Goal: Check status: Check status

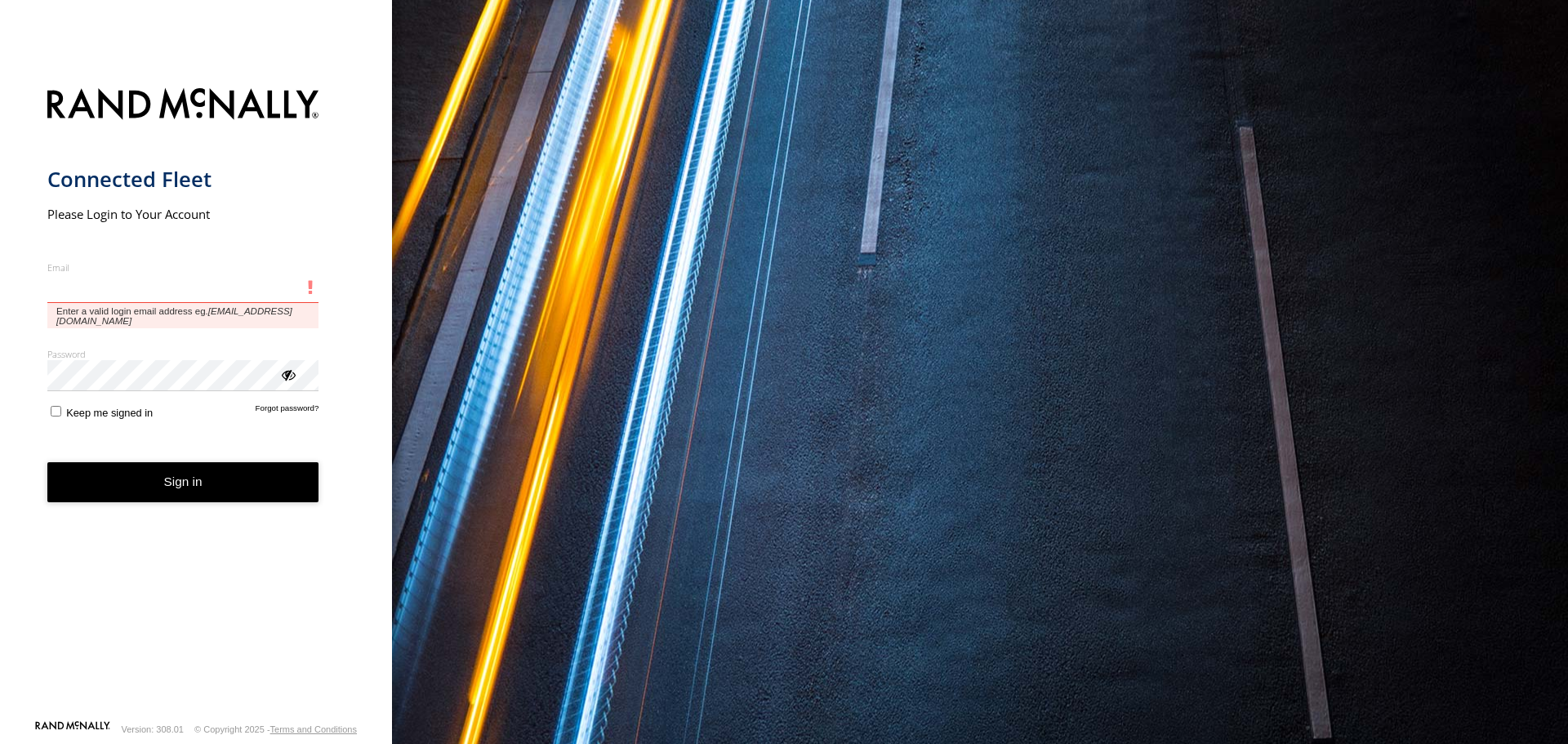
type input "**********"
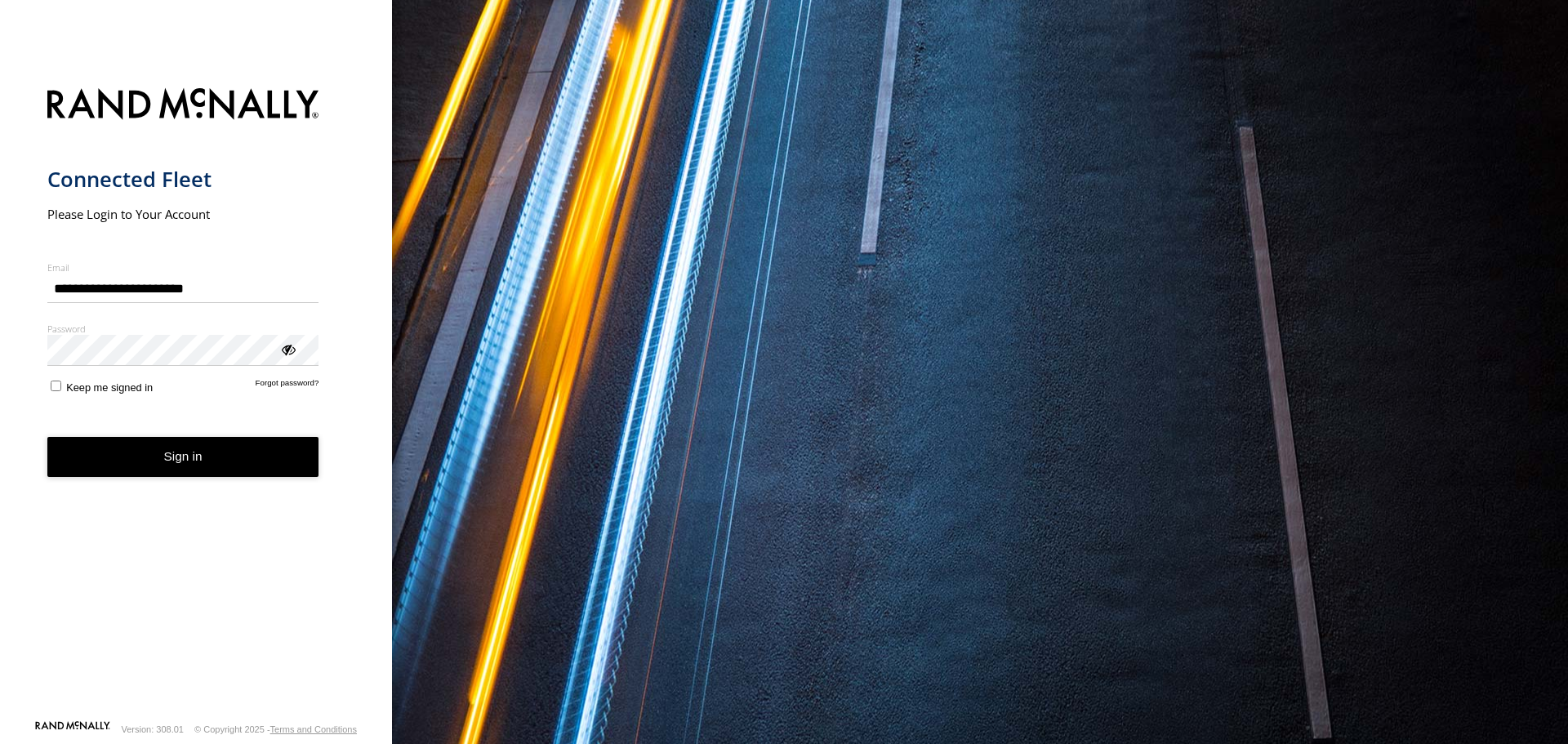
click at [125, 453] on button "Sign in" at bounding box center [184, 457] width 272 height 40
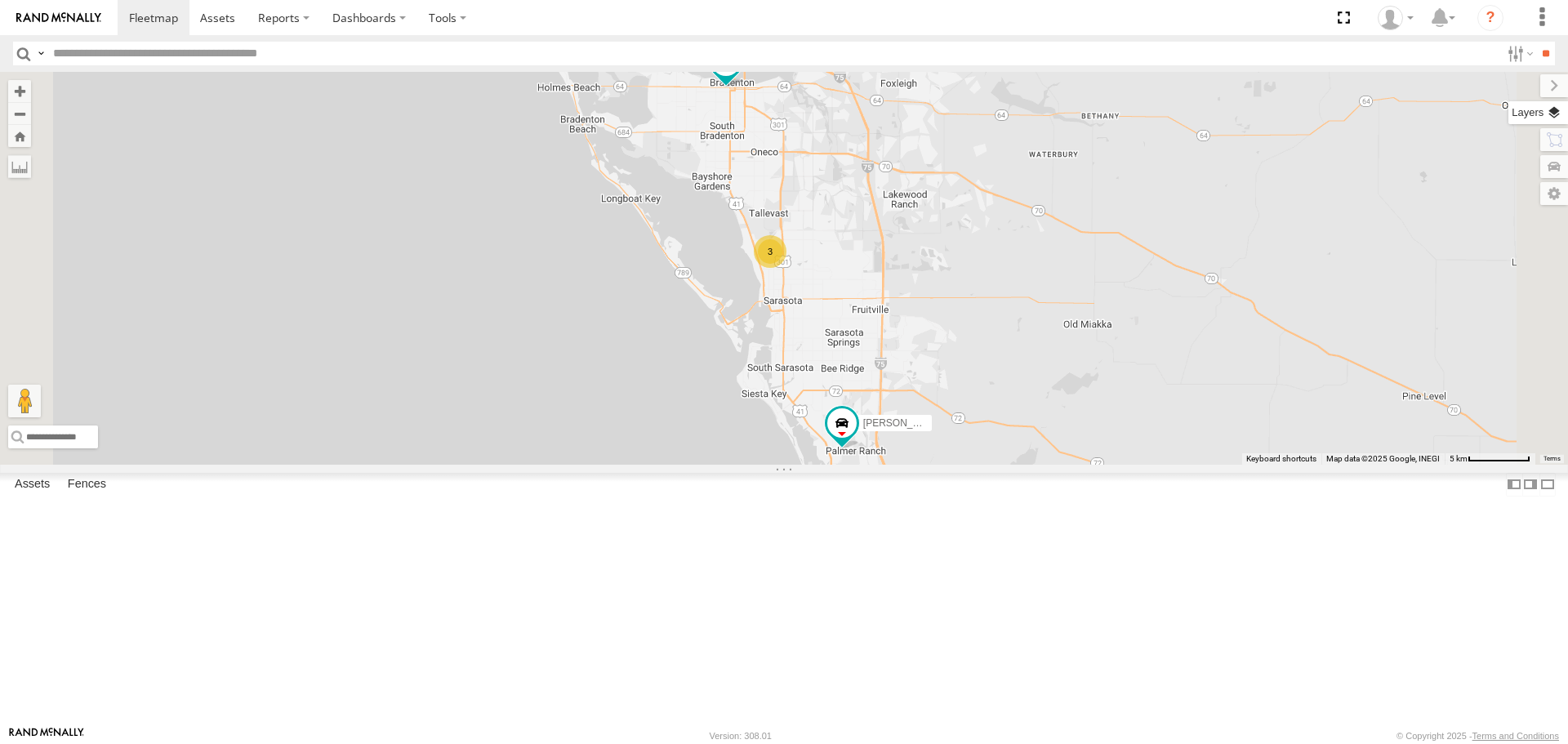
click at [1547, 108] on label at bounding box center [1538, 112] width 60 height 23
click at [0, 0] on span "Basemaps" at bounding box center [0, 0] width 0 height 0
click at [0, 0] on span "Roadmap" at bounding box center [0, 0] width 0 height 0
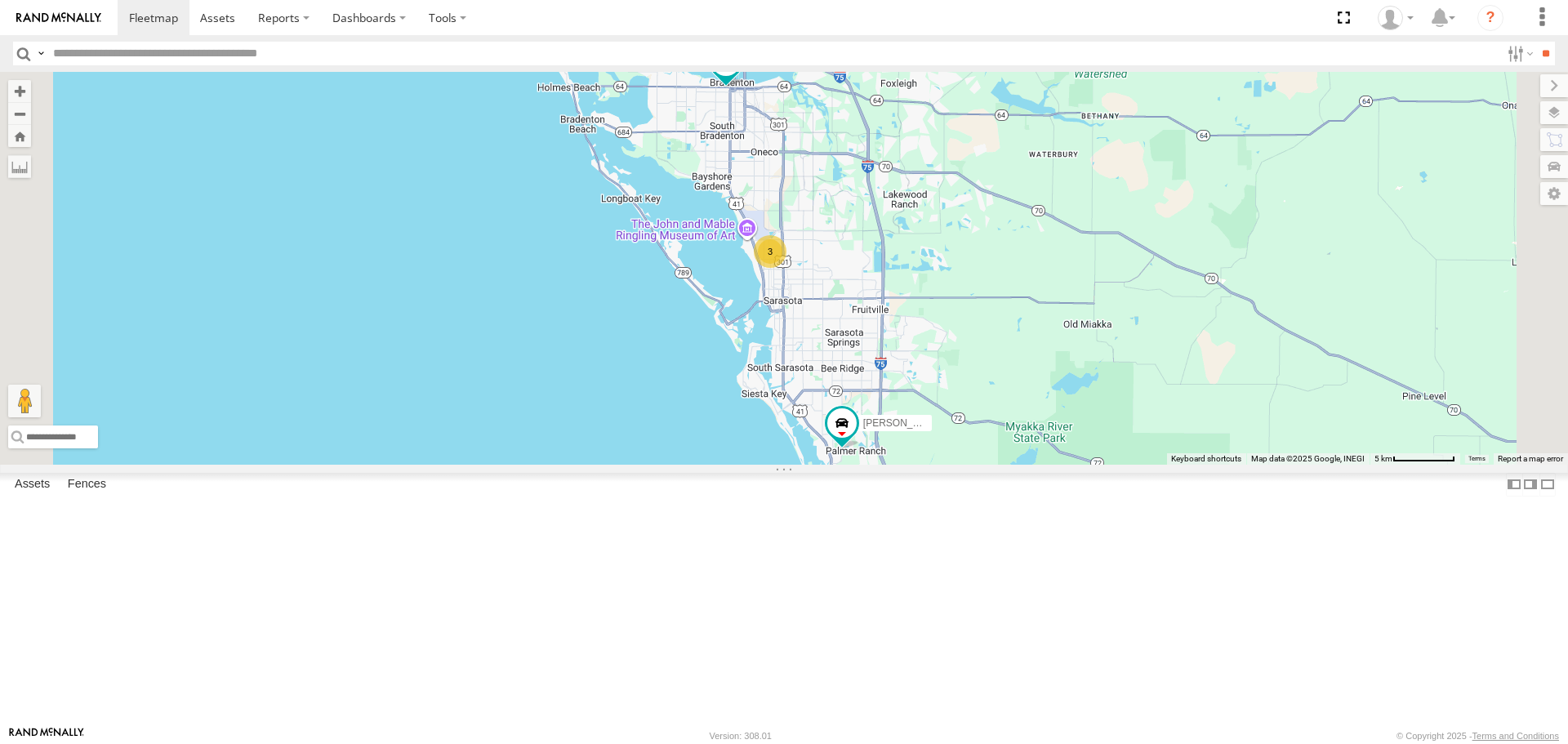
click at [0, 0] on span "Overlays" at bounding box center [0, 0] width 0 height 0
click at [0, 0] on span "Traffic" at bounding box center [0, 0] width 0 height 0
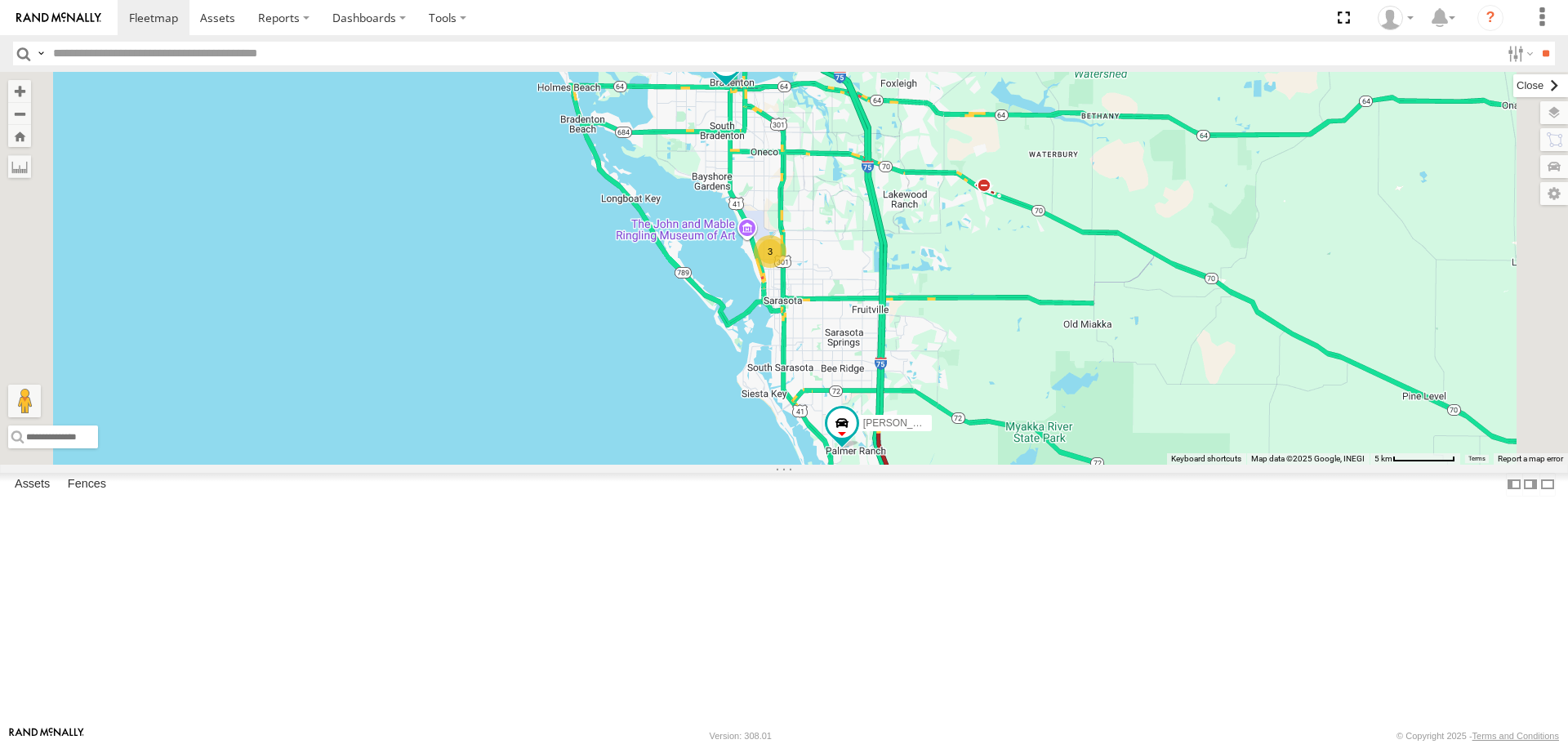
click at [1513, 89] on label at bounding box center [1540, 85] width 55 height 23
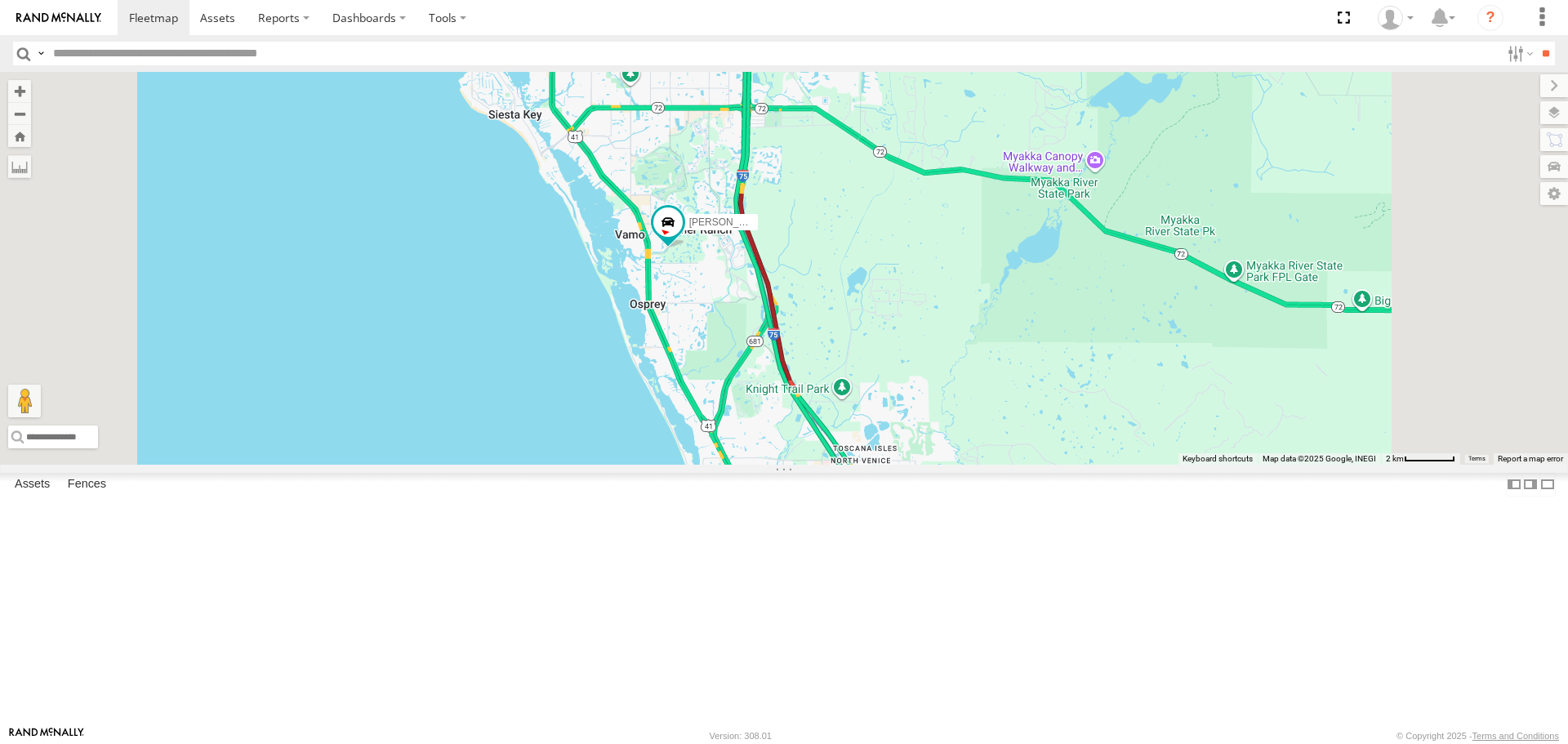
drag, startPoint x: 1106, startPoint y: 587, endPoint x: 1026, endPoint y: 274, distance: 323.1
click at [1026, 274] on div "Tom soul 3" at bounding box center [784, 267] width 1568 height 392
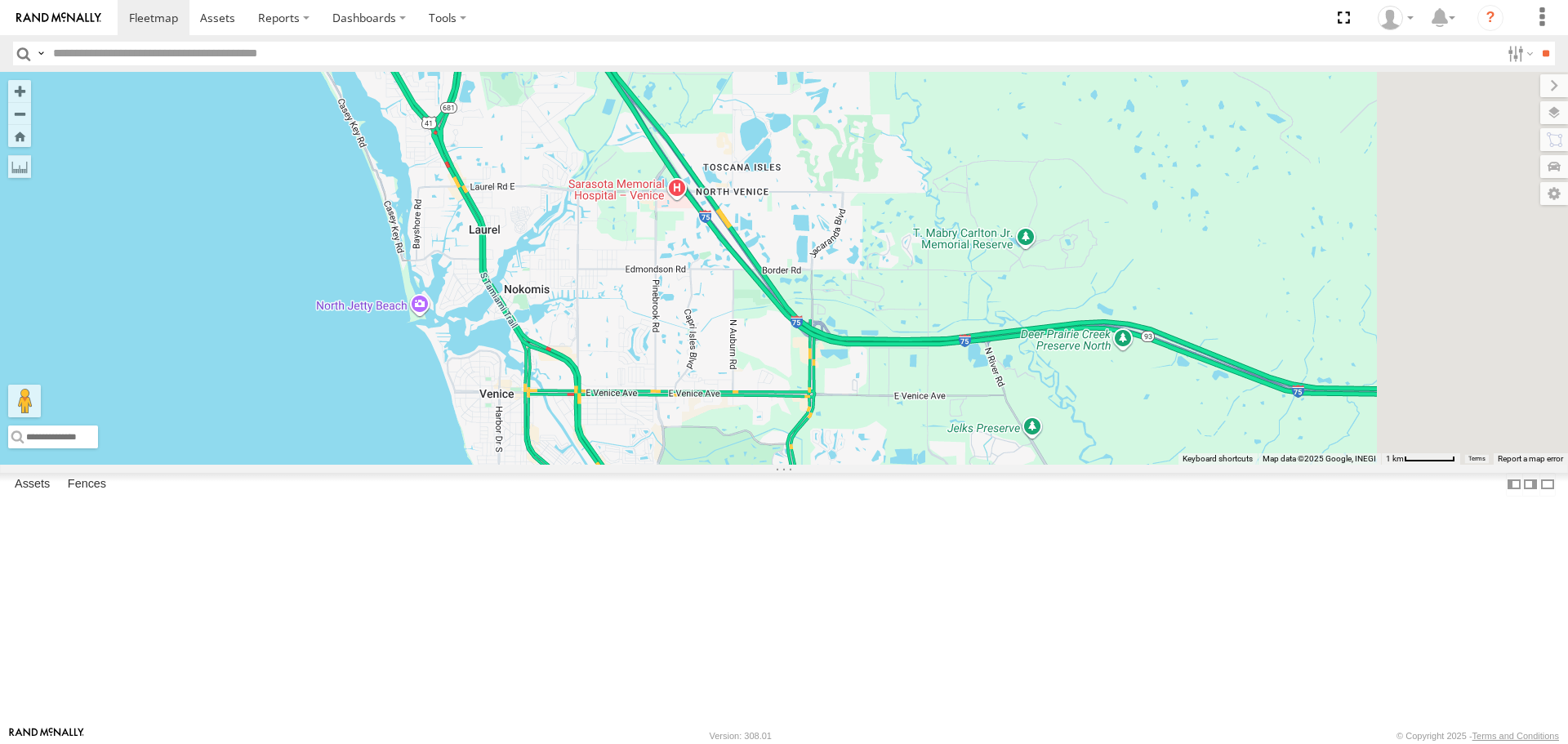
drag, startPoint x: 890, startPoint y: 504, endPoint x: 720, endPoint y: 119, distance: 420.9
click at [720, 119] on div "Tom soul" at bounding box center [784, 267] width 1568 height 392
drag, startPoint x: 814, startPoint y: 360, endPoint x: 873, endPoint y: 610, distance: 256.9
click at [839, 464] on div "Tom" at bounding box center [784, 267] width 1568 height 392
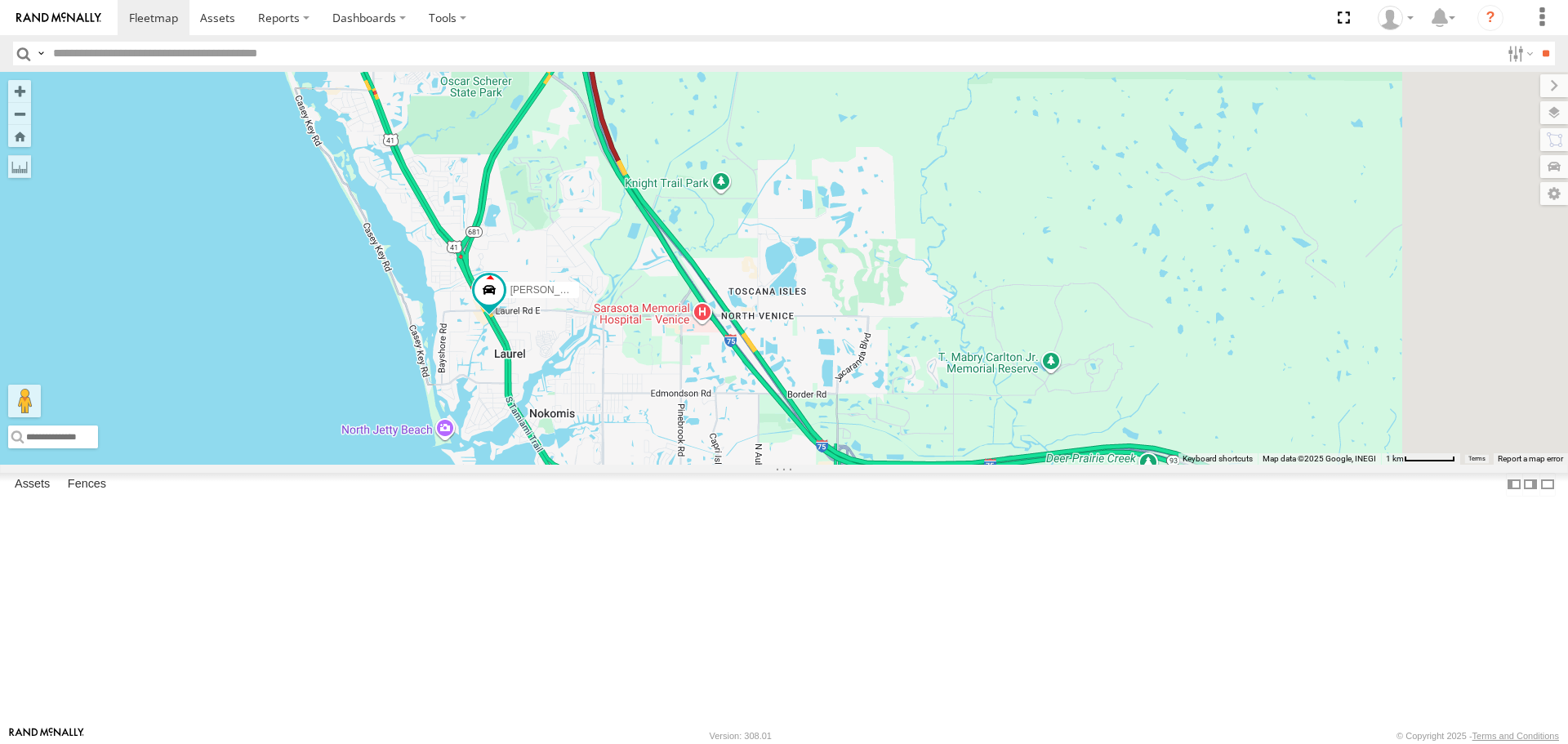
click at [922, 464] on div "Tom" at bounding box center [784, 267] width 1568 height 392
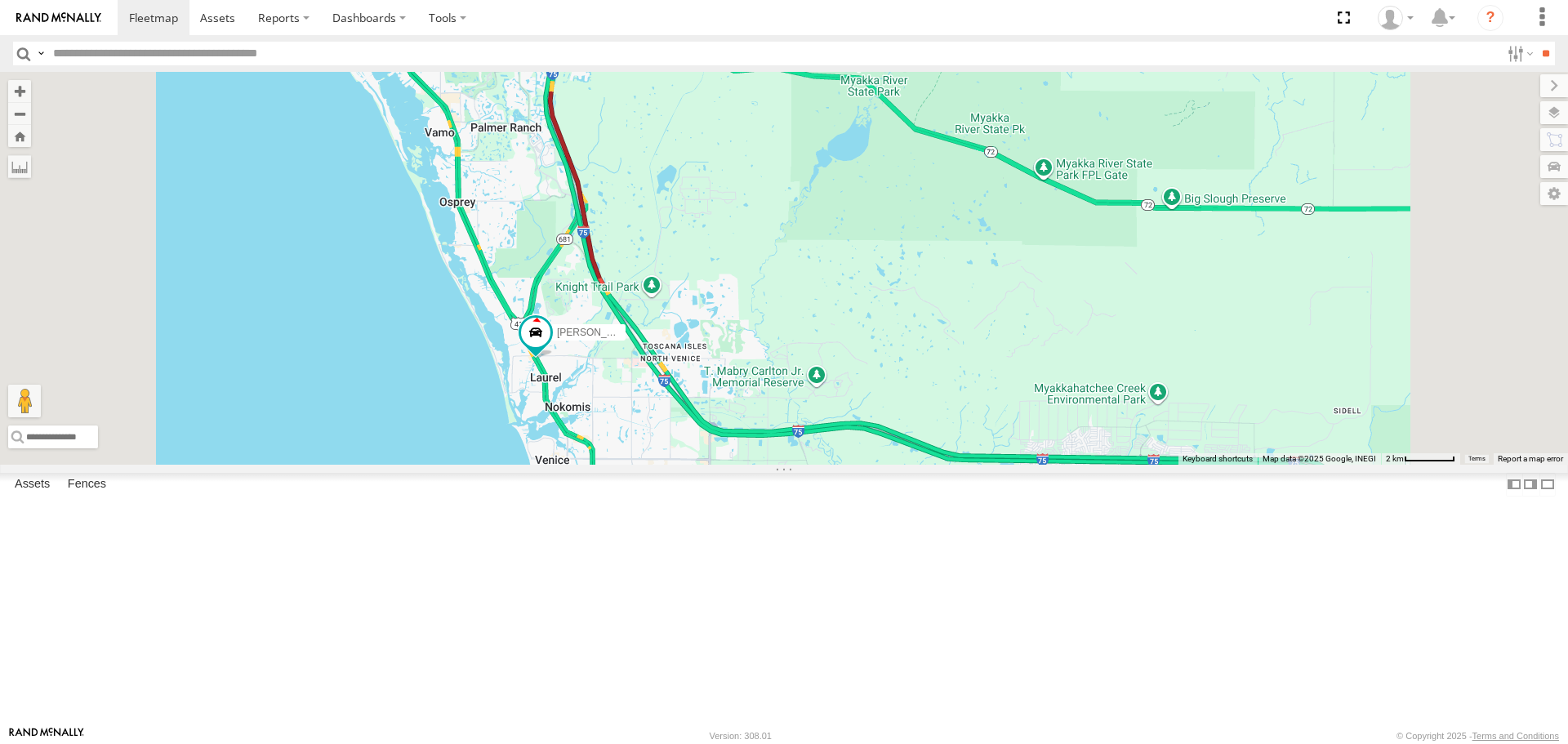
drag, startPoint x: 777, startPoint y: 500, endPoint x: 852, endPoint y: 715, distance: 227.7
click at [852, 464] on div "Tom" at bounding box center [784, 267] width 1568 height 392
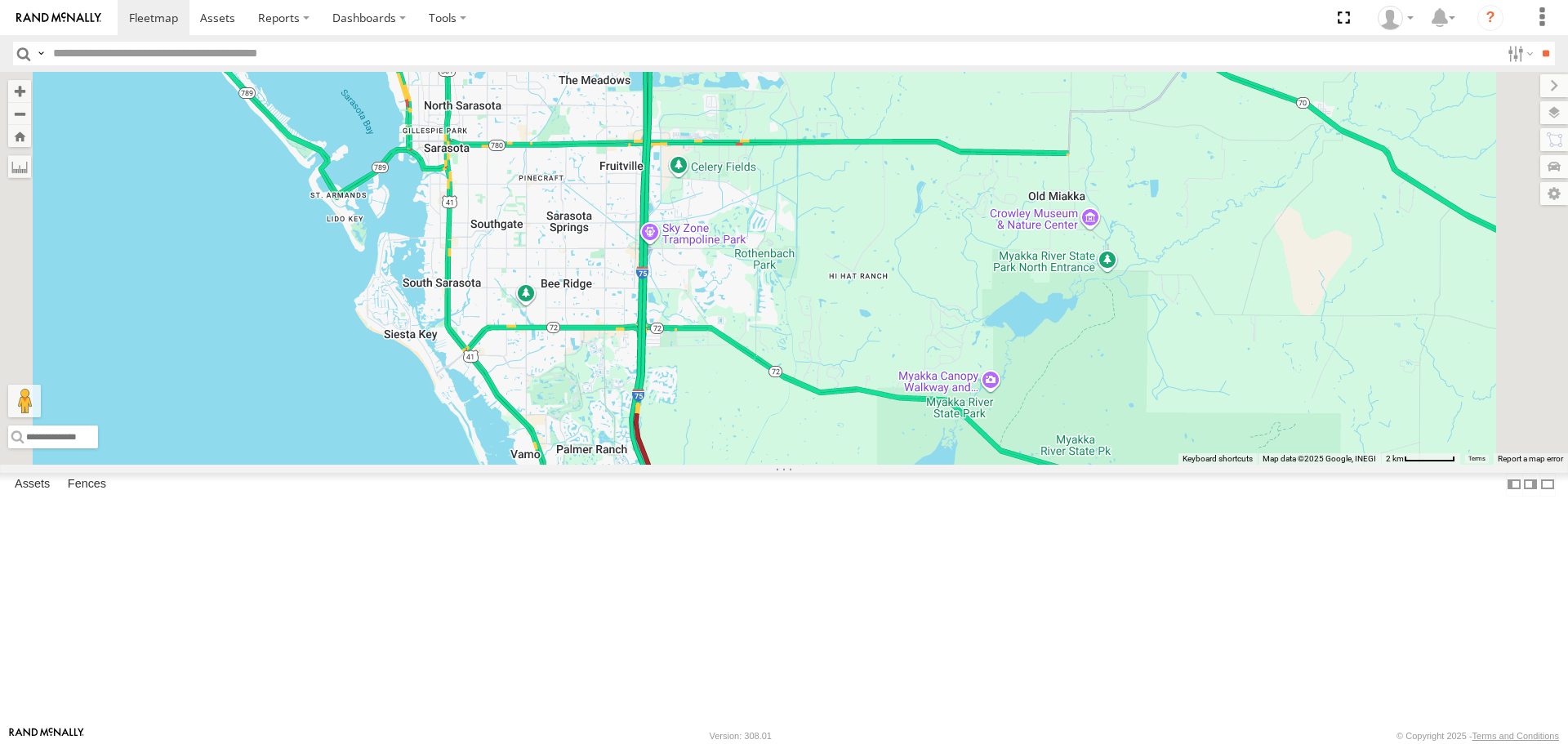
drag, startPoint x: 785, startPoint y: 488, endPoint x: 720, endPoint y: 327, distance: 173.6
click at [722, 330] on div "Tom 3" at bounding box center [784, 267] width 1568 height 392
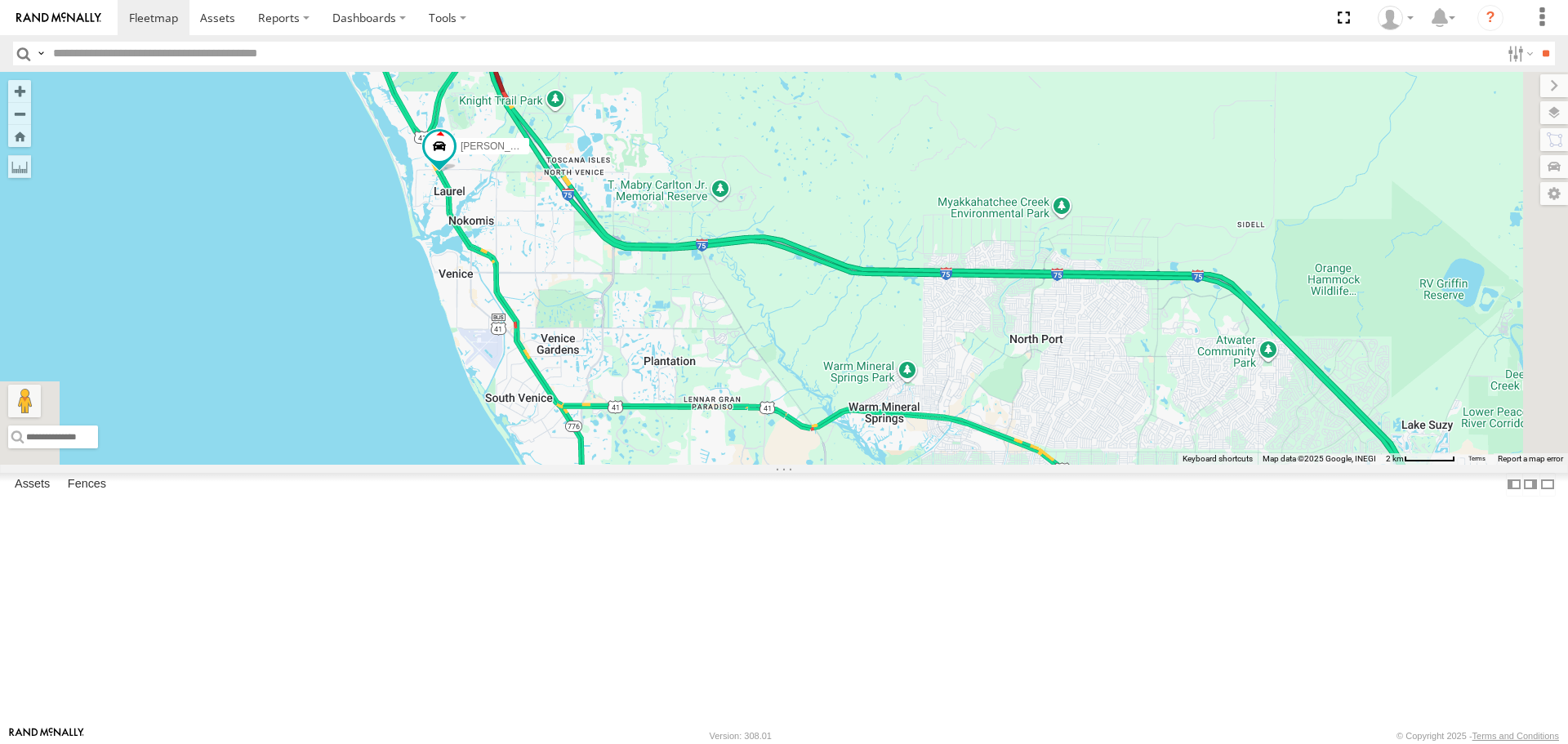
drag, startPoint x: 784, startPoint y: 683, endPoint x: 655, endPoint y: 381, distance: 328.4
click at [676, 406] on div "Tom" at bounding box center [784, 267] width 1568 height 392
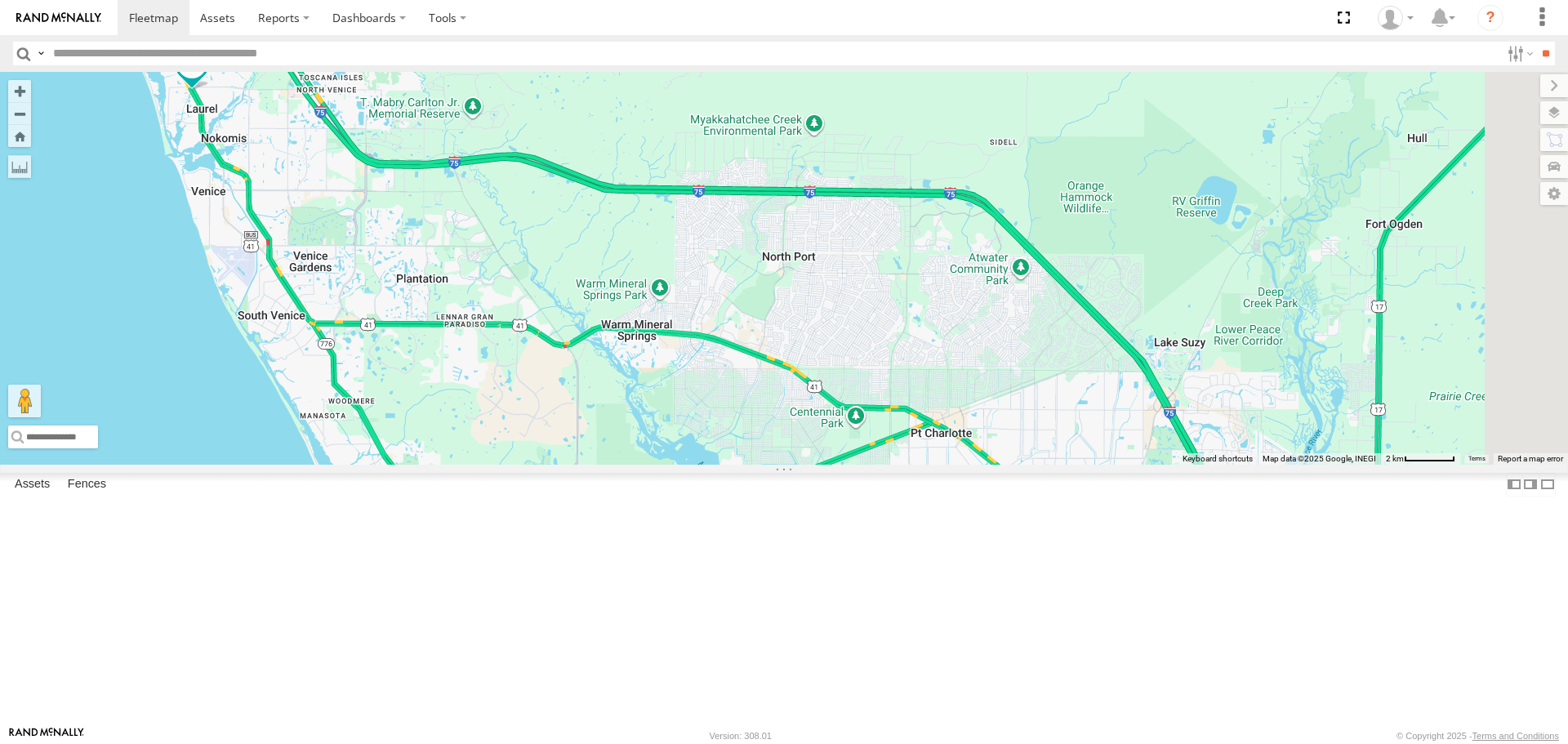
drag, startPoint x: 931, startPoint y: 455, endPoint x: 760, endPoint y: 498, distance: 176.3
click at [760, 464] on div "Tom" at bounding box center [784, 267] width 1568 height 392
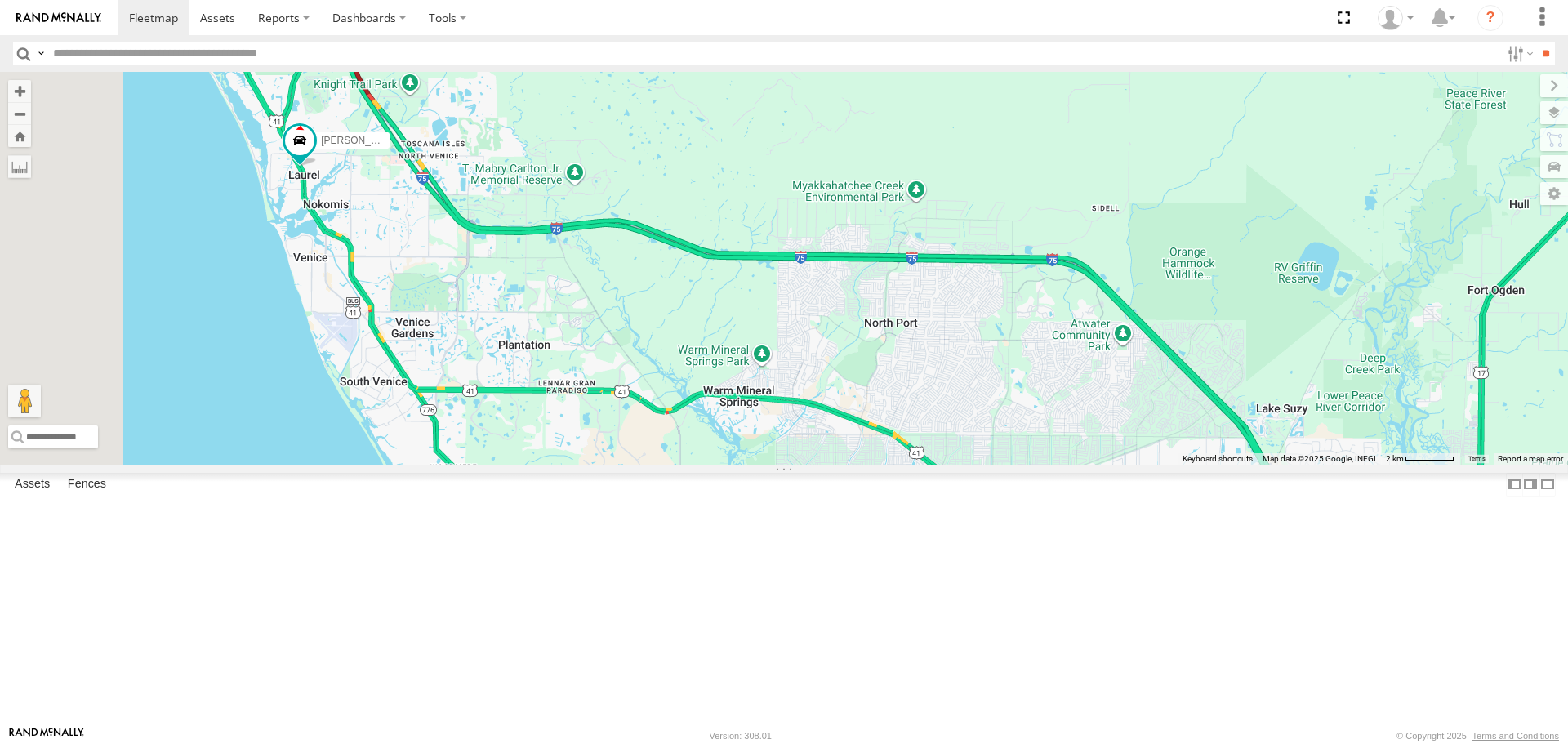
drag, startPoint x: 555, startPoint y: 298, endPoint x: 626, endPoint y: 338, distance: 81.5
click at [626, 338] on div "Tom" at bounding box center [784, 267] width 1568 height 392
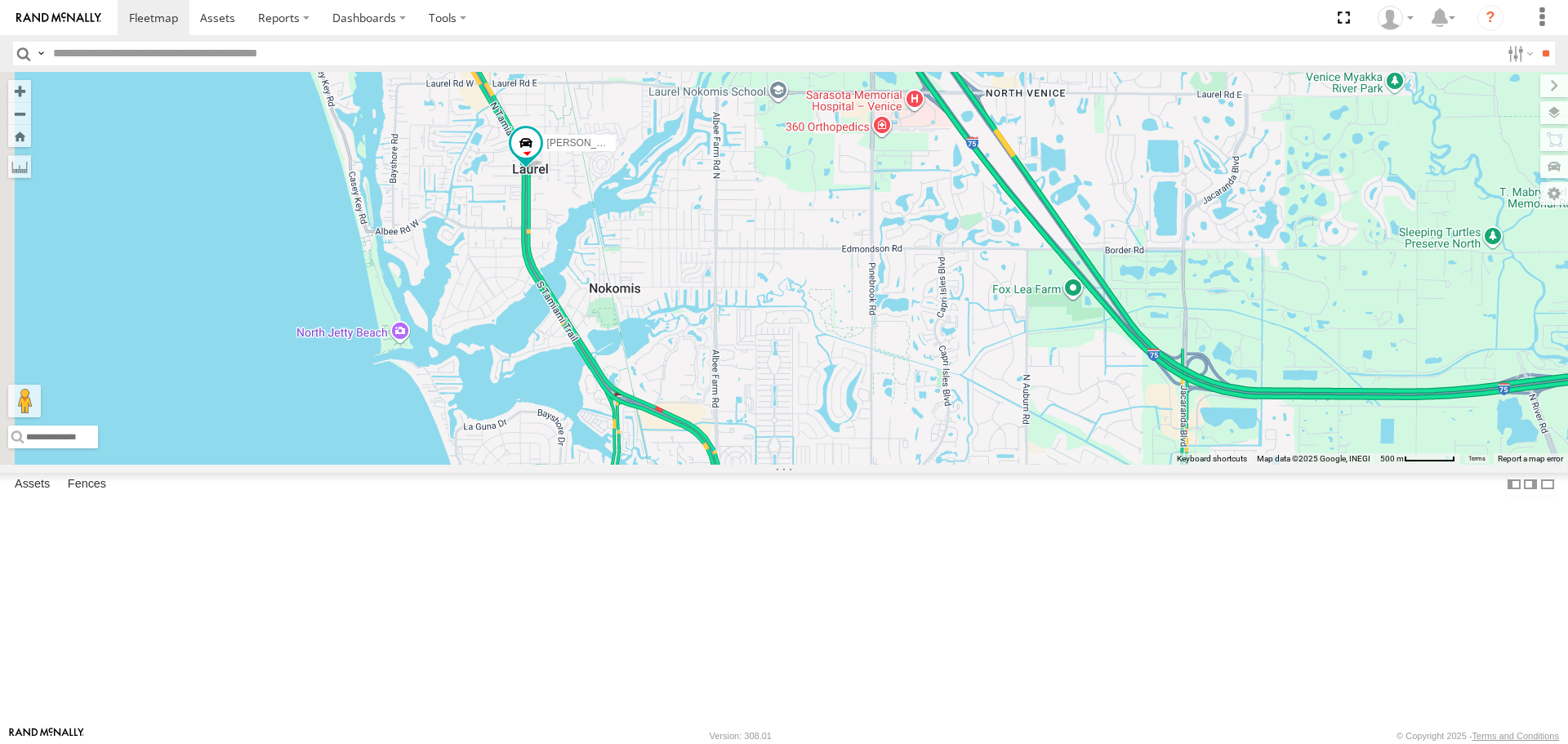
drag, startPoint x: 669, startPoint y: 472, endPoint x: 904, endPoint y: 326, distance: 276.7
click at [904, 326] on div "Tom" at bounding box center [784, 267] width 1568 height 392
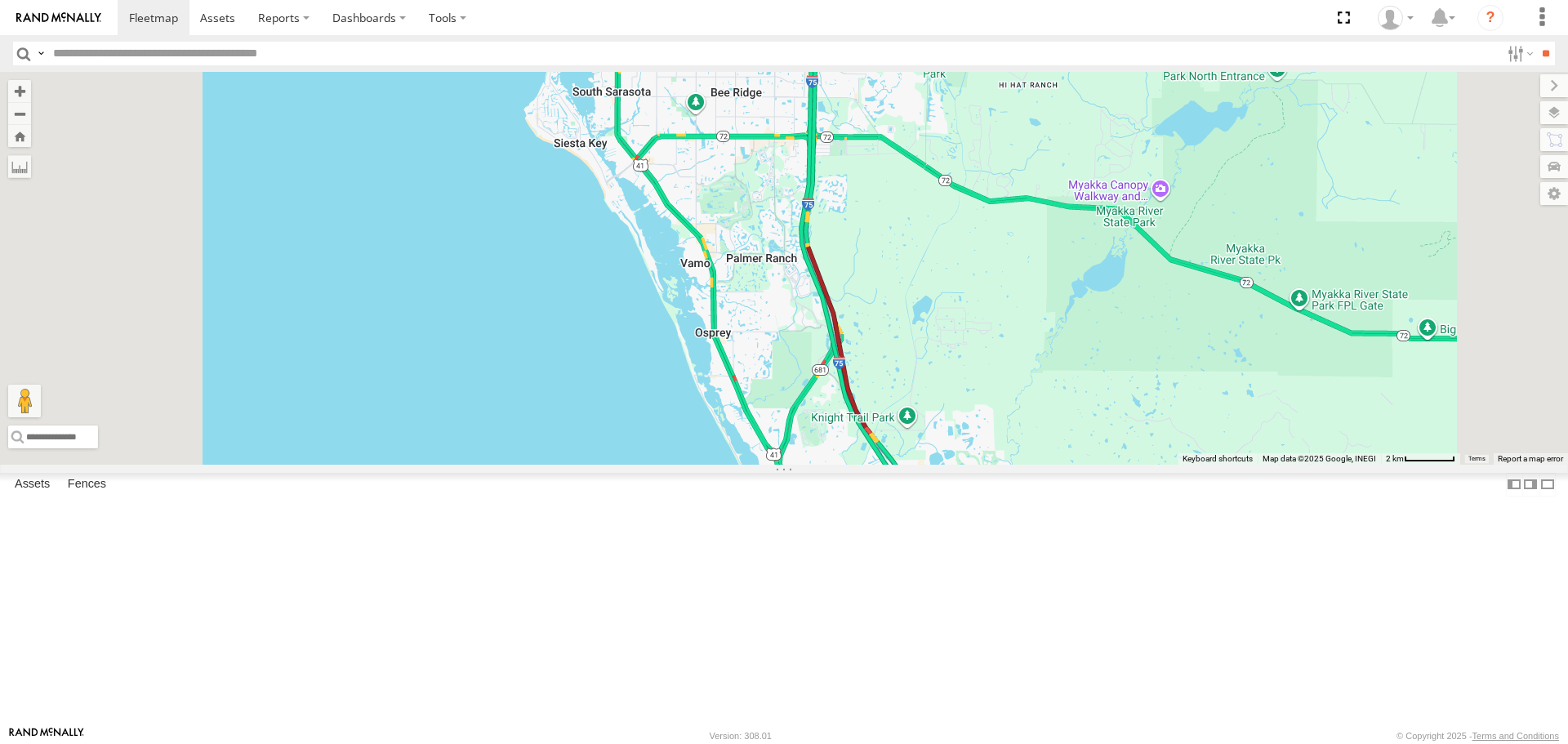
drag, startPoint x: 1042, startPoint y: 250, endPoint x: 1110, endPoint y: 527, distance: 285.2
click at [1119, 464] on div "Tom" at bounding box center [784, 267] width 1568 height 392
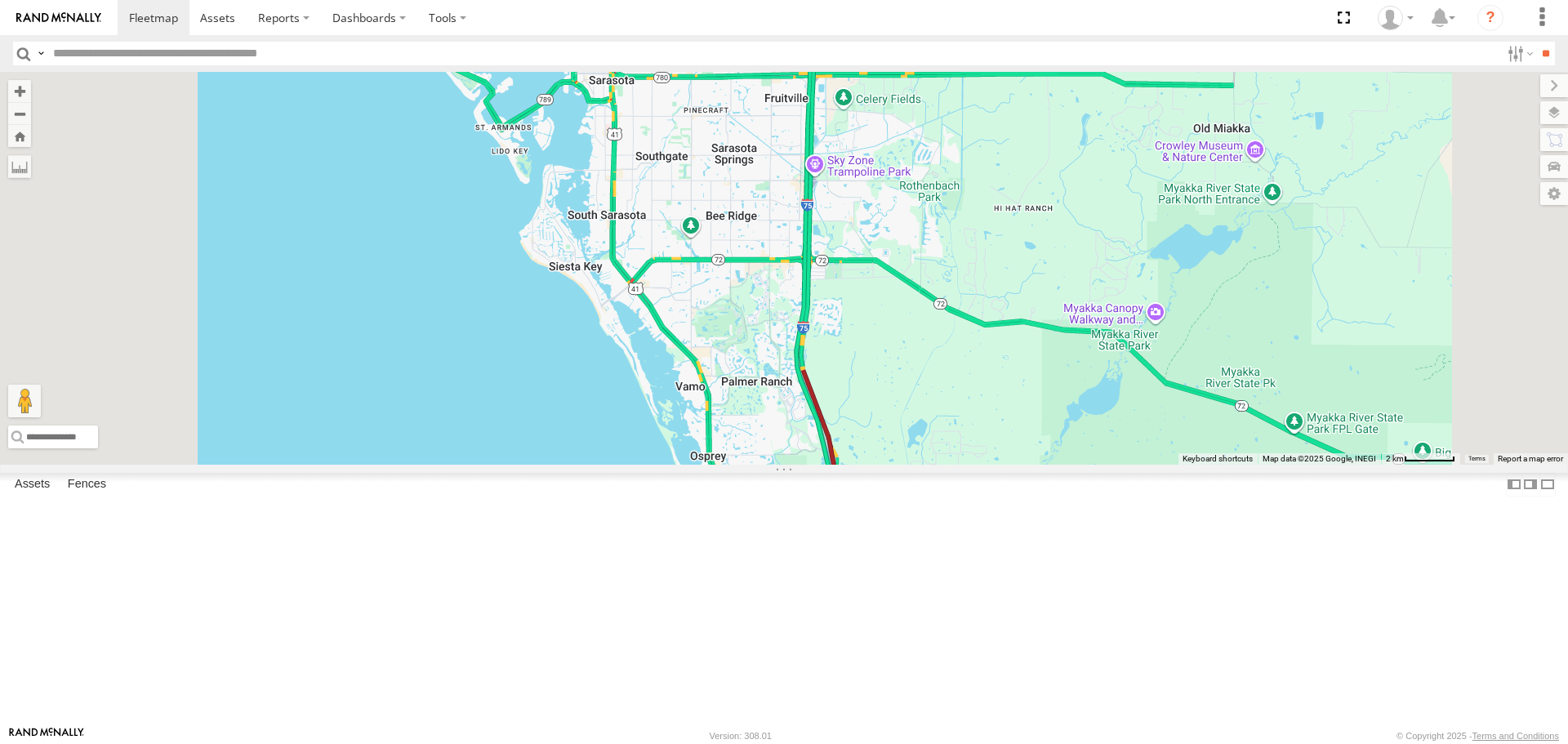
drag, startPoint x: 954, startPoint y: 348, endPoint x: 940, endPoint y: 450, distance: 103.0
click at [949, 449] on div "[PERSON_NAME]" at bounding box center [784, 267] width 1568 height 392
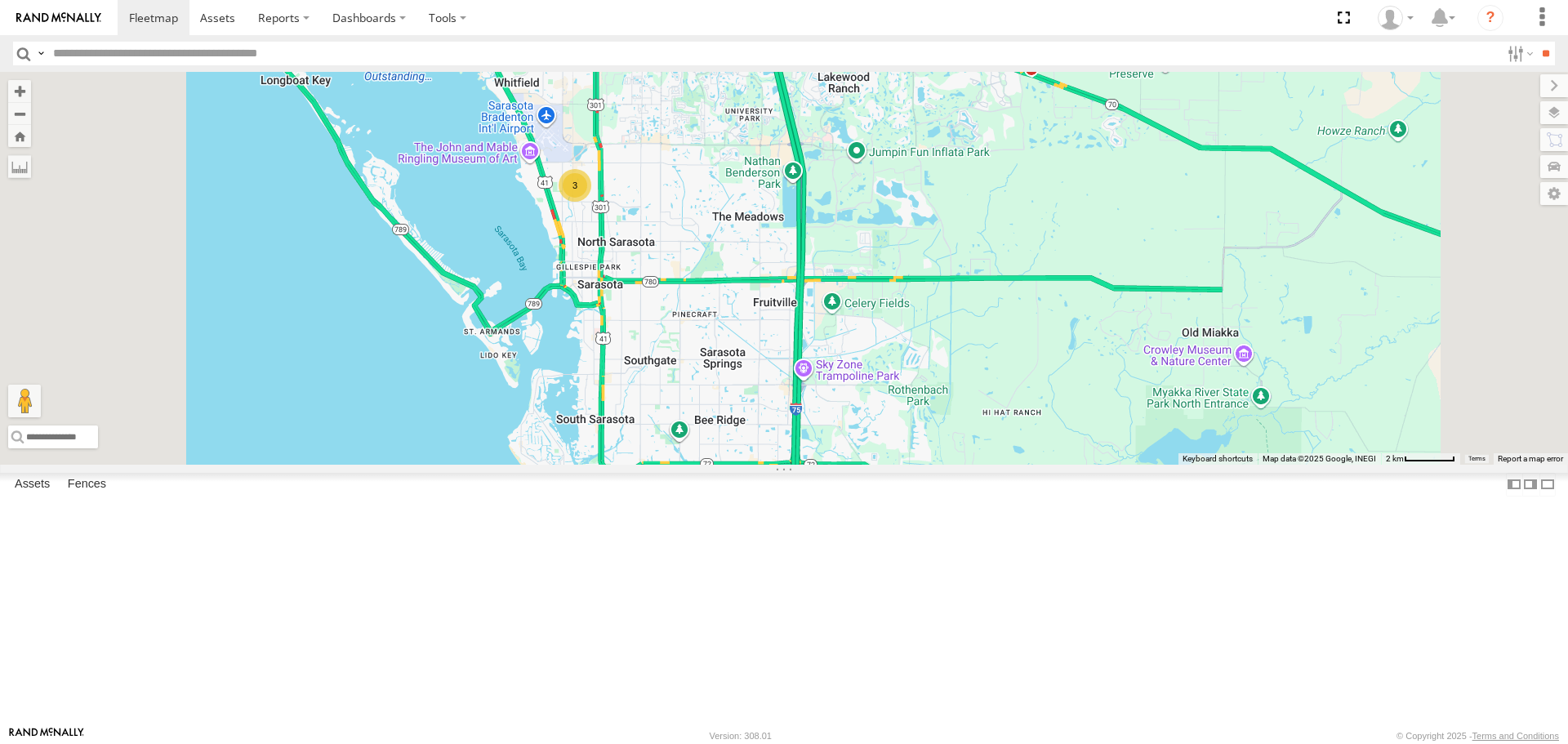
drag, startPoint x: 888, startPoint y: 443, endPoint x: 882, endPoint y: 451, distance: 10.0
click at [885, 447] on div "Tom 3" at bounding box center [784, 267] width 1568 height 392
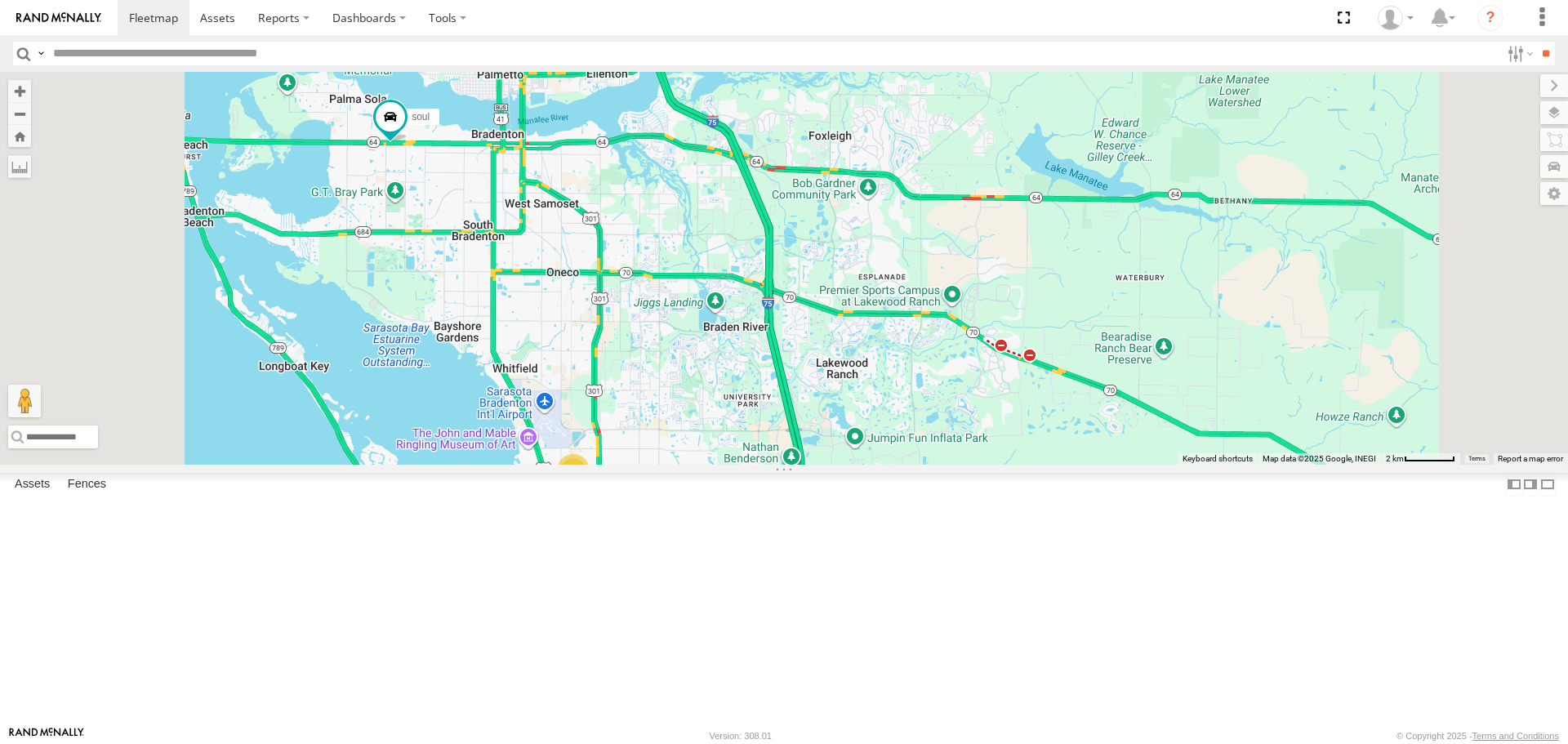
click at [0, 0] on link at bounding box center [0, 0] width 0 height 0
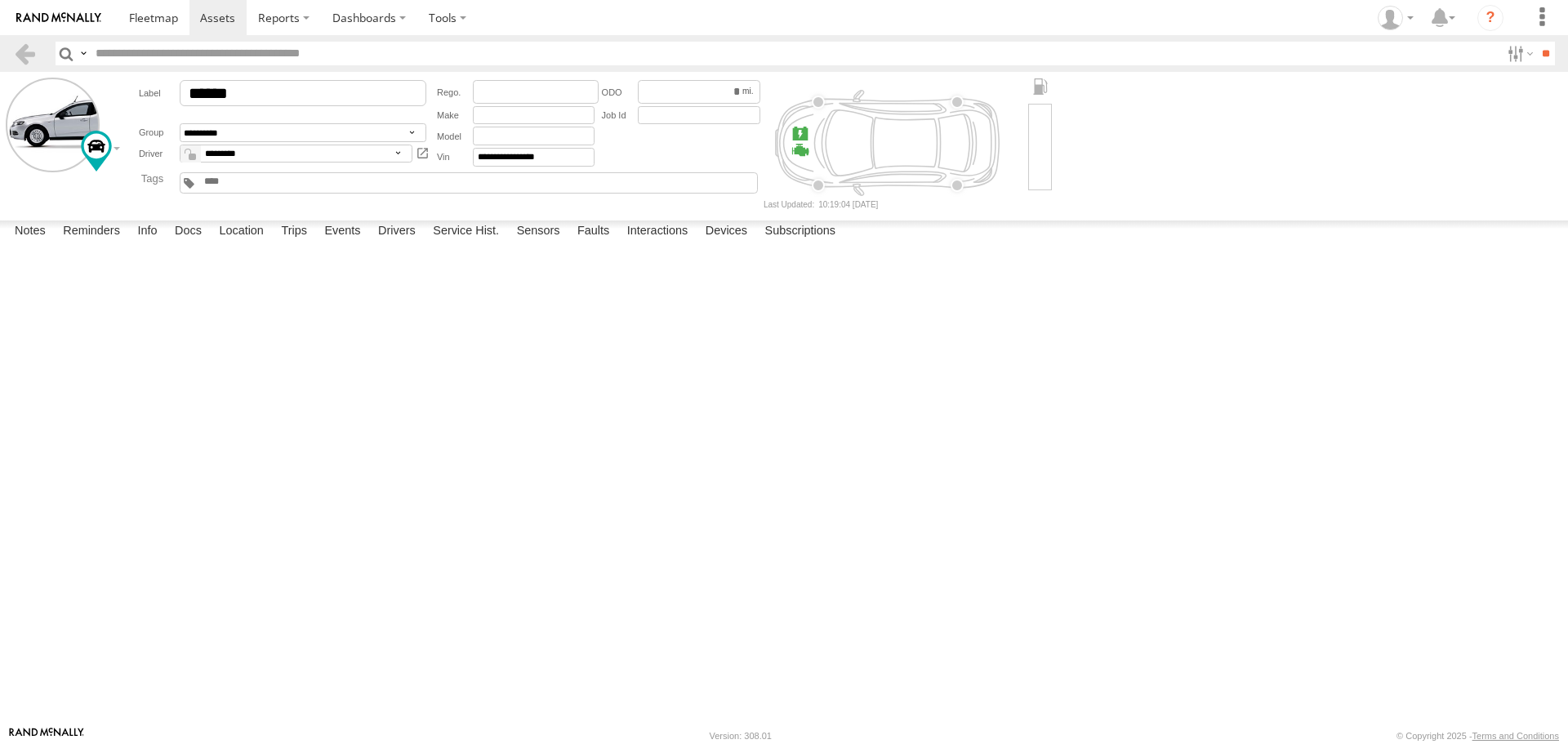
click at [0, 0] on label at bounding box center [0, 0] width 0 height 0
click at [0, 0] on button "Proceed" at bounding box center [0, 0] width 0 height 0
click at [161, 25] on span at bounding box center [153, 18] width 49 height 16
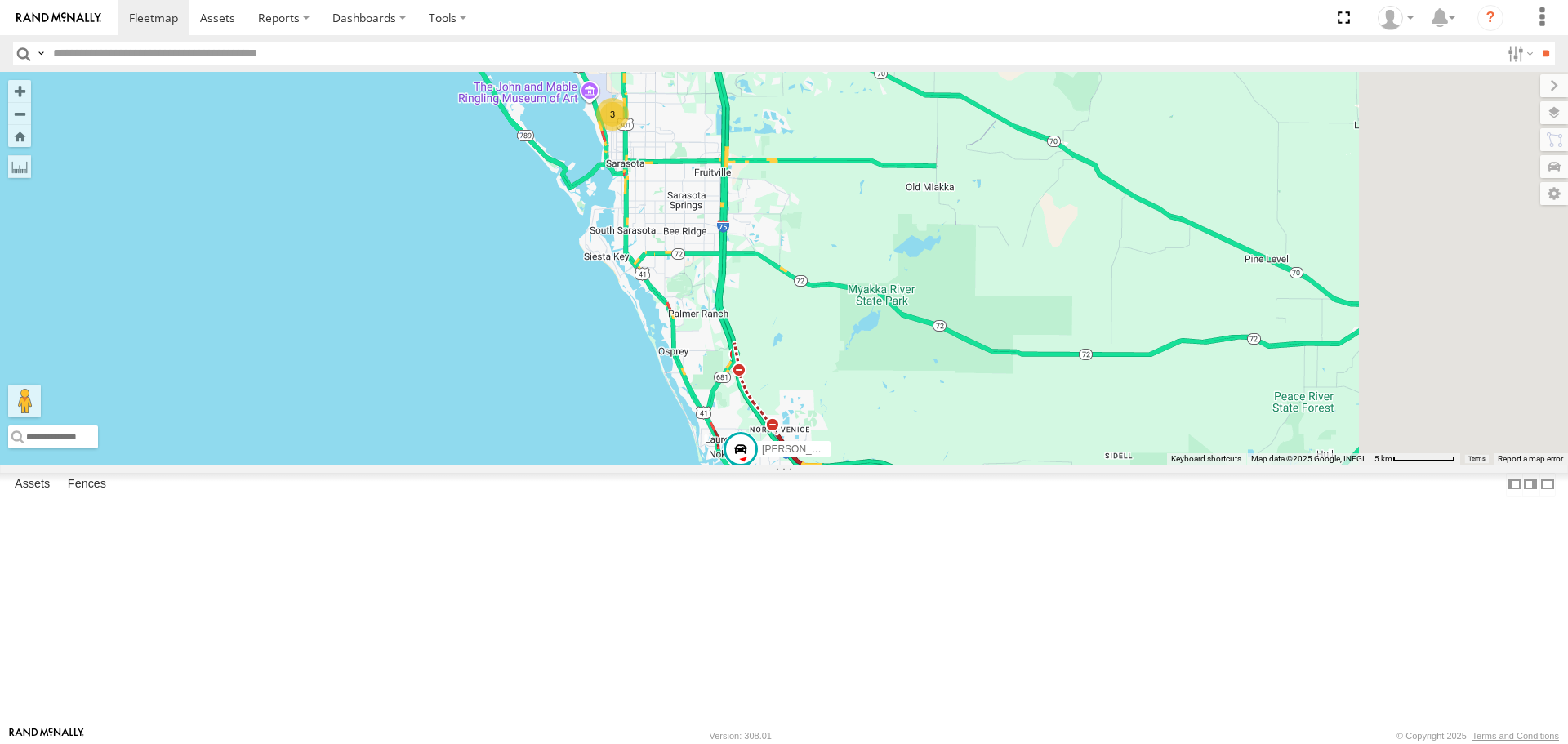
drag, startPoint x: 1022, startPoint y: 391, endPoint x: 854, endPoint y: 331, distance: 178.4
click at [854, 331] on div "Tom 3 soul" at bounding box center [784, 267] width 1568 height 392
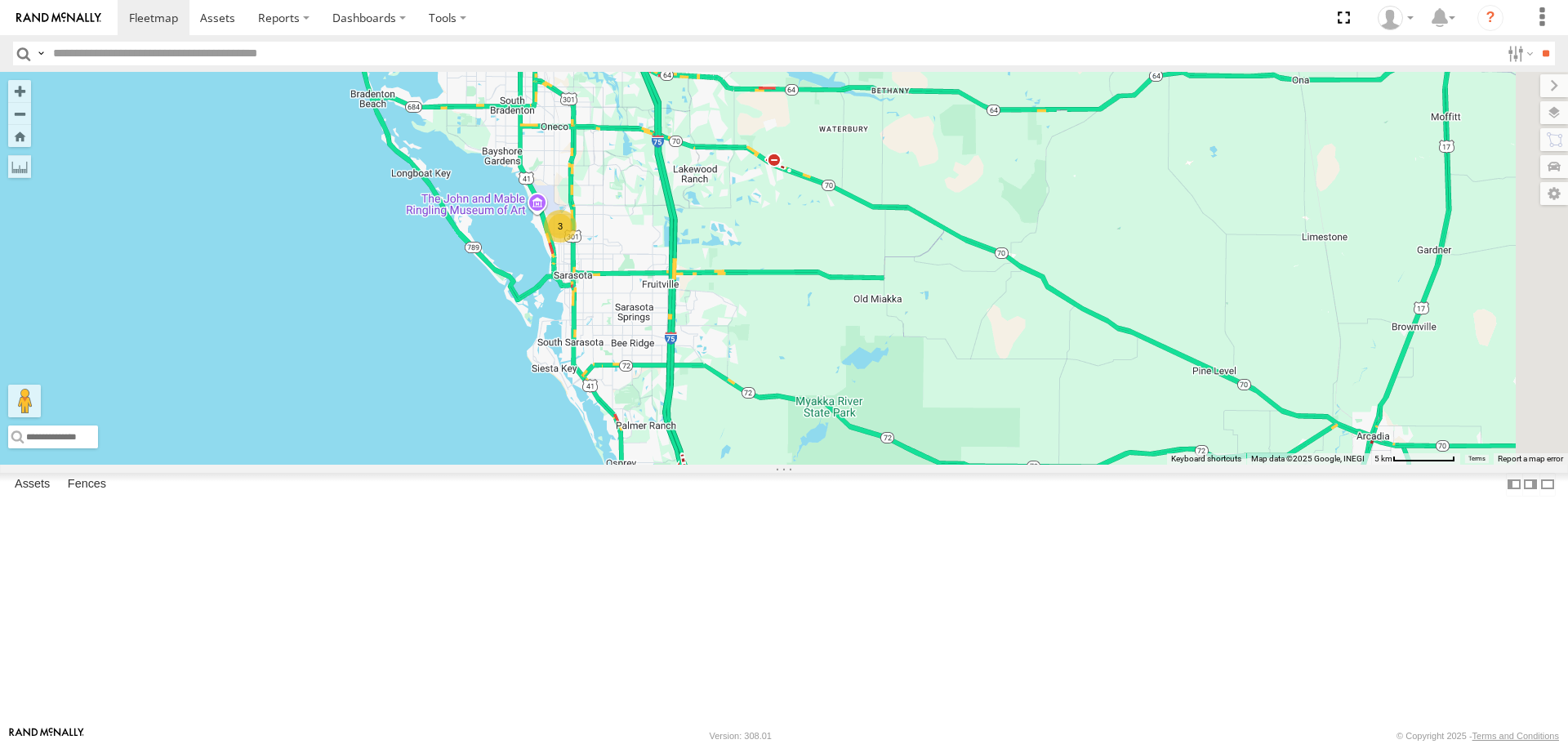
drag, startPoint x: 813, startPoint y: 338, endPoint x: 777, endPoint y: 416, distance: 85.9
click at [777, 416] on div "Tom 3 soul" at bounding box center [784, 267] width 1568 height 392
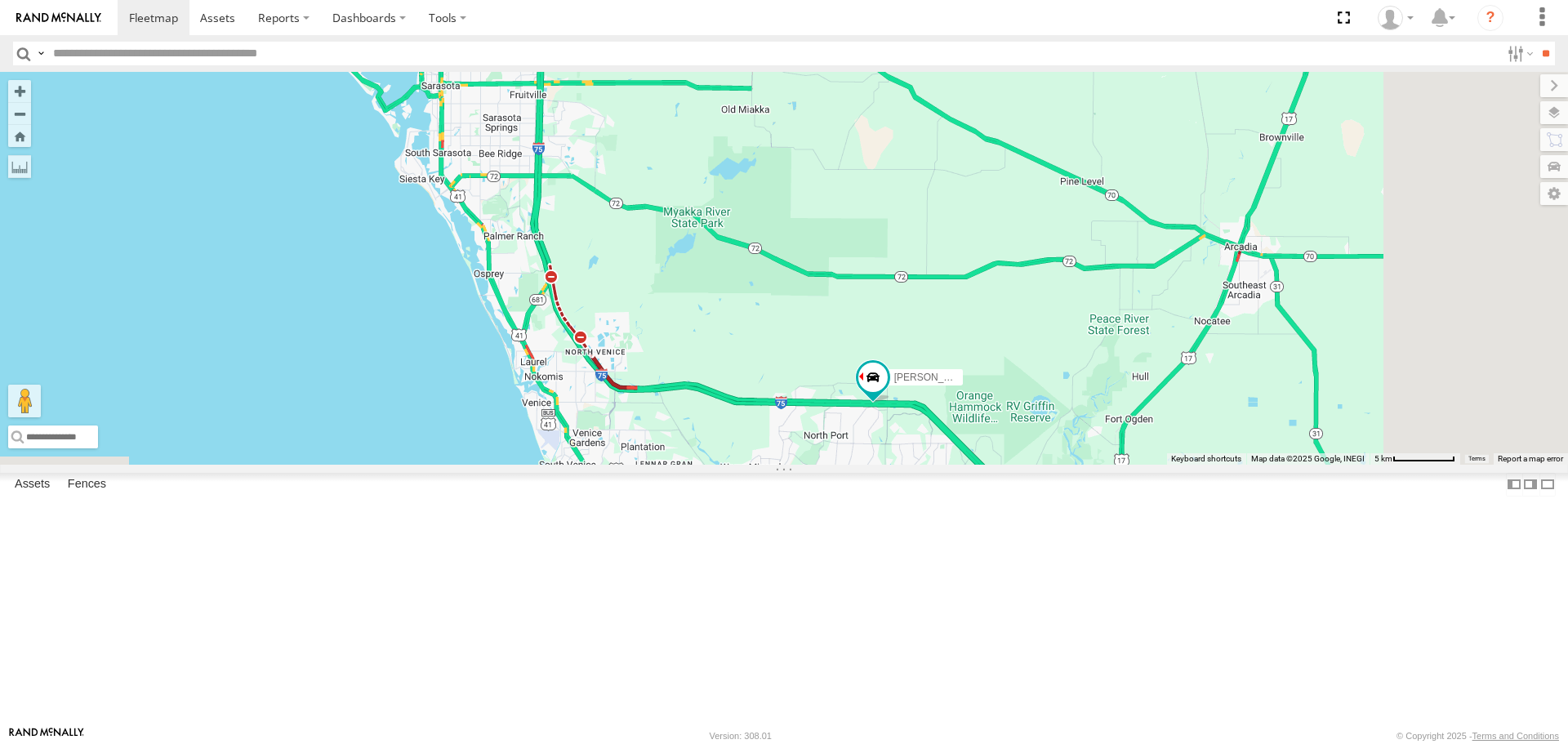
drag, startPoint x: 886, startPoint y: 503, endPoint x: 753, endPoint y: 309, distance: 235.2
click at [754, 310] on div "Tom 4" at bounding box center [784, 267] width 1568 height 392
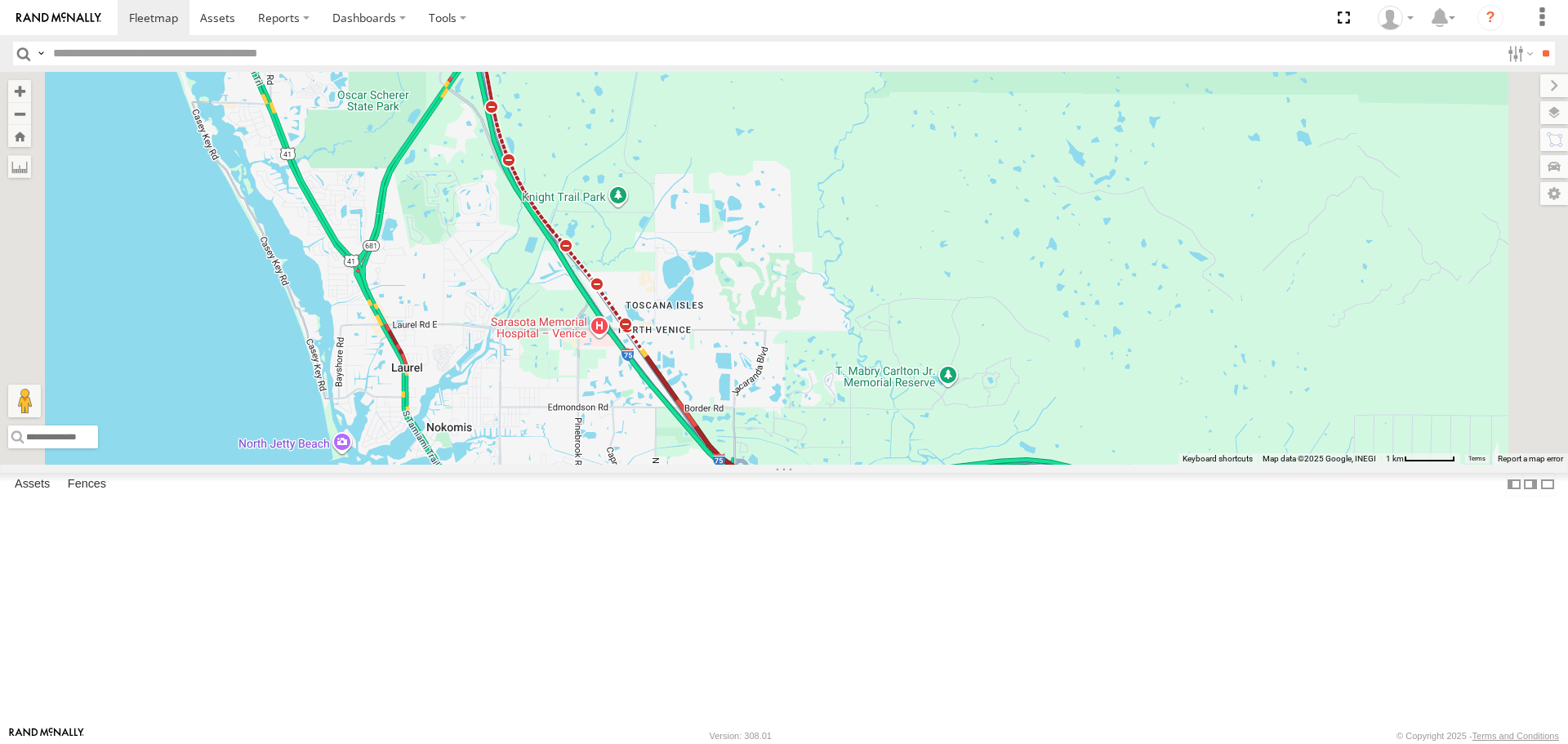
drag, startPoint x: 750, startPoint y: 506, endPoint x: 839, endPoint y: 367, distance: 165.1
click at [836, 367] on div "Tom" at bounding box center [784, 267] width 1568 height 392
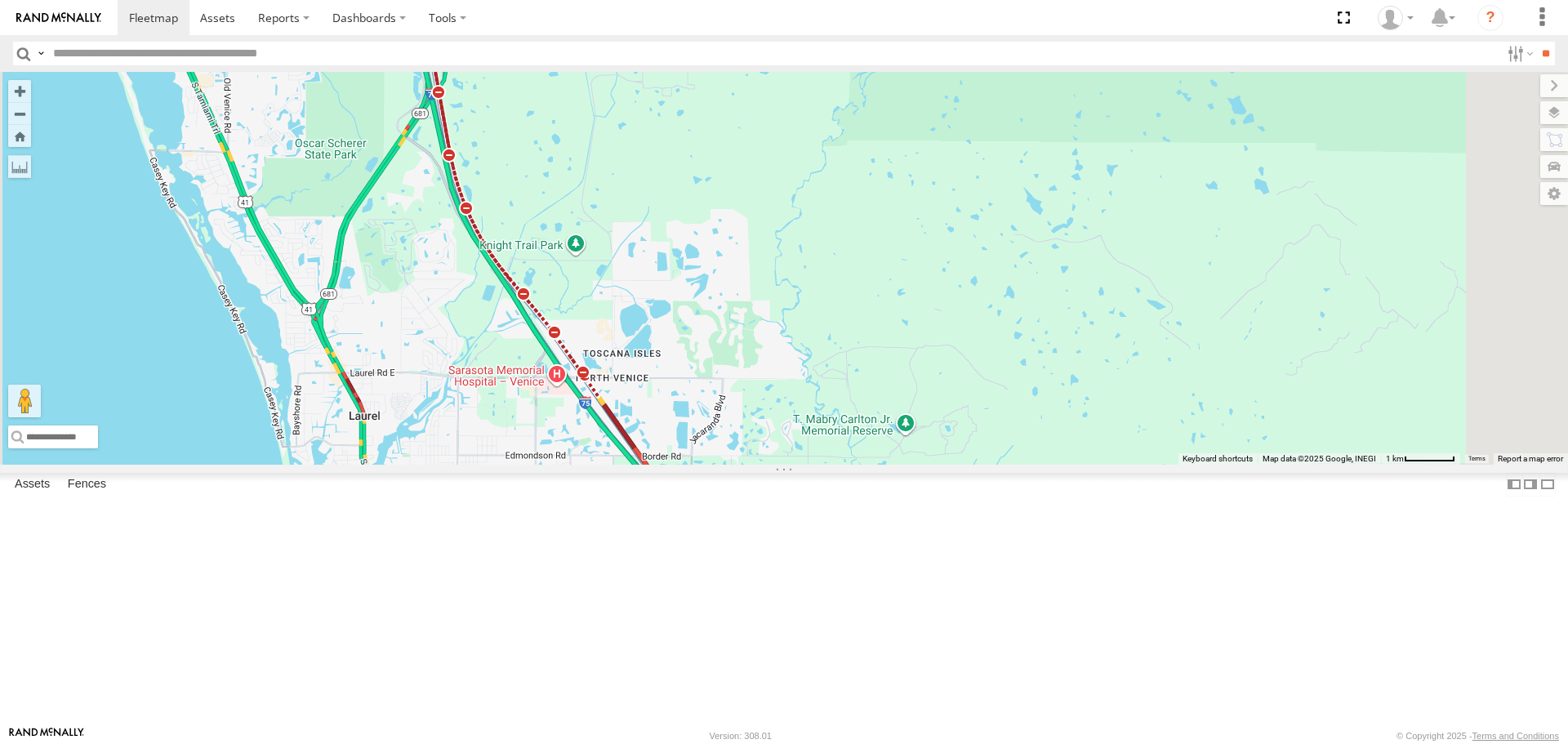
drag, startPoint x: 820, startPoint y: 538, endPoint x: 774, endPoint y: 596, distance: 74.0
click at [774, 464] on div "[PERSON_NAME]" at bounding box center [784, 267] width 1568 height 392
click at [607, 464] on div "[PERSON_NAME]" at bounding box center [784, 267] width 1568 height 392
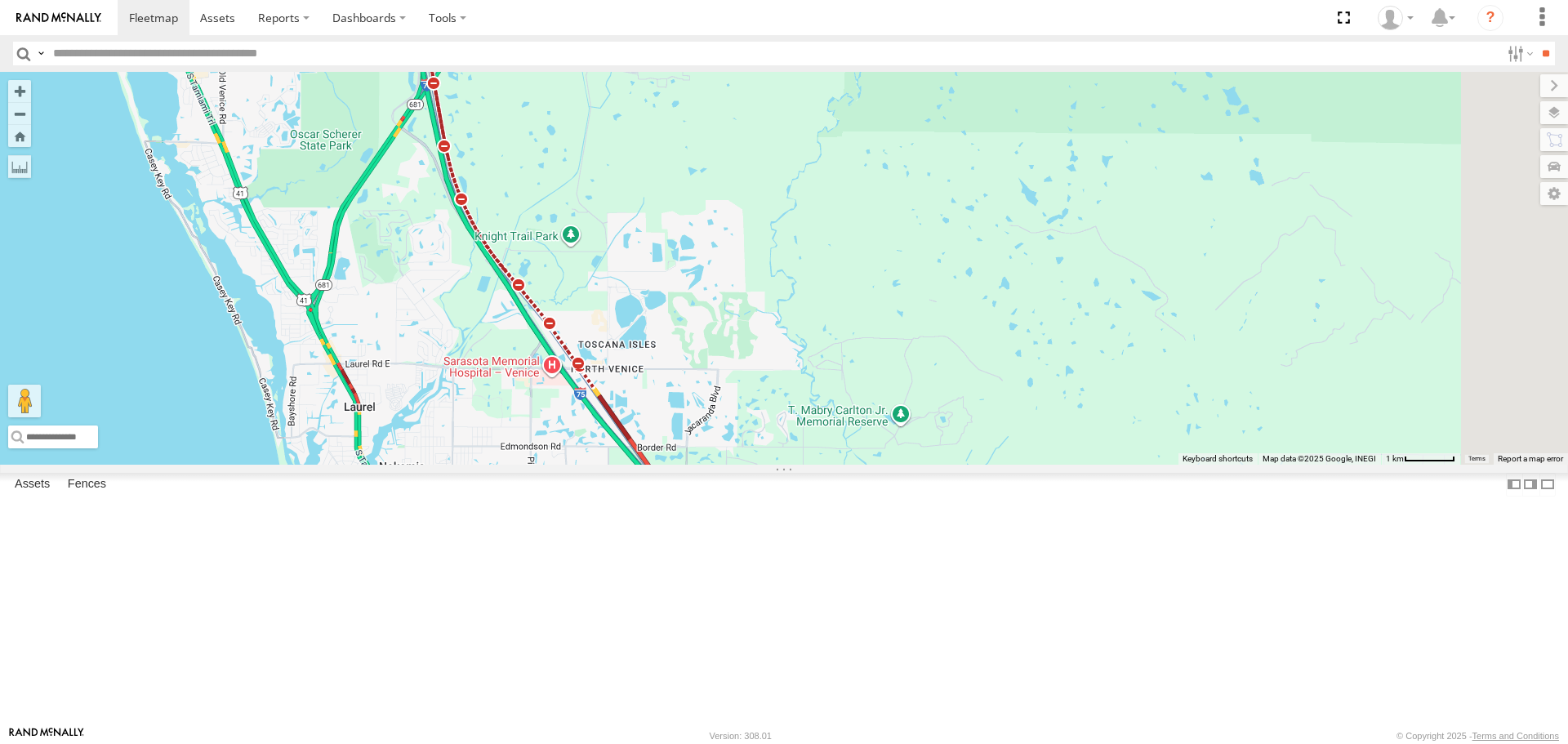
click at [518, 272] on div "[PERSON_NAME]" at bounding box center [784, 267] width 1568 height 392
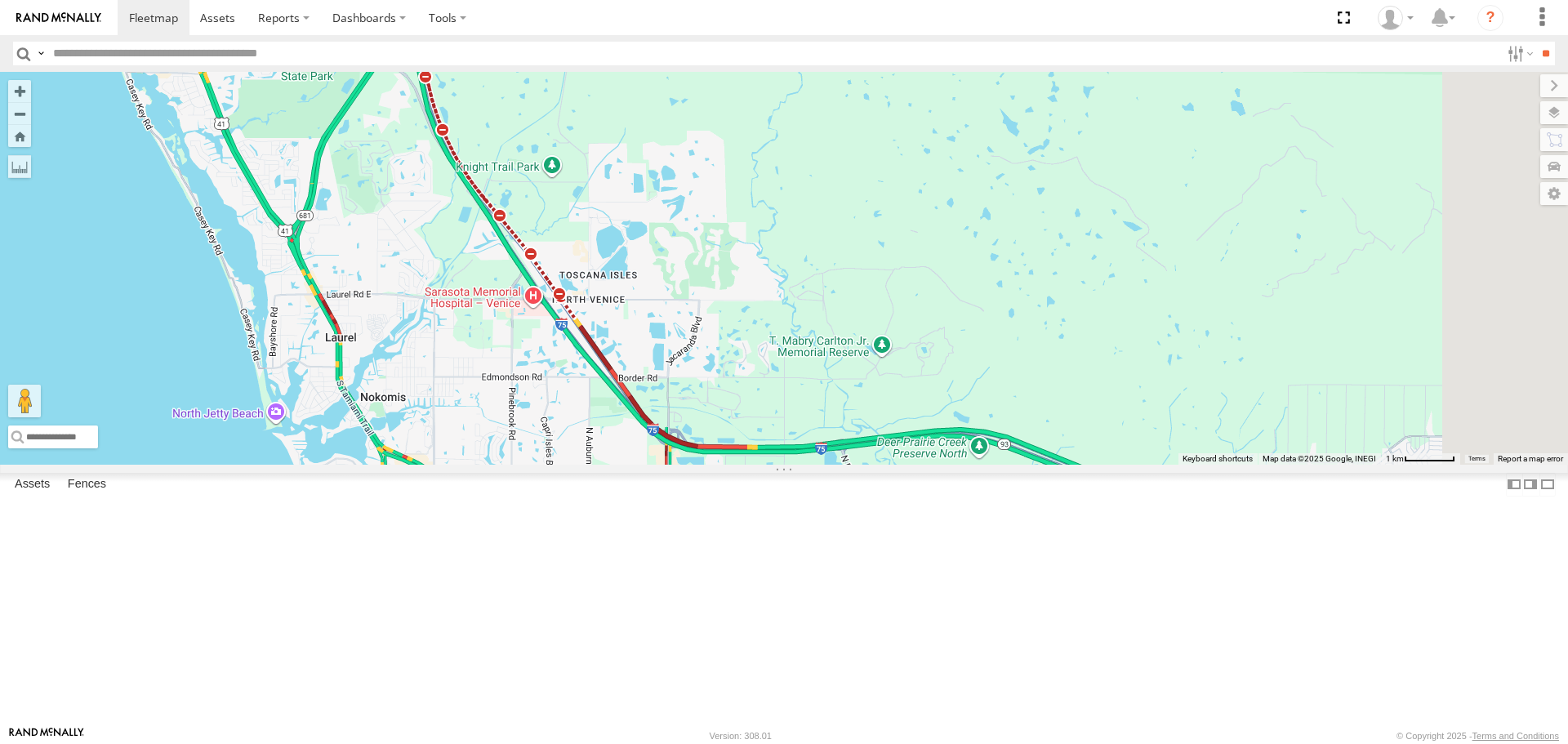
drag, startPoint x: 634, startPoint y: 518, endPoint x: 549, endPoint y: 279, distance: 253.7
click at [552, 292] on div "[PERSON_NAME]" at bounding box center [784, 267] width 1568 height 392
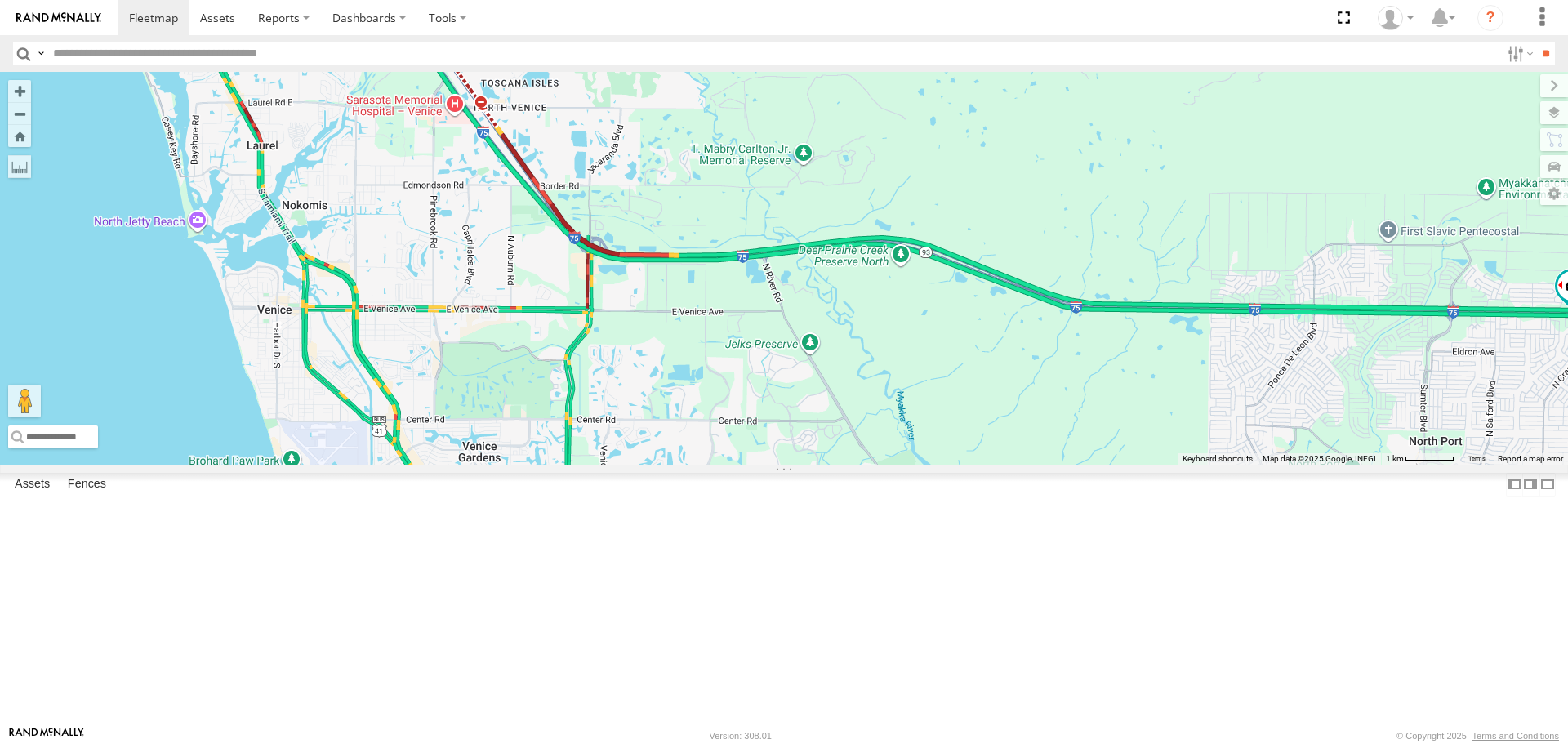
click at [899, 464] on div "[PERSON_NAME]" at bounding box center [784, 267] width 1568 height 392
drag, startPoint x: 913, startPoint y: 611, endPoint x: 786, endPoint y: 479, distance: 183.2
click at [787, 464] on div "[PERSON_NAME]" at bounding box center [784, 267] width 1568 height 392
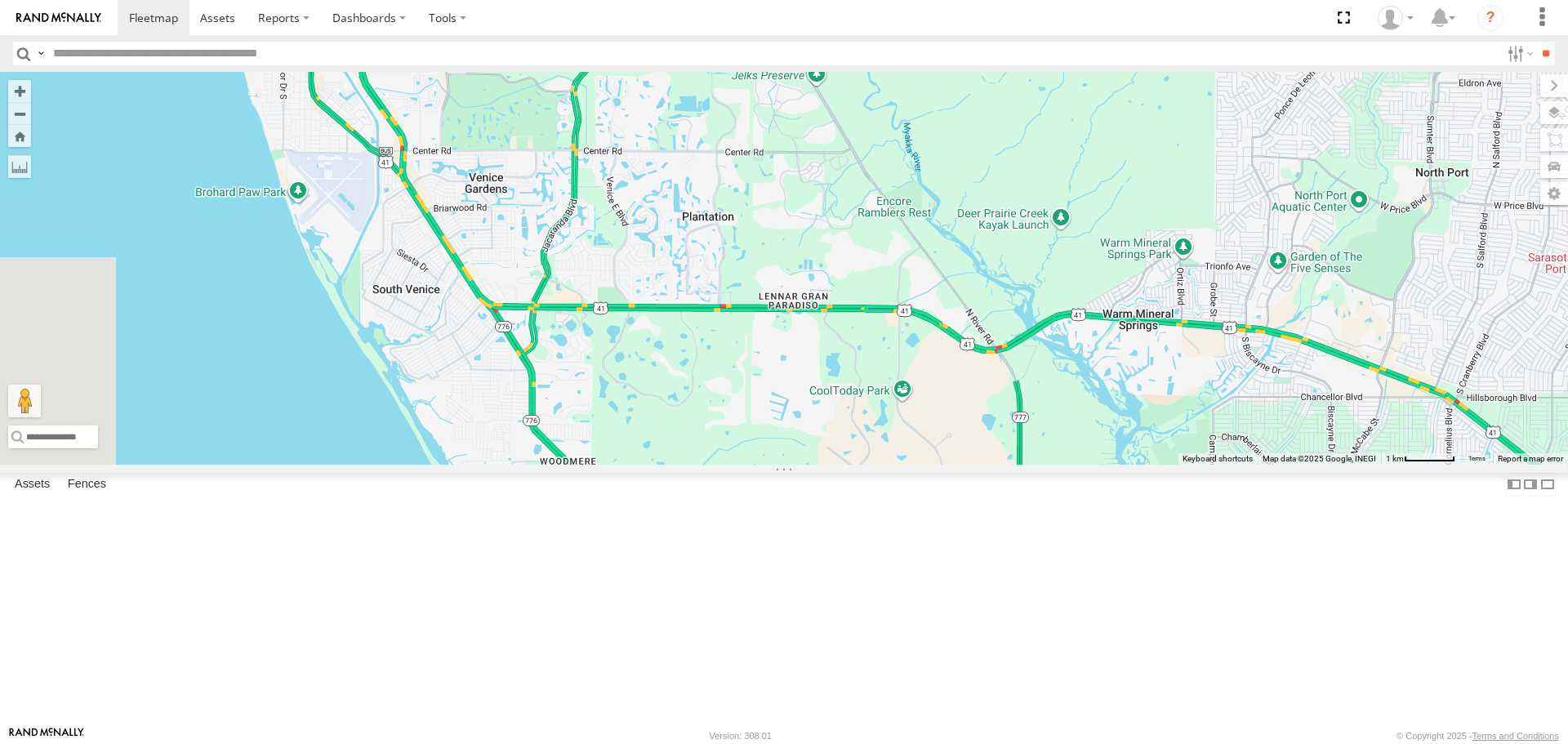
drag, startPoint x: 1083, startPoint y: 628, endPoint x: 1088, endPoint y: 351, distance: 277.0
click at [1088, 351] on div "[PERSON_NAME]" at bounding box center [784, 267] width 1568 height 392
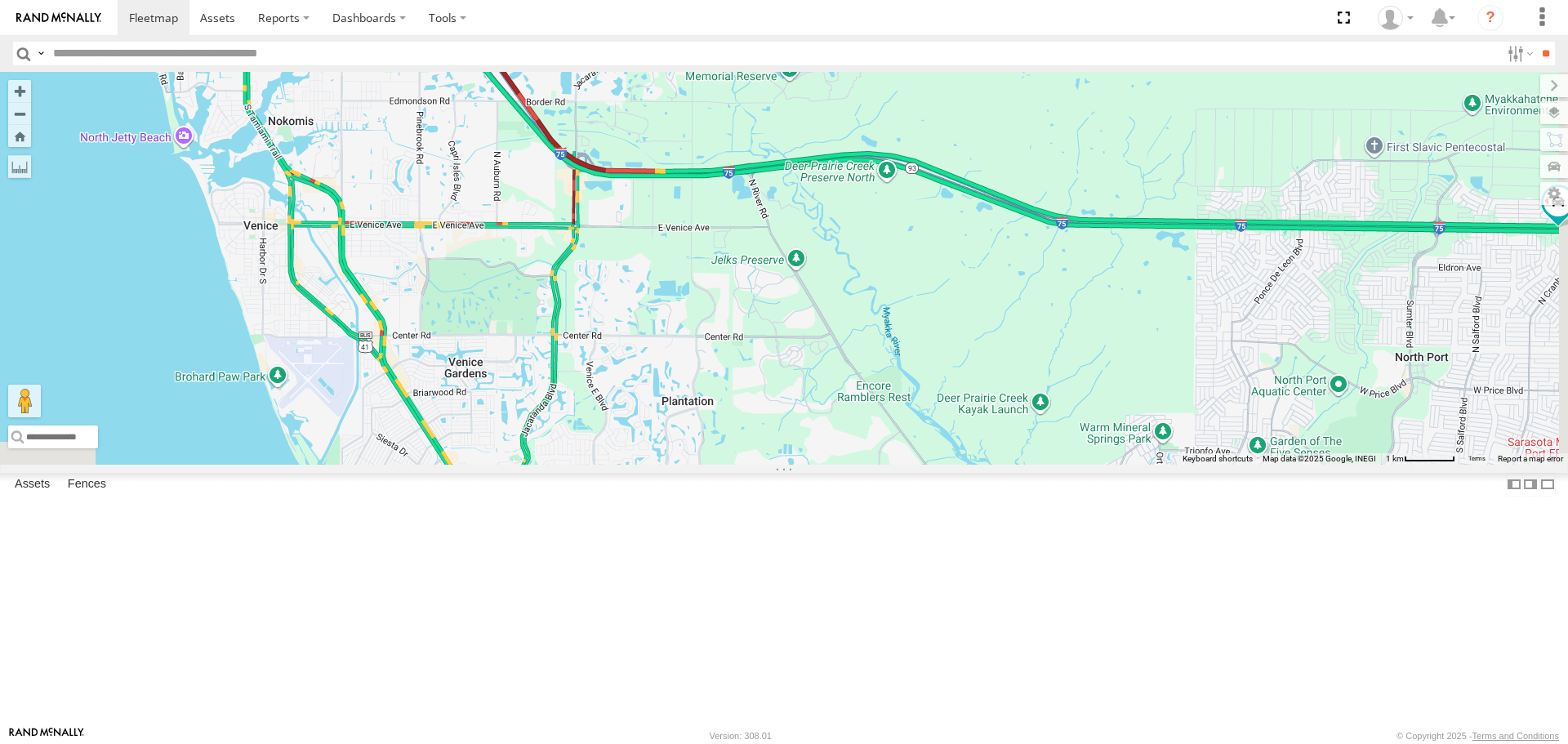
drag, startPoint x: 1216, startPoint y: 252, endPoint x: 1196, endPoint y: 437, distance: 186.1
click at [1196, 437] on div "[PERSON_NAME]" at bounding box center [784, 267] width 1568 height 392
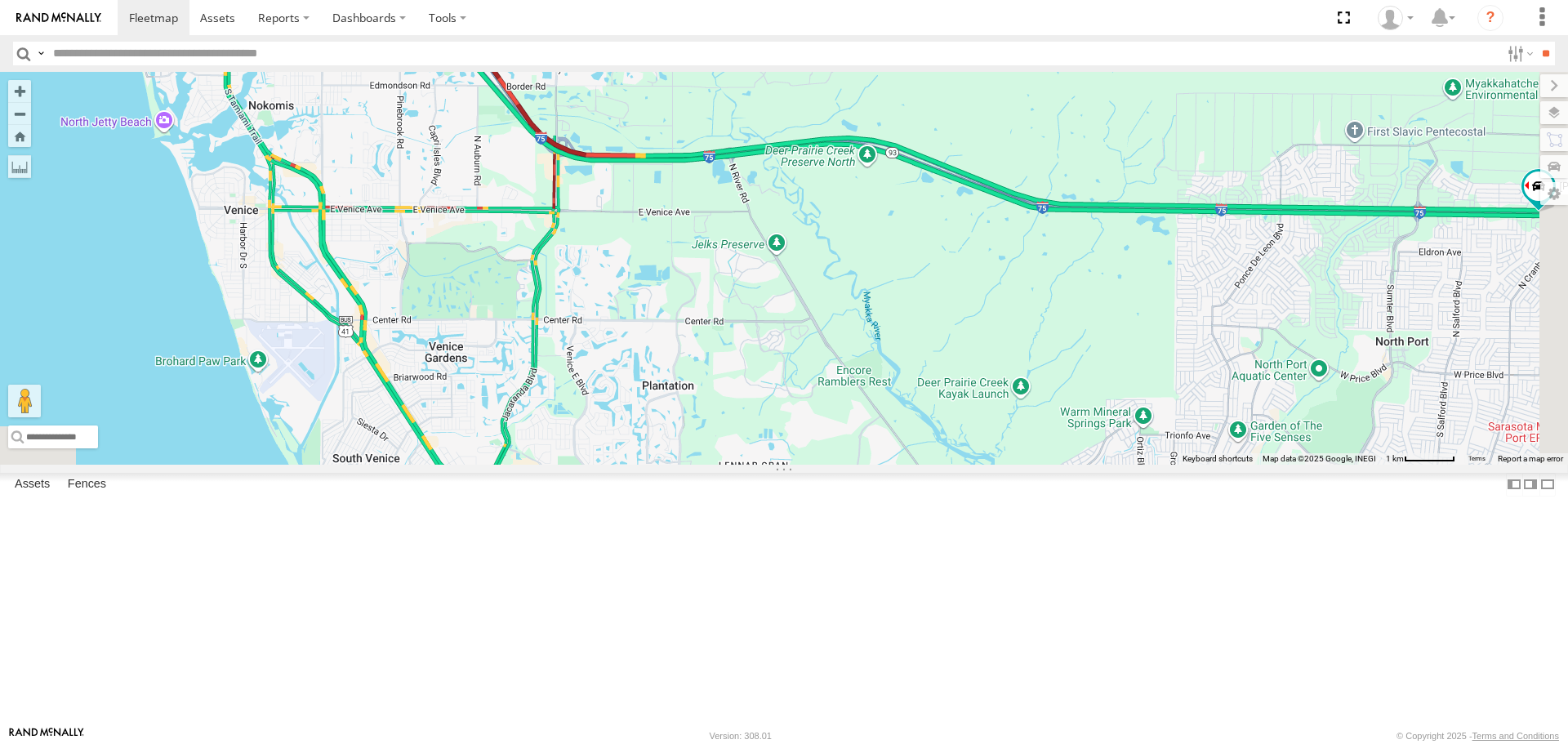
click at [638, 269] on div "[PERSON_NAME]" at bounding box center [784, 267] width 1568 height 392
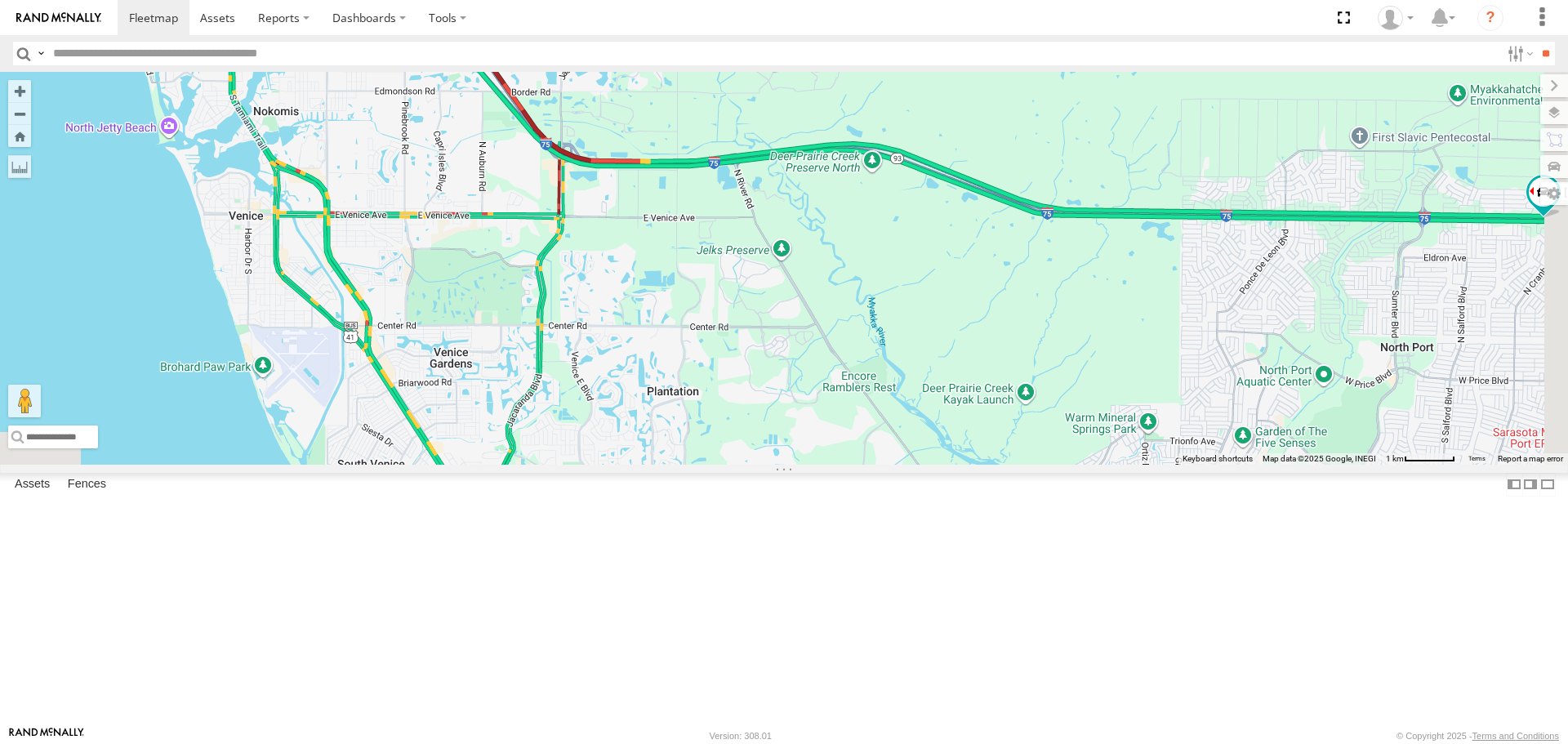
drag, startPoint x: 767, startPoint y: 427, endPoint x: 876, endPoint y: 564, distance: 175.1
click at [848, 464] on div "[PERSON_NAME]" at bounding box center [784, 267] width 1568 height 392
click at [900, 464] on div "[PERSON_NAME]" at bounding box center [784, 267] width 1568 height 392
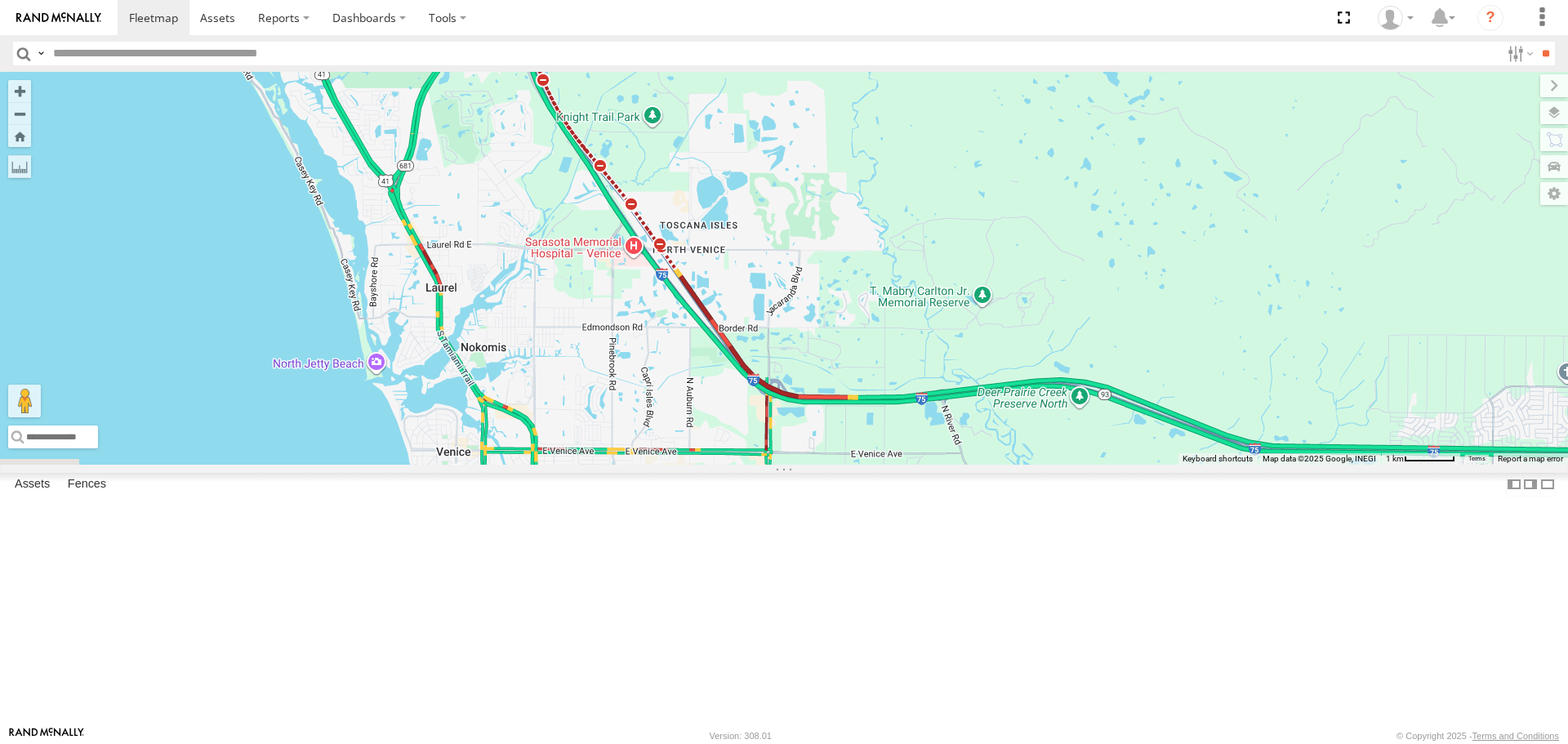
drag, startPoint x: 707, startPoint y: 376, endPoint x: 757, endPoint y: 418, distance: 65.3
click at [796, 464] on div "[PERSON_NAME]" at bounding box center [784, 267] width 1568 height 392
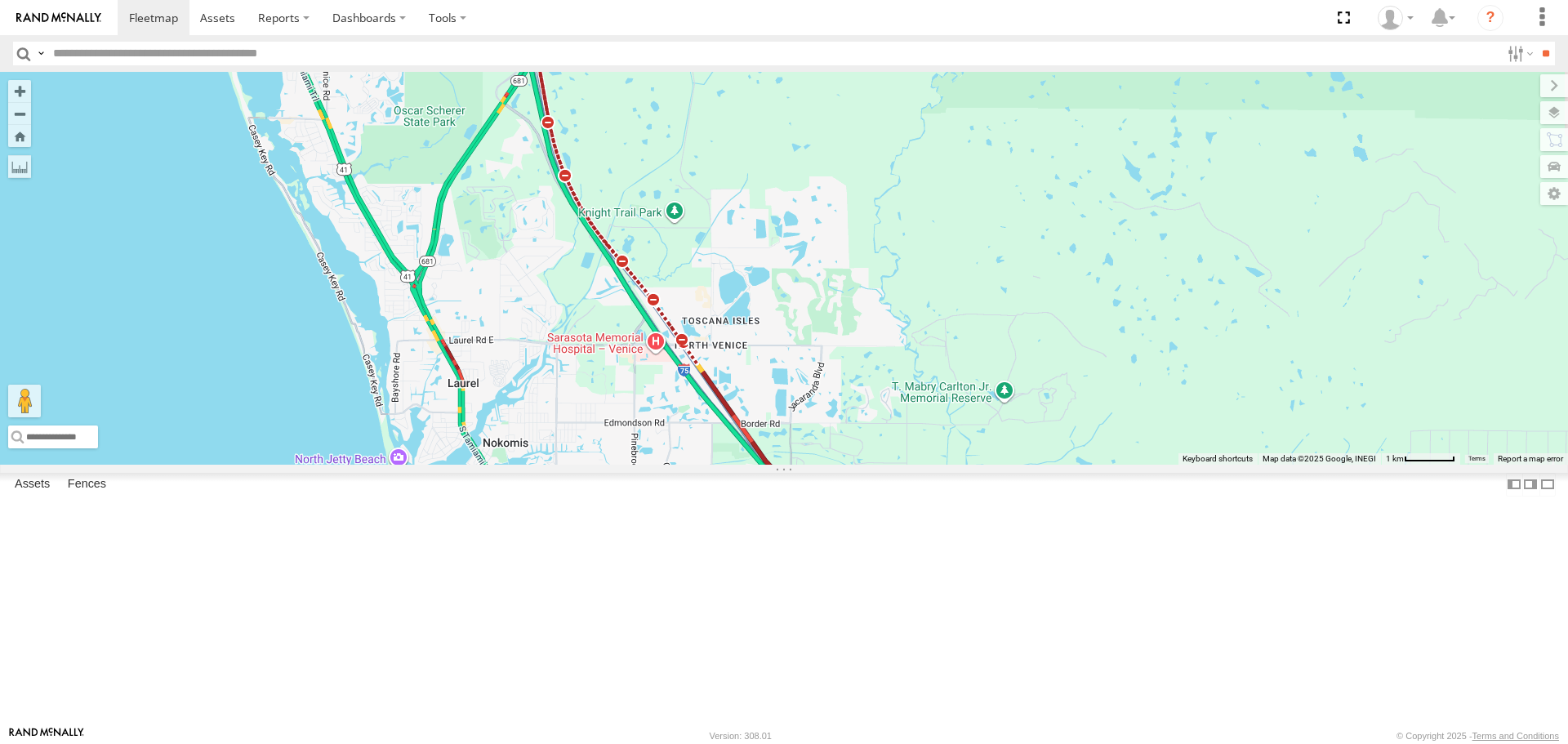
drag, startPoint x: 697, startPoint y: 255, endPoint x: 678, endPoint y: 305, distance: 53.5
click at [686, 312] on div "[PERSON_NAME]" at bounding box center [784, 267] width 1568 height 392
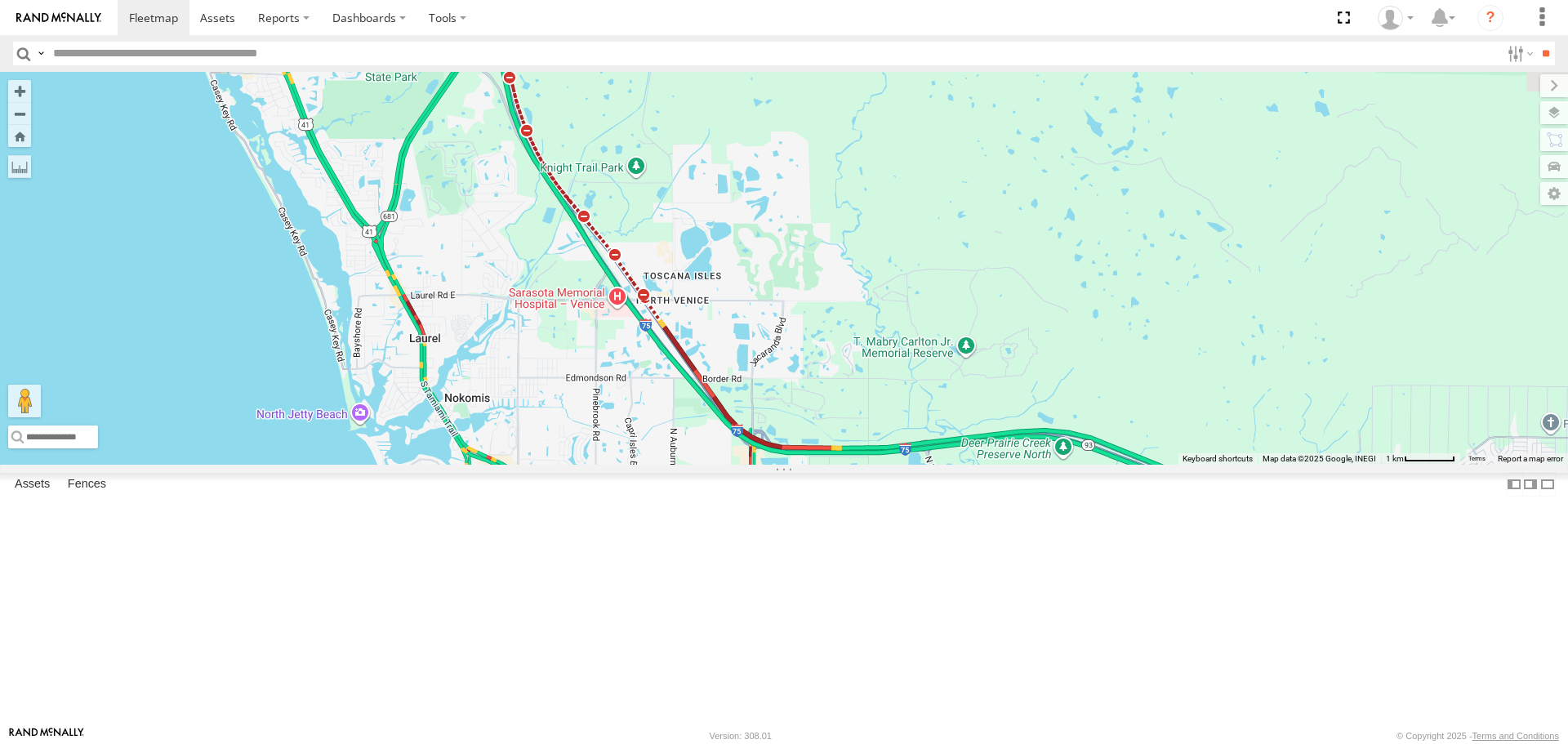
click at [664, 292] on div "[PERSON_NAME]" at bounding box center [784, 267] width 1568 height 392
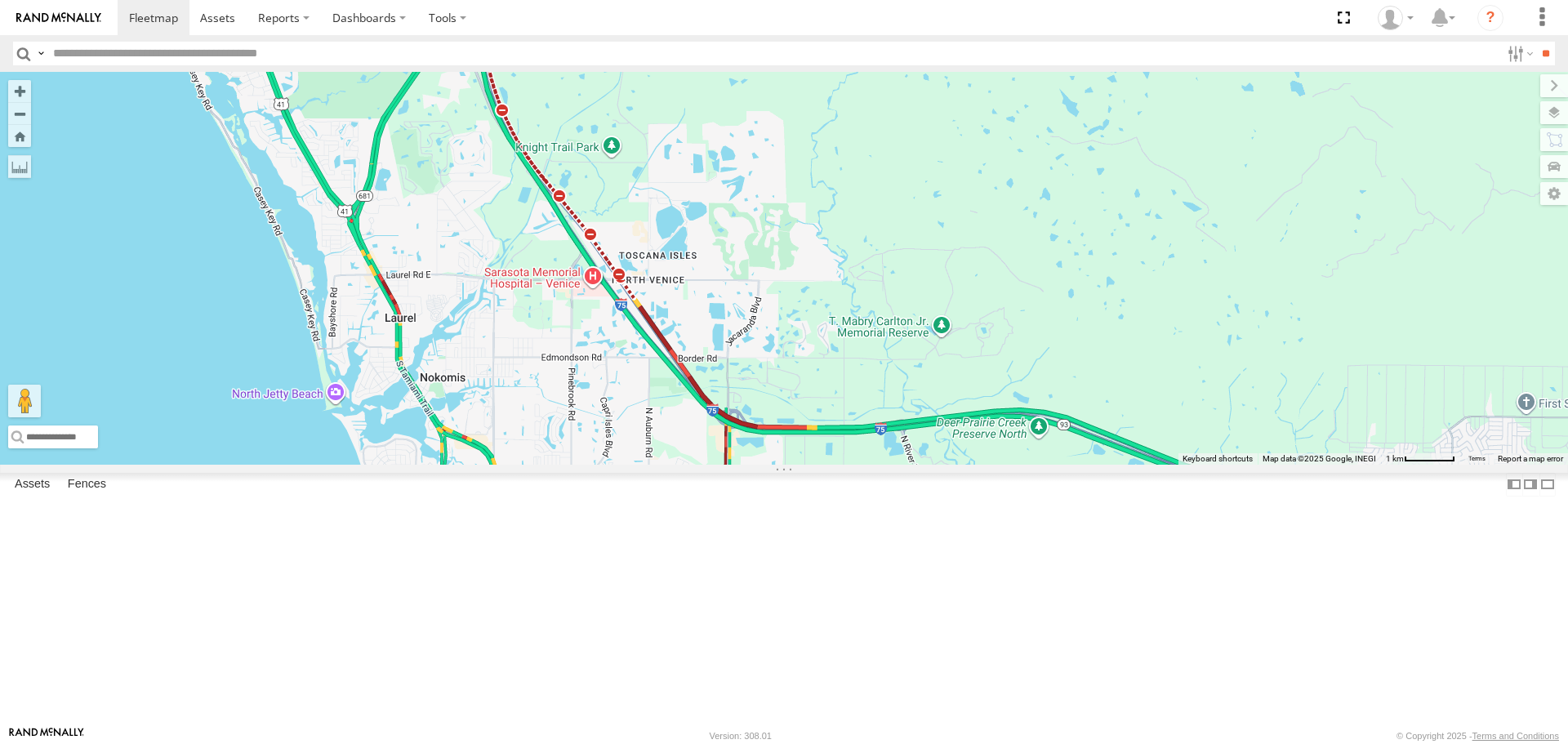
drag, startPoint x: 661, startPoint y: 294, endPoint x: 719, endPoint y: 386, distance: 108.8
click at [664, 299] on div "[PERSON_NAME]" at bounding box center [784, 267] width 1568 height 392
click at [679, 326] on div "[PERSON_NAME]" at bounding box center [784, 267] width 1568 height 392
click at [702, 362] on div "[PERSON_NAME]" at bounding box center [784, 267] width 1568 height 392
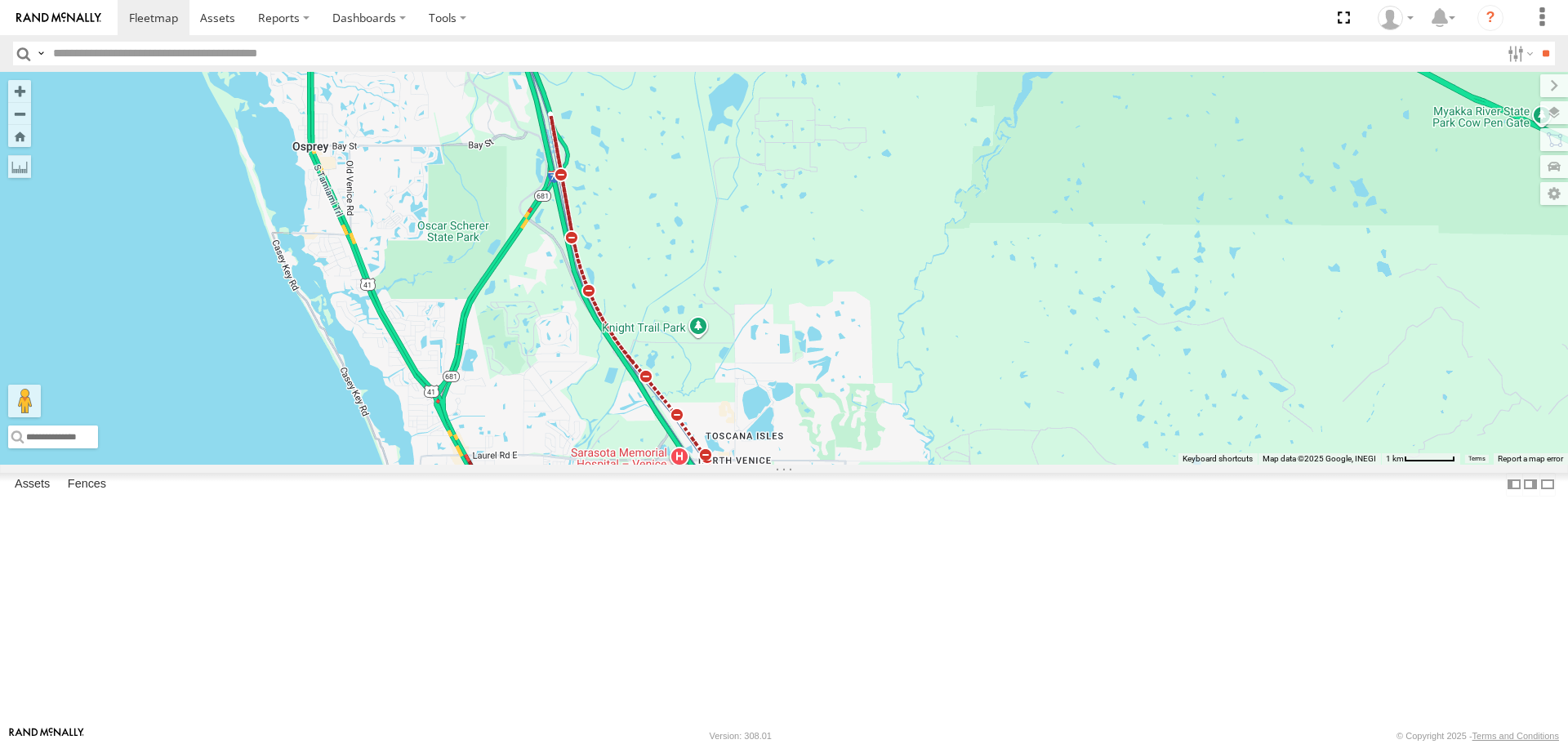
drag, startPoint x: 731, startPoint y: 409, endPoint x: 825, endPoint y: 617, distance: 228.3
click at [825, 464] on div "[PERSON_NAME]" at bounding box center [784, 267] width 1568 height 392
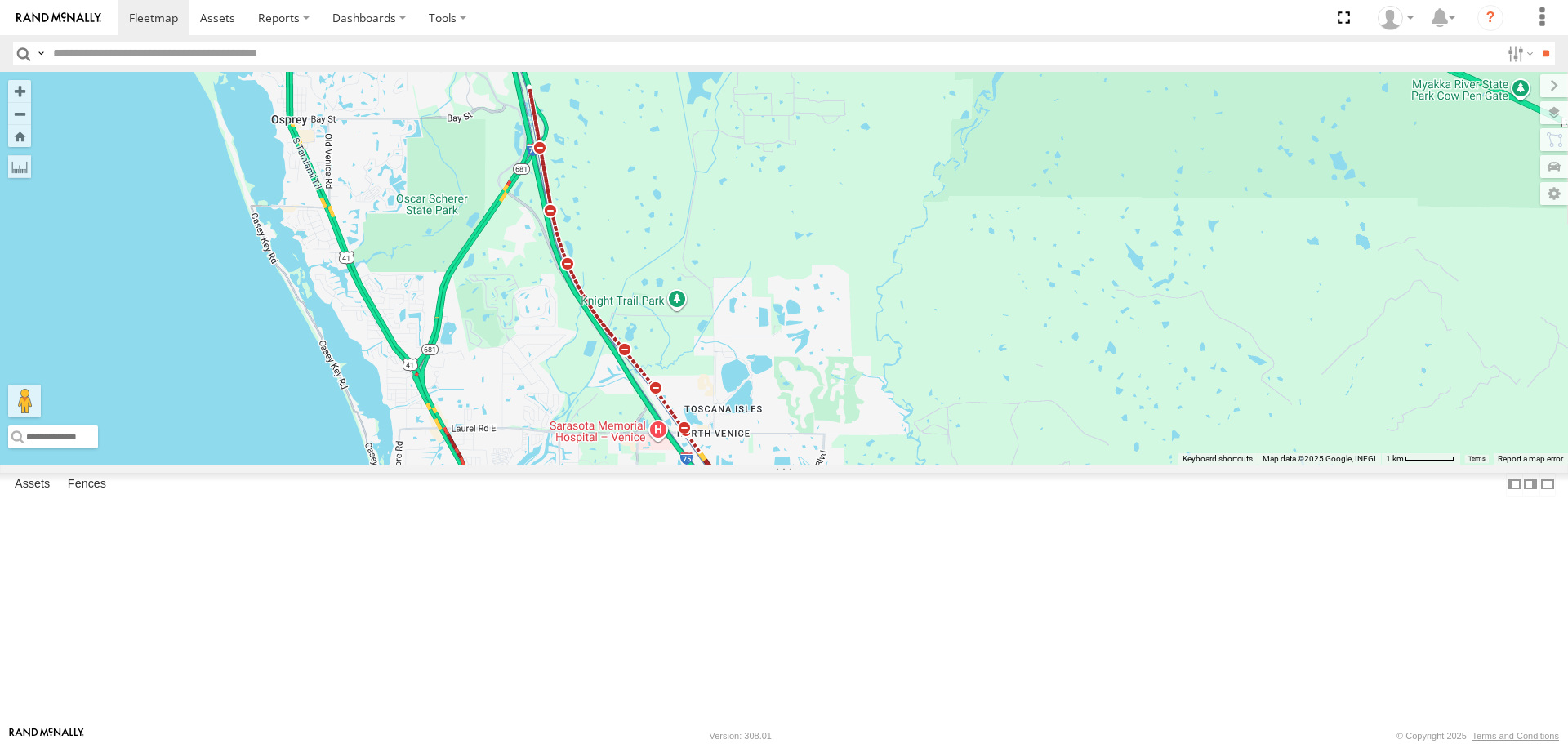
drag, startPoint x: 818, startPoint y: 623, endPoint x: 648, endPoint y: 320, distance: 347.4
click at [648, 320] on div "[PERSON_NAME]" at bounding box center [784, 267] width 1568 height 392
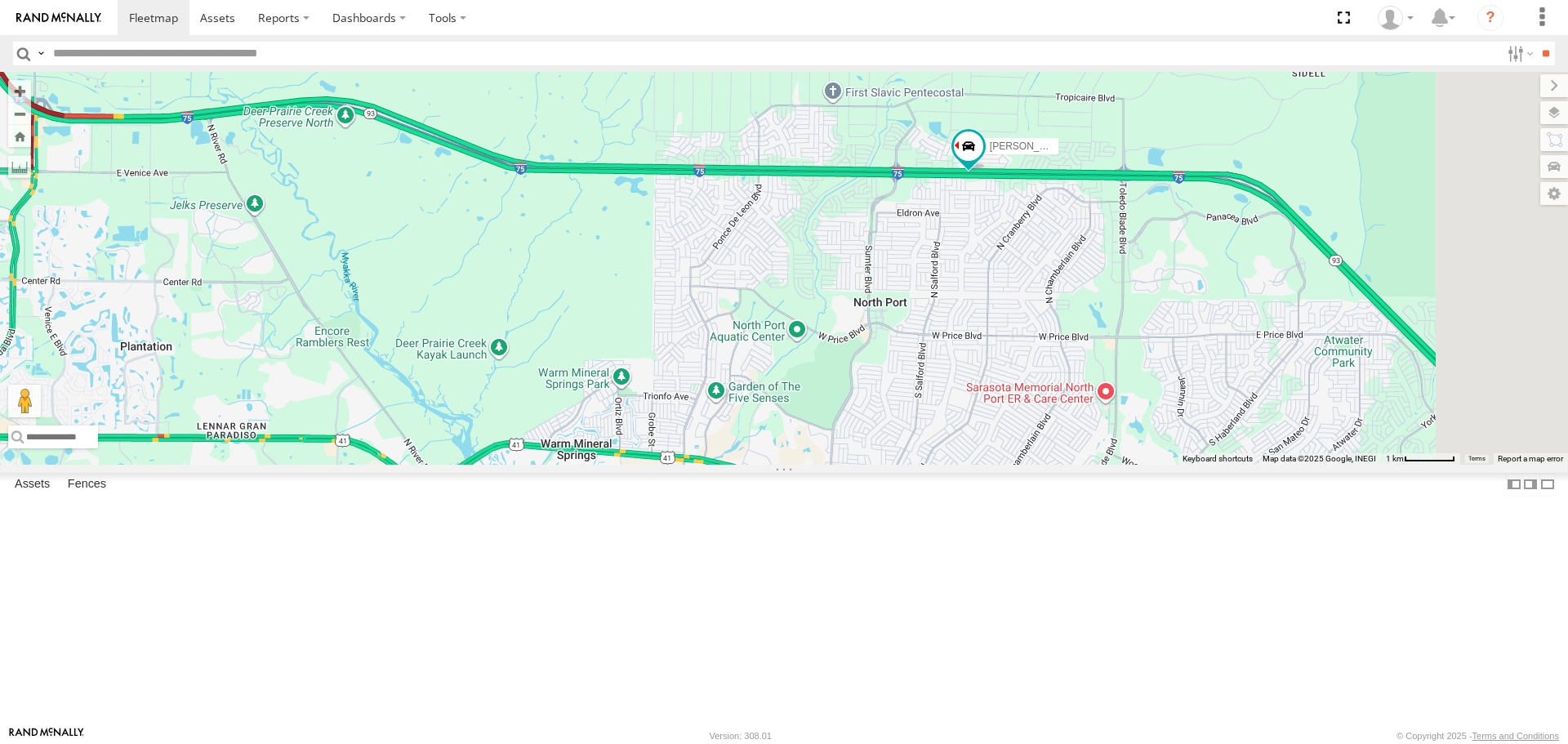
drag, startPoint x: 1104, startPoint y: 548, endPoint x: 909, endPoint y: 372, distance: 262.7
click at [909, 372] on div "[PERSON_NAME]" at bounding box center [784, 267] width 1568 height 392
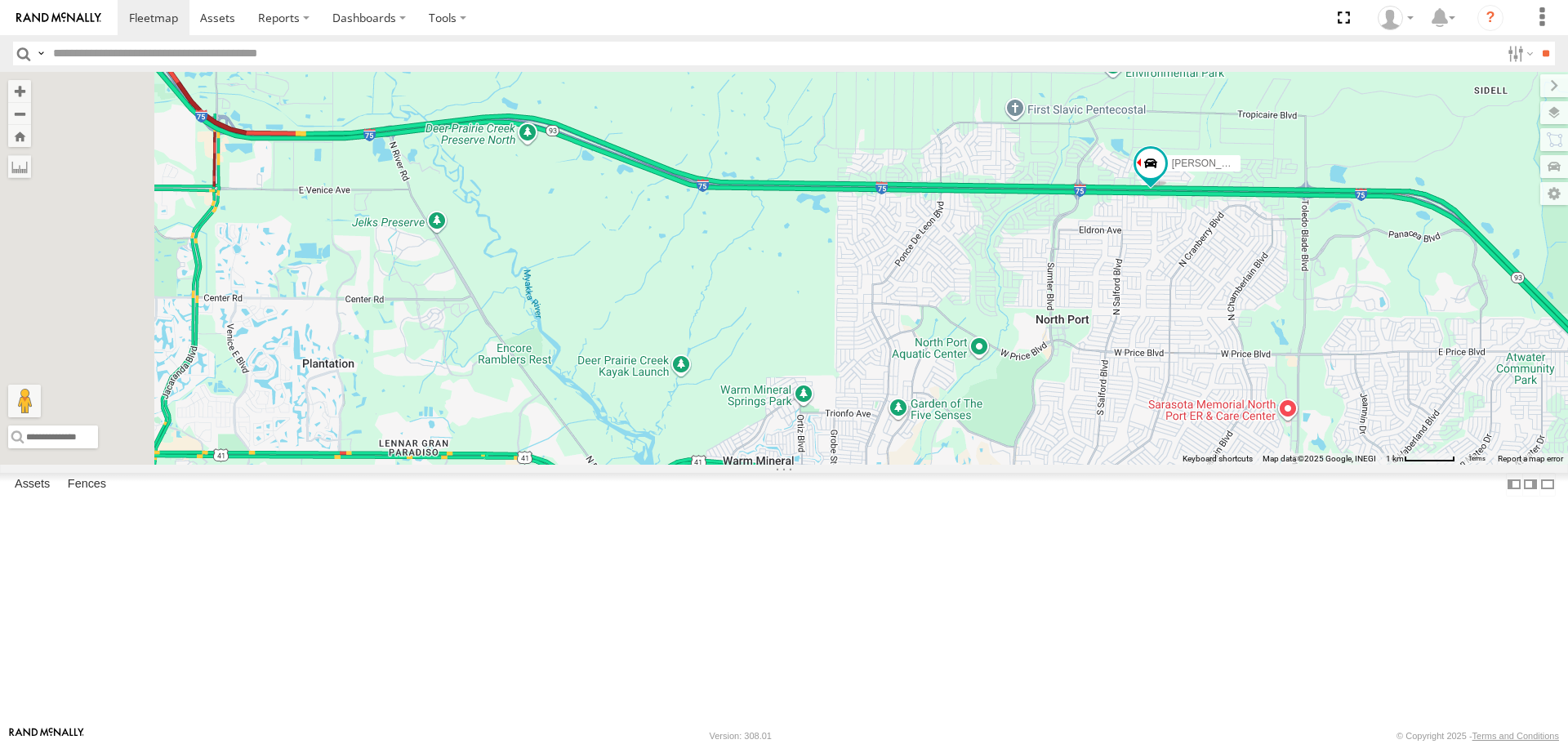
drag, startPoint x: 821, startPoint y: 374, endPoint x: 1015, endPoint y: 397, distance: 195.4
click at [1015, 397] on div "[PERSON_NAME]" at bounding box center [784, 267] width 1568 height 392
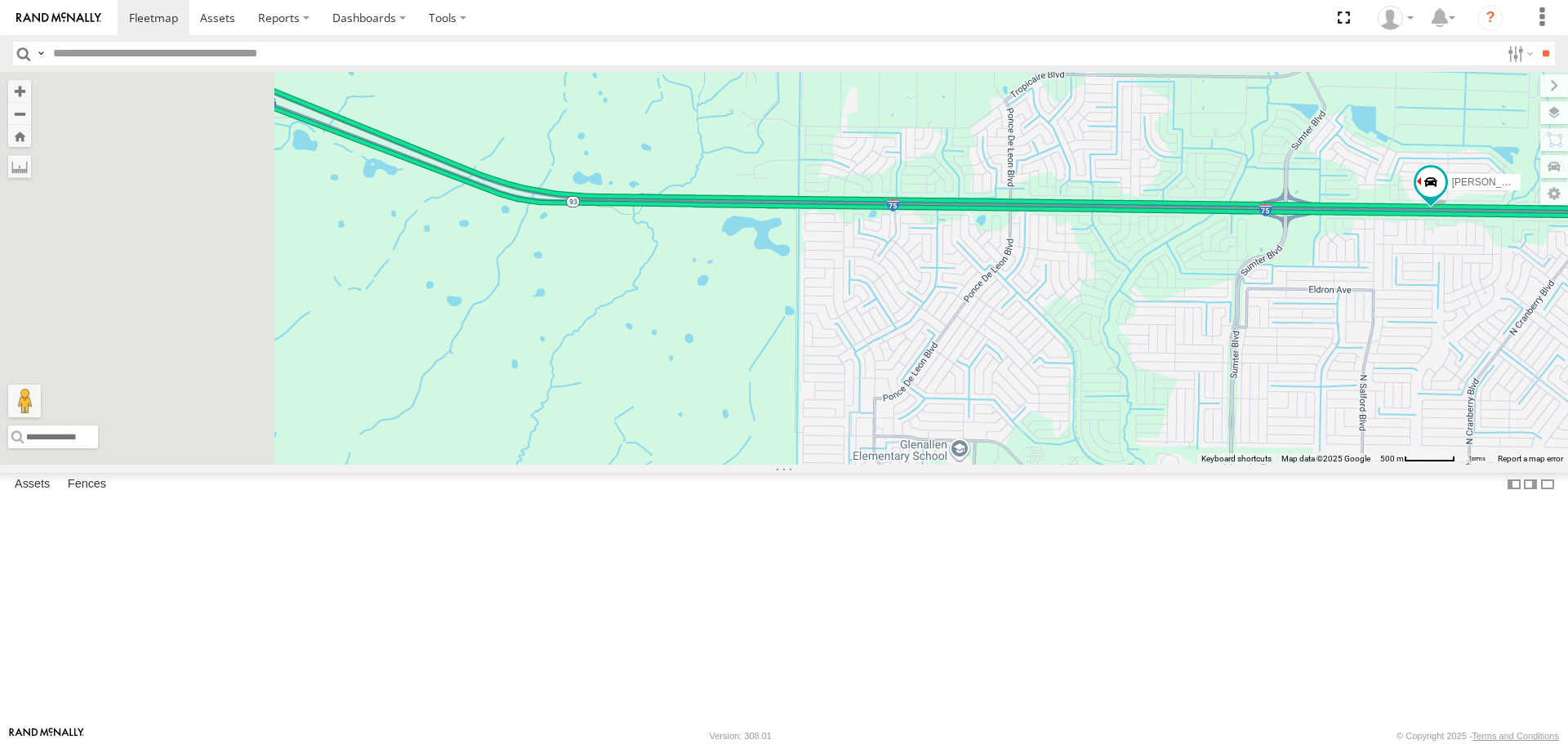
drag, startPoint x: 1435, startPoint y: 479, endPoint x: 1456, endPoint y: 486, distance: 22.1
click at [1456, 464] on div "[PERSON_NAME]" at bounding box center [784, 267] width 1568 height 392
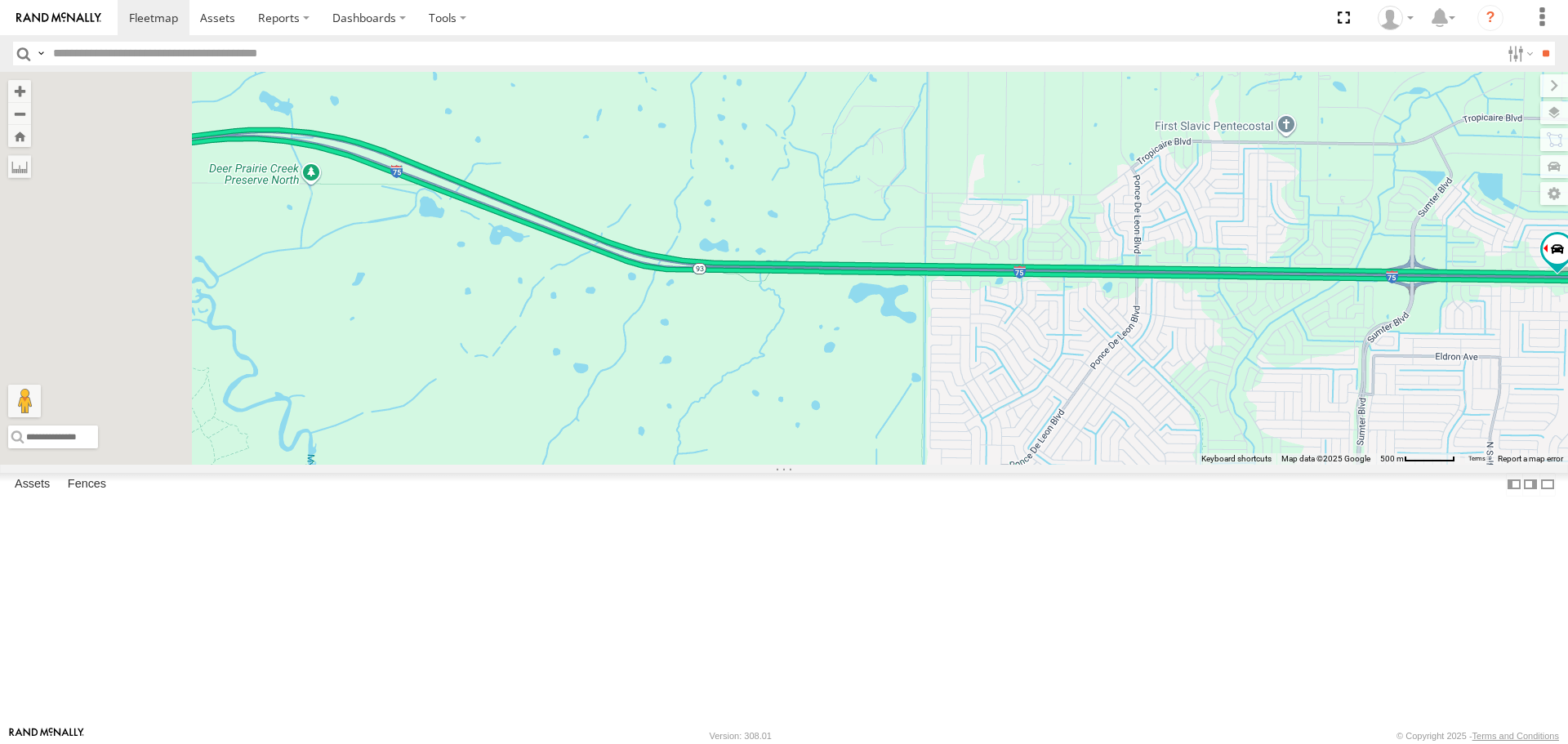
click at [704, 429] on div "[PERSON_NAME]" at bounding box center [784, 267] width 1568 height 392
drag, startPoint x: 796, startPoint y: 441, endPoint x: 1124, endPoint y: 451, distance: 328.2
click at [1120, 452] on div "[PERSON_NAME]" at bounding box center [784, 267] width 1568 height 392
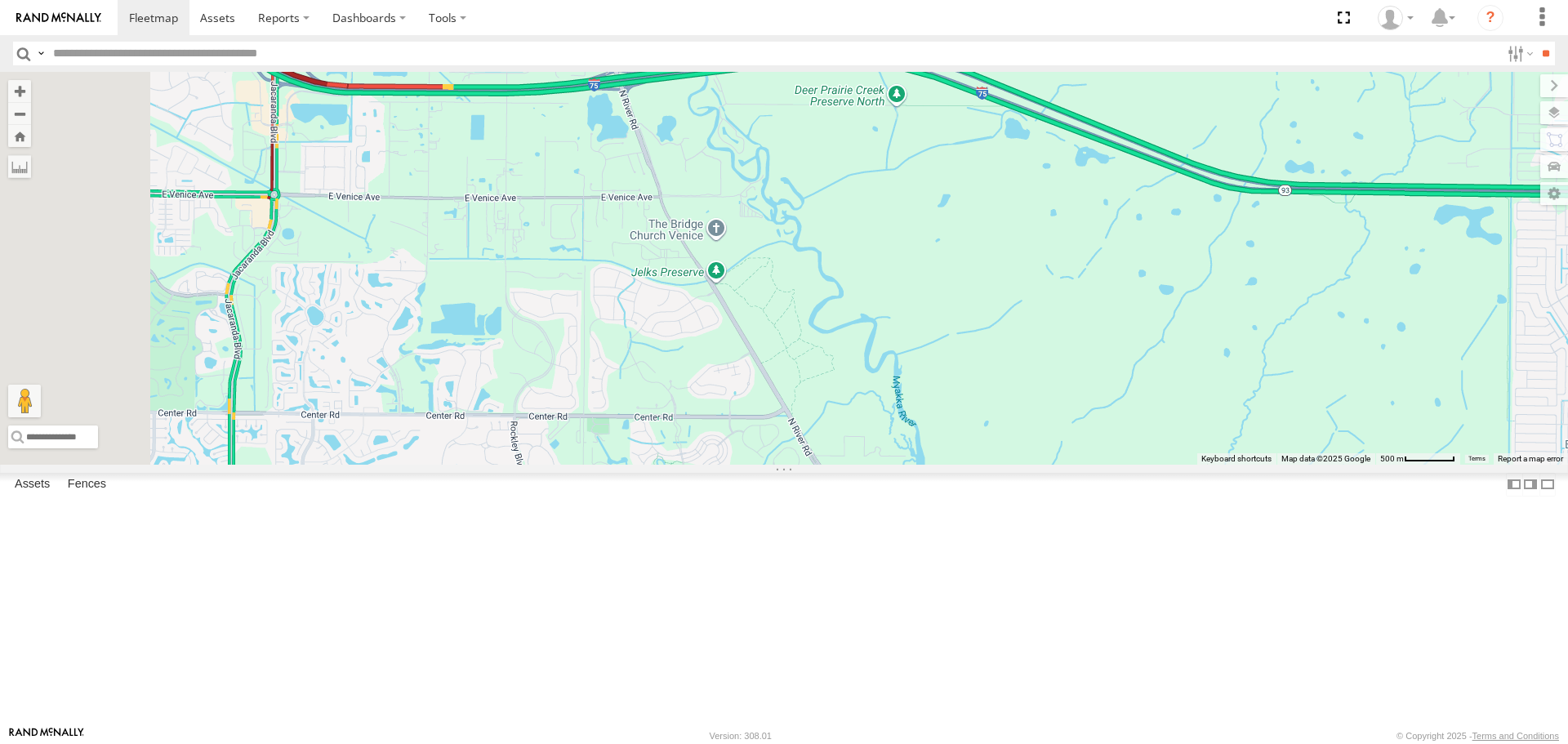
drag, startPoint x: 566, startPoint y: 446, endPoint x: 1156, endPoint y: 368, distance: 595.1
click at [1156, 368] on div "[PERSON_NAME]" at bounding box center [784, 267] width 1568 height 392
drag, startPoint x: 1212, startPoint y: 385, endPoint x: 1147, endPoint y: 396, distance: 65.9
click at [1207, 390] on div "[PERSON_NAME]" at bounding box center [784, 267] width 1568 height 392
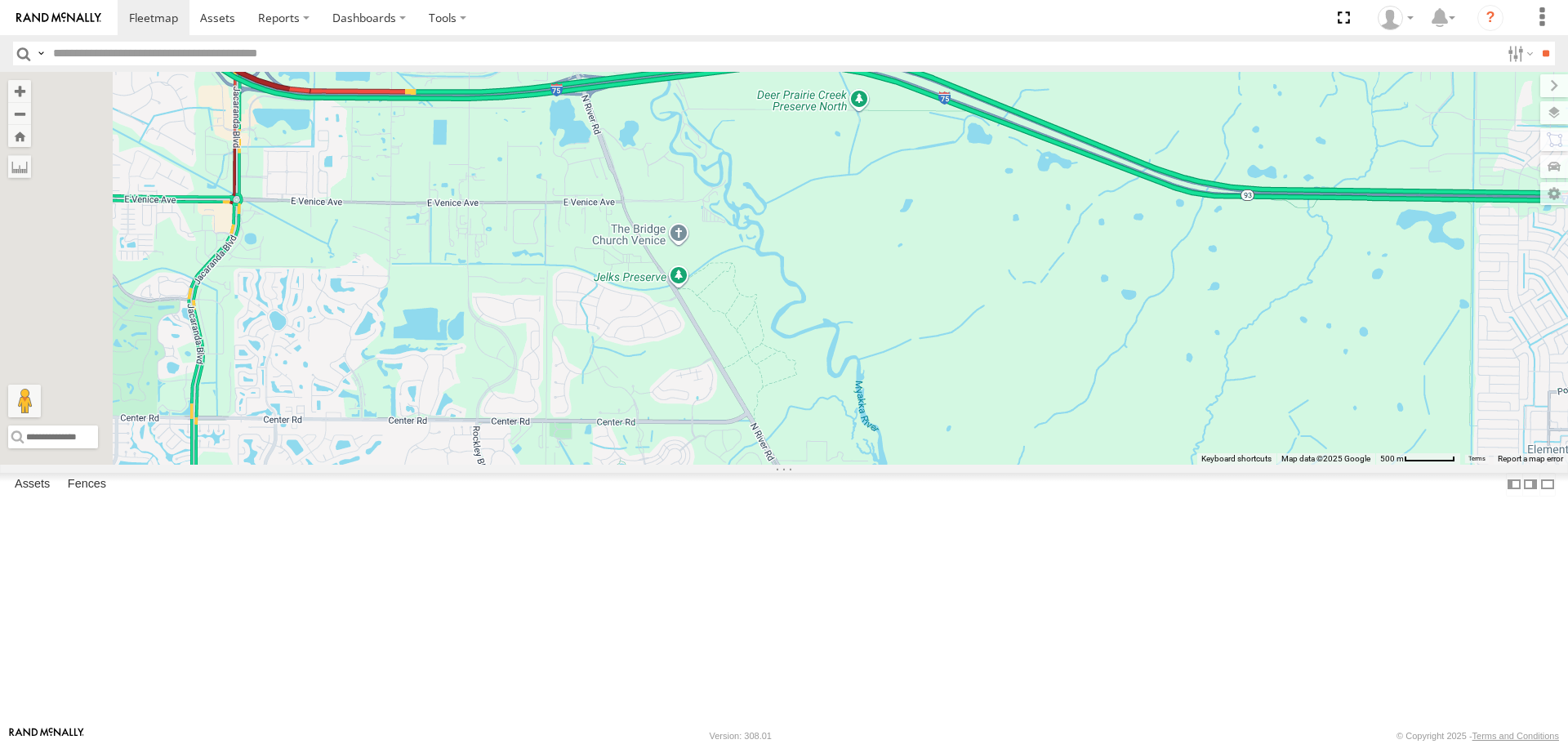
drag, startPoint x: 1147, startPoint y: 396, endPoint x: 773, endPoint y: 329, distance: 380.0
click at [798, 336] on div "[PERSON_NAME]" at bounding box center [784, 267] width 1568 height 392
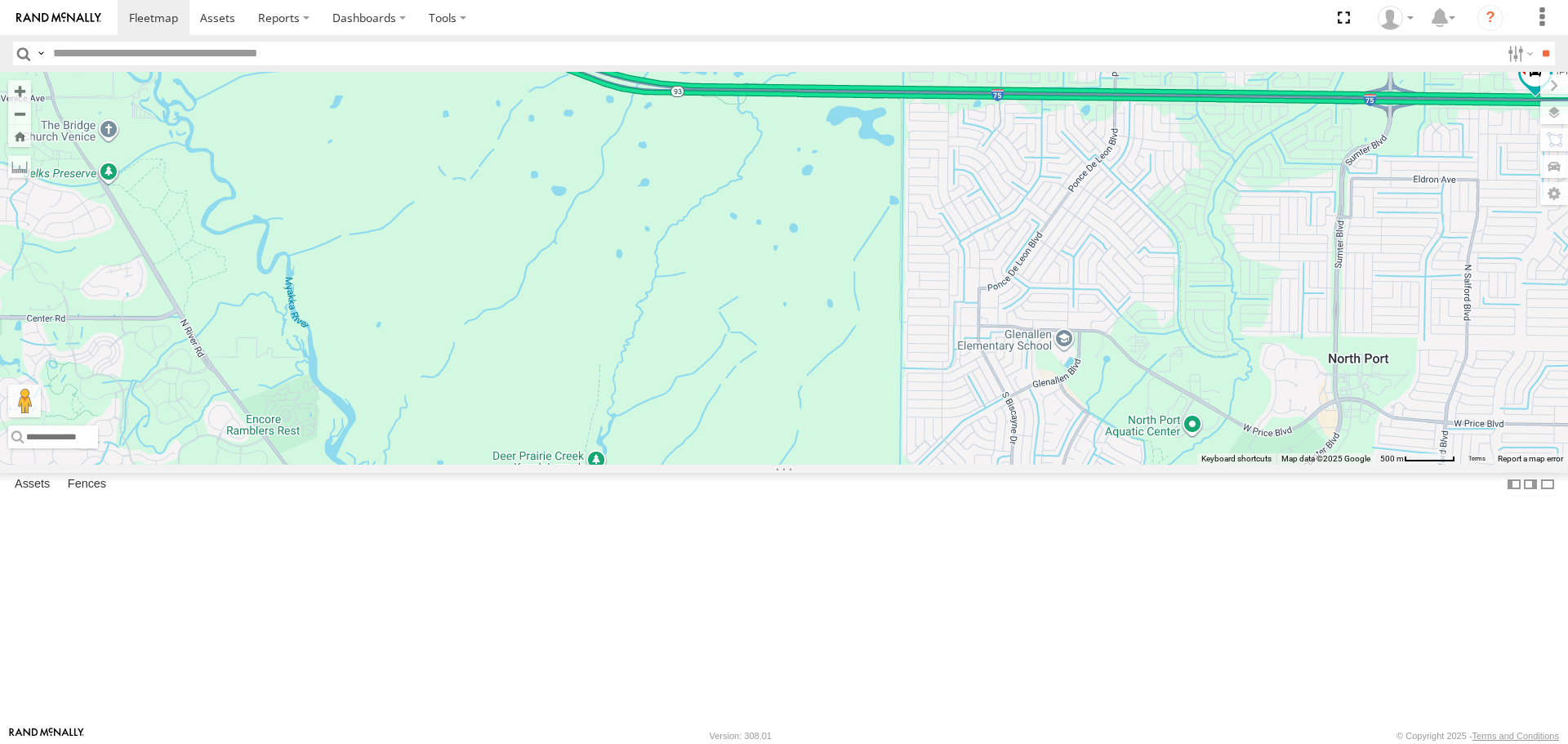
click at [736, 316] on div "[PERSON_NAME]" at bounding box center [784, 267] width 1568 height 392
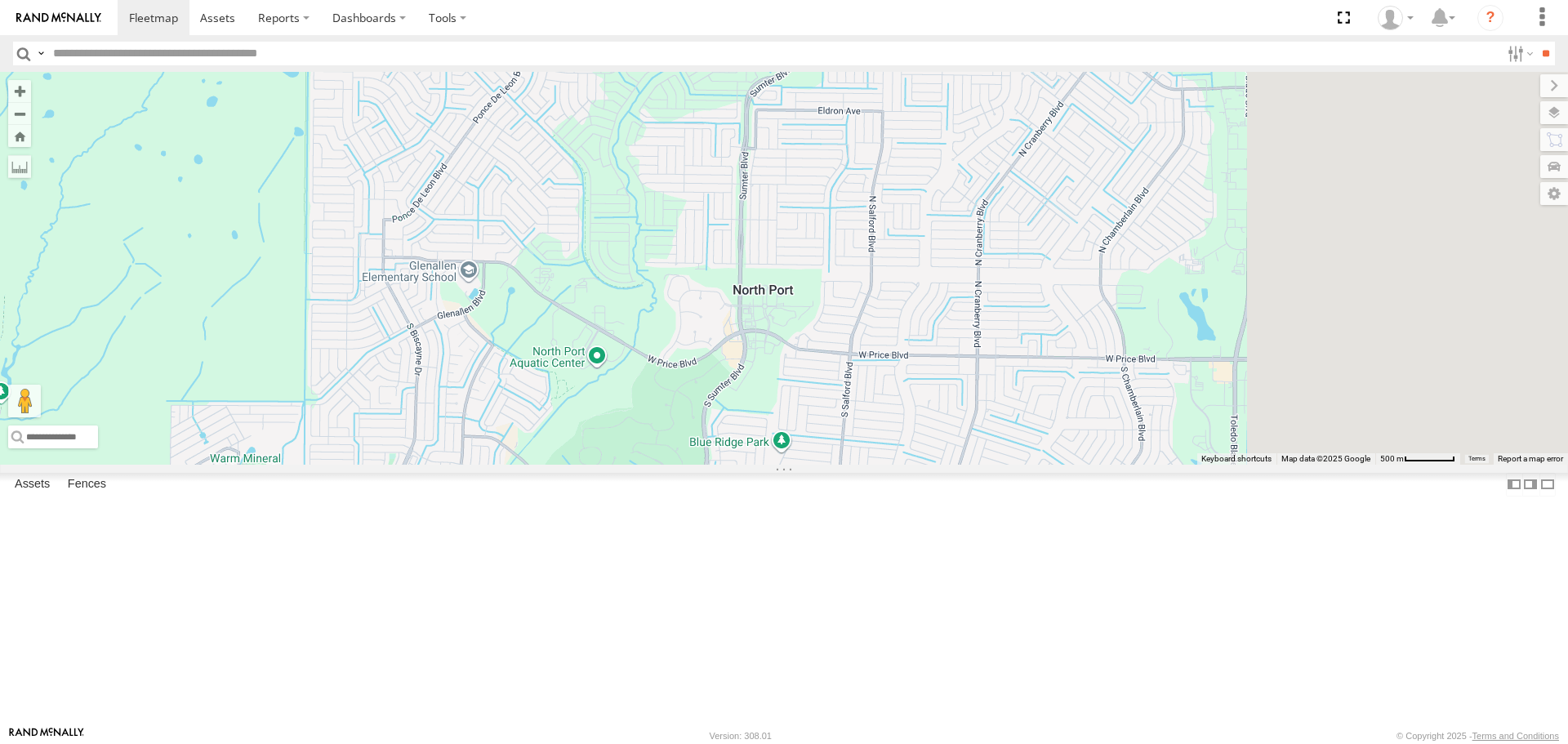
drag, startPoint x: 1280, startPoint y: 402, endPoint x: 819, endPoint y: 345, distance: 464.5
click at [819, 345] on div "[PERSON_NAME]" at bounding box center [784, 267] width 1568 height 392
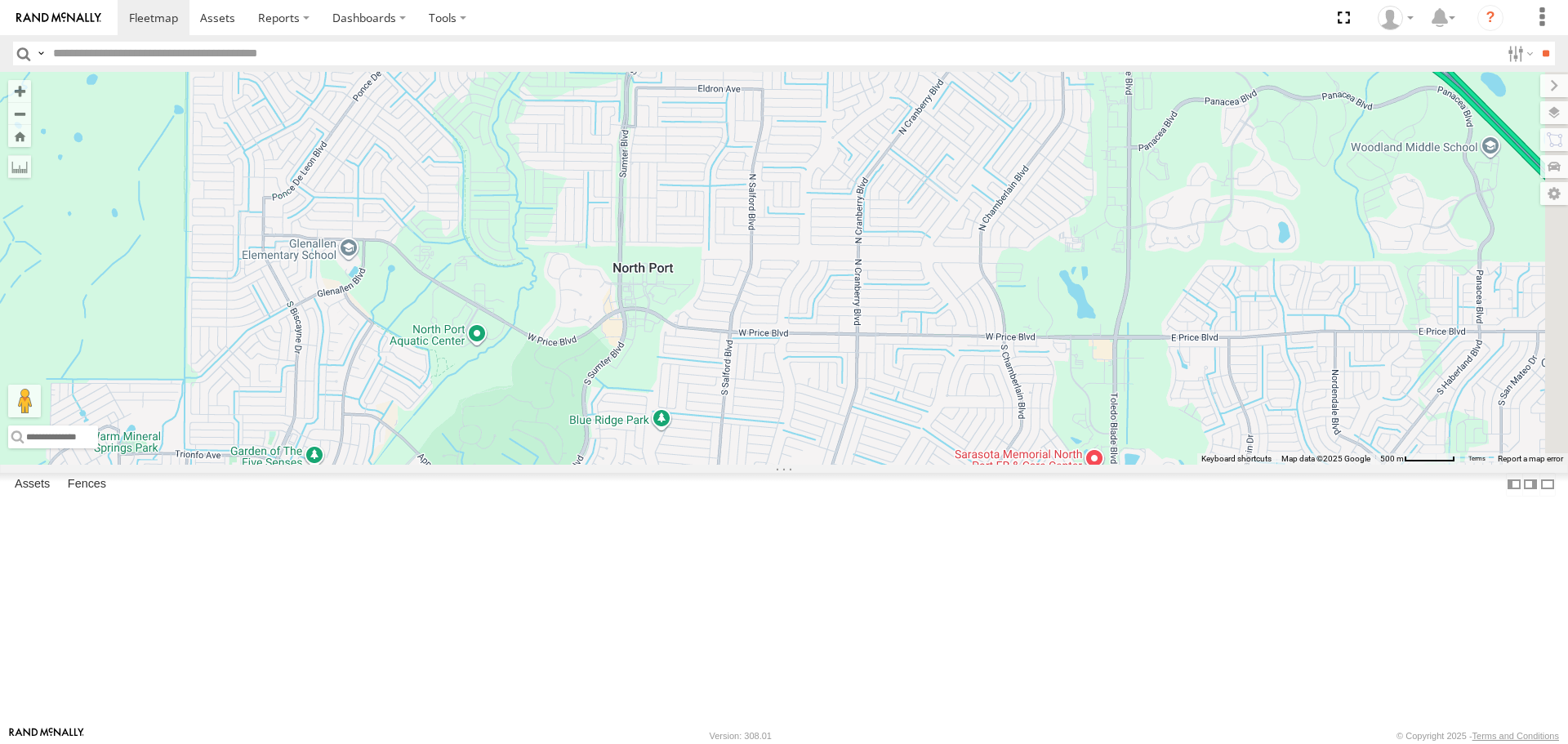
drag, startPoint x: 959, startPoint y: 282, endPoint x: 982, endPoint y: 385, distance: 105.5
click at [981, 357] on div "[PERSON_NAME]" at bounding box center [784, 267] width 1568 height 392
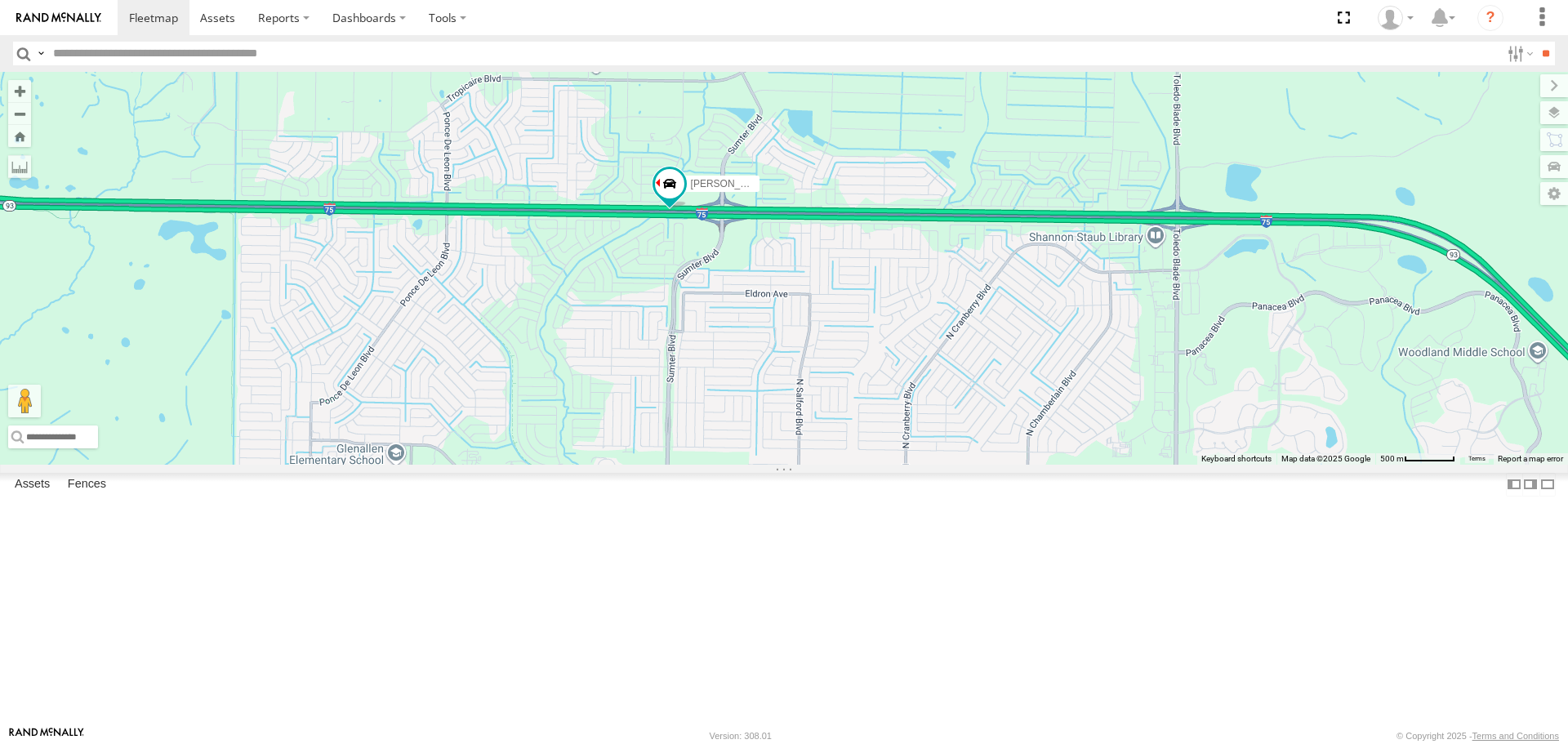
click at [651, 464] on div "[PERSON_NAME]" at bounding box center [784, 267] width 1568 height 392
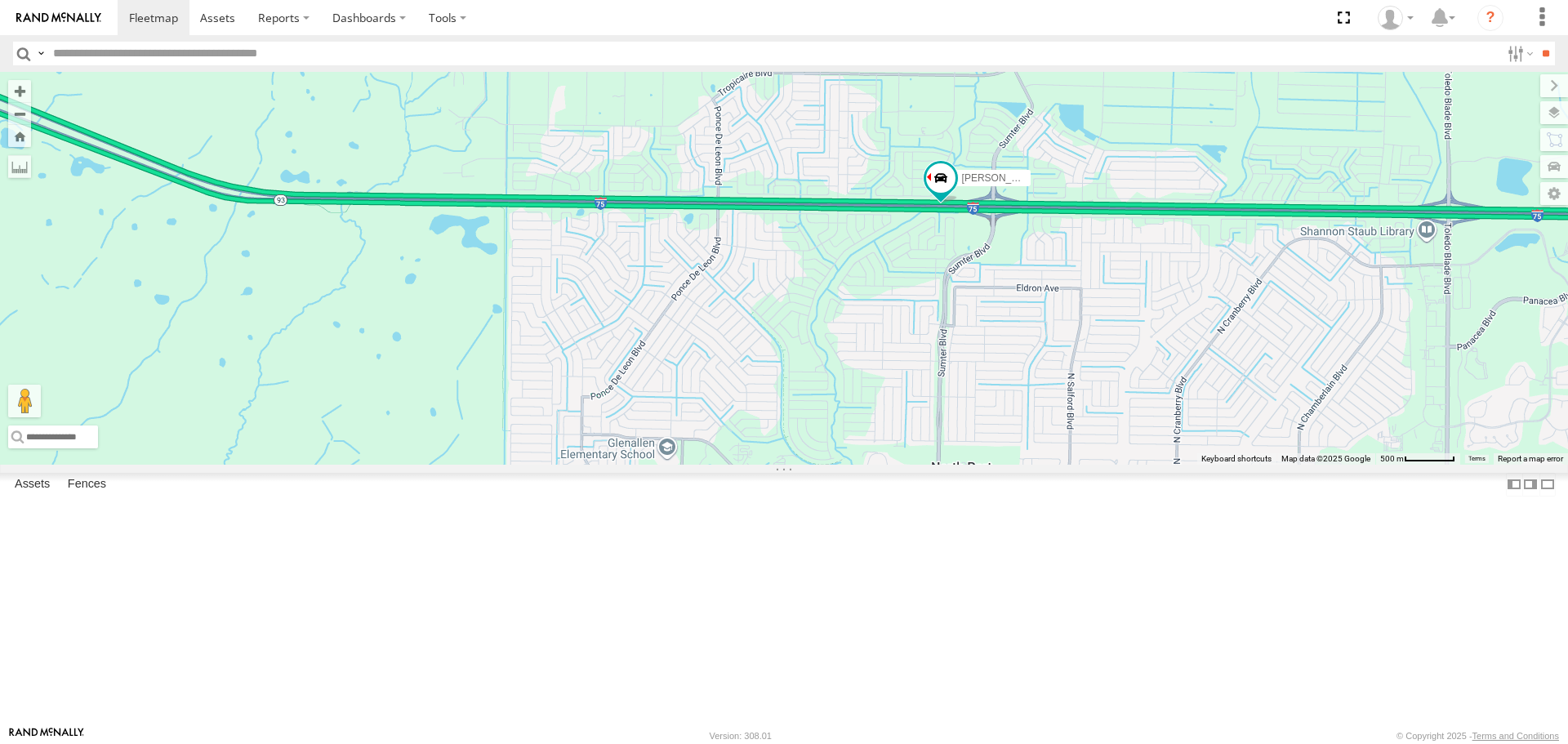
drag, startPoint x: 725, startPoint y: 601, endPoint x: 953, endPoint y: 586, distance: 228.5
click at [953, 464] on div "[PERSON_NAME]" at bounding box center [784, 267] width 1568 height 392
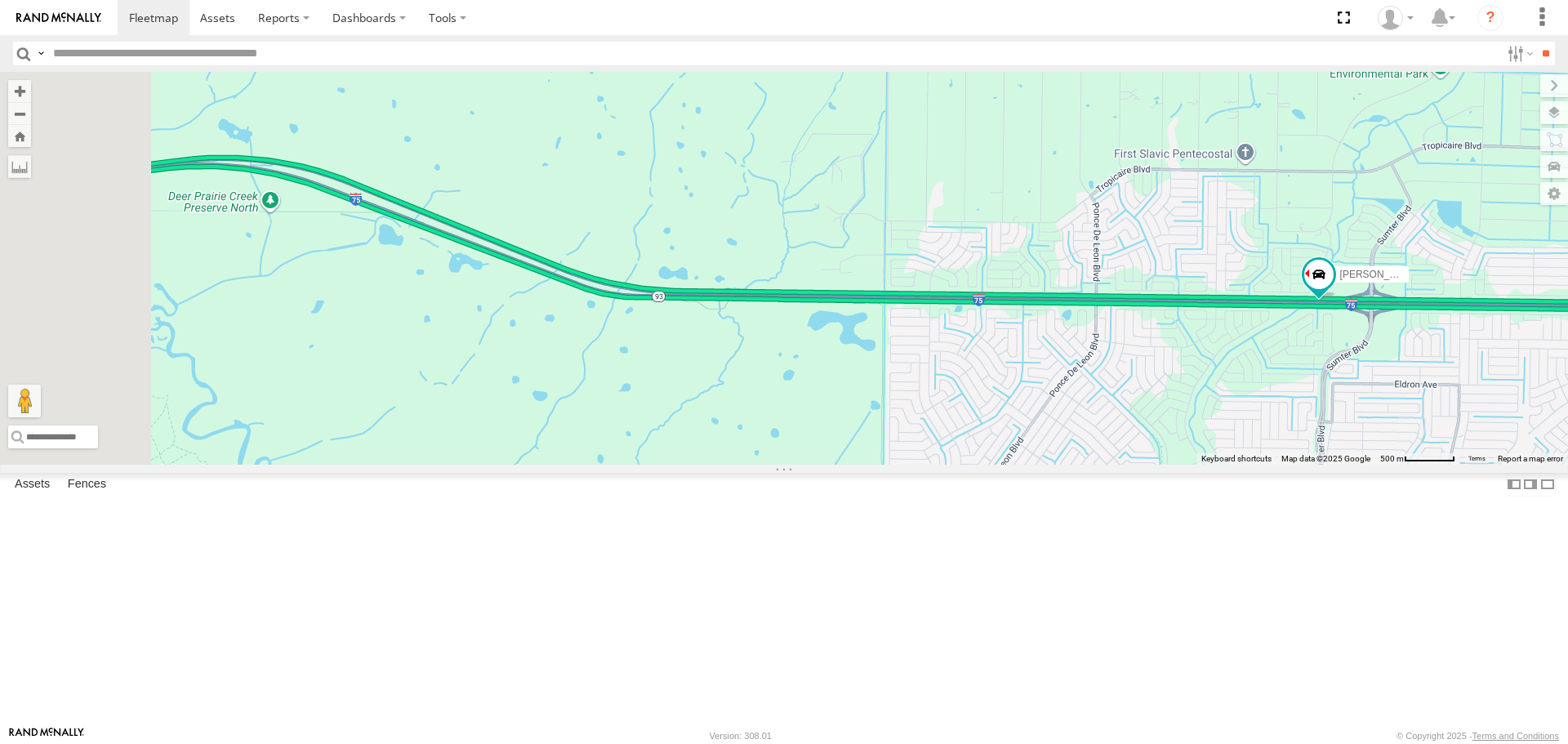
drag, startPoint x: 700, startPoint y: 481, endPoint x: 1011, endPoint y: 582, distance: 327.0
click at [1011, 464] on div "[PERSON_NAME]" at bounding box center [784, 267] width 1568 height 392
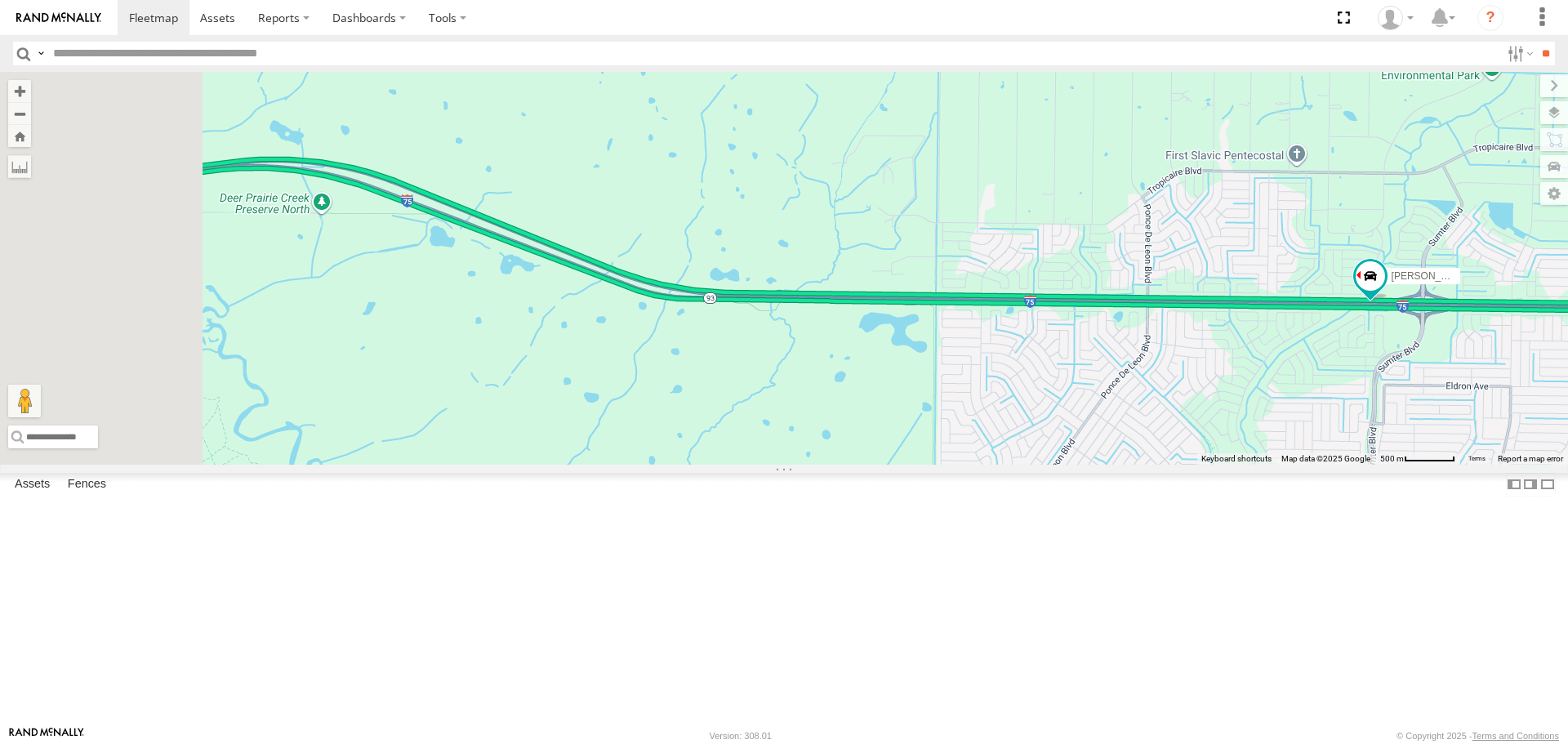
drag, startPoint x: 551, startPoint y: 486, endPoint x: 812, endPoint y: 521, distance: 263.3
click at [678, 464] on div "[PERSON_NAME]" at bounding box center [784, 267] width 1568 height 392
click at [765, 464] on div "[PERSON_NAME]" at bounding box center [784, 267] width 1568 height 392
drag, startPoint x: 812, startPoint y: 521, endPoint x: 876, endPoint y: 534, distance: 65.3
click at [831, 464] on div "[PERSON_NAME]" at bounding box center [784, 267] width 1568 height 392
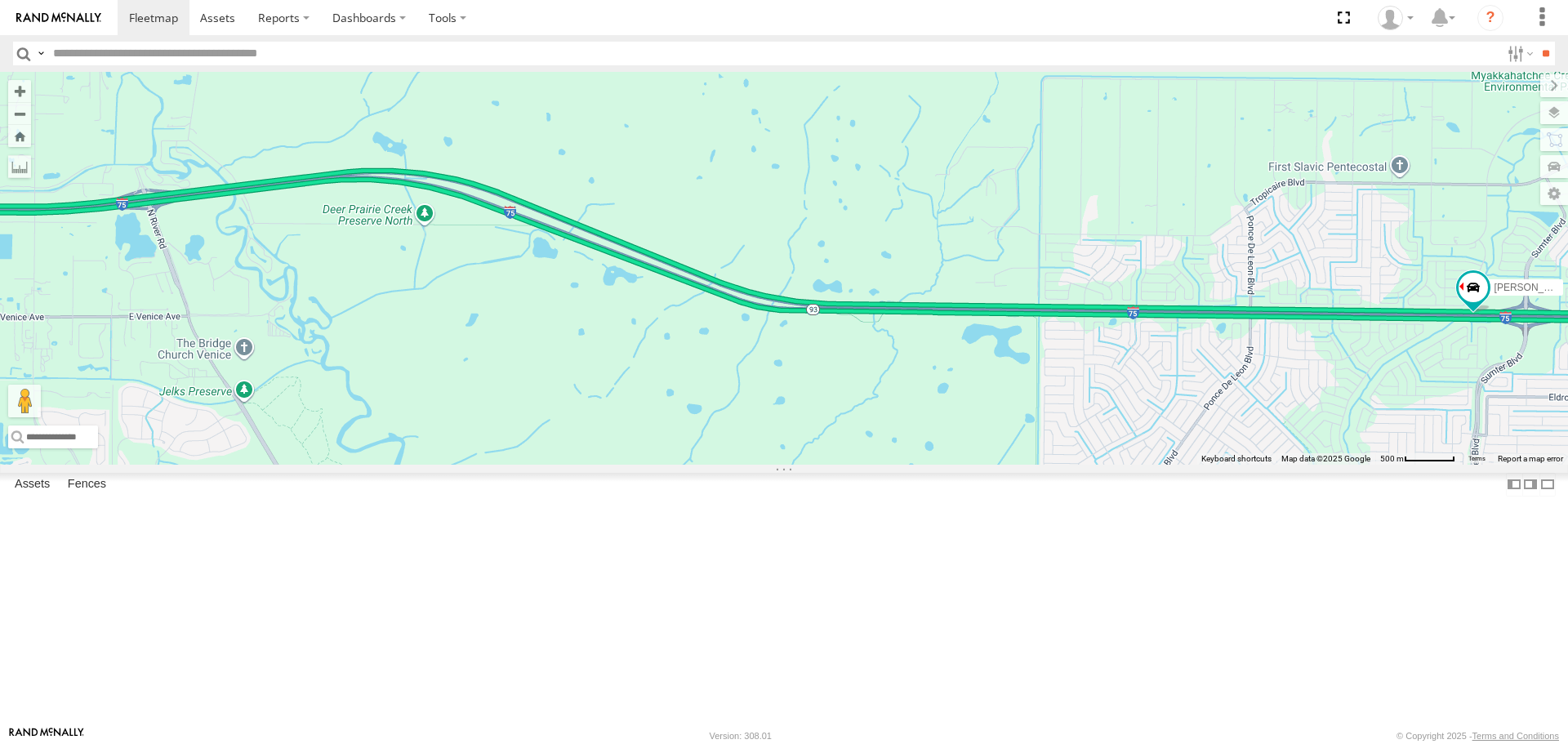
click at [884, 464] on div "[PERSON_NAME]" at bounding box center [784, 267] width 1568 height 392
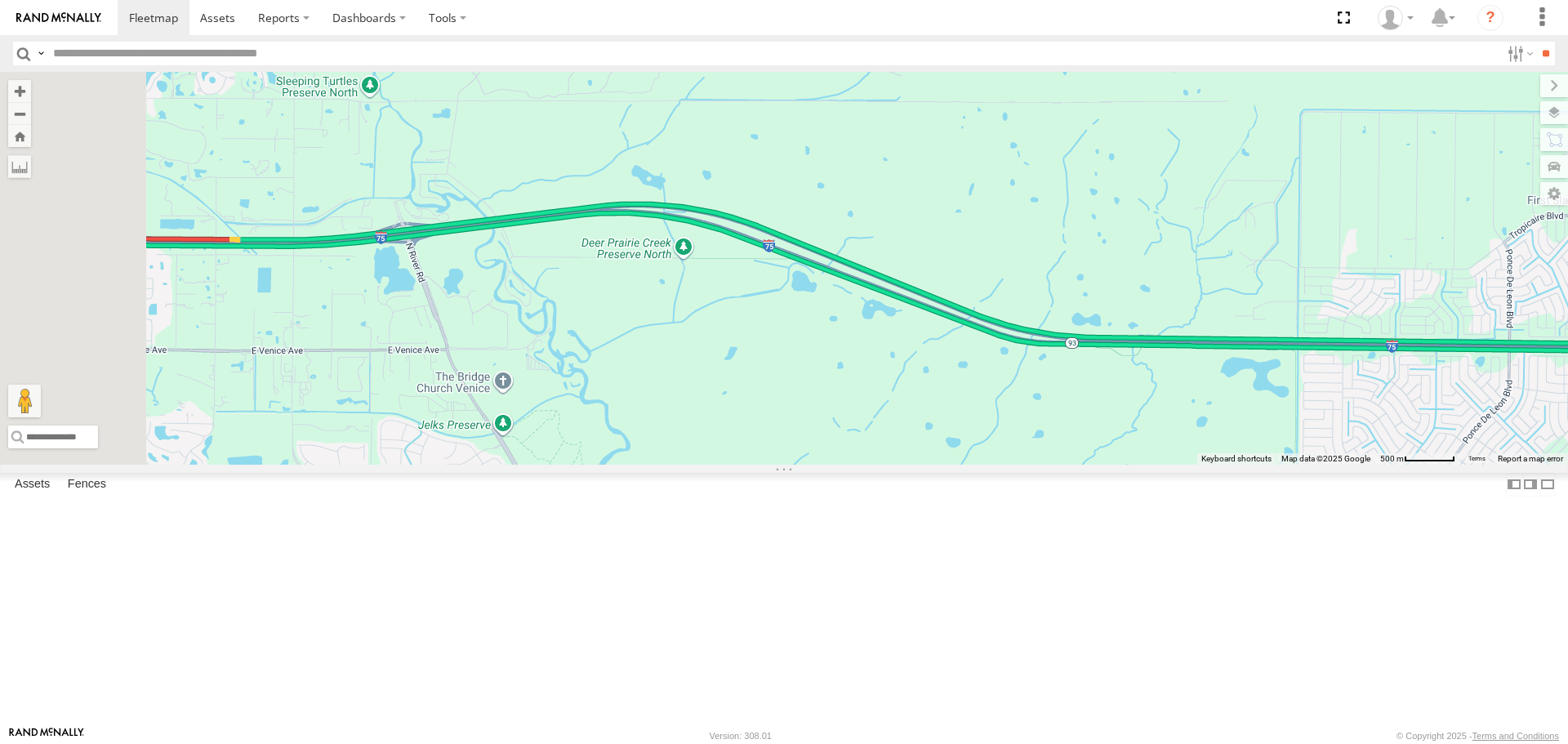
drag, startPoint x: 650, startPoint y: 481, endPoint x: 979, endPoint y: 503, distance: 329.7
click at [979, 464] on div "[PERSON_NAME]" at bounding box center [784, 267] width 1568 height 392
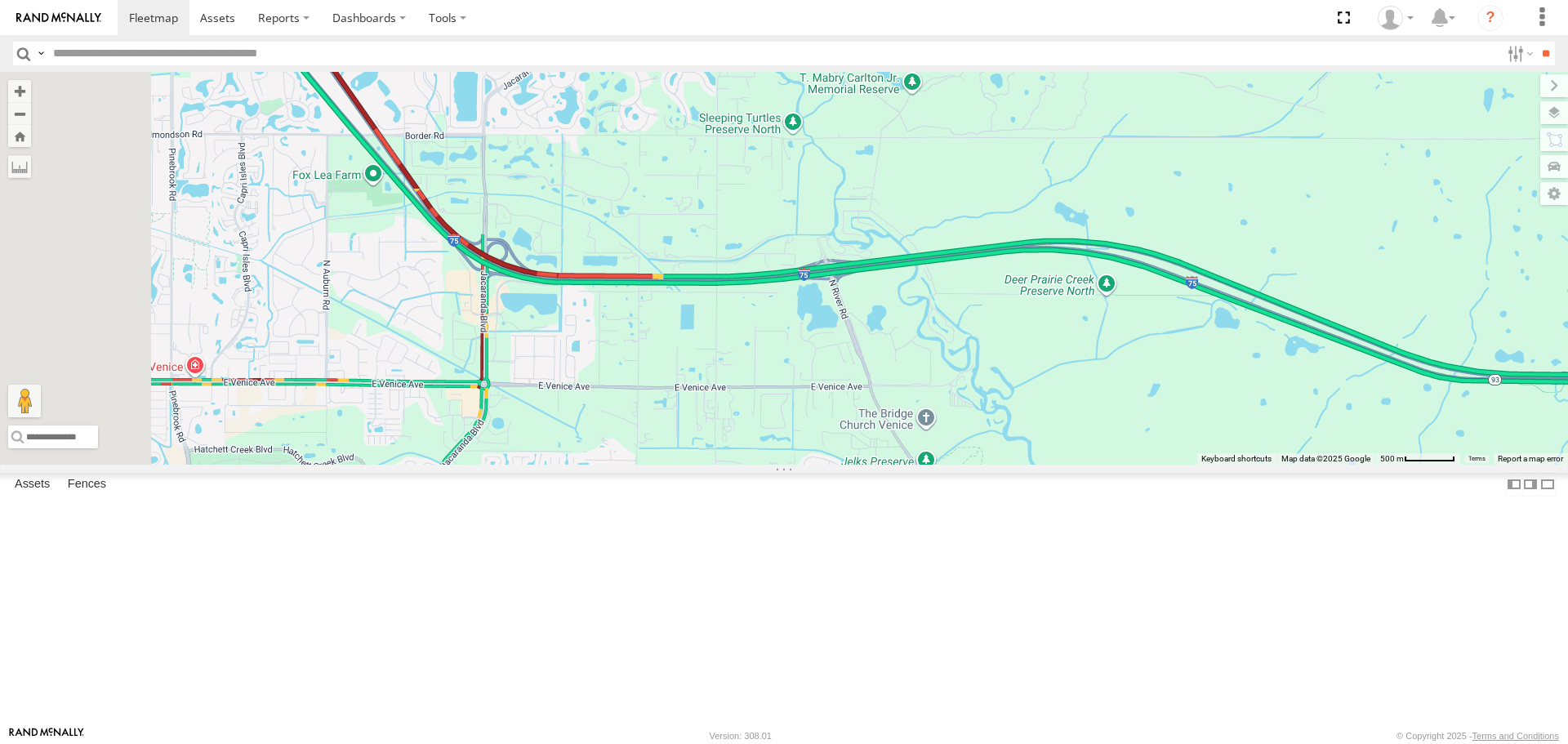
drag, startPoint x: 615, startPoint y: 410, endPoint x: 918, endPoint y: 468, distance: 308.5
click at [918, 464] on div "[PERSON_NAME]" at bounding box center [784, 267] width 1568 height 392
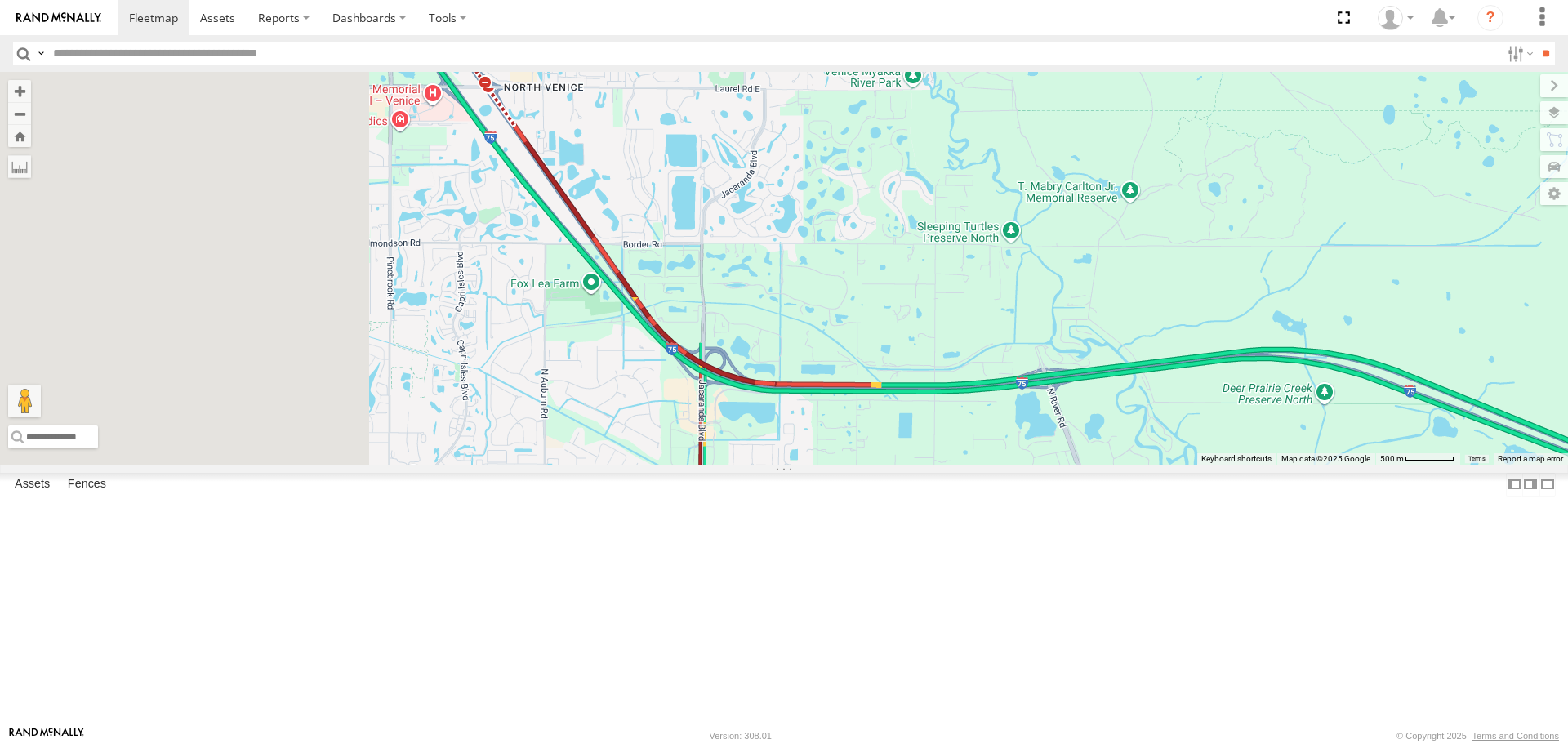
drag, startPoint x: 849, startPoint y: 461, endPoint x: 1099, endPoint y: 580, distance: 276.9
click at [1098, 464] on div "[PERSON_NAME]" at bounding box center [784, 267] width 1568 height 392
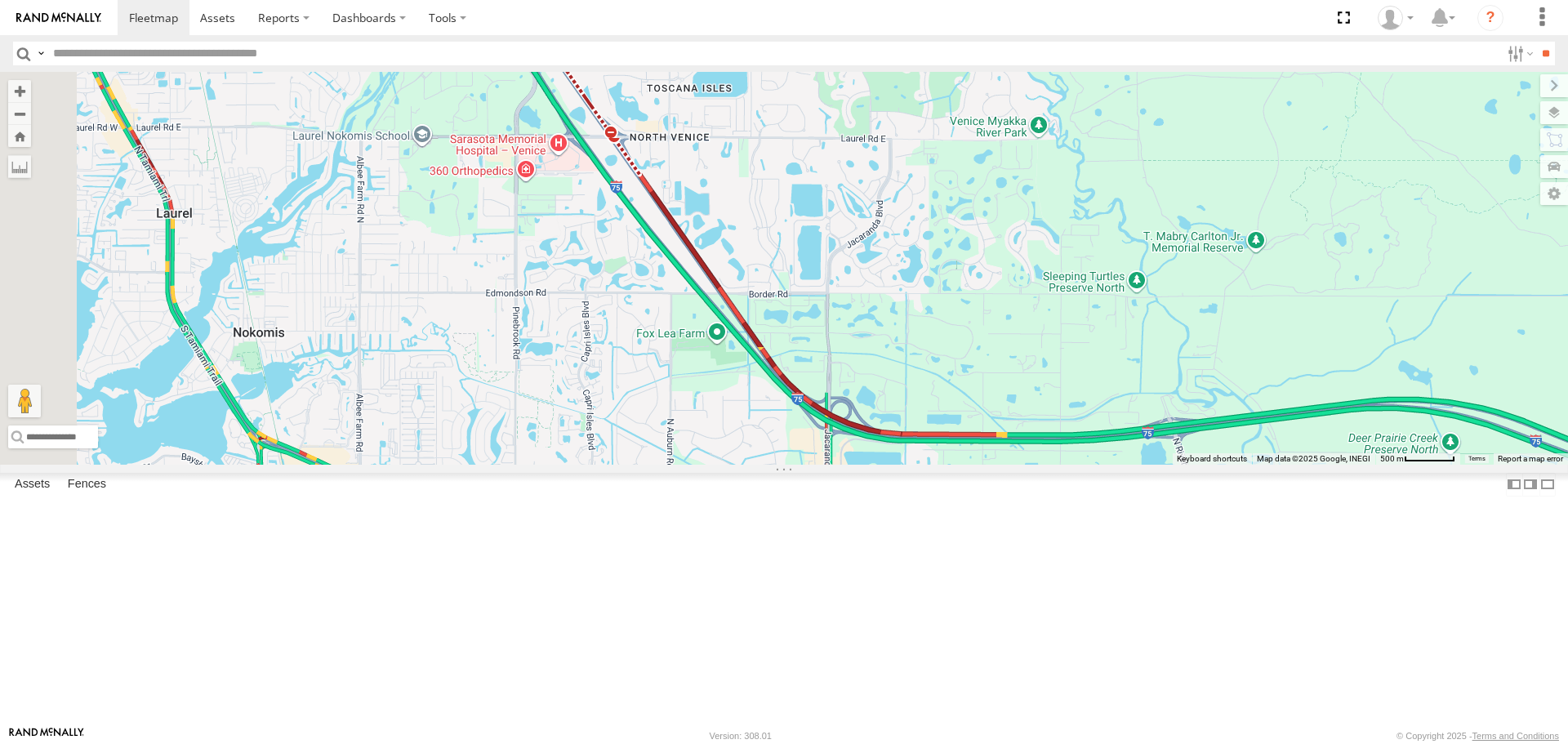
click at [675, 384] on div "[PERSON_NAME]" at bounding box center [784, 267] width 1568 height 392
drag, startPoint x: 675, startPoint y: 384, endPoint x: 798, endPoint y: 674, distance: 315.0
click at [798, 464] on div "[PERSON_NAME]" at bounding box center [784, 267] width 1568 height 392
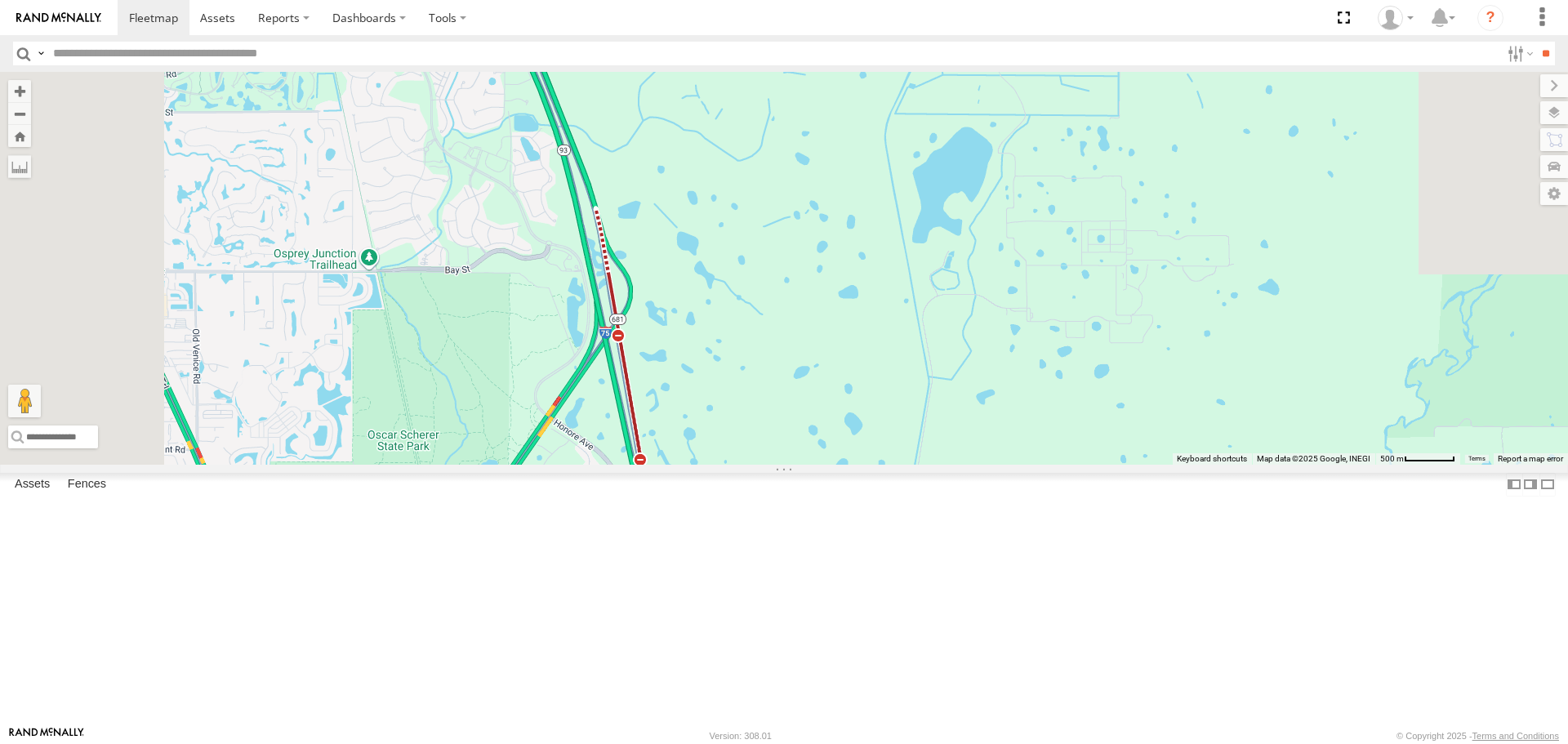
drag, startPoint x: 639, startPoint y: 402, endPoint x: 660, endPoint y: 480, distance: 80.8
click at [660, 464] on div "[PERSON_NAME]" at bounding box center [784, 267] width 1568 height 392
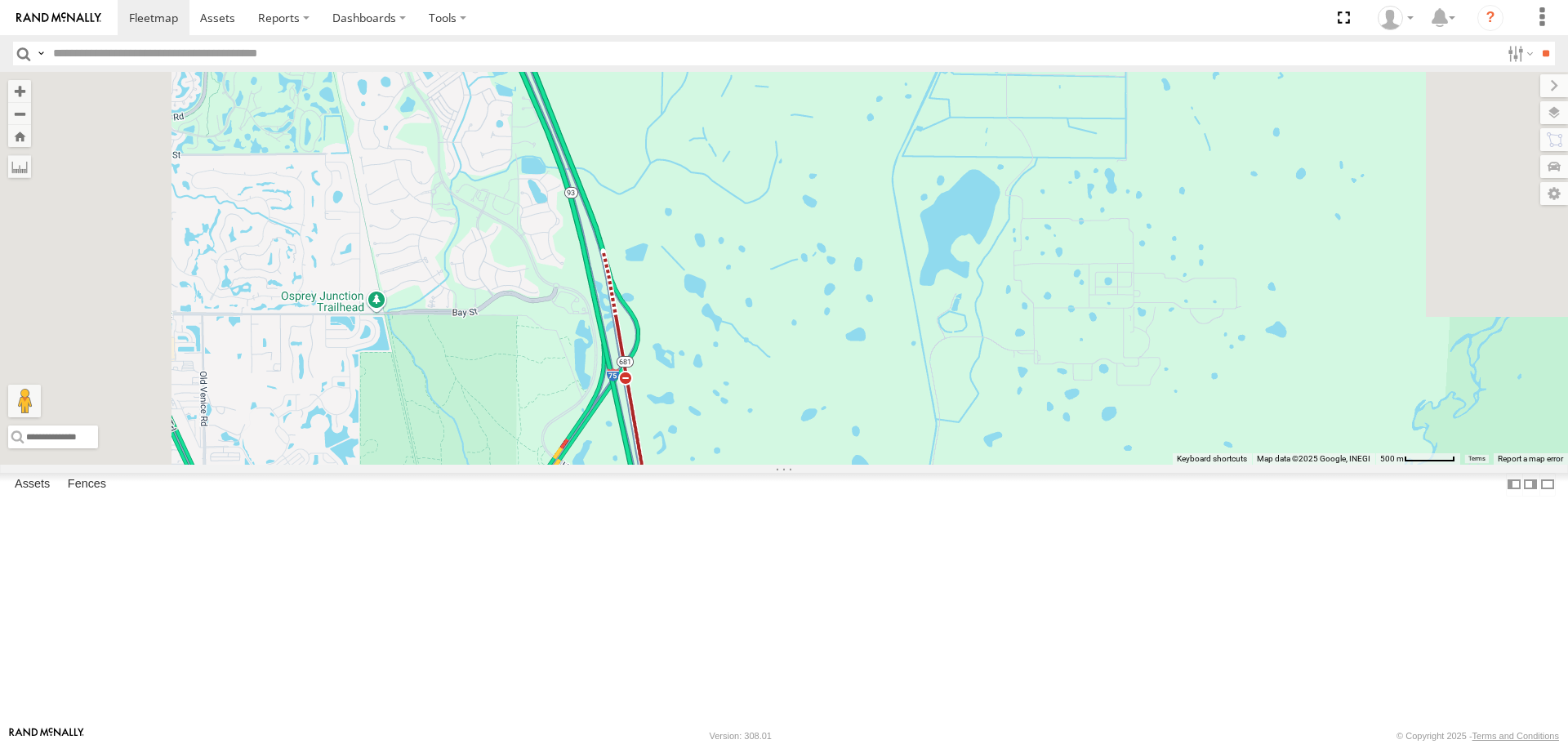
click at [716, 464] on div "[PERSON_NAME]" at bounding box center [784, 267] width 1568 height 392
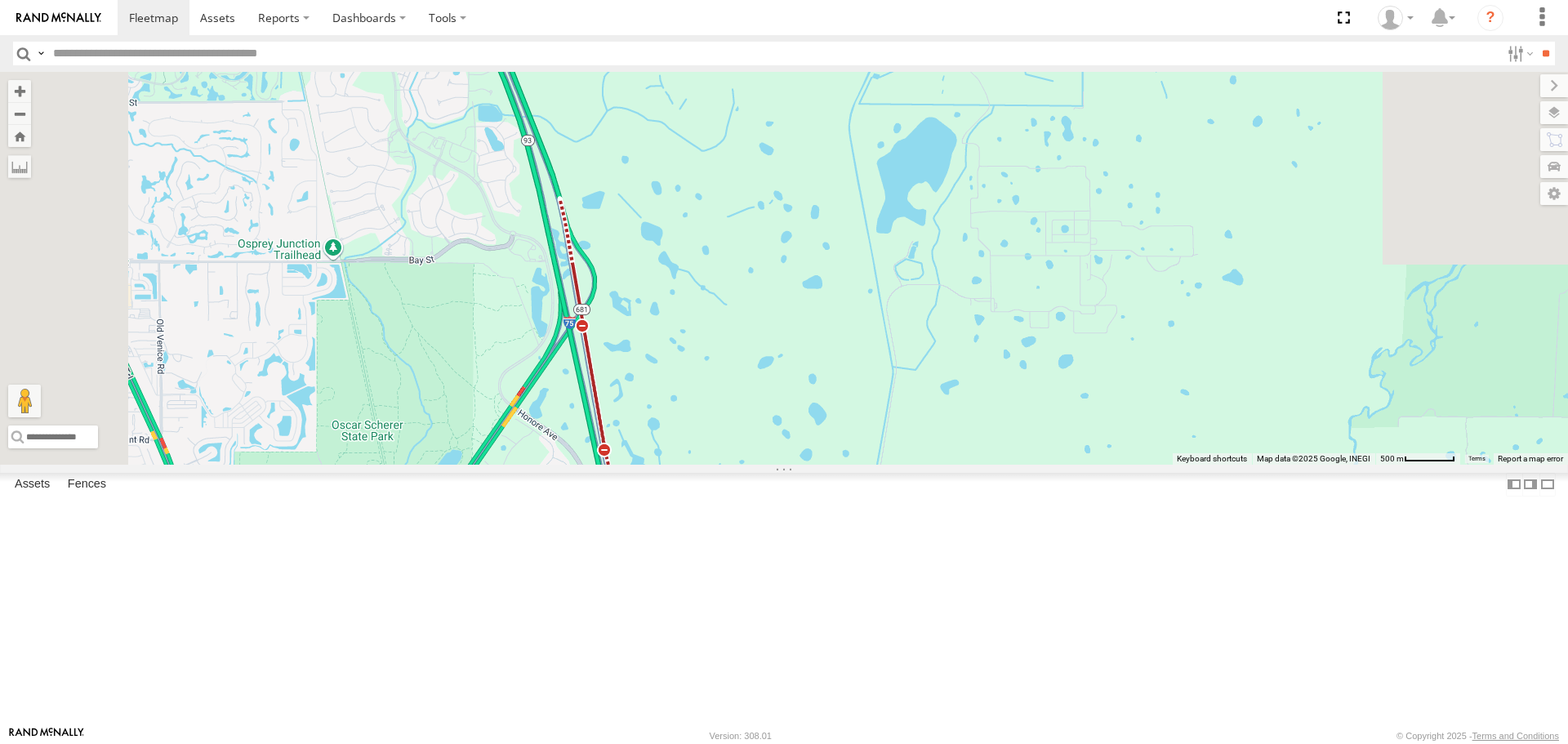
drag, startPoint x: 691, startPoint y: 509, endPoint x: 591, endPoint y: 366, distance: 174.5
click at [595, 372] on div "[PERSON_NAME]" at bounding box center [784, 267] width 1568 height 392
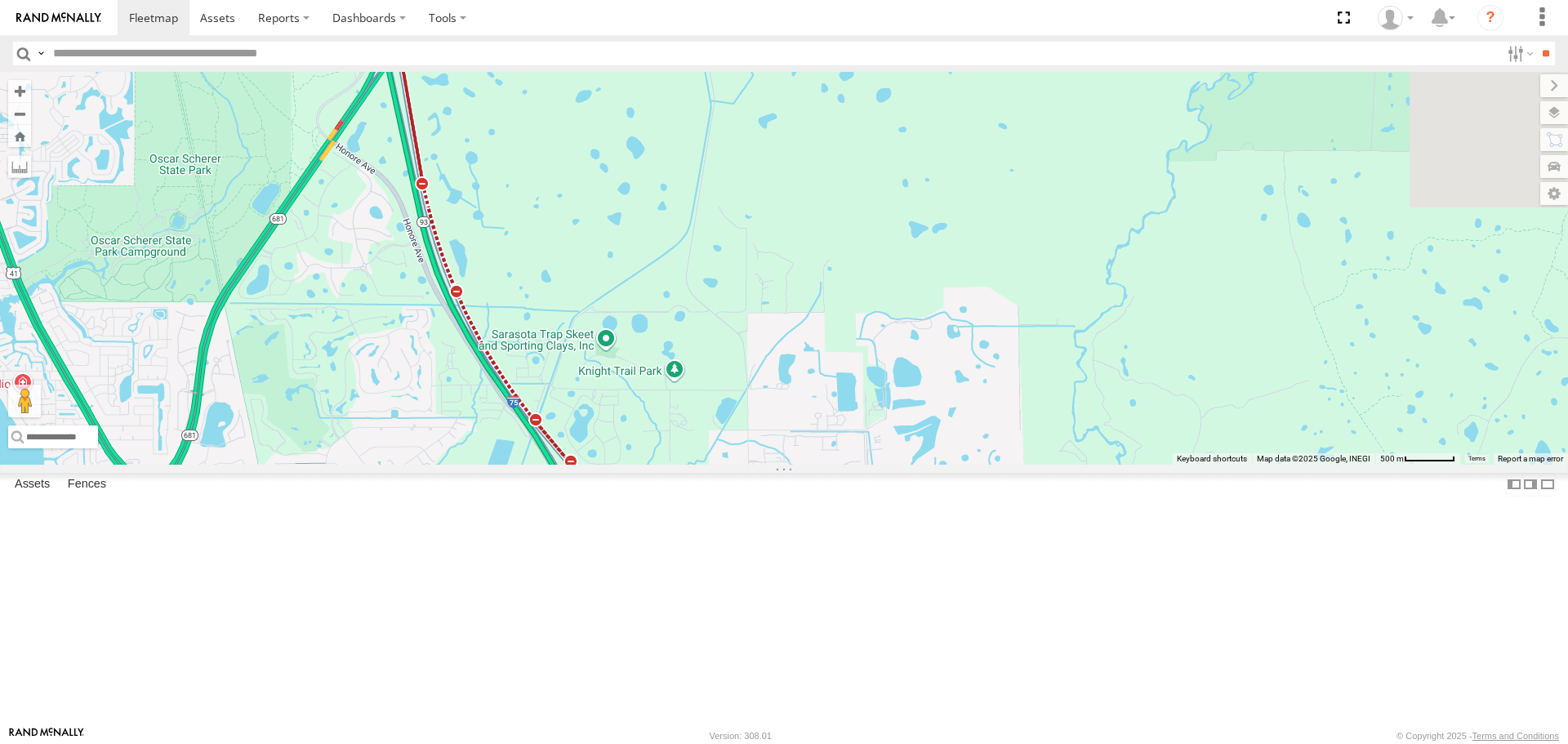
click at [633, 464] on div "[PERSON_NAME]" at bounding box center [784, 267] width 1568 height 392
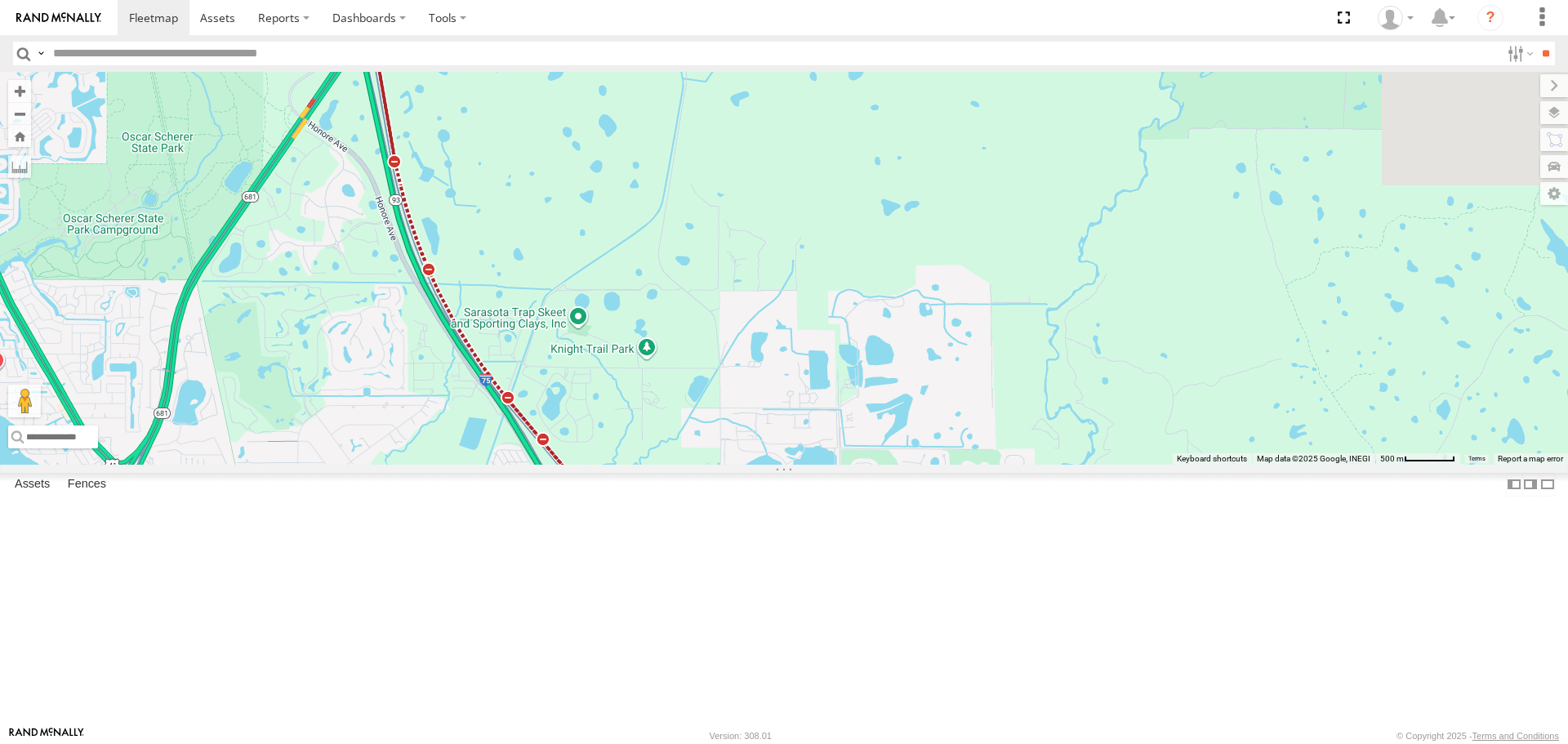
drag, startPoint x: 617, startPoint y: 533, endPoint x: 520, endPoint y: 383, distance: 178.6
click at [526, 404] on div "[PERSON_NAME]" at bounding box center [784, 267] width 1568 height 392
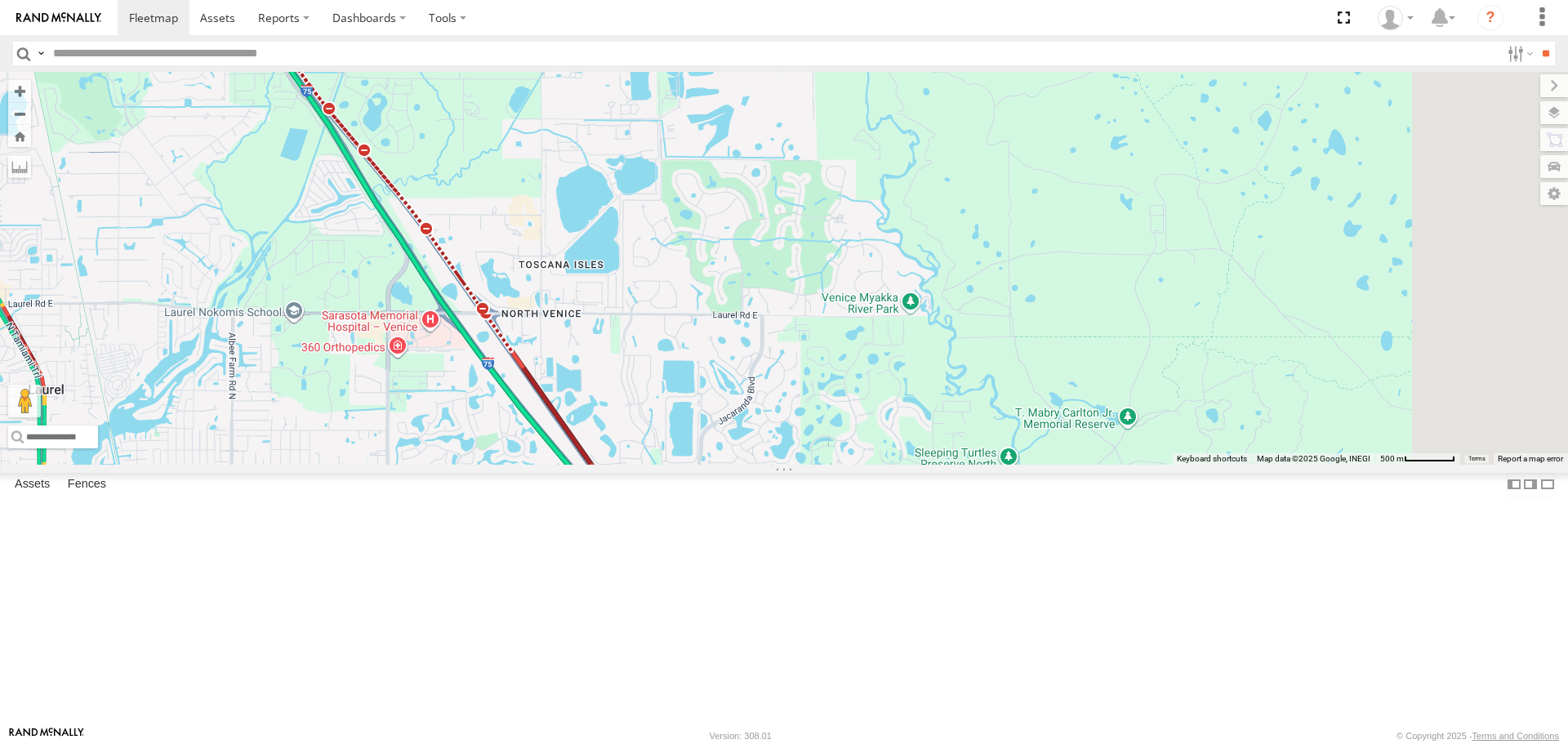
drag, startPoint x: 605, startPoint y: 532, endPoint x: 518, endPoint y: 366, distance: 187.4
click at [526, 383] on div "[PERSON_NAME]" at bounding box center [784, 267] width 1568 height 392
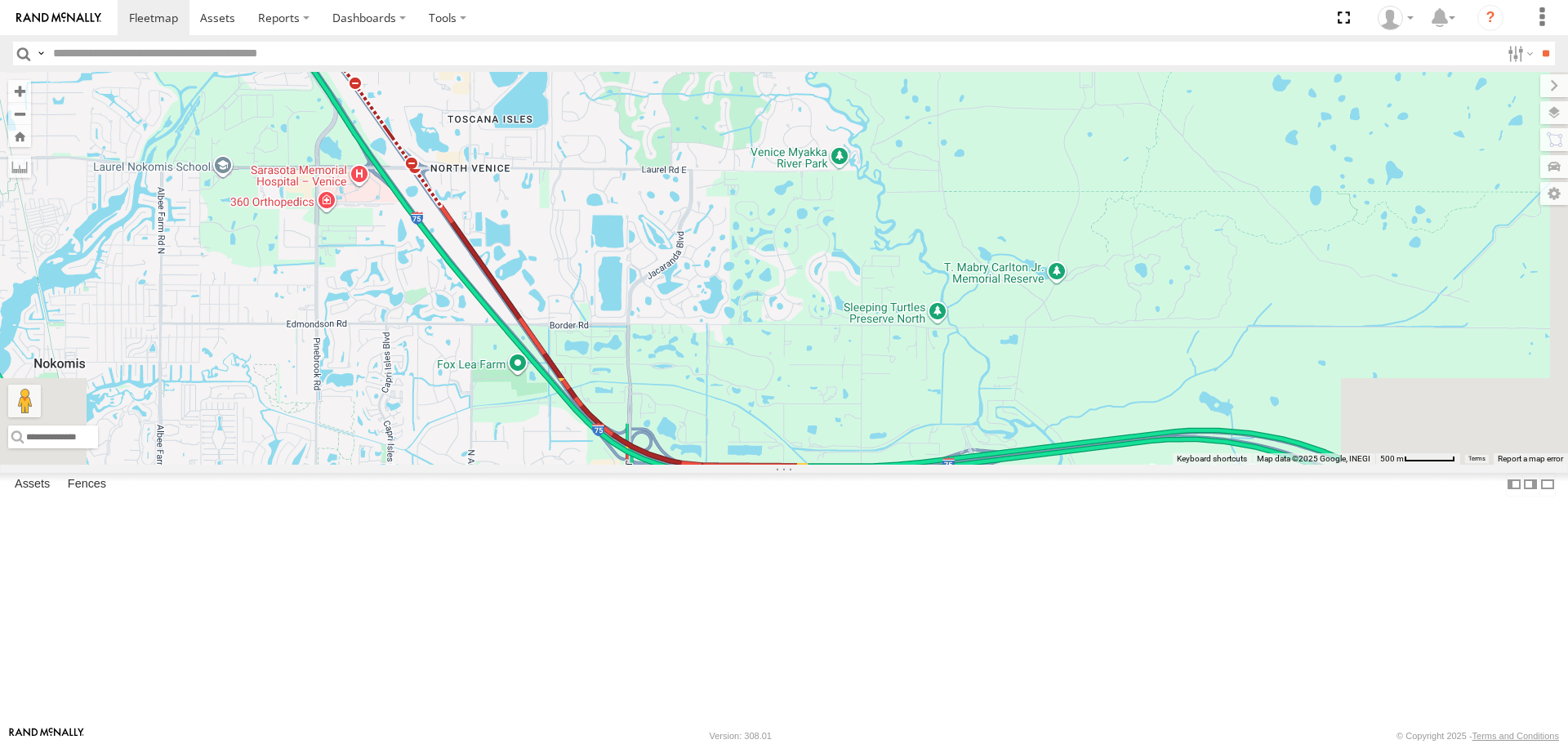
drag, startPoint x: 518, startPoint y: 366, endPoint x: 511, endPoint y: 350, distance: 17.5
click at [514, 357] on div "[PERSON_NAME]" at bounding box center [784, 267] width 1568 height 392
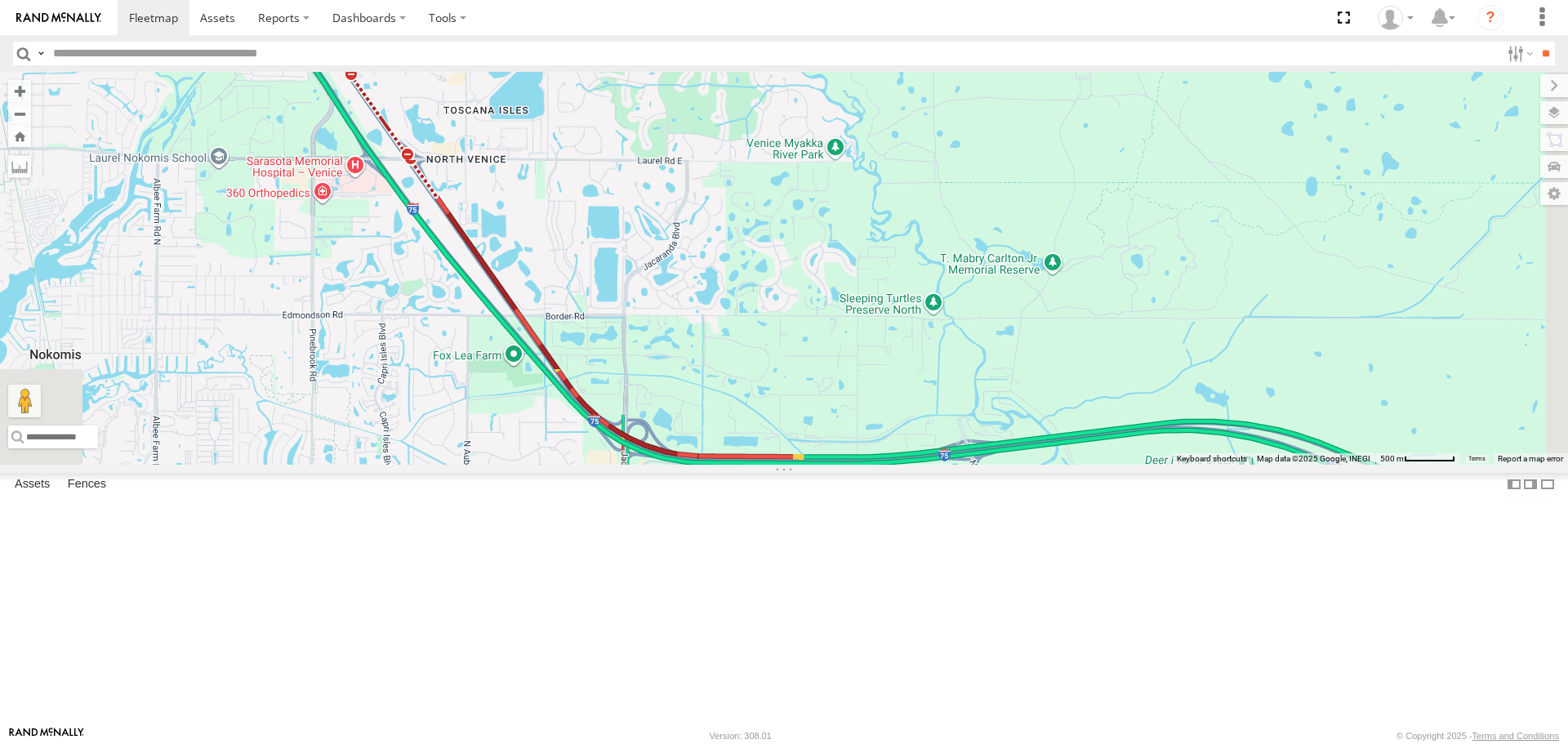
drag, startPoint x: 560, startPoint y: 508, endPoint x: 517, endPoint y: 338, distance: 175.4
click at [560, 464] on div "[PERSON_NAME]" at bounding box center [784, 267] width 1568 height 392
drag, startPoint x: 517, startPoint y: 338, endPoint x: 515, endPoint y: 329, distance: 9.2
click at [515, 329] on div "[PERSON_NAME]" at bounding box center [784, 267] width 1568 height 392
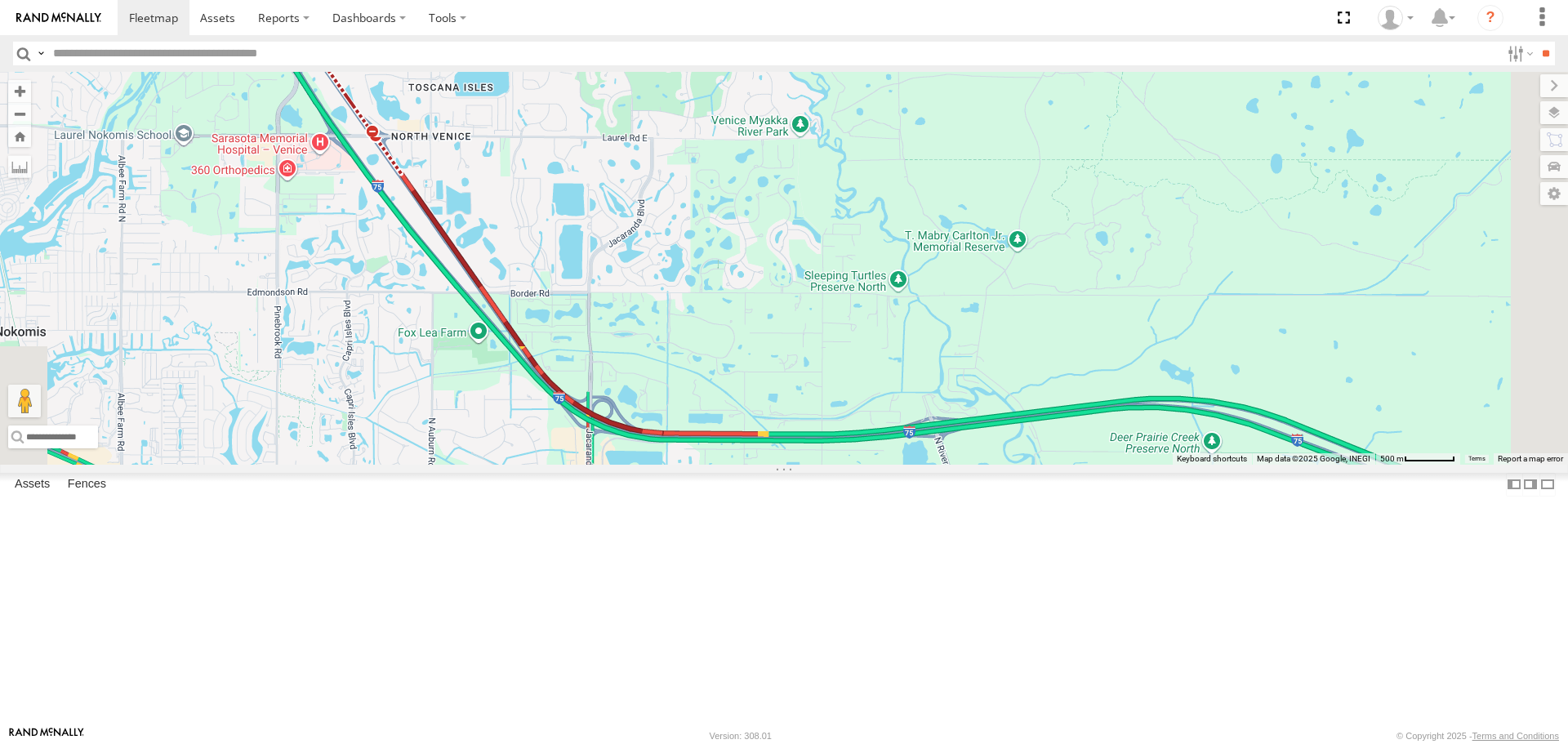
drag, startPoint x: 705, startPoint y: 647, endPoint x: 487, endPoint y: 404, distance: 326.5
click at [487, 404] on div "[PERSON_NAME]" at bounding box center [784, 267] width 1568 height 392
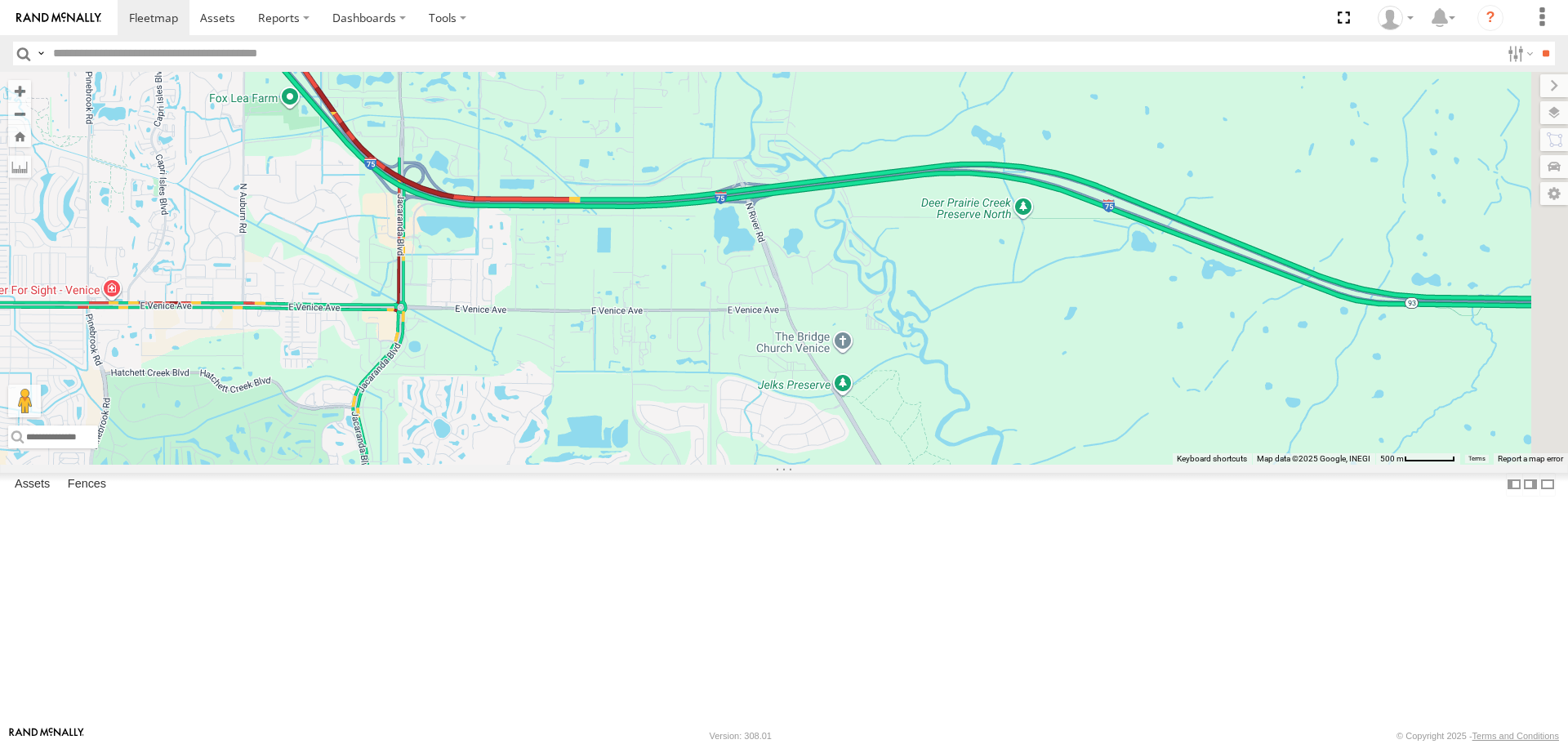
click at [759, 464] on div "[PERSON_NAME]" at bounding box center [784, 267] width 1568 height 392
drag, startPoint x: 758, startPoint y: 549, endPoint x: 668, endPoint y: 402, distance: 172.4
click at [668, 402] on div "[PERSON_NAME]" at bounding box center [784, 267] width 1568 height 392
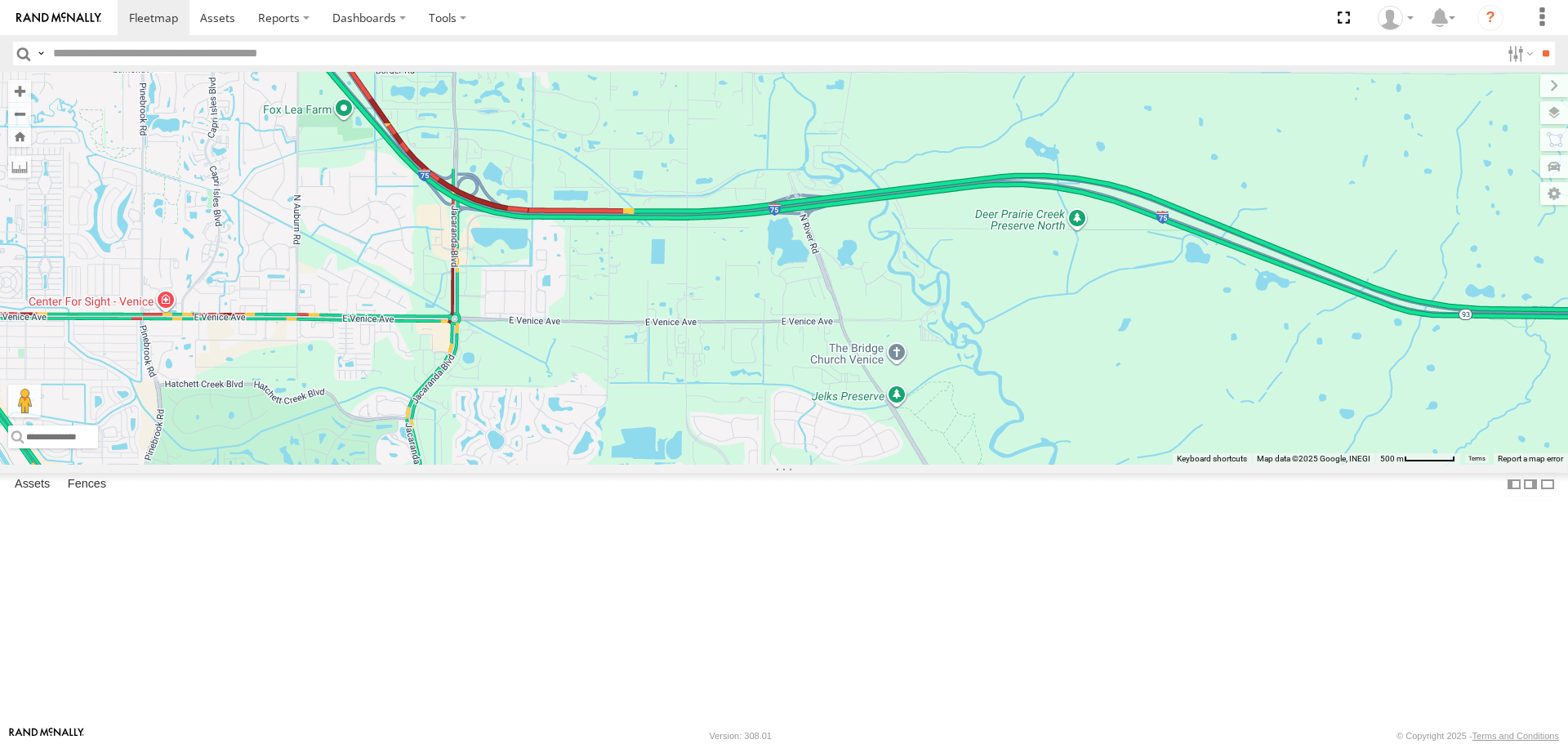
drag, startPoint x: 605, startPoint y: 264, endPoint x: 769, endPoint y: 460, distance: 255.6
click at [769, 460] on div at bounding box center [784, 267] width 1568 height 392
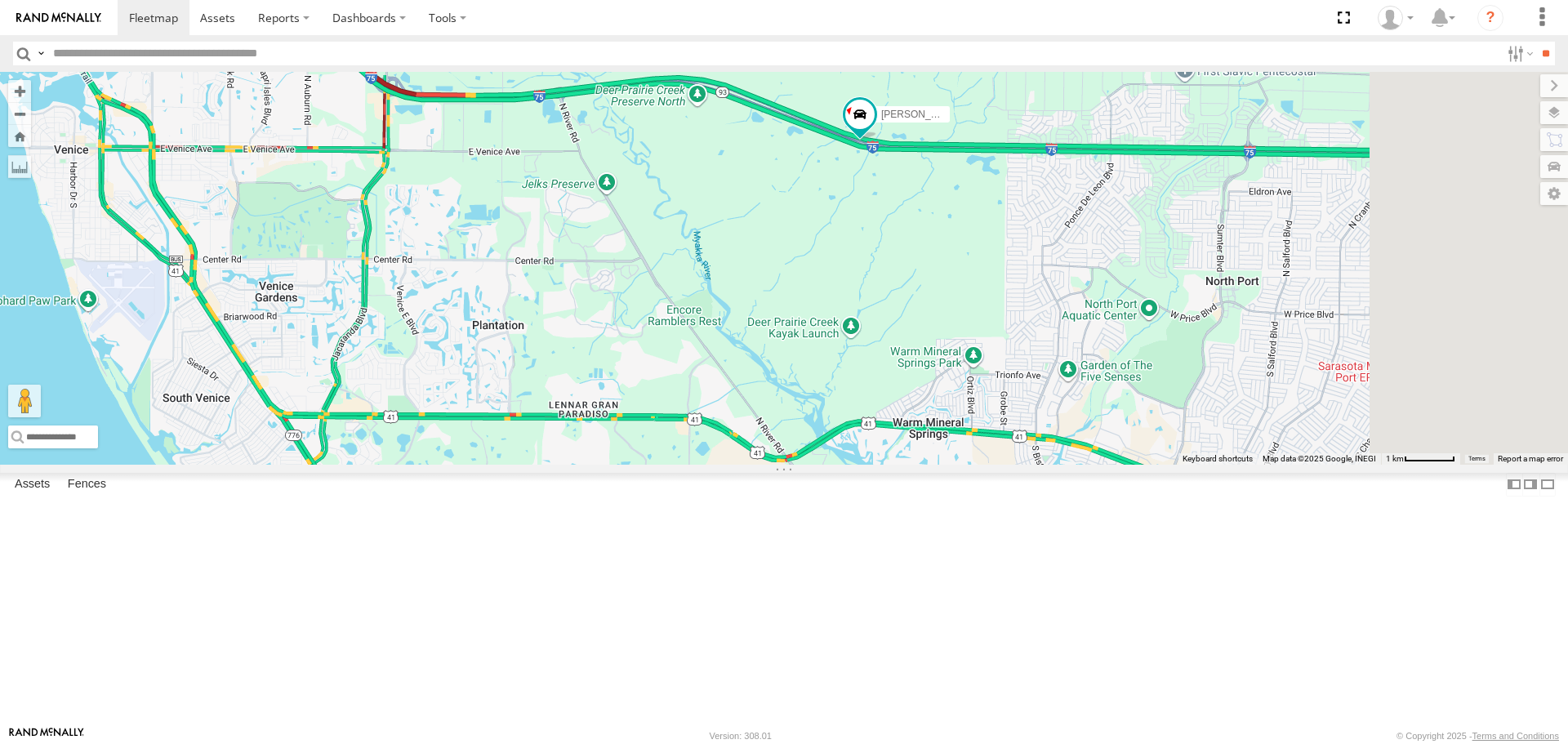
drag, startPoint x: 763, startPoint y: 455, endPoint x: 610, endPoint y: 269, distance: 240.8
click at [611, 270] on div "[PERSON_NAME]" at bounding box center [784, 267] width 1568 height 392
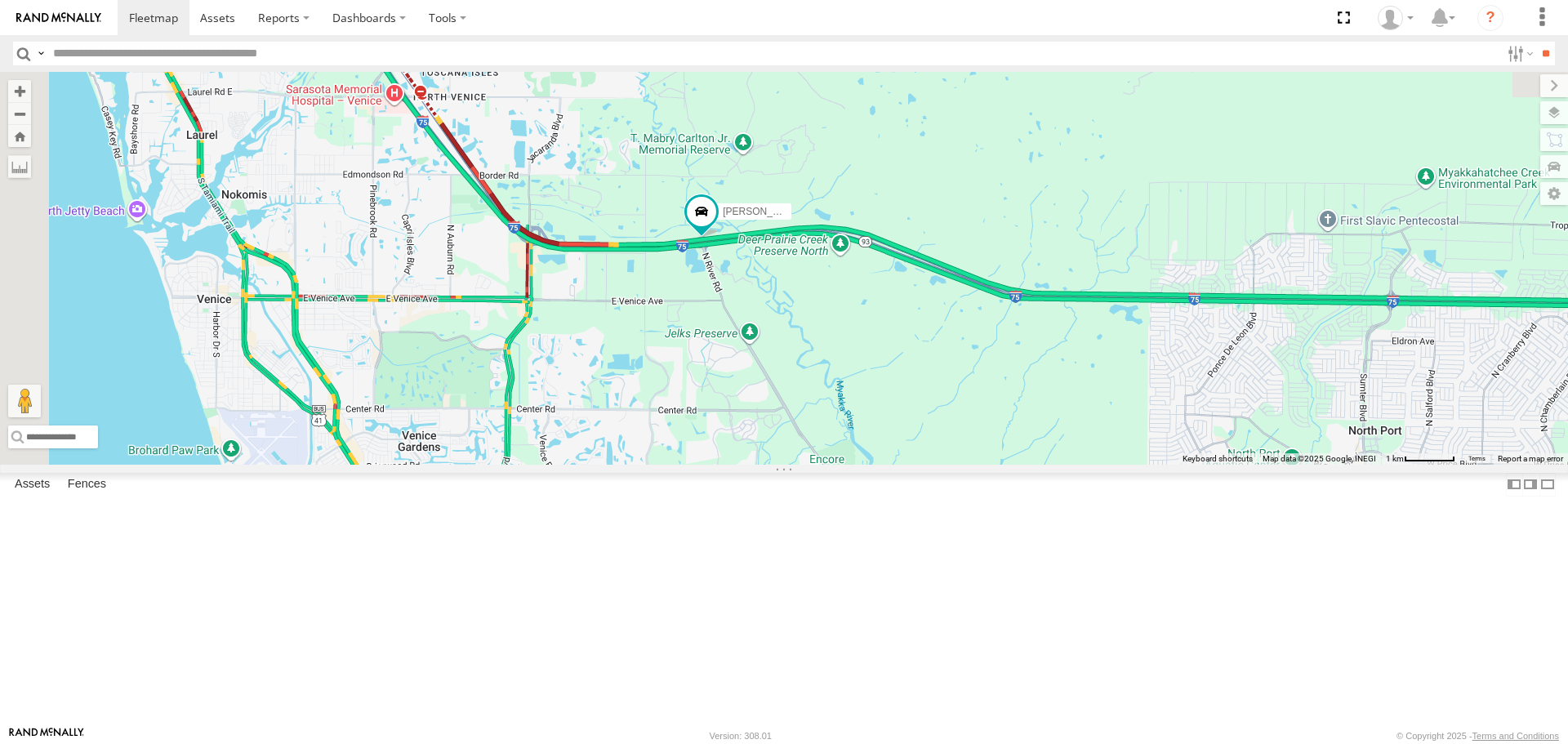
drag, startPoint x: 515, startPoint y: 280, endPoint x: 682, endPoint y: 456, distance: 242.6
click at [682, 456] on div "[PERSON_NAME]" at bounding box center [784, 267] width 1568 height 392
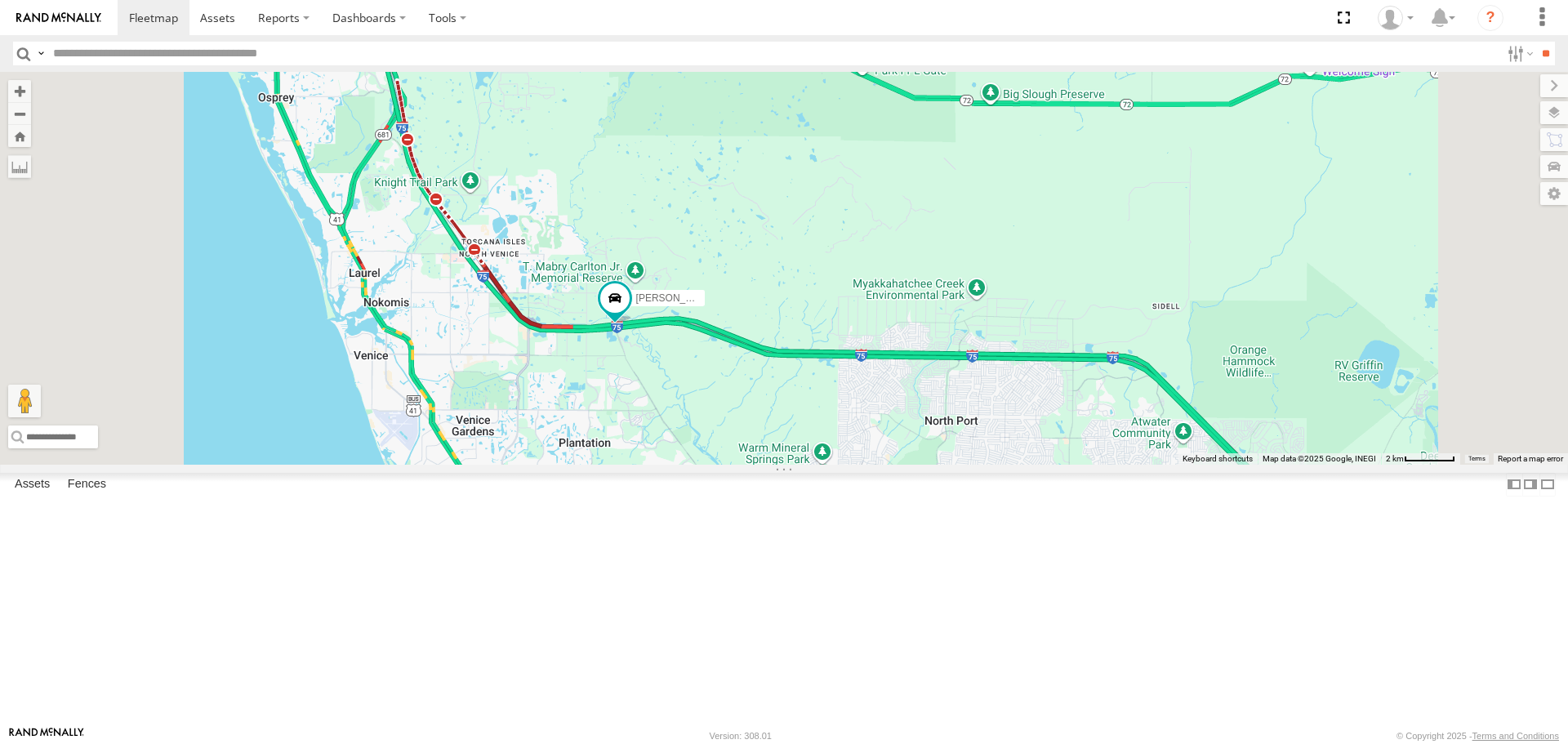
drag, startPoint x: 659, startPoint y: 472, endPoint x: 663, endPoint y: 481, distance: 9.8
click at [663, 464] on div "[PERSON_NAME]" at bounding box center [784, 267] width 1568 height 392
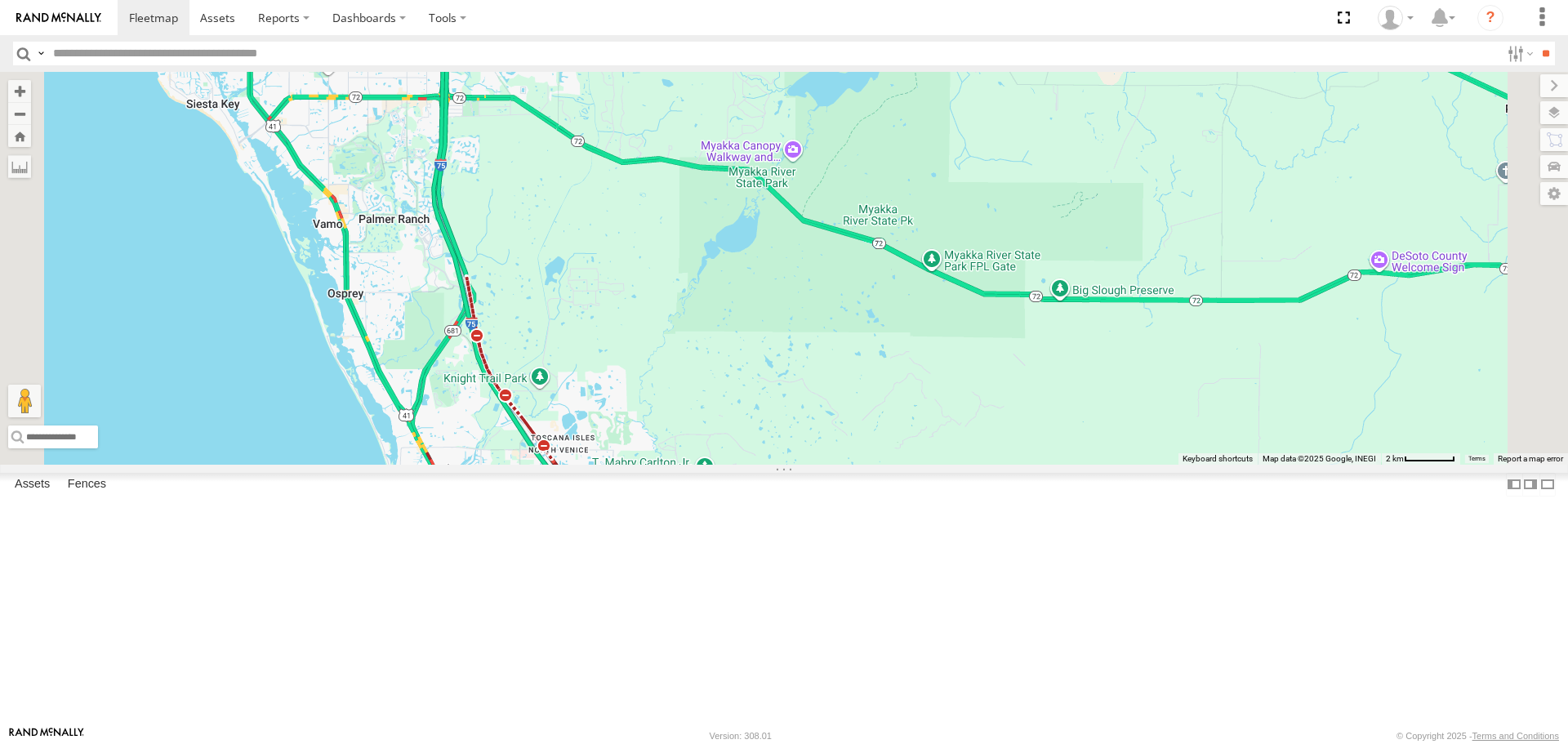
drag, startPoint x: 626, startPoint y: 374, endPoint x: 687, endPoint y: 557, distance: 192.9
click at [687, 464] on div "[PERSON_NAME]" at bounding box center [784, 267] width 1568 height 392
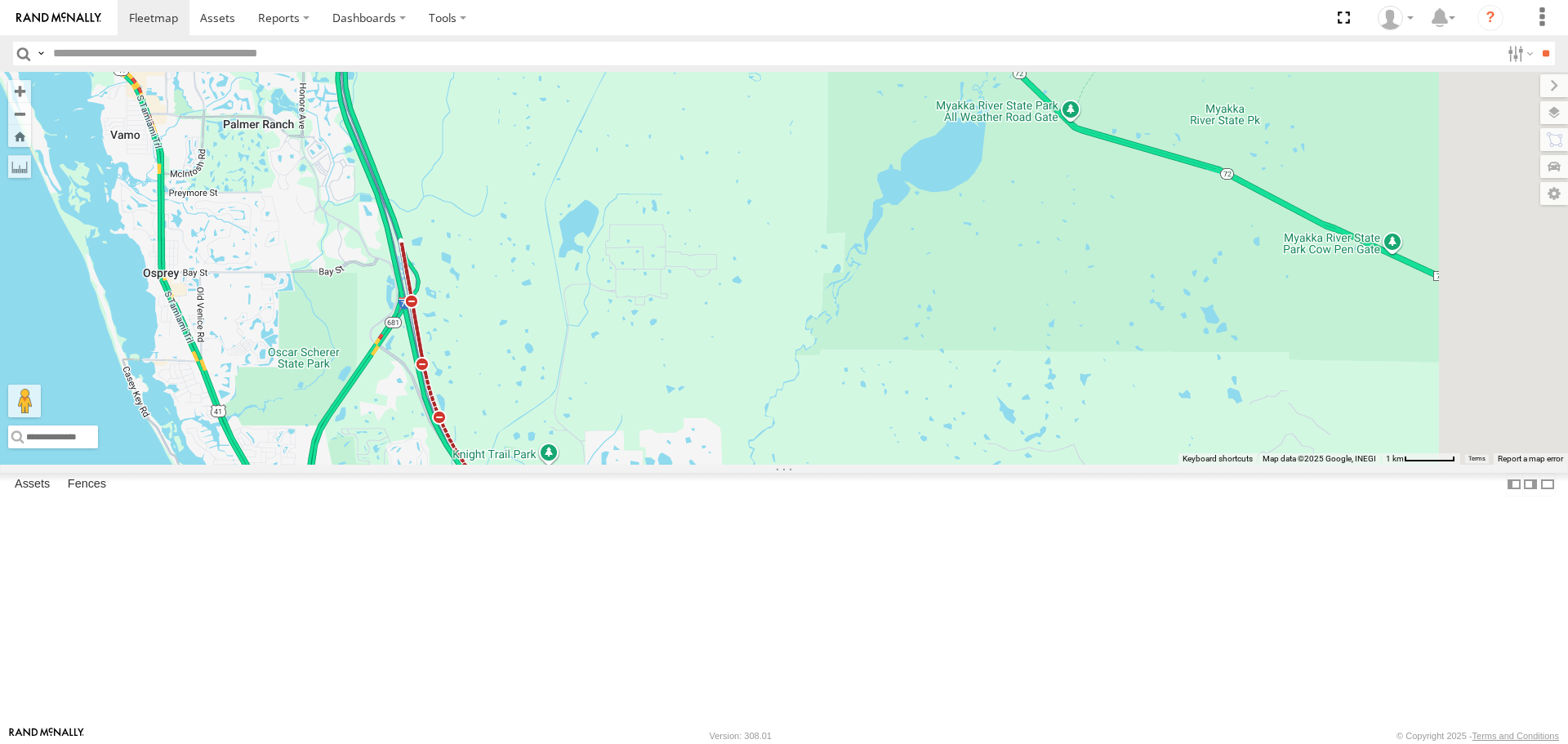
drag, startPoint x: 660, startPoint y: 509, endPoint x: 552, endPoint y: 391, distance: 160.0
click at [552, 395] on div "[PERSON_NAME]" at bounding box center [784, 267] width 1568 height 392
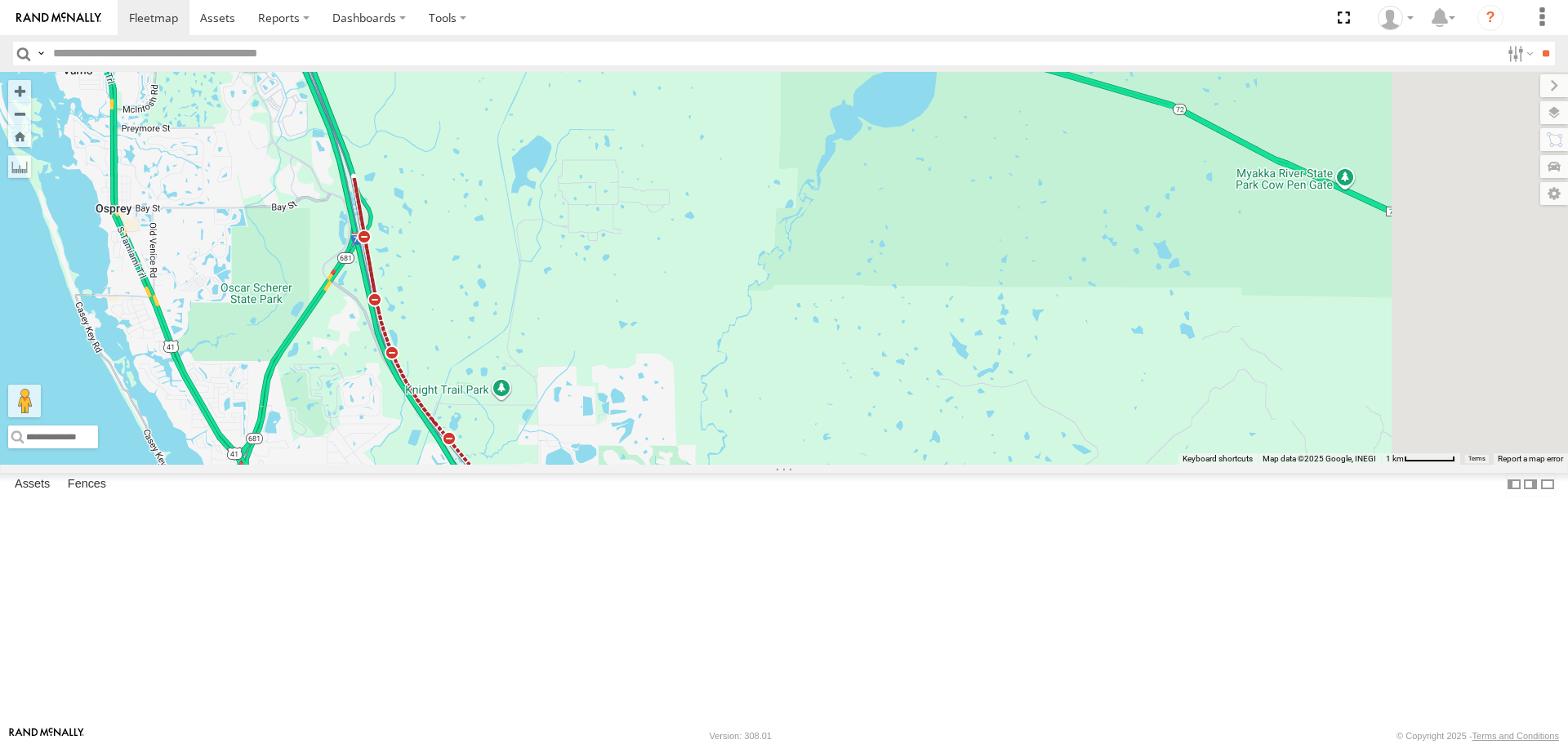
click at [567, 370] on div "[PERSON_NAME]" at bounding box center [784, 267] width 1568 height 392
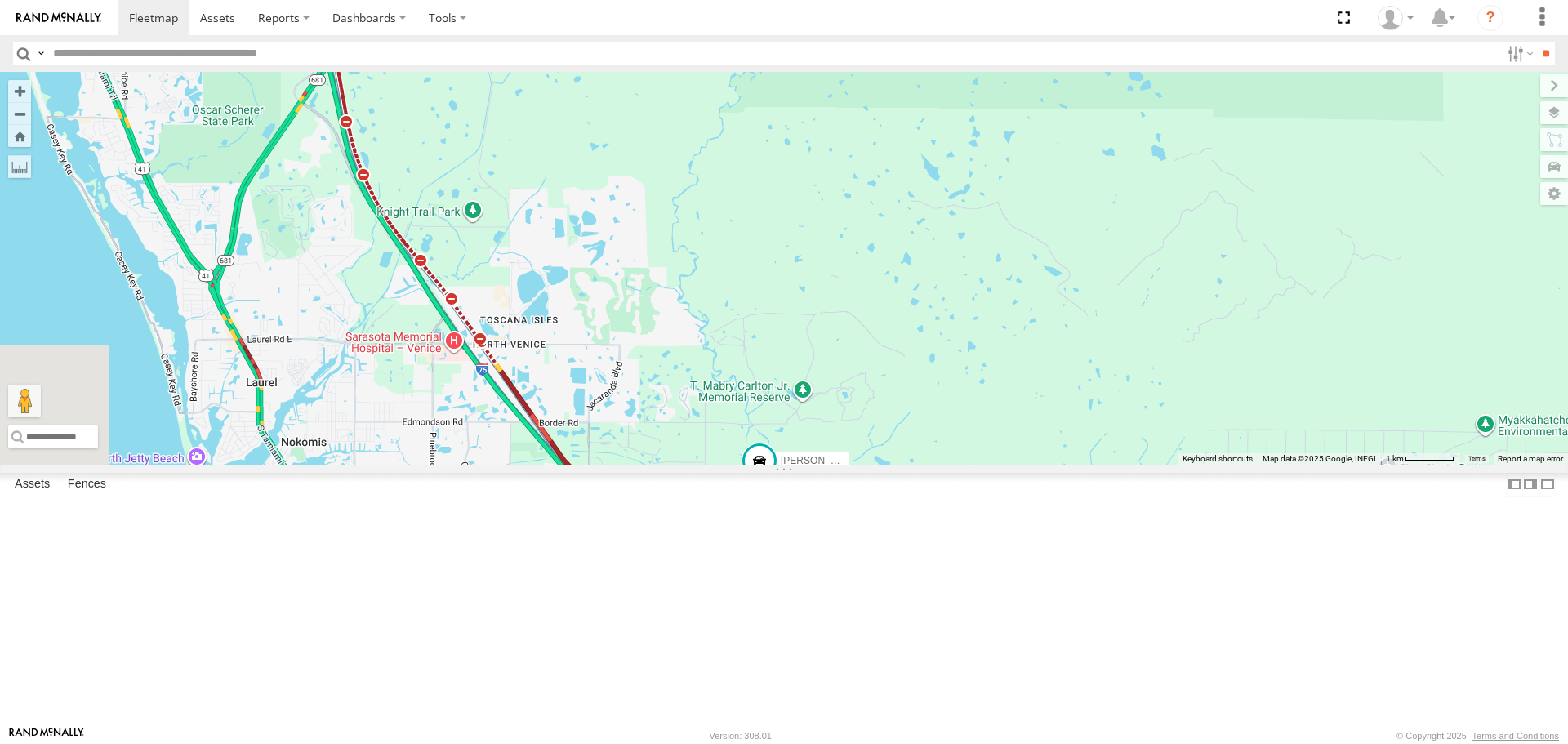
drag, startPoint x: 558, startPoint y: 479, endPoint x: 514, endPoint y: 239, distance: 244.0
click at [514, 240] on div "[PERSON_NAME]" at bounding box center [784, 267] width 1568 height 392
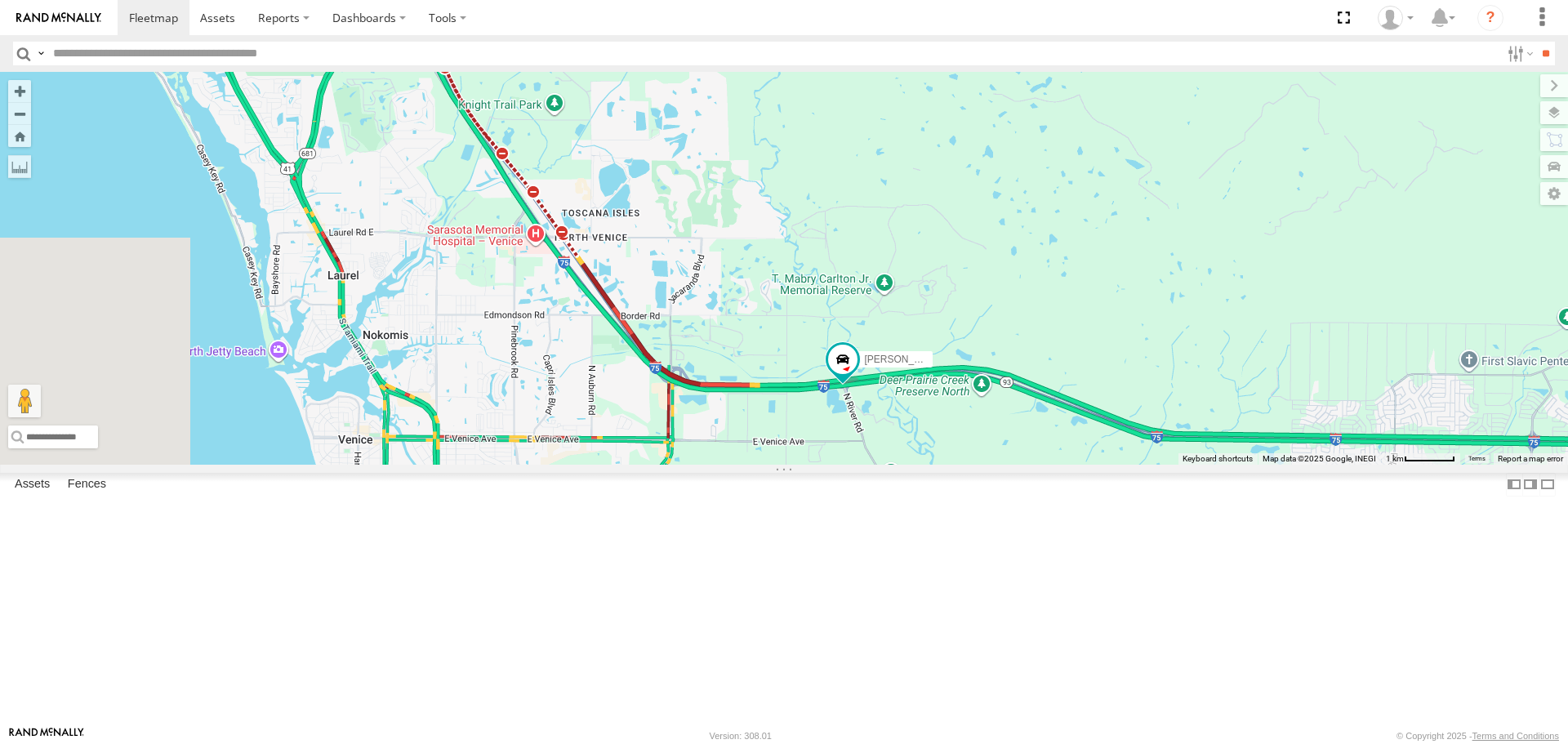
drag, startPoint x: 608, startPoint y: 434, endPoint x: 706, endPoint y: 407, distance: 101.7
click at [706, 407] on div "[PERSON_NAME]" at bounding box center [784, 267] width 1568 height 392
click at [707, 407] on div "[PERSON_NAME]" at bounding box center [784, 267] width 1568 height 392
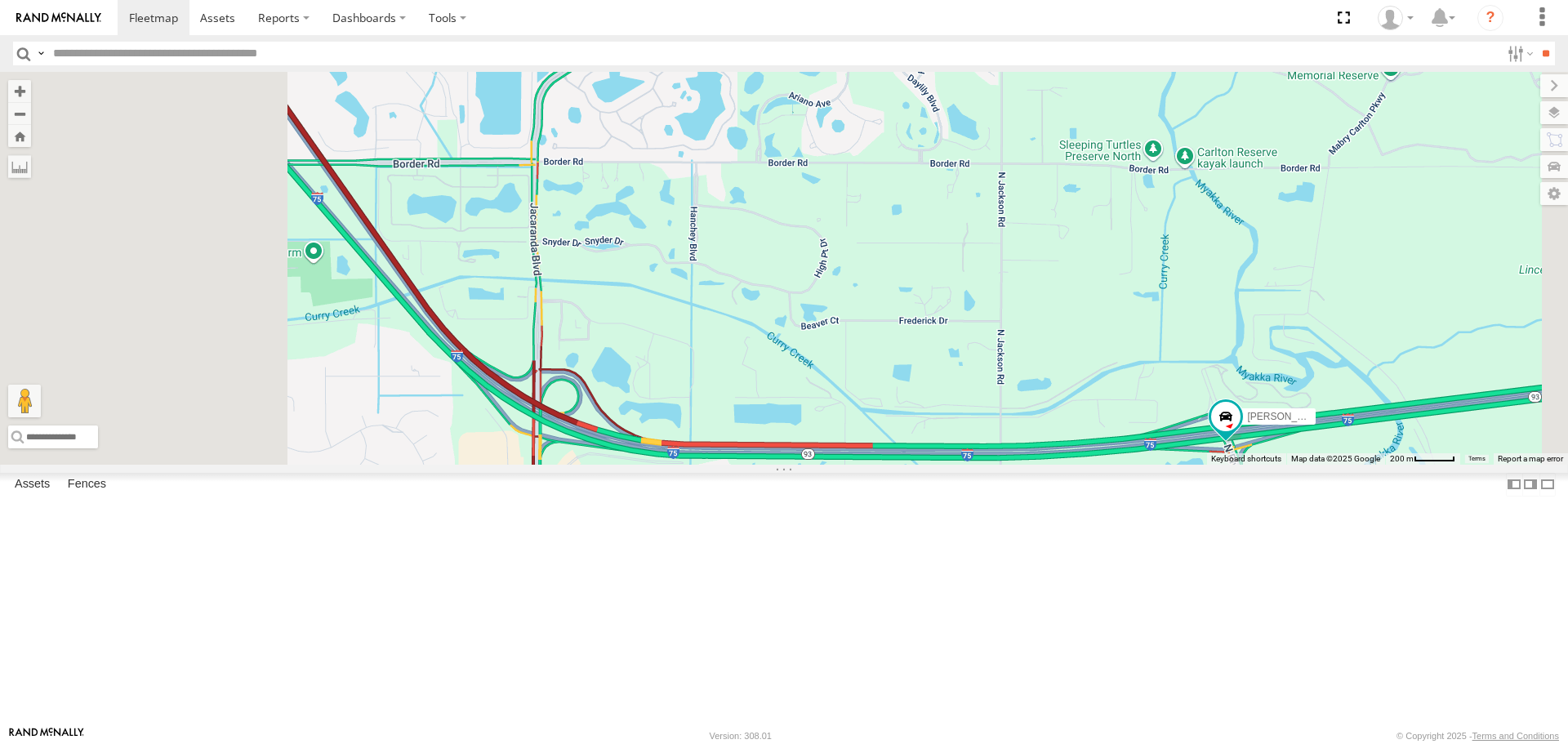
drag, startPoint x: 834, startPoint y: 306, endPoint x: 950, endPoint y: 493, distance: 220.1
click at [990, 464] on div "[PERSON_NAME]" at bounding box center [784, 267] width 1568 height 392
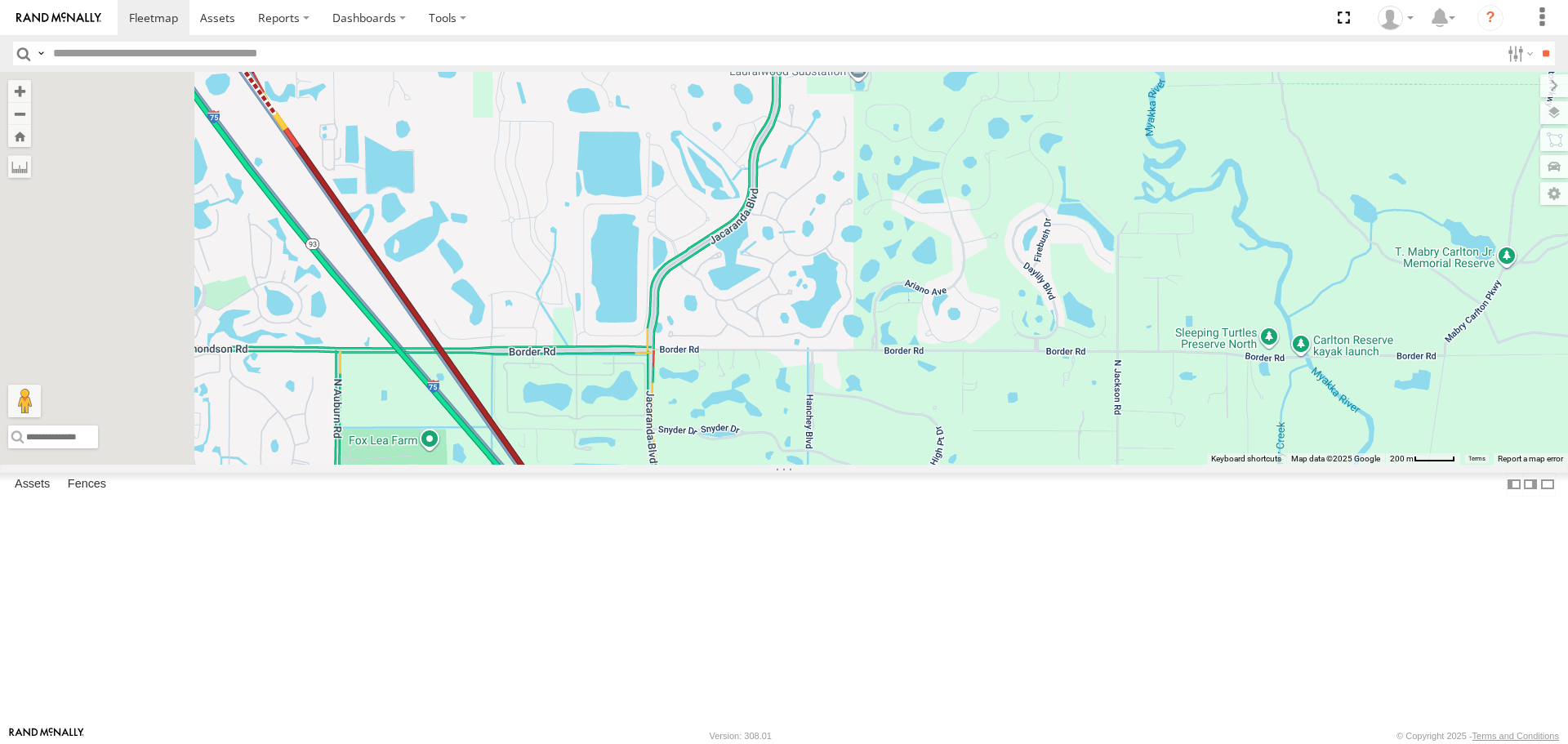
drag, startPoint x: 734, startPoint y: 357, endPoint x: 1005, endPoint y: 536, distance: 324.8
click at [1005, 464] on div "[PERSON_NAME]" at bounding box center [784, 267] width 1568 height 392
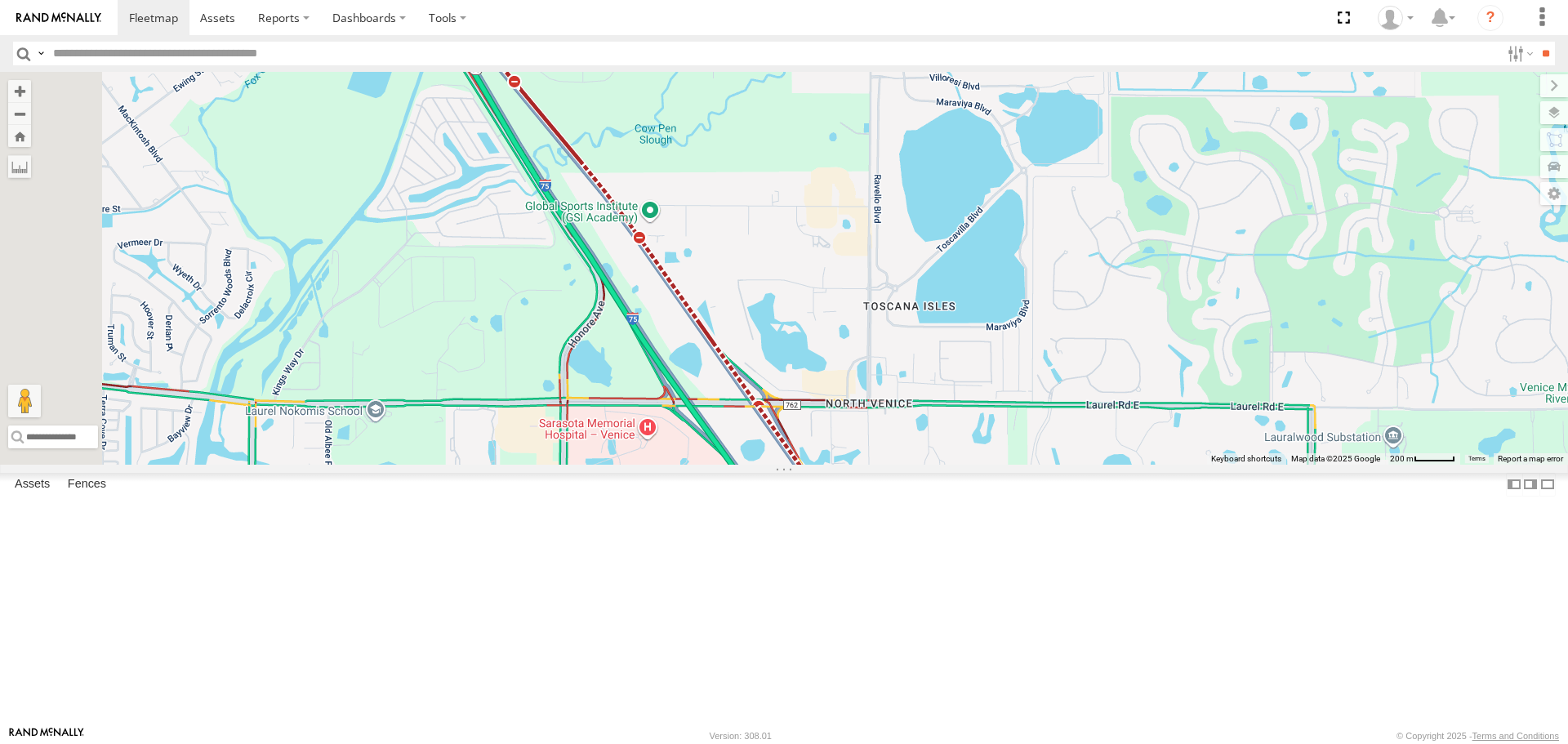
drag, startPoint x: 744, startPoint y: 333, endPoint x: 806, endPoint y: 464, distance: 144.9
click at [774, 383] on div "[PERSON_NAME]" at bounding box center [784, 267] width 1568 height 392
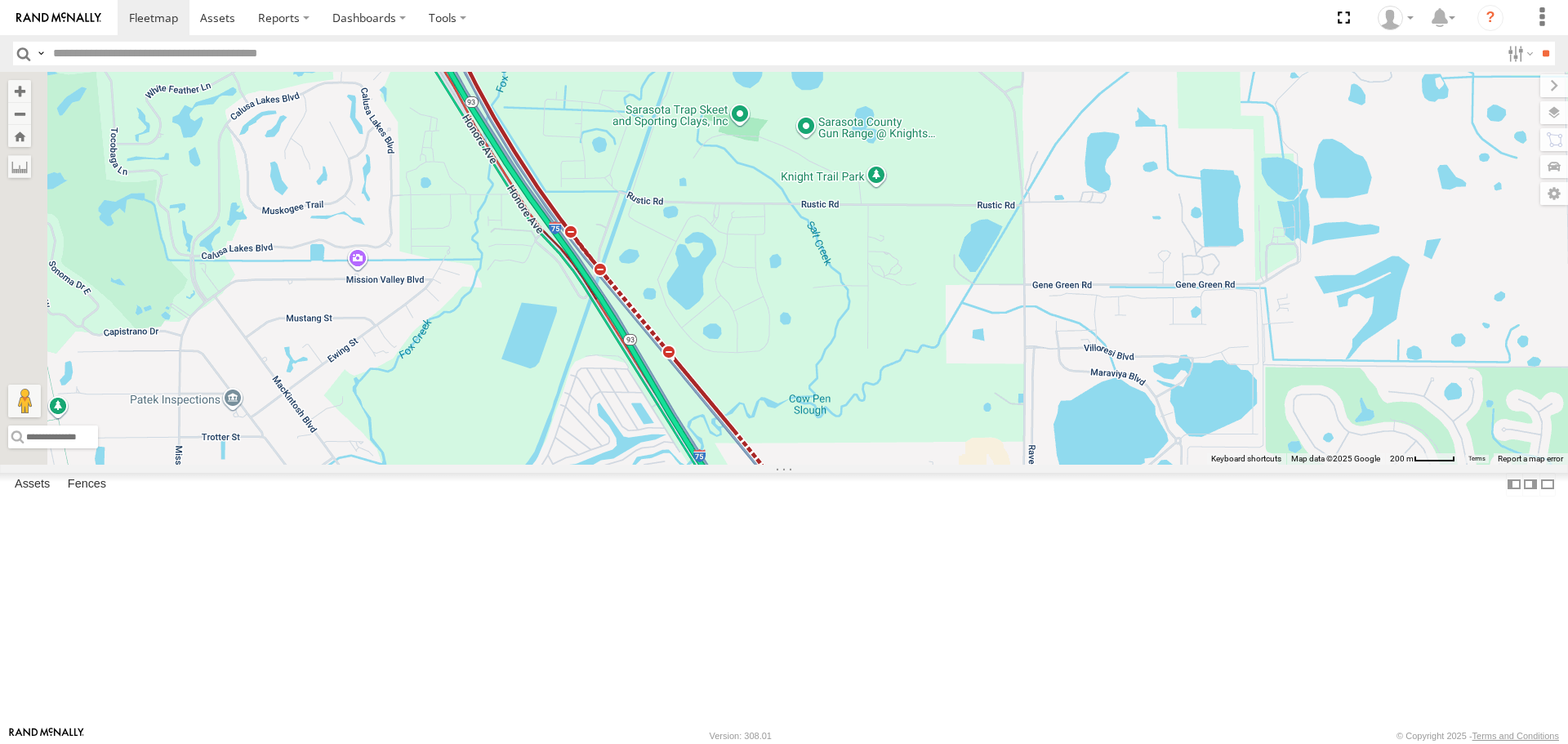
click at [722, 384] on div "[PERSON_NAME]" at bounding box center [784, 267] width 1568 height 392
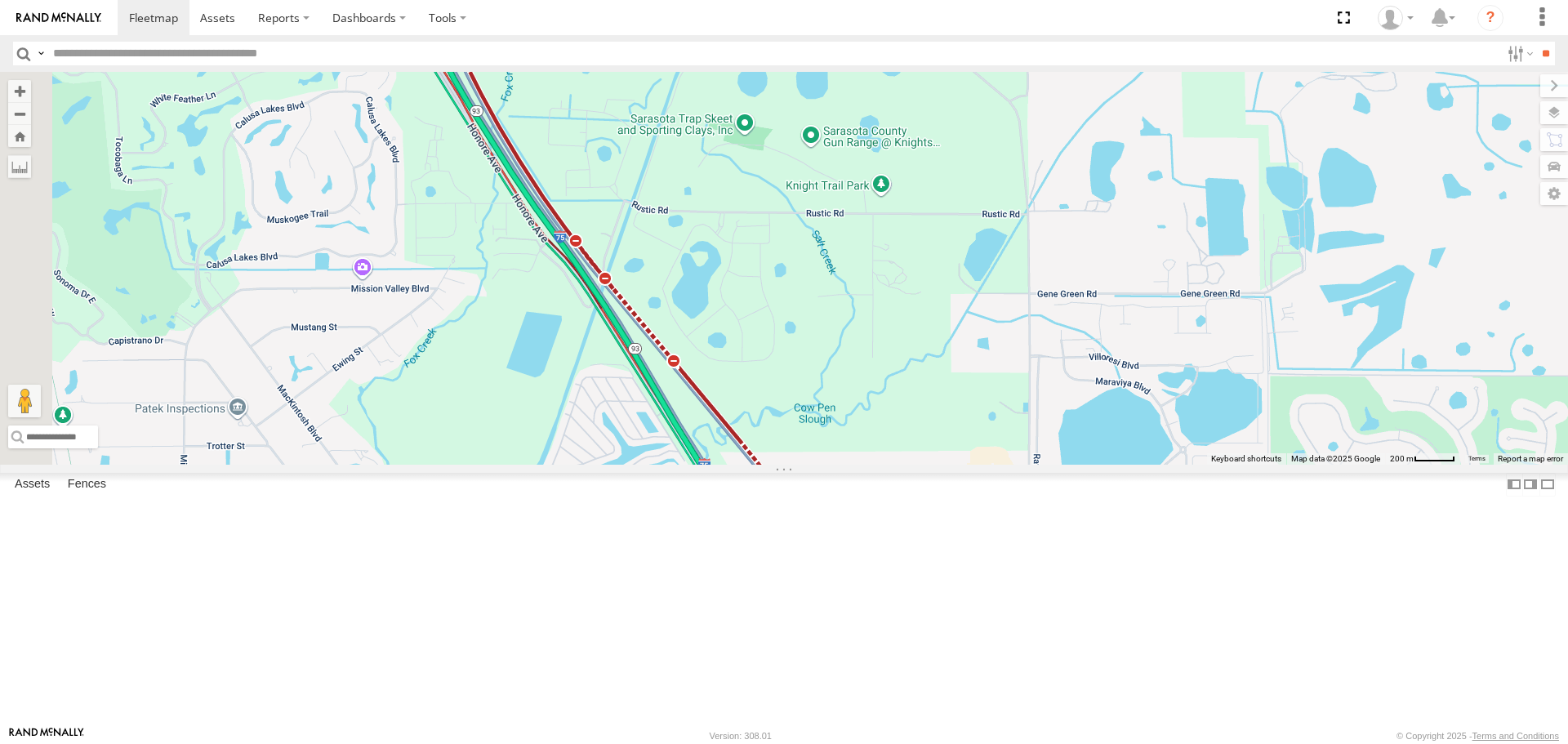
click at [573, 249] on div "[PERSON_NAME]" at bounding box center [784, 267] width 1568 height 392
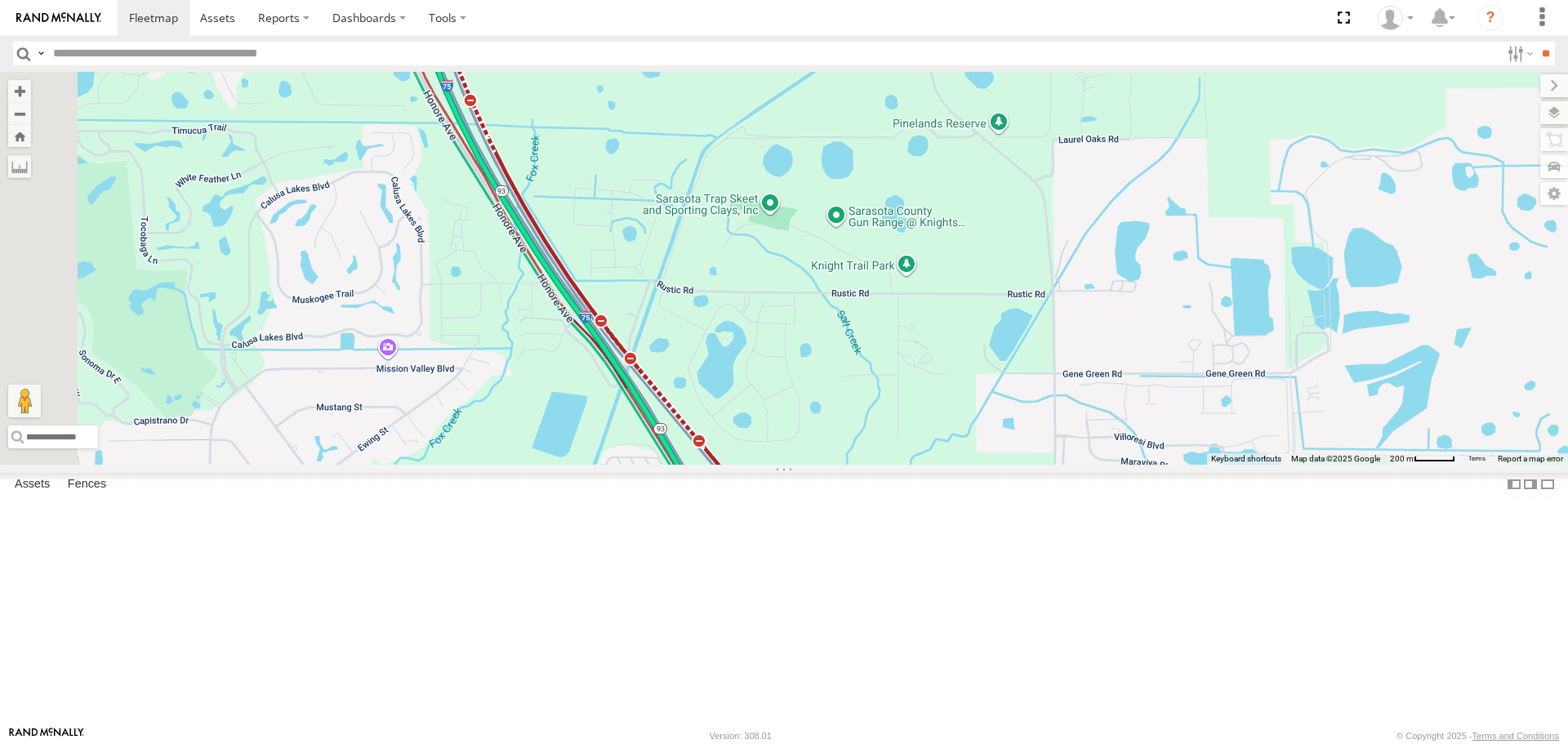
drag, startPoint x: 592, startPoint y: 301, endPoint x: 619, endPoint y: 406, distance: 108.4
click at [619, 403] on div "[PERSON_NAME]" at bounding box center [784, 267] width 1568 height 392
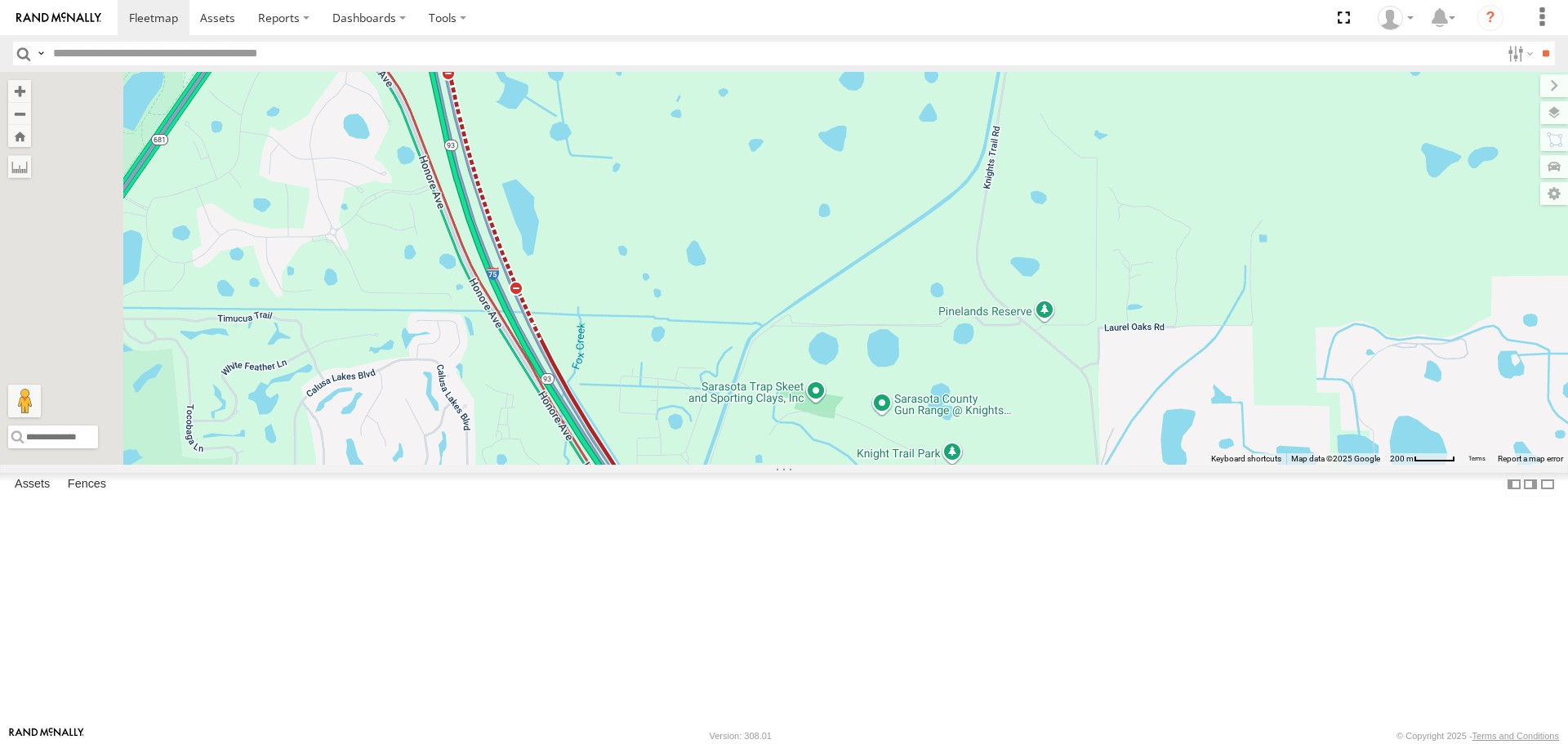
click at [560, 277] on div "[PERSON_NAME]" at bounding box center [784, 267] width 1568 height 392
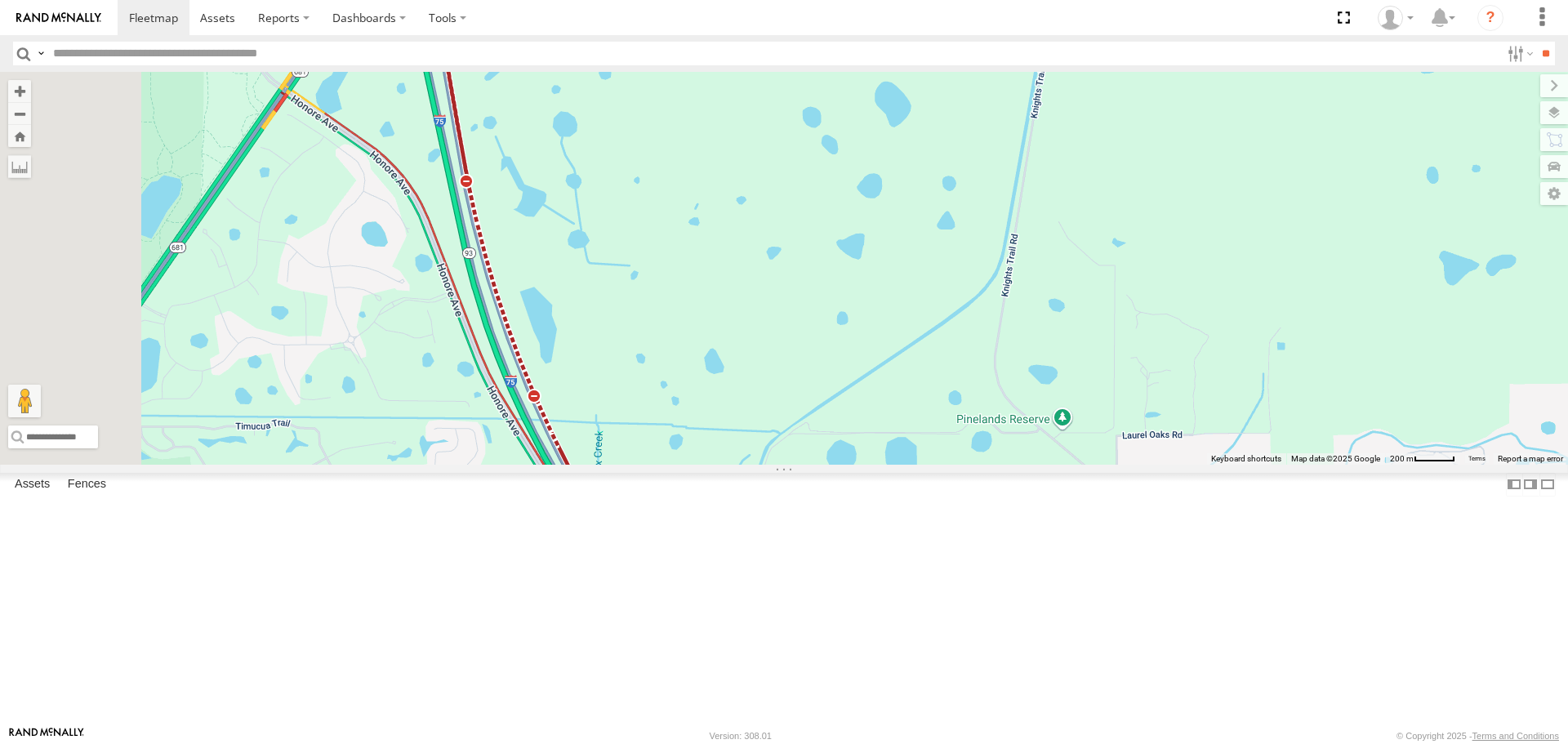
drag, startPoint x: 563, startPoint y: 287, endPoint x: 576, endPoint y: 381, distance: 94.9
click at [576, 381] on div "[PERSON_NAME]" at bounding box center [784, 267] width 1568 height 392
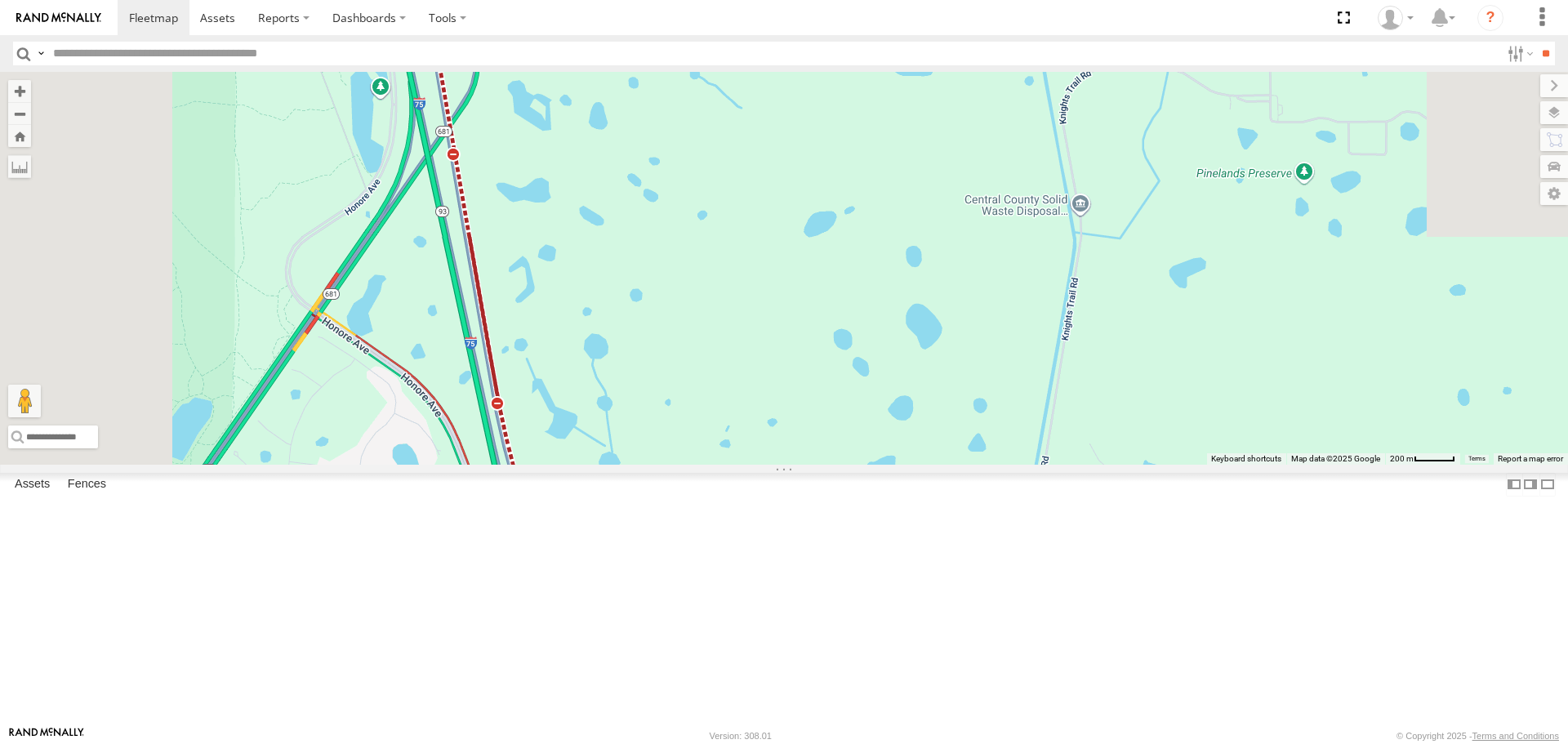
drag, startPoint x: 565, startPoint y: 190, endPoint x: 591, endPoint y: 371, distance: 182.9
click at [591, 371] on div "[PERSON_NAME]" at bounding box center [784, 267] width 1568 height 392
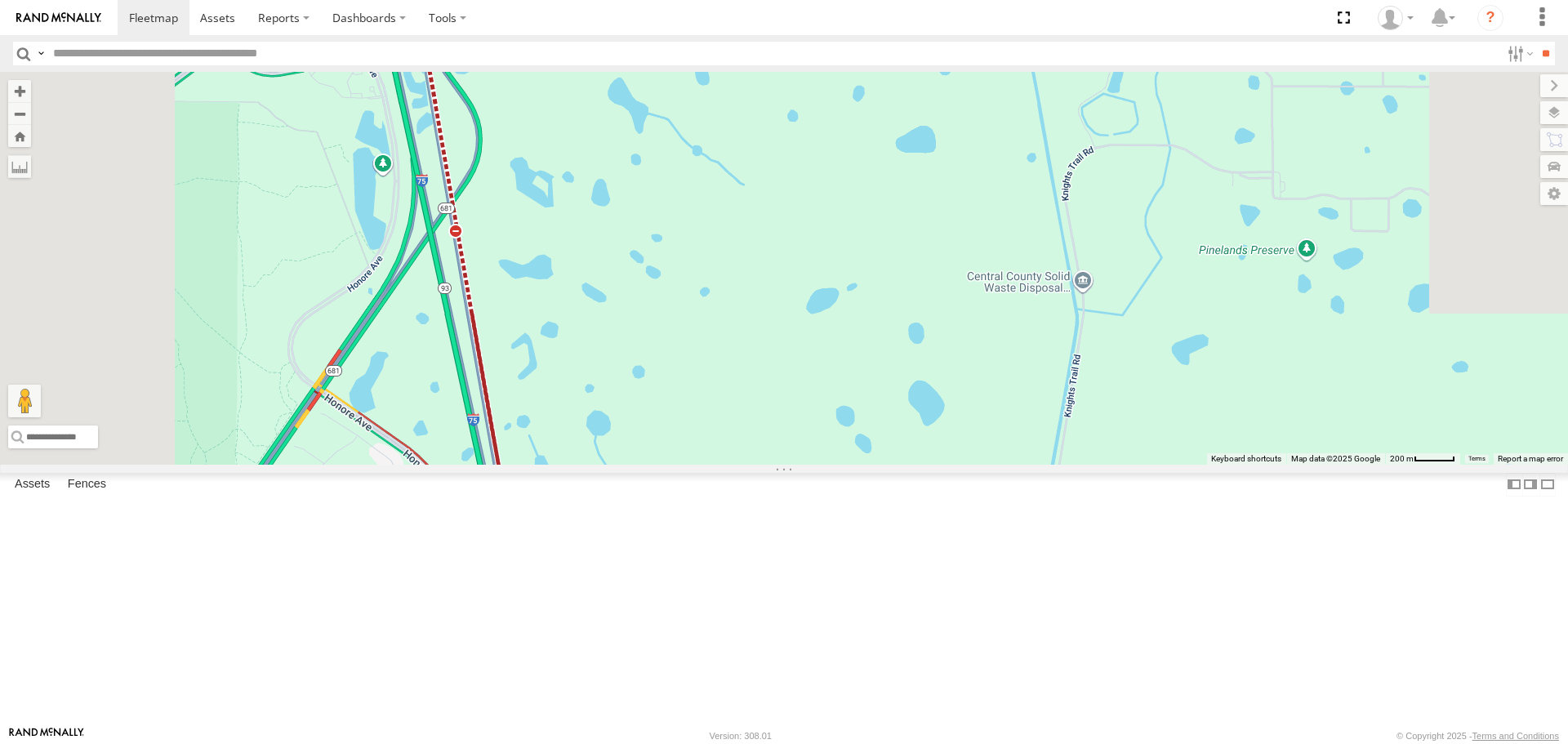
drag, startPoint x: 564, startPoint y: 255, endPoint x: 580, endPoint y: 406, distance: 151.8
click at [580, 411] on div "[PERSON_NAME]" at bounding box center [784, 267] width 1568 height 392
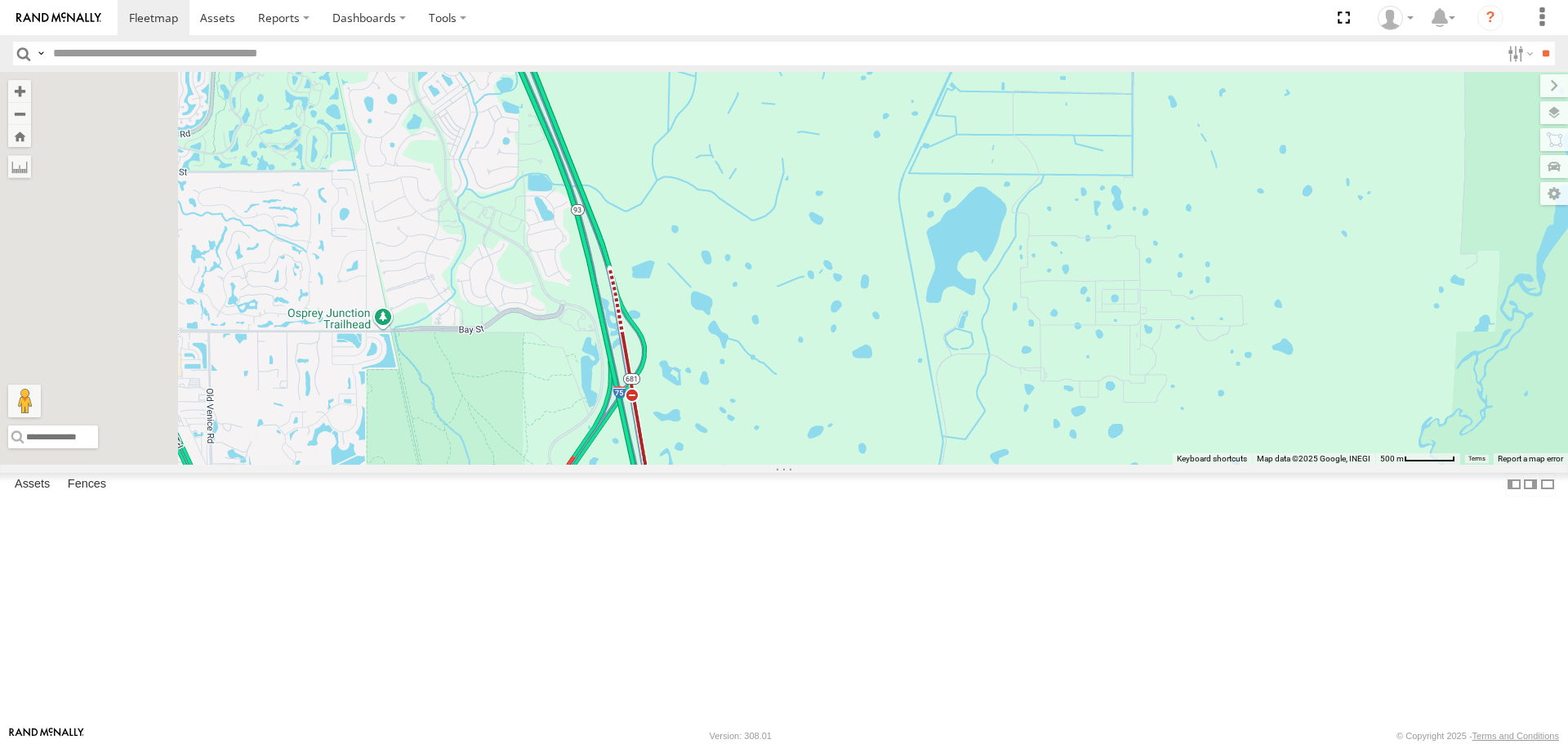
drag, startPoint x: 584, startPoint y: 381, endPoint x: 816, endPoint y: 379, distance: 232.0
click at [816, 379] on div "[PERSON_NAME]" at bounding box center [784, 267] width 1568 height 392
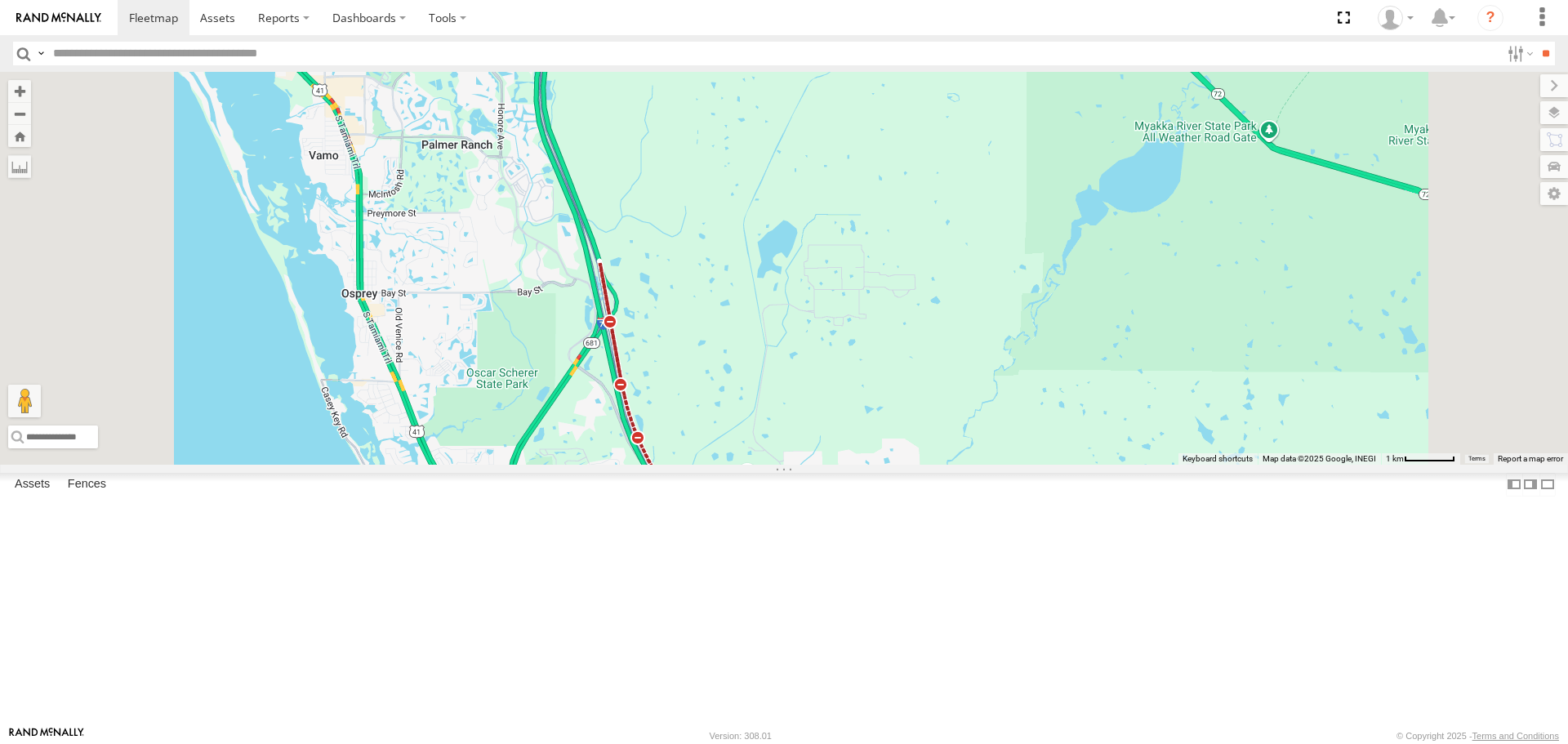
drag, startPoint x: 766, startPoint y: 384, endPoint x: 680, endPoint y: 210, distance: 194.1
click at [680, 210] on div "[PERSON_NAME]" at bounding box center [784, 267] width 1568 height 392
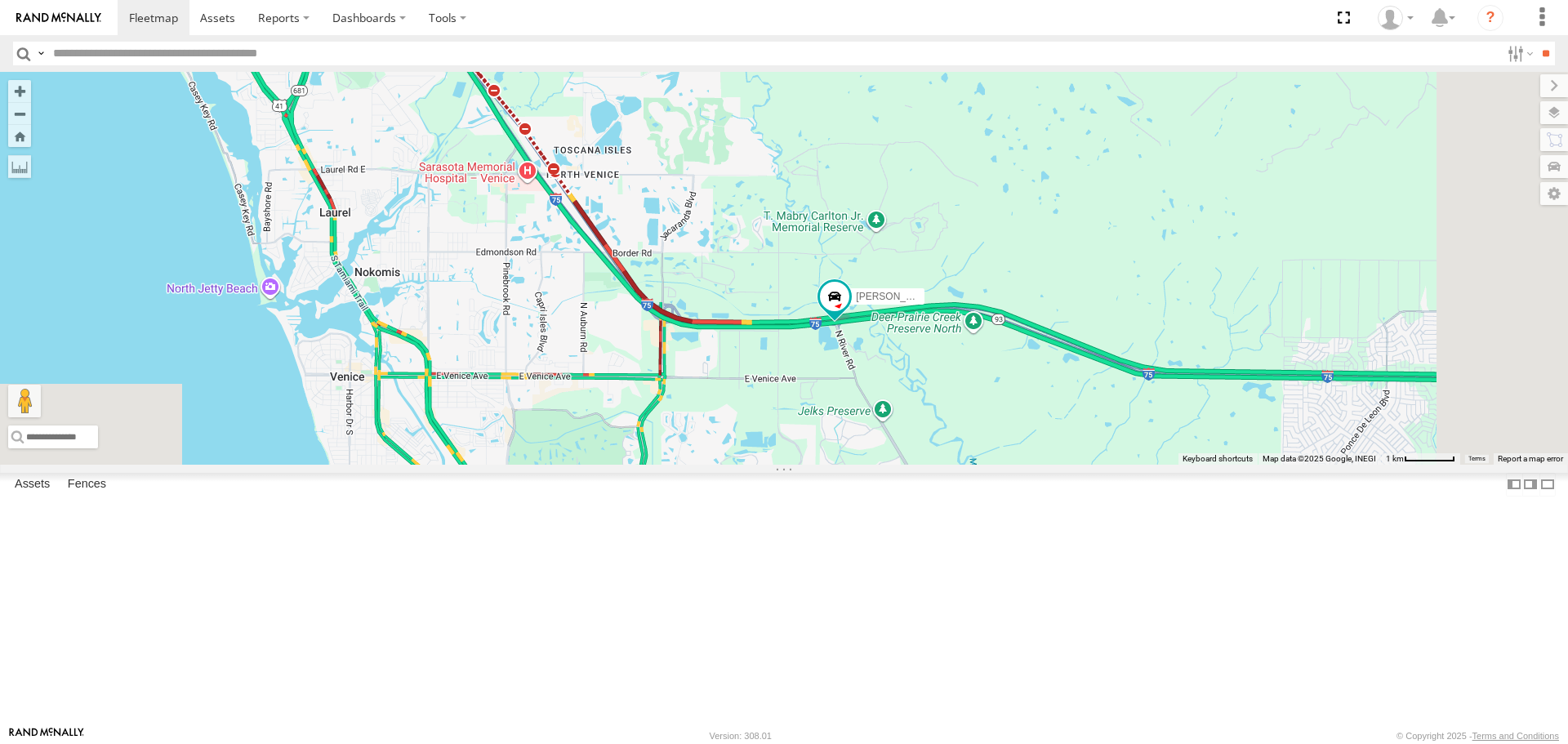
drag, startPoint x: 803, startPoint y: 485, endPoint x: 618, endPoint y: 358, distance: 224.4
click at [627, 364] on div "[PERSON_NAME]" at bounding box center [784, 267] width 1568 height 392
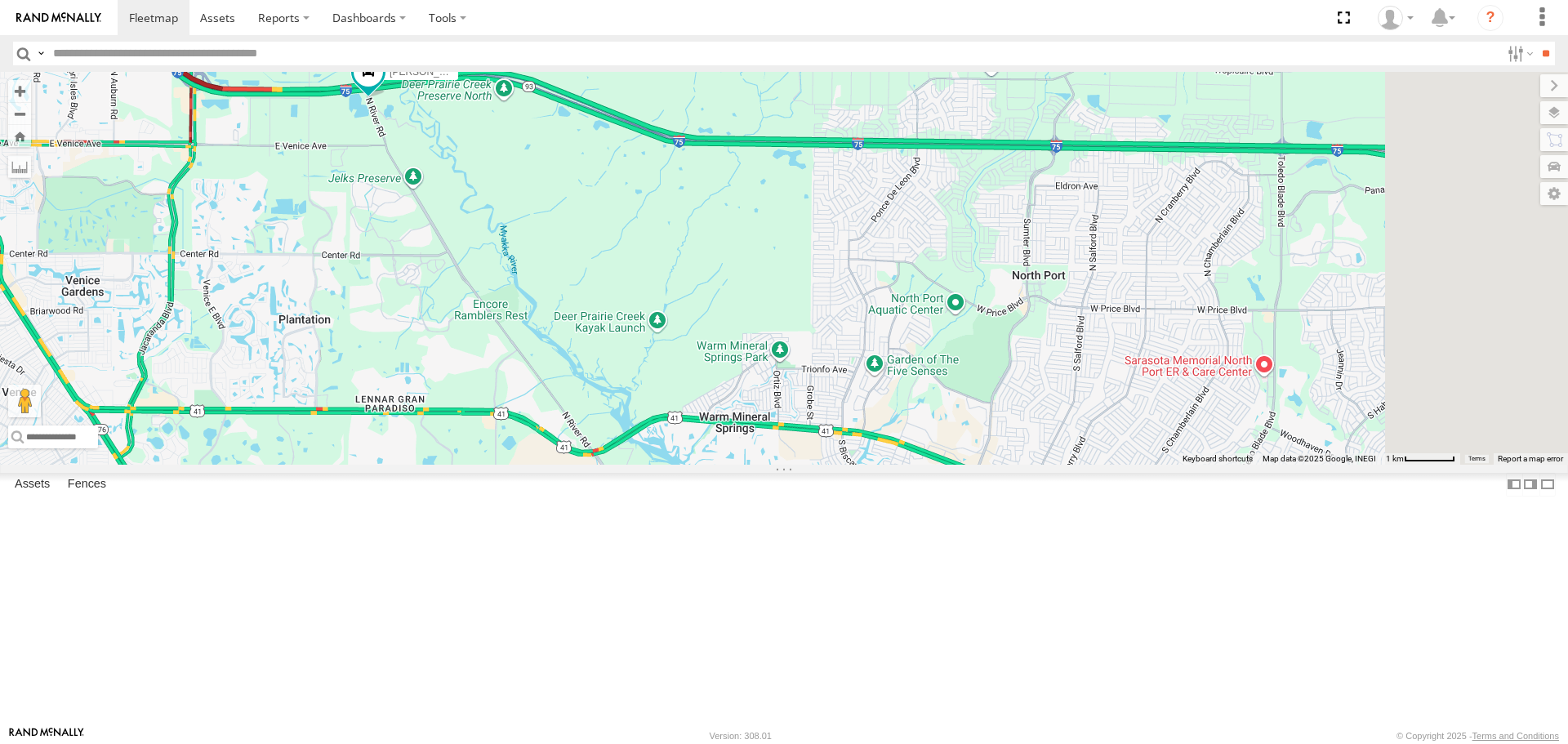
drag, startPoint x: 1004, startPoint y: 412, endPoint x: 856, endPoint y: 390, distance: 149.6
click at [899, 397] on div "[PERSON_NAME]" at bounding box center [784, 267] width 1568 height 392
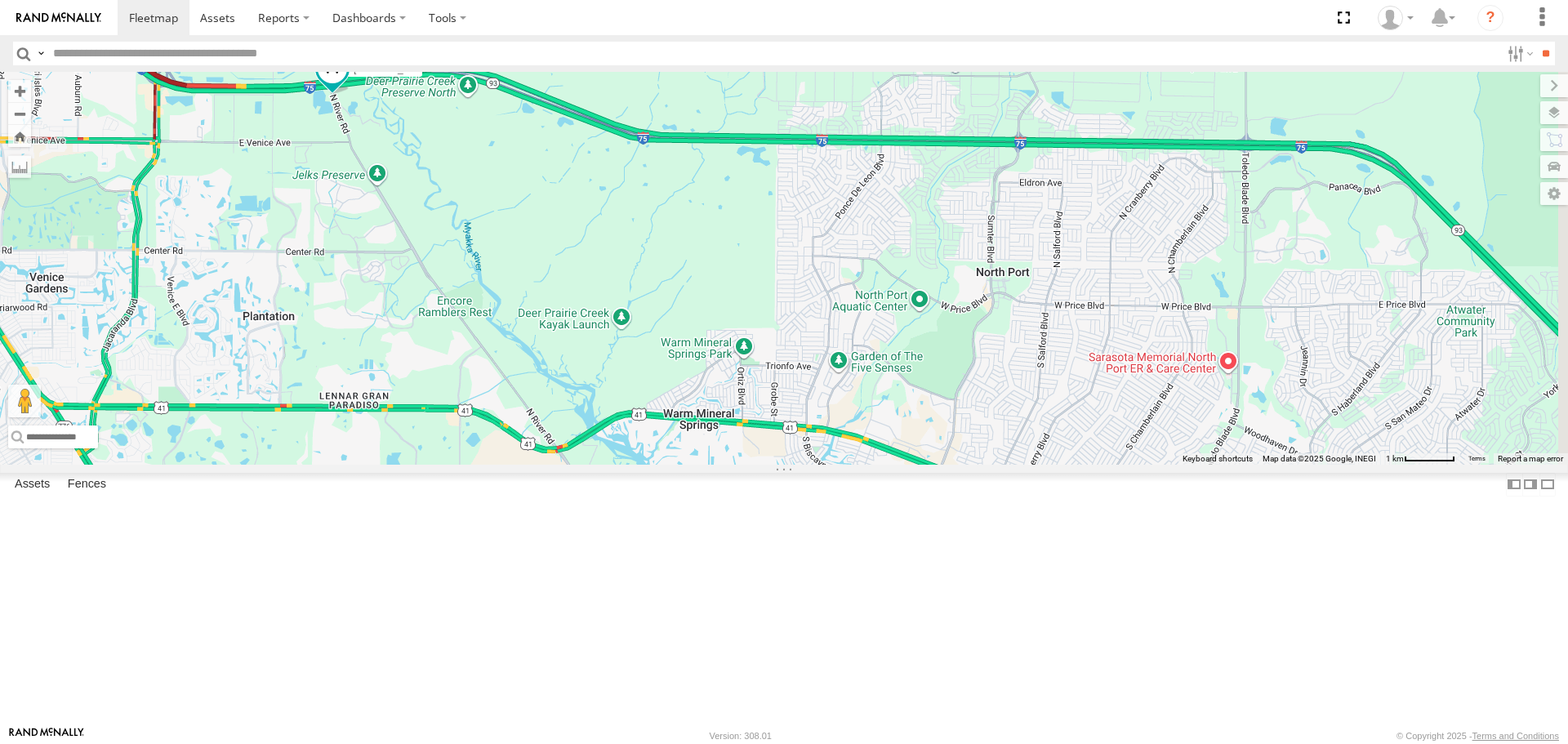
drag, startPoint x: 837, startPoint y: 388, endPoint x: 829, endPoint y: 385, distance: 8.5
click at [829, 385] on div "[PERSON_NAME]" at bounding box center [784, 267] width 1568 height 392
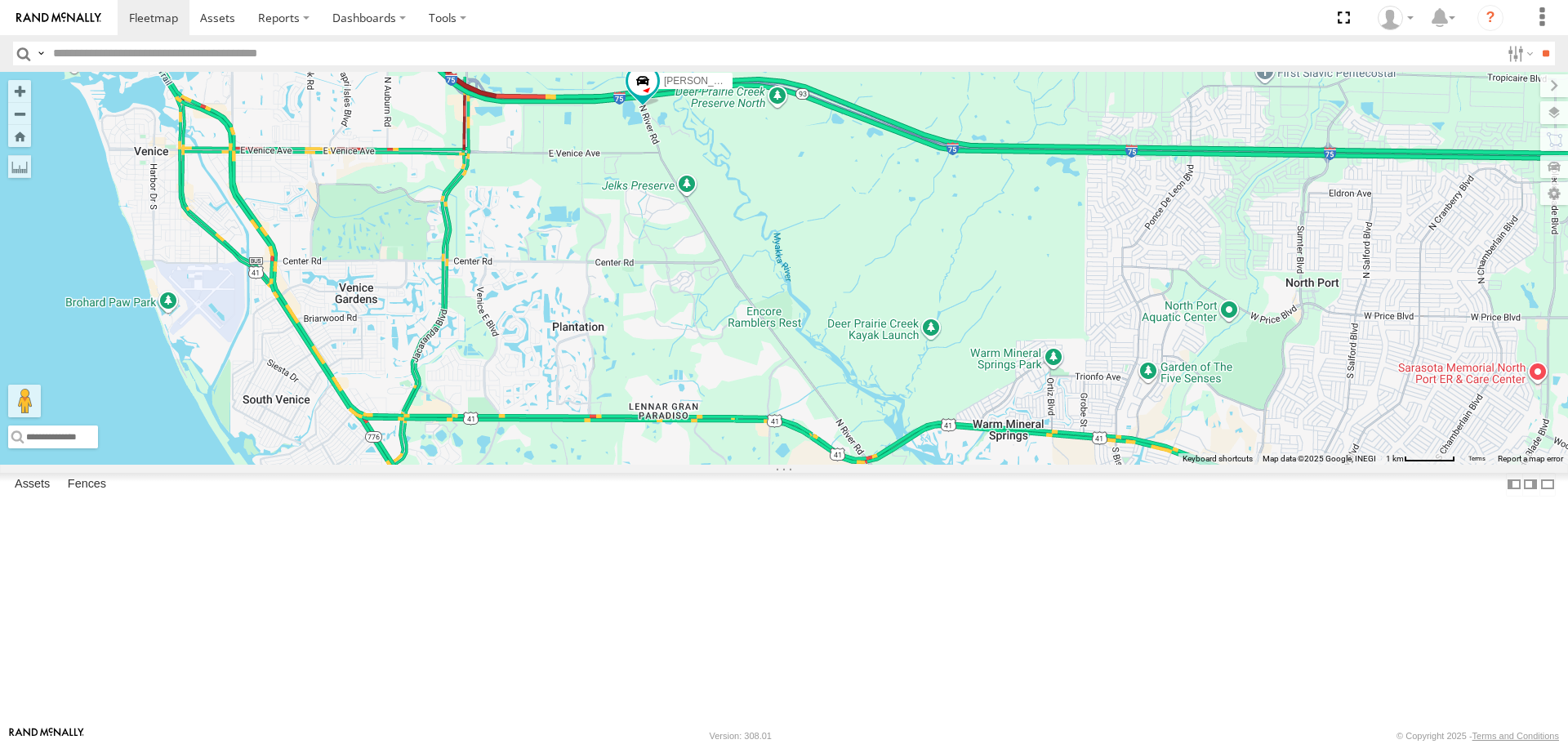
drag, startPoint x: 697, startPoint y: 421, endPoint x: 1026, endPoint y: 435, distance: 329.3
click at [1032, 435] on div "[PERSON_NAME]" at bounding box center [784, 267] width 1568 height 392
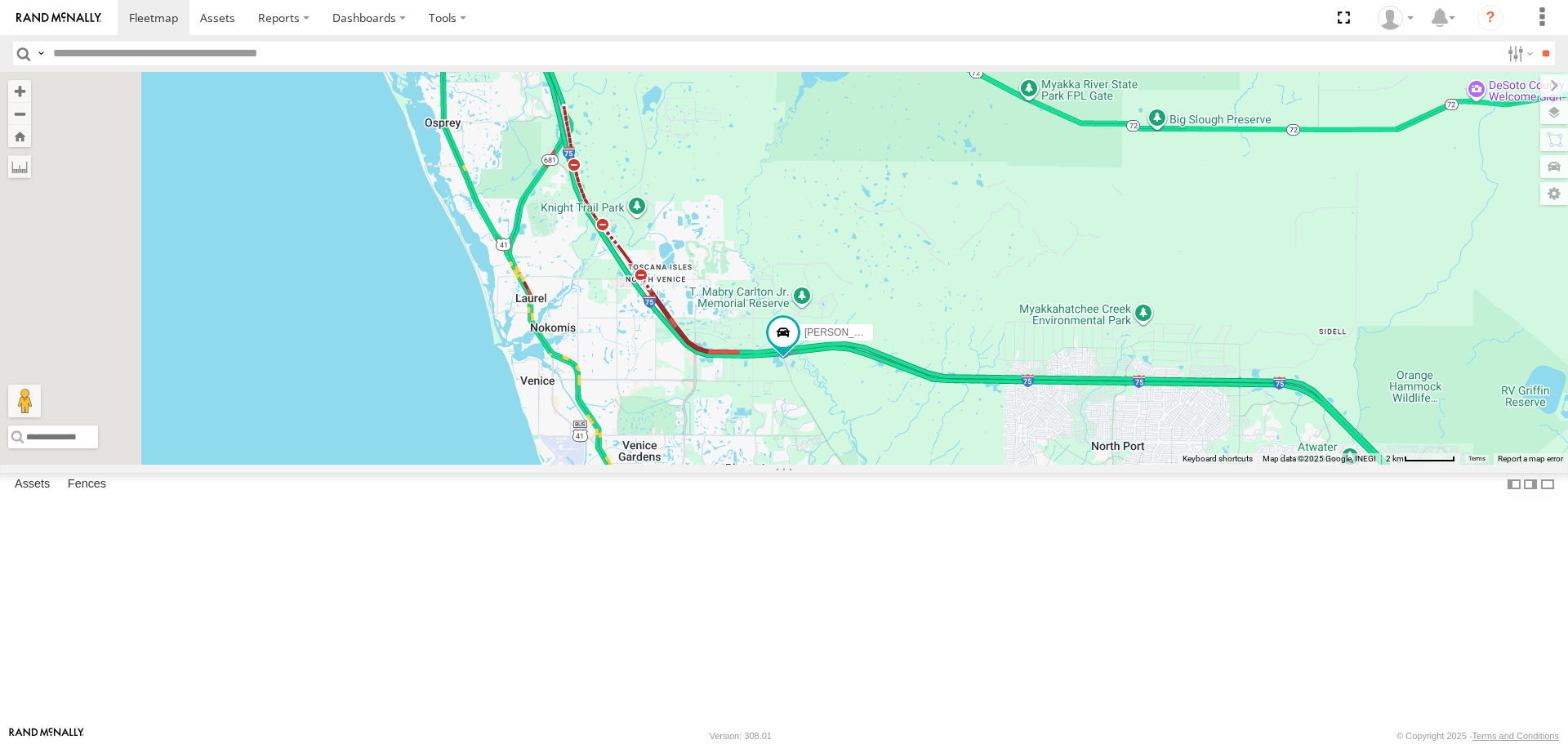
drag, startPoint x: 816, startPoint y: 414, endPoint x: 888, endPoint y: 577, distance: 178.2
click at [888, 464] on div "[PERSON_NAME]" at bounding box center [784, 267] width 1568 height 392
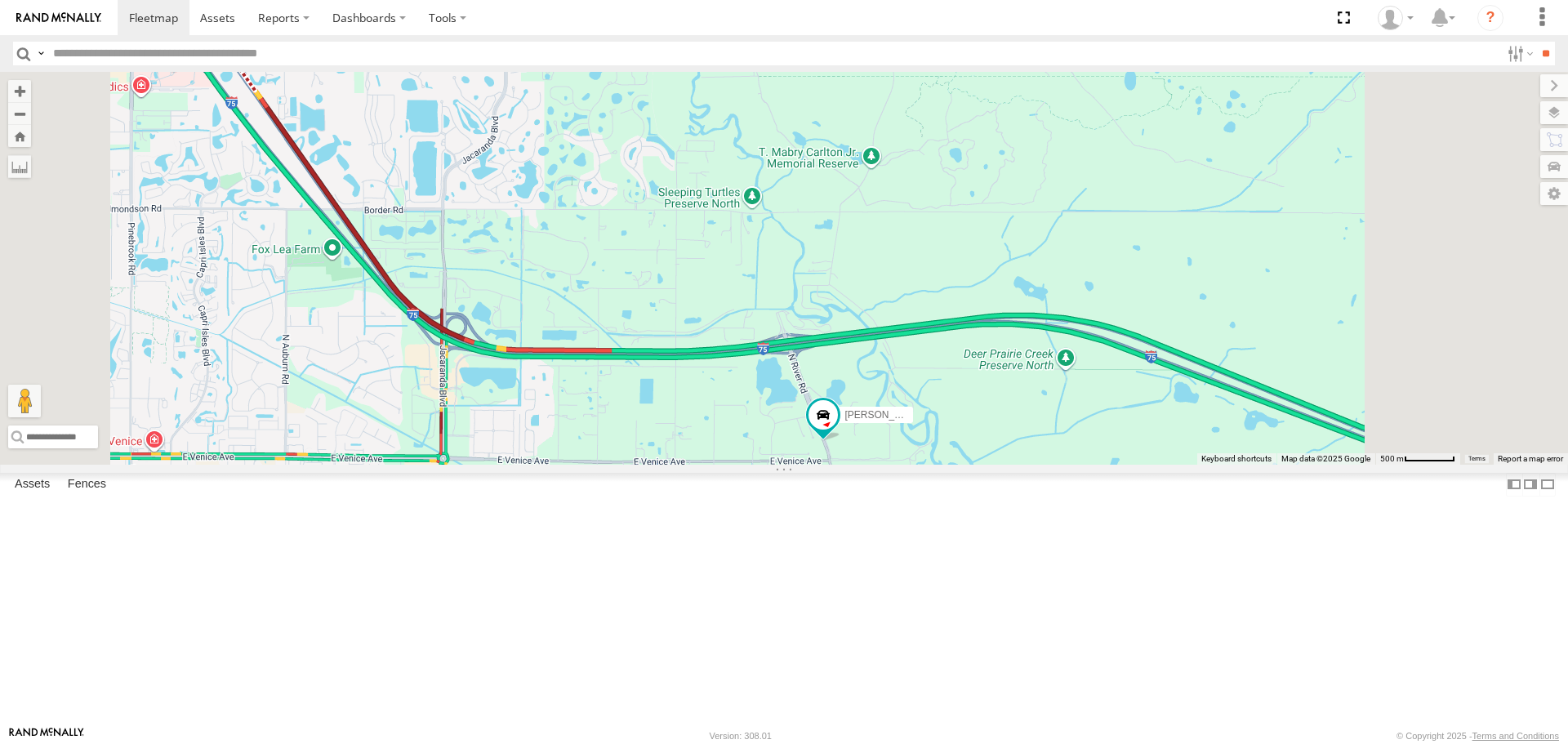
drag, startPoint x: 709, startPoint y: 448, endPoint x: 946, endPoint y: 547, distance: 256.8
click at [709, 449] on div "[PERSON_NAME]" at bounding box center [784, 267] width 1568 height 392
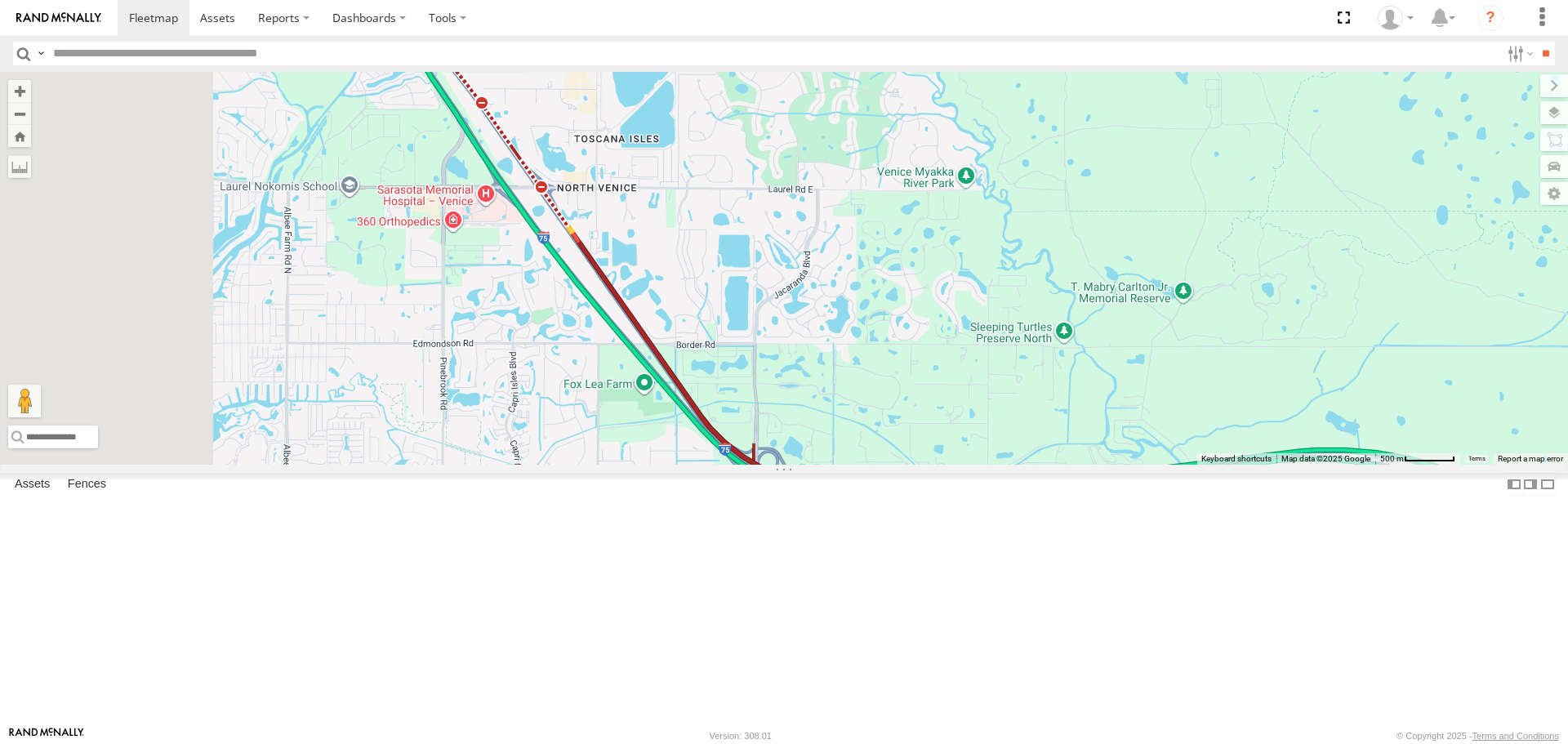
drag, startPoint x: 946, startPoint y: 547, endPoint x: 1064, endPoint y: 610, distance: 133.8
click at [1064, 464] on div "[PERSON_NAME]" at bounding box center [784, 267] width 1568 height 392
click at [1071, 464] on div "[PERSON_NAME]" at bounding box center [784, 267] width 1568 height 392
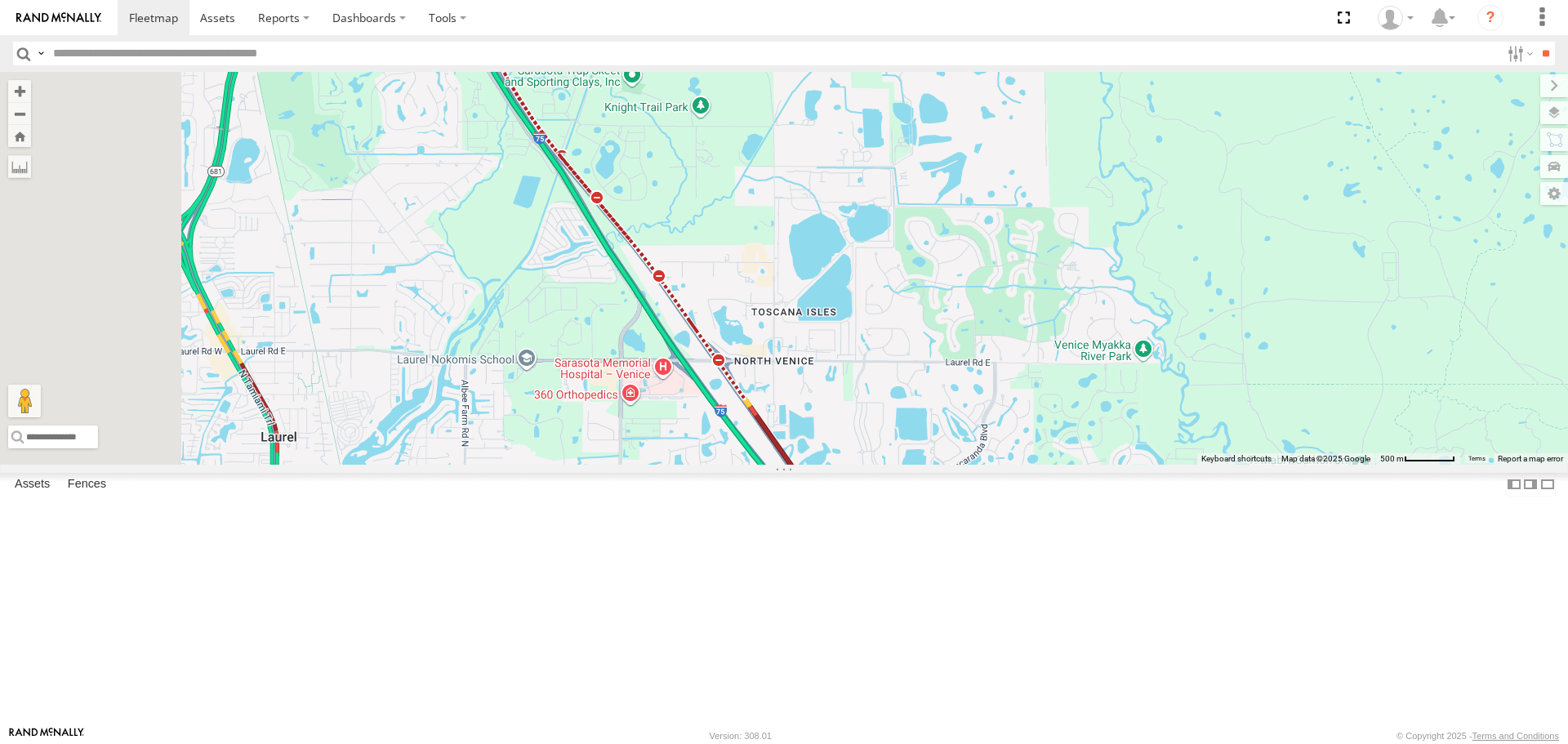
drag, startPoint x: 763, startPoint y: 503, endPoint x: 789, endPoint y: 589, distance: 89.8
click at [795, 464] on div "[PERSON_NAME]" at bounding box center [784, 267] width 1568 height 392
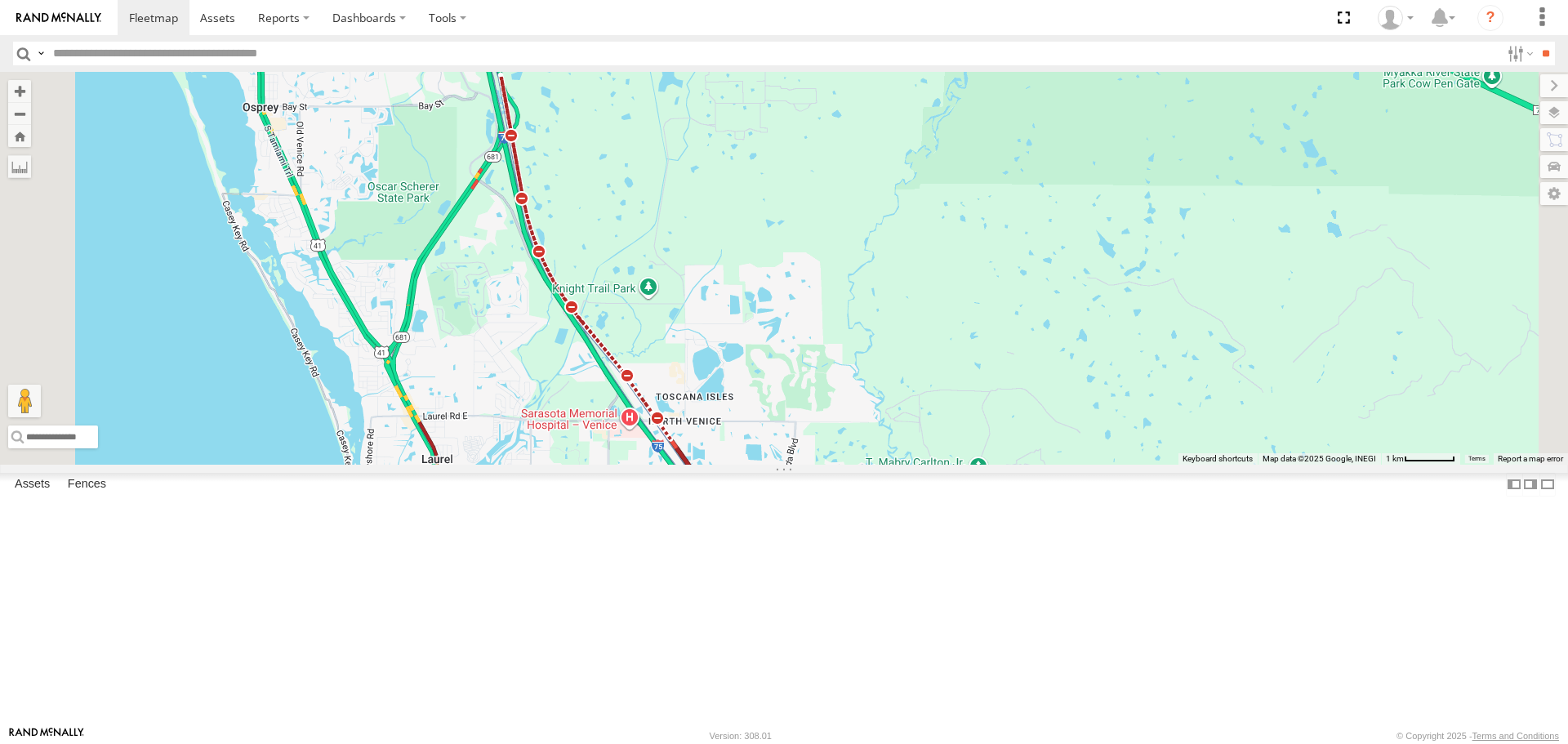
drag, startPoint x: 1010, startPoint y: 490, endPoint x: 1010, endPoint y: 475, distance: 15.0
click at [1010, 464] on div "[PERSON_NAME]" at bounding box center [784, 267] width 1568 height 392
drag, startPoint x: 1010, startPoint y: 475, endPoint x: 968, endPoint y: 393, distance: 92.1
click at [999, 449] on div "[PERSON_NAME]" at bounding box center [784, 267] width 1568 height 392
click at [958, 382] on div "[PERSON_NAME]" at bounding box center [784, 267] width 1568 height 392
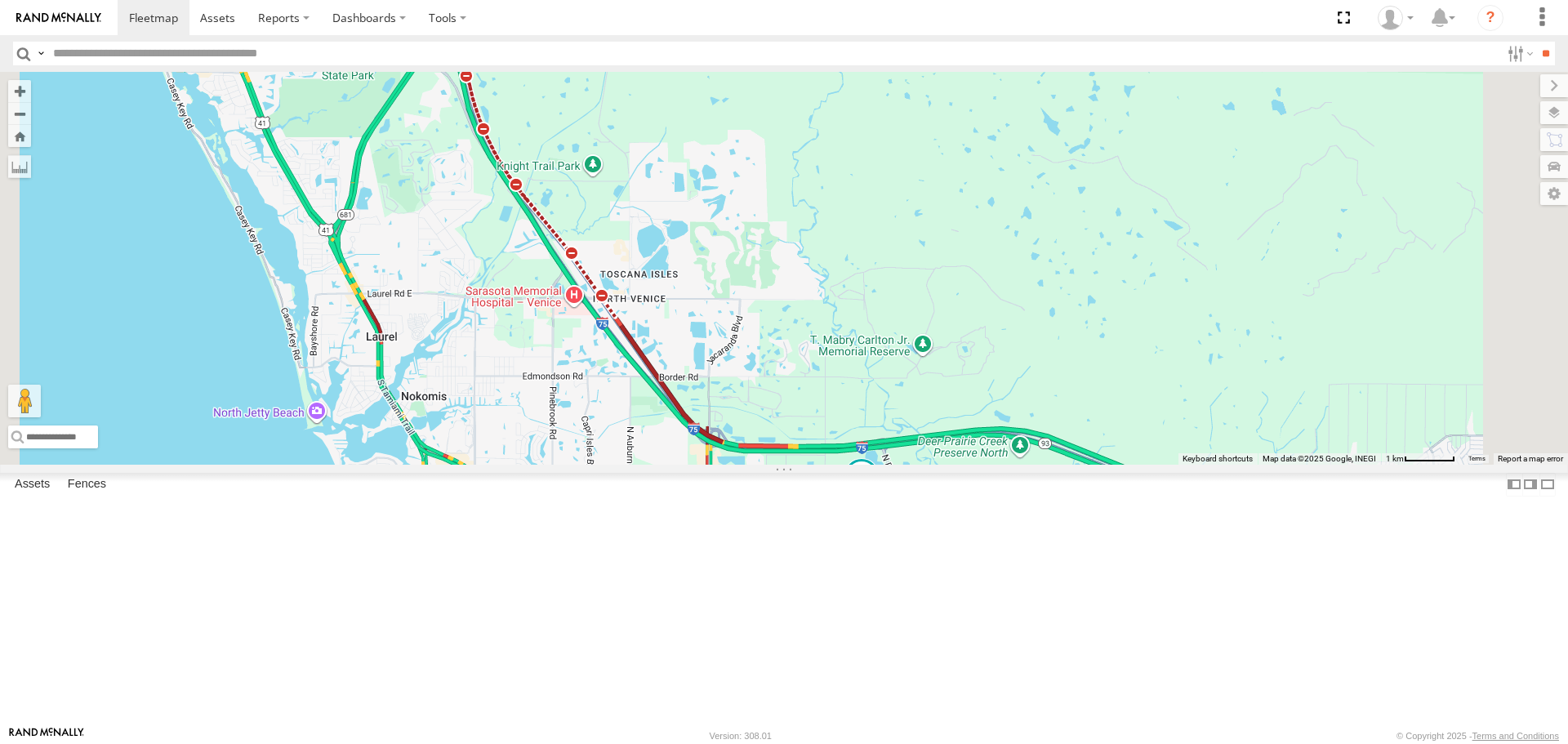
click at [958, 382] on div "[PERSON_NAME]" at bounding box center [784, 267] width 1568 height 392
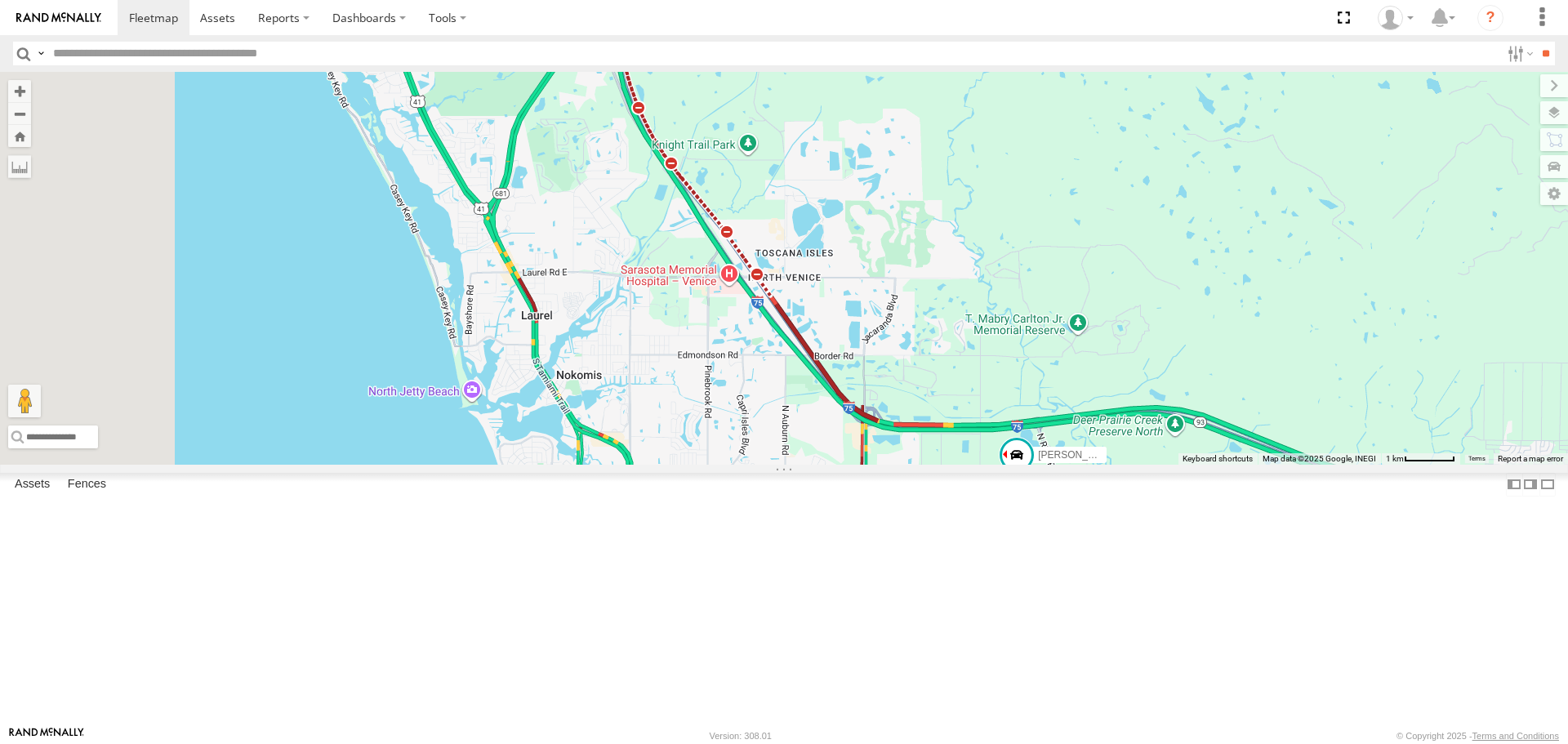
drag, startPoint x: 805, startPoint y: 609, endPoint x: 974, endPoint y: 590, distance: 170.1
click at [974, 464] on div "[PERSON_NAME]" at bounding box center [784, 267] width 1568 height 392
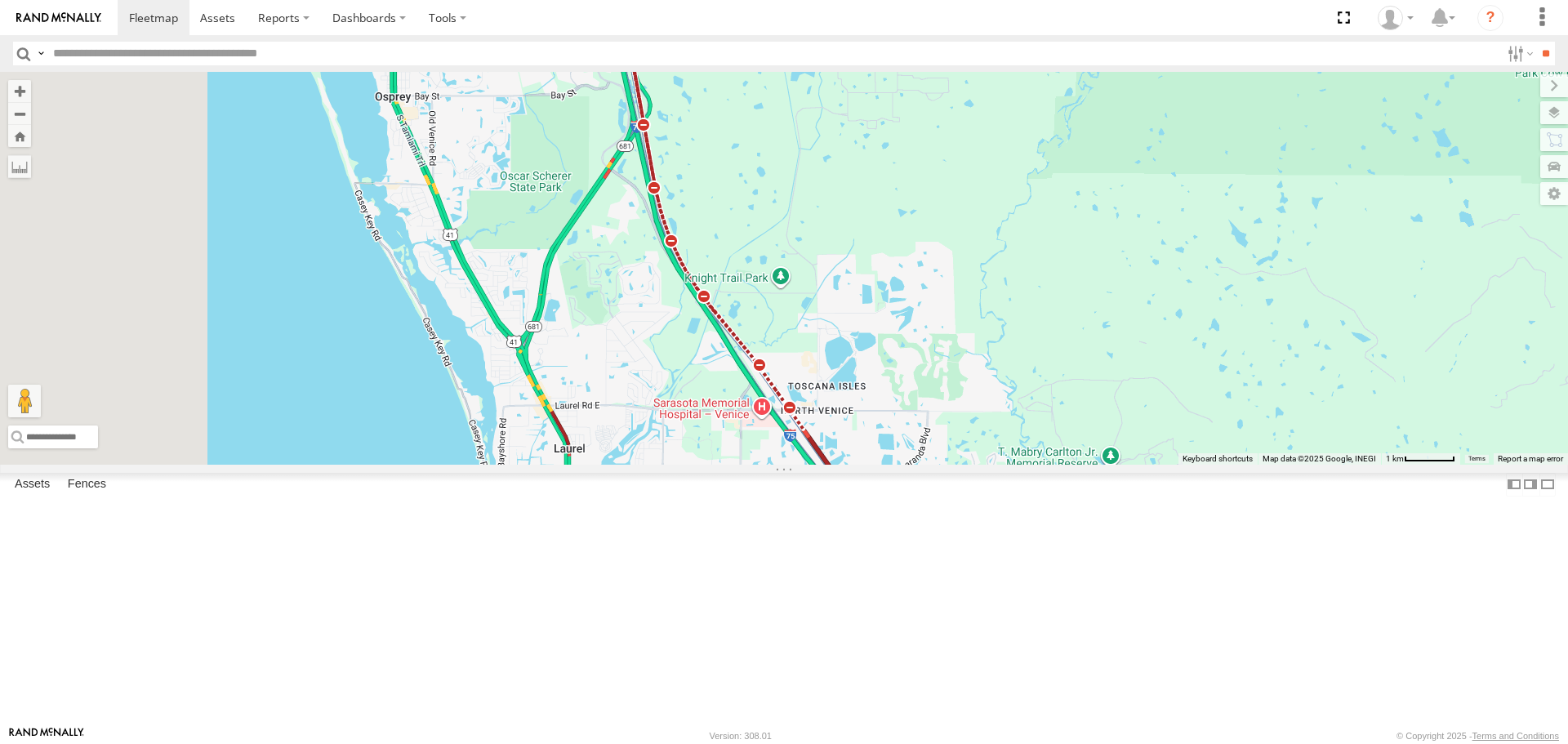
drag, startPoint x: 858, startPoint y: 521, endPoint x: 878, endPoint y: 642, distance: 122.6
click at [878, 464] on div "[PERSON_NAME]" at bounding box center [784, 267] width 1568 height 392
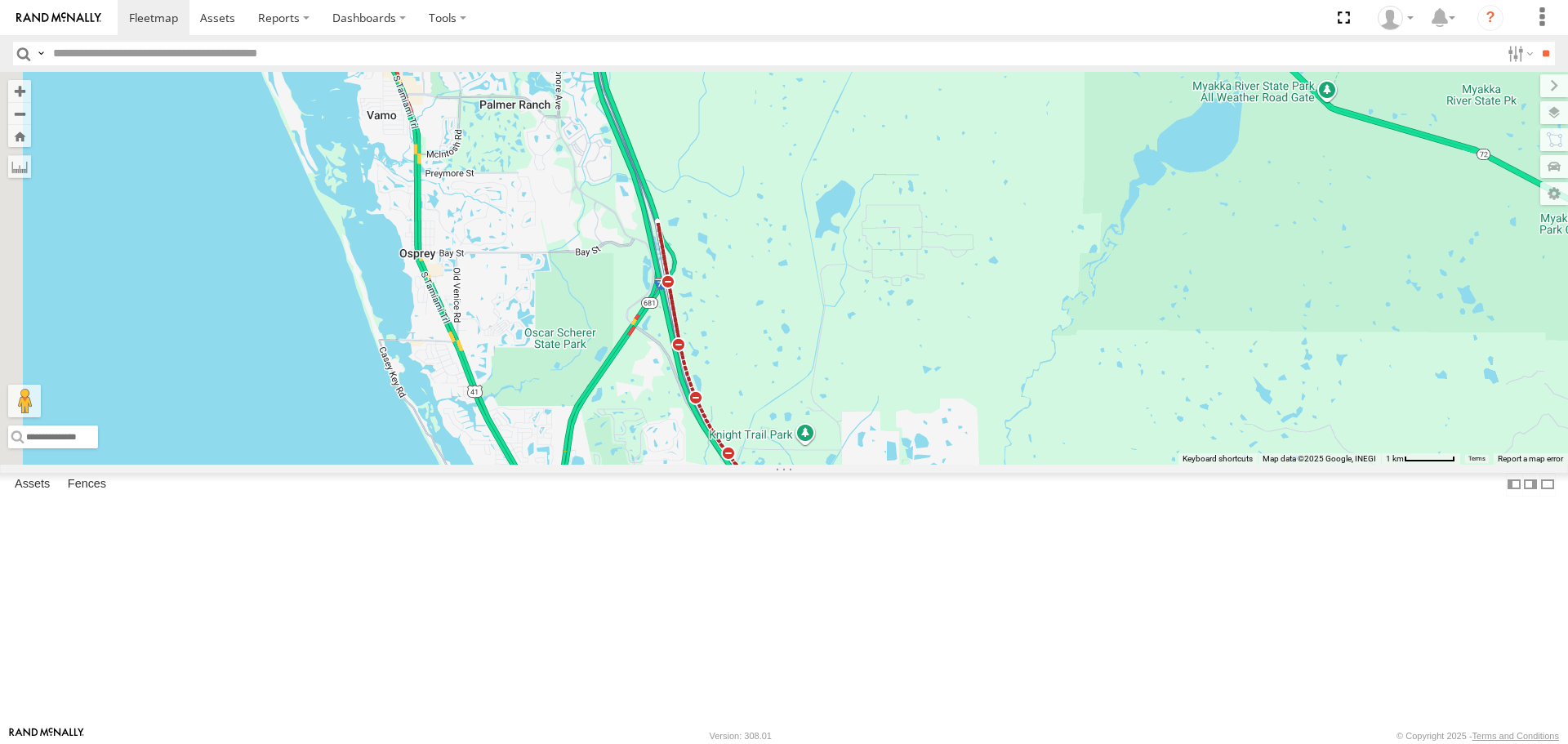
drag, startPoint x: 699, startPoint y: 397, endPoint x: 708, endPoint y: 516, distance: 119.3
click at [699, 431] on div "[PERSON_NAME]" at bounding box center [784, 267] width 1568 height 392
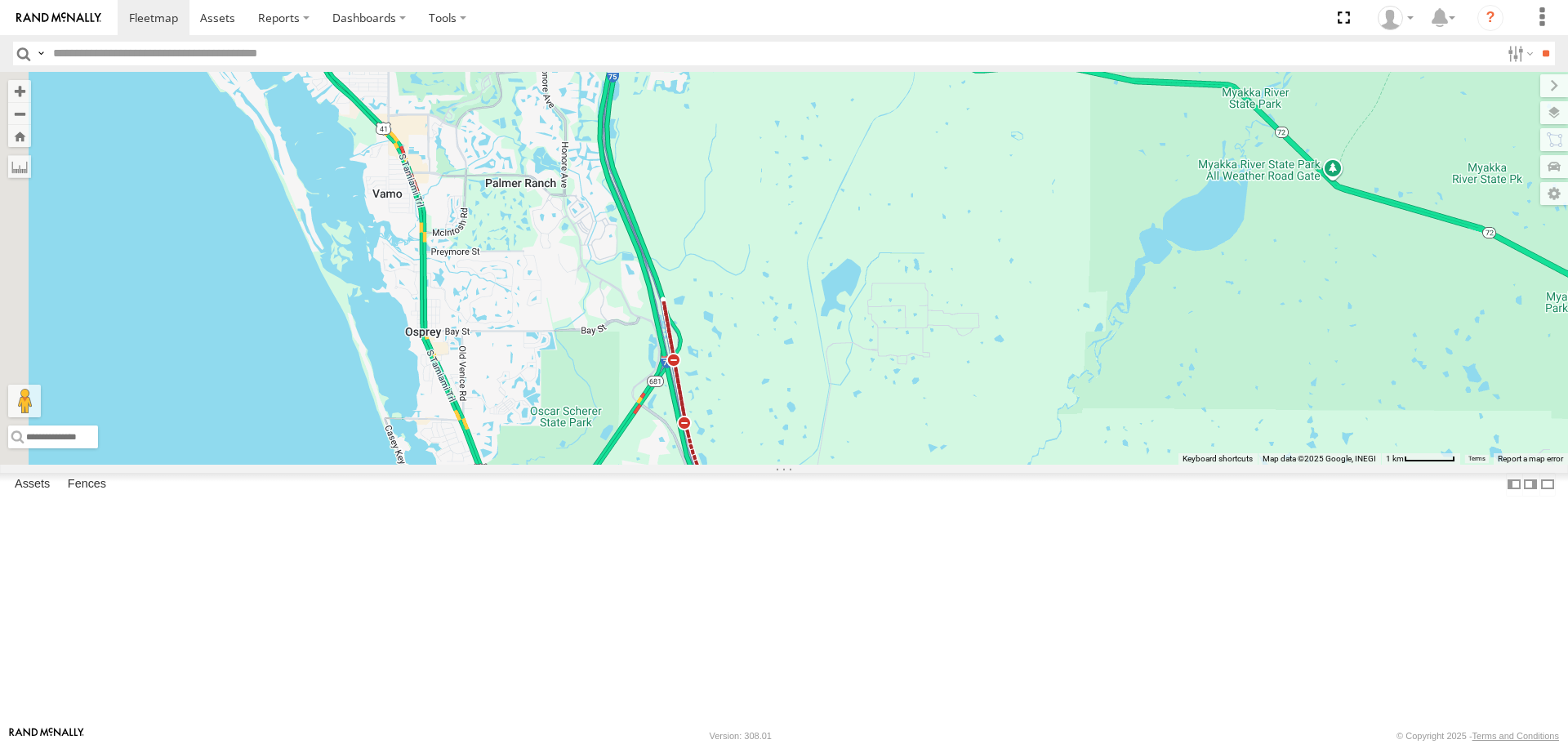
drag, startPoint x: 708, startPoint y: 516, endPoint x: 715, endPoint y: 564, distance: 48.5
click at [715, 464] on div "[PERSON_NAME]" at bounding box center [784, 267] width 1568 height 392
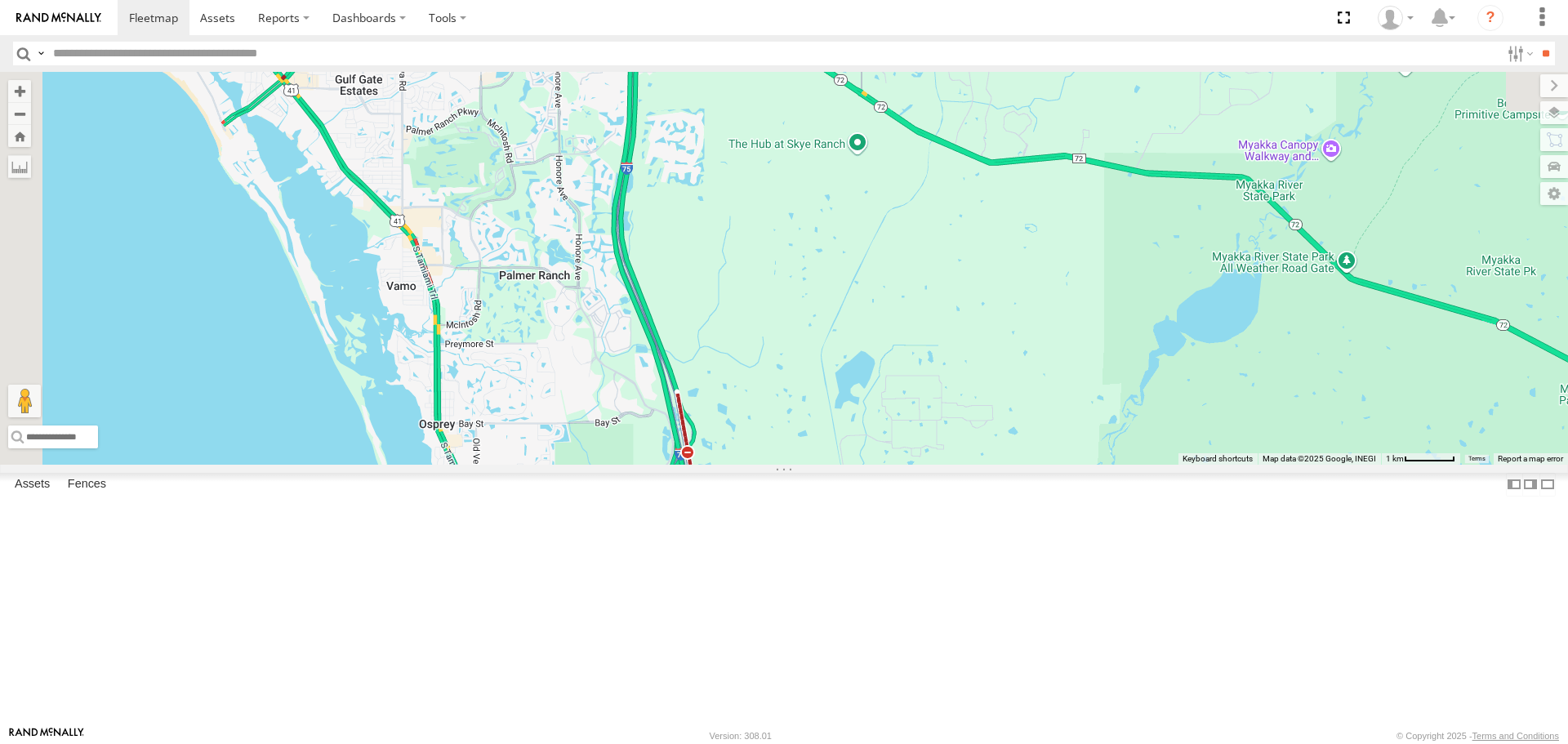
click at [708, 464] on div "[PERSON_NAME]" at bounding box center [784, 267] width 1568 height 392
click at [653, 381] on div "[PERSON_NAME]" at bounding box center [784, 267] width 1568 height 392
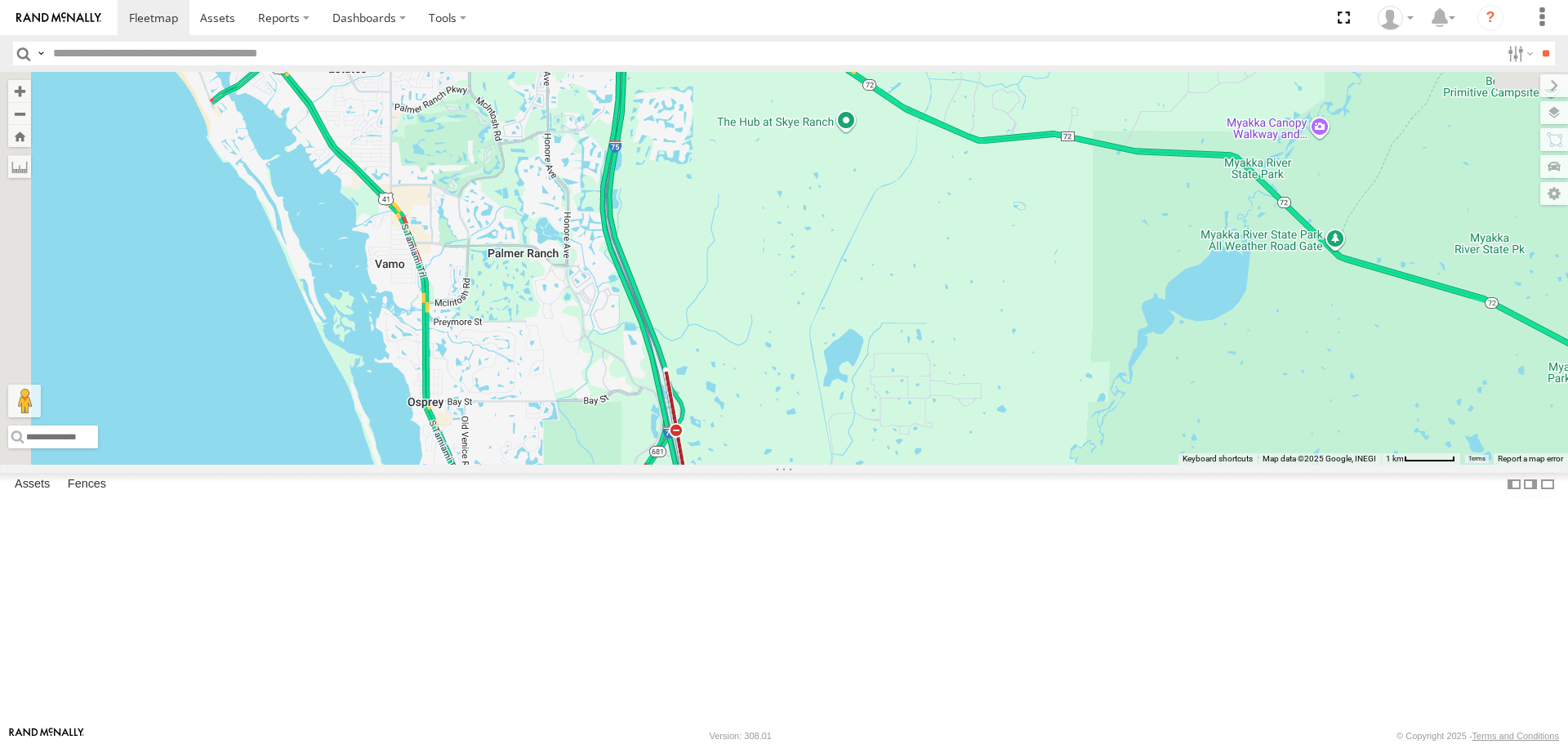
drag, startPoint x: 750, startPoint y: 587, endPoint x: 677, endPoint y: 428, distance: 175.0
click at [695, 464] on div "[PERSON_NAME]" at bounding box center [784, 267] width 1568 height 392
click at [677, 428] on div "[PERSON_NAME]" at bounding box center [784, 267] width 1568 height 392
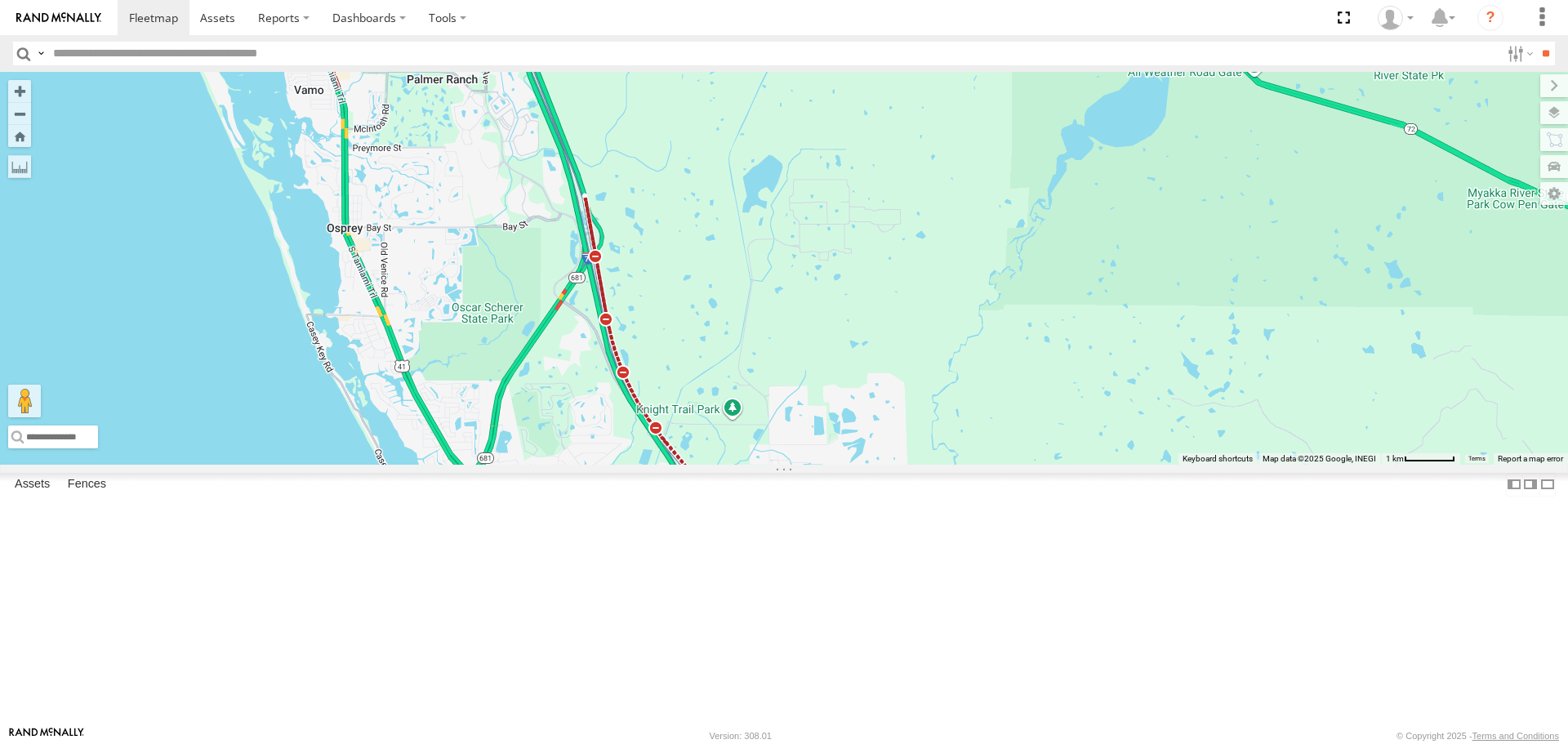
drag, startPoint x: 829, startPoint y: 636, endPoint x: 752, endPoint y: 529, distance: 131.8
click at [762, 464] on div "[PERSON_NAME]" at bounding box center [784, 267] width 1568 height 392
drag, startPoint x: 752, startPoint y: 529, endPoint x: 716, endPoint y: 462, distance: 76.1
click at [727, 464] on div "[PERSON_NAME]" at bounding box center [784, 267] width 1568 height 392
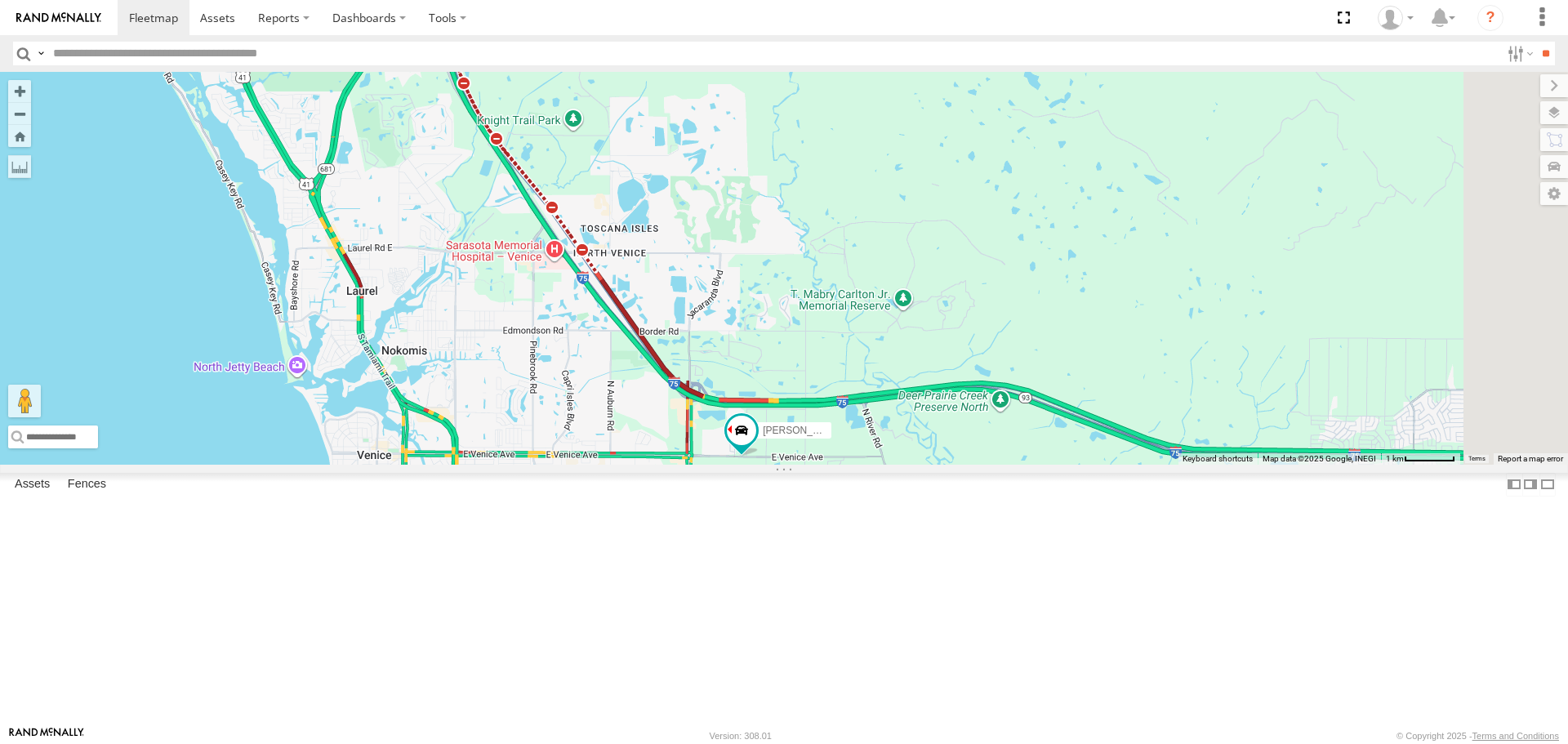
drag, startPoint x: 779, startPoint y: 600, endPoint x: 792, endPoint y: 628, distance: 30.9
click at [792, 464] on div "[PERSON_NAME]" at bounding box center [784, 267] width 1568 height 392
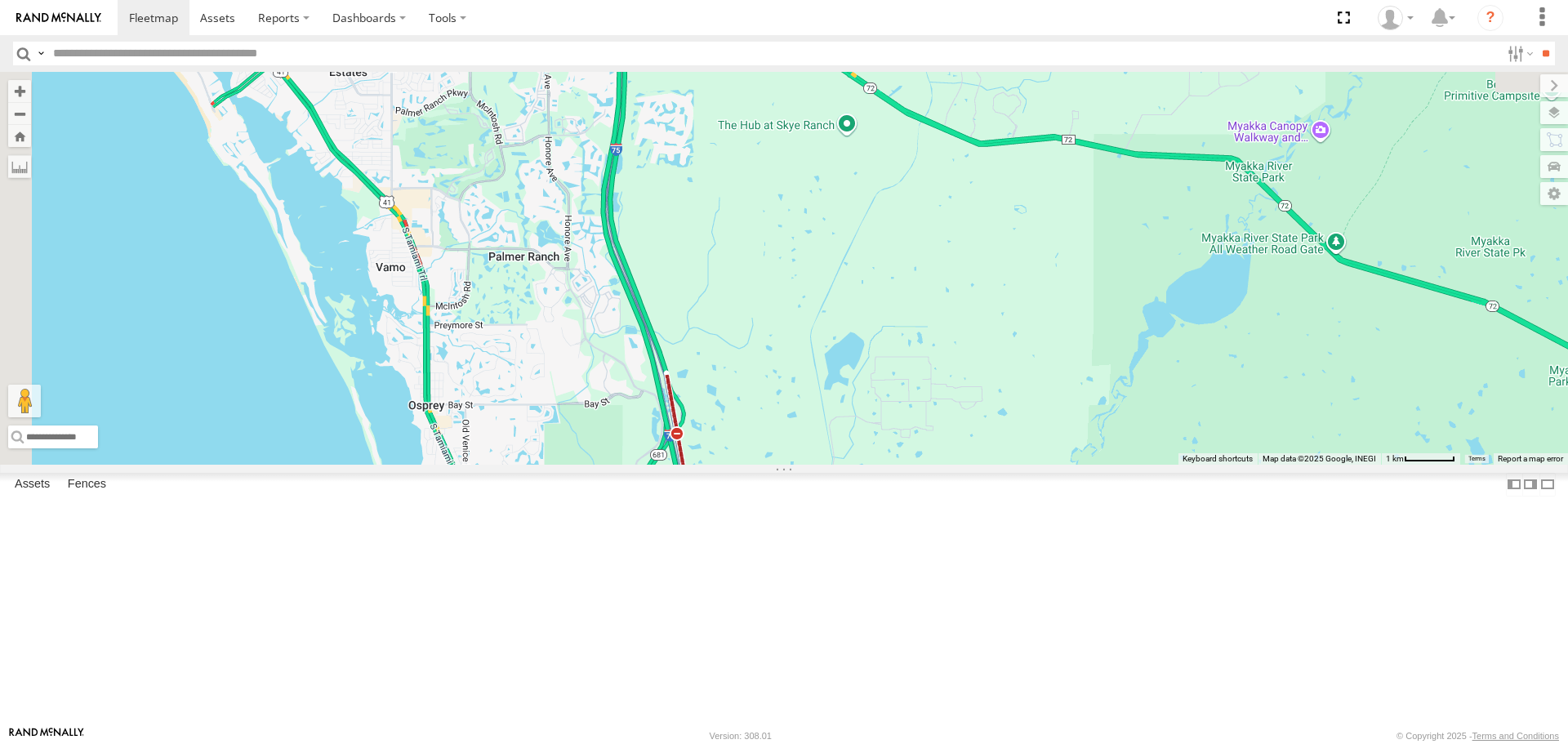
drag, startPoint x: 698, startPoint y: 465, endPoint x: 659, endPoint y: 540, distance: 84.5
click at [660, 464] on div "[PERSON_NAME]" at bounding box center [784, 267] width 1568 height 392
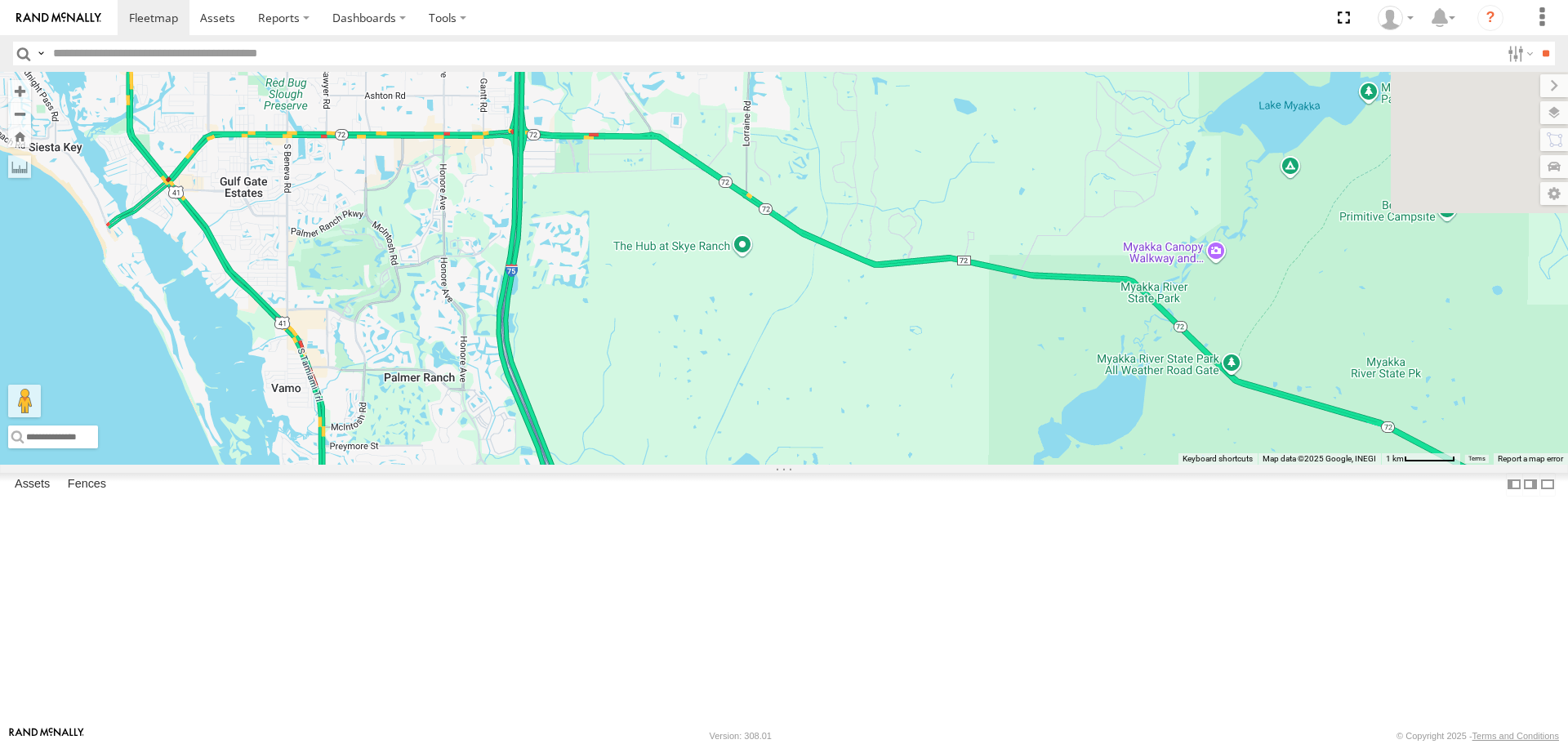
drag, startPoint x: 674, startPoint y: 437, endPoint x: 683, endPoint y: 264, distance: 173.2
click at [683, 264] on div "[PERSON_NAME]" at bounding box center [784, 267] width 1568 height 392
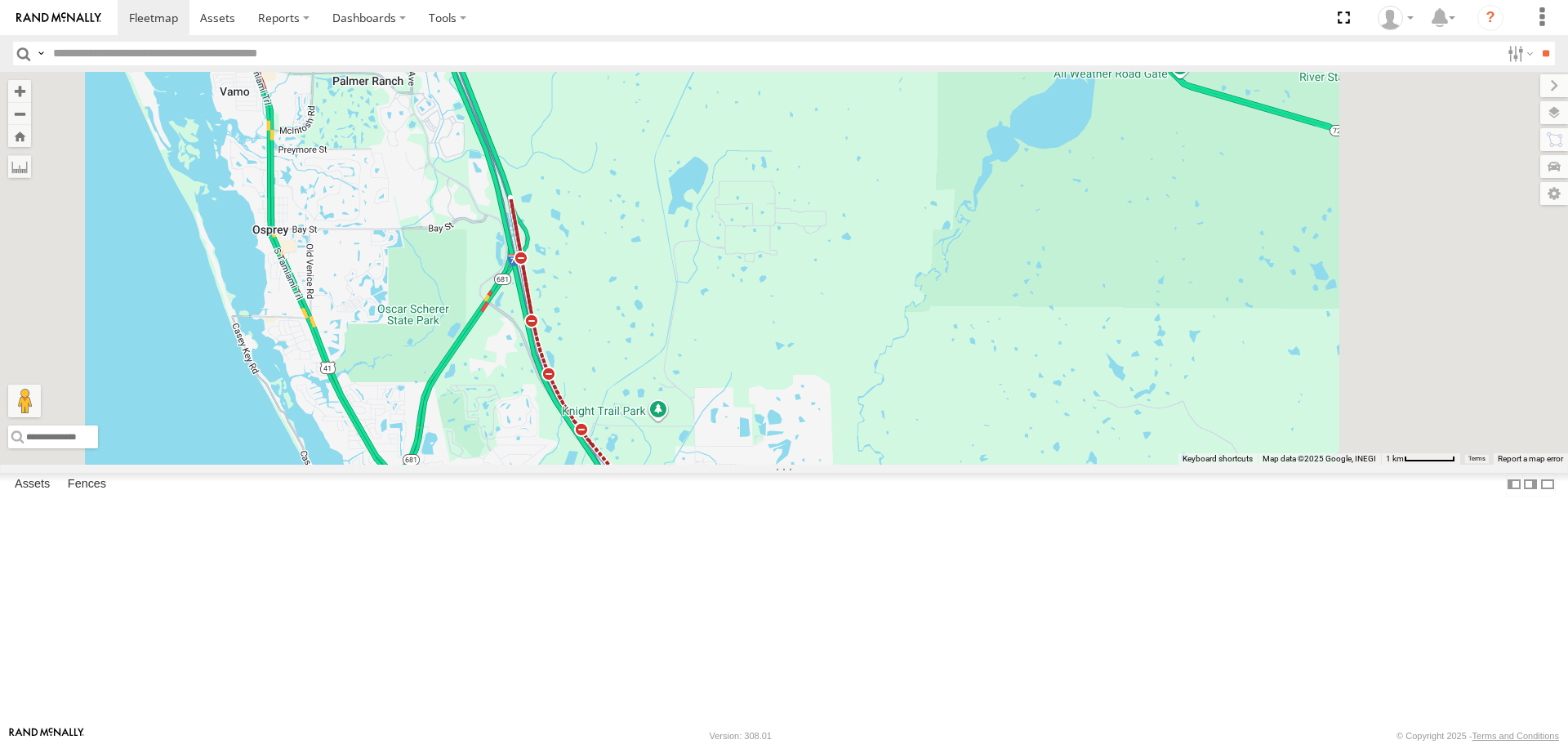
drag, startPoint x: 1017, startPoint y: 622, endPoint x: 874, endPoint y: 480, distance: 201.5
click at [886, 464] on div "[PERSON_NAME]" at bounding box center [784, 267] width 1568 height 392
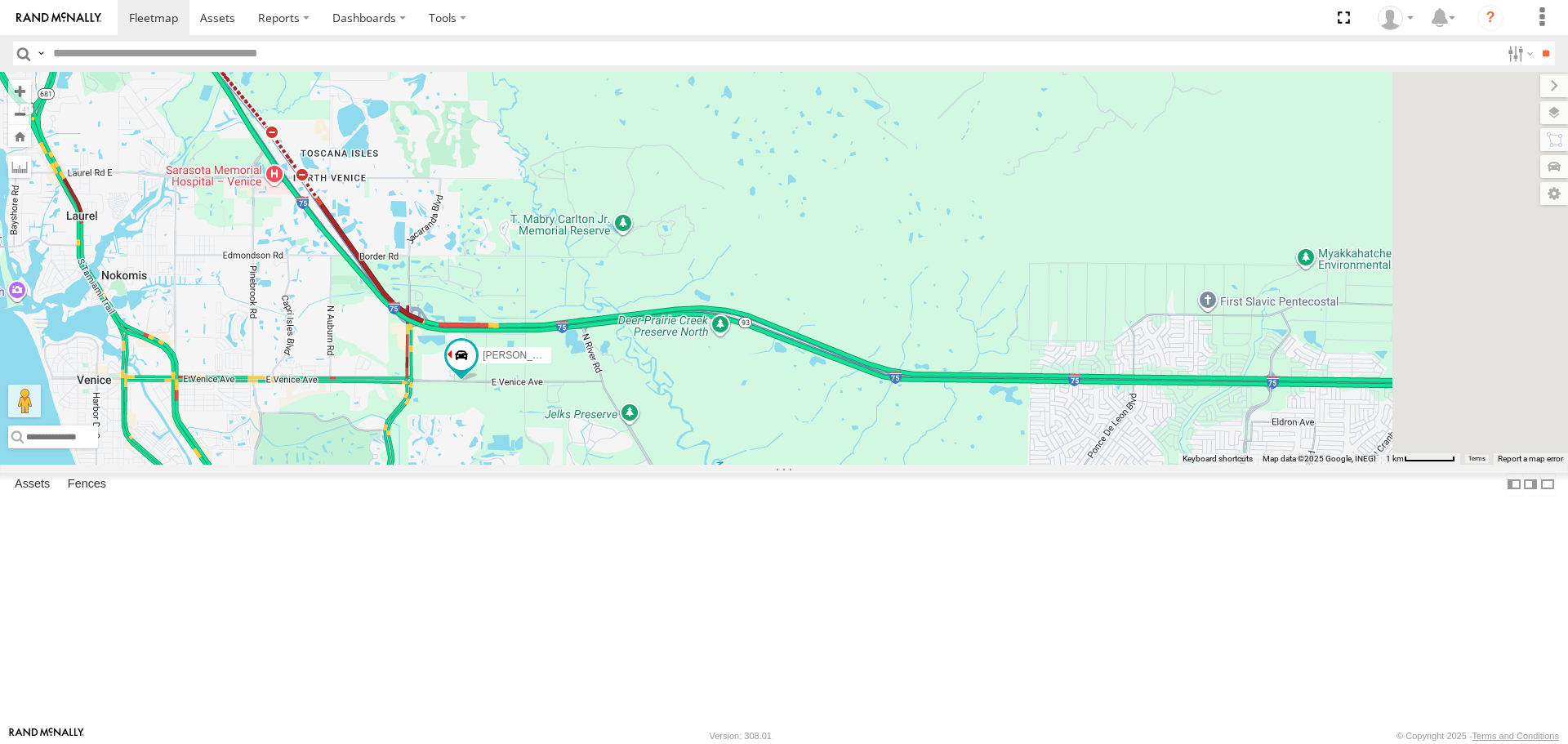
drag, startPoint x: 855, startPoint y: 476, endPoint x: 719, endPoint y: 362, distance: 177.5
click at [730, 374] on div "[PERSON_NAME]" at bounding box center [784, 267] width 1568 height 392
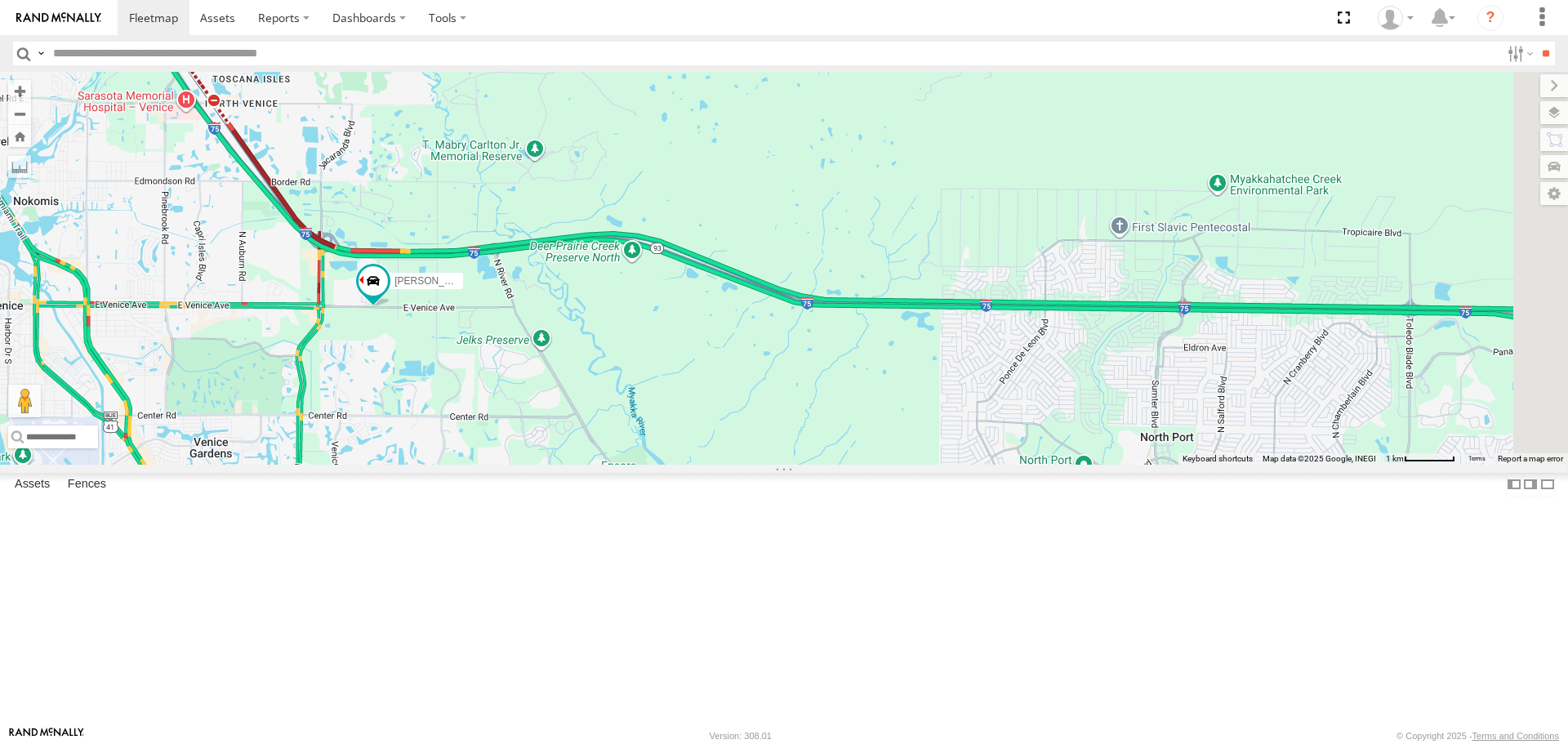
drag, startPoint x: 1146, startPoint y: 388, endPoint x: 804, endPoint y: 348, distance: 344.3
click at [932, 367] on div "[PERSON_NAME]" at bounding box center [784, 267] width 1568 height 392
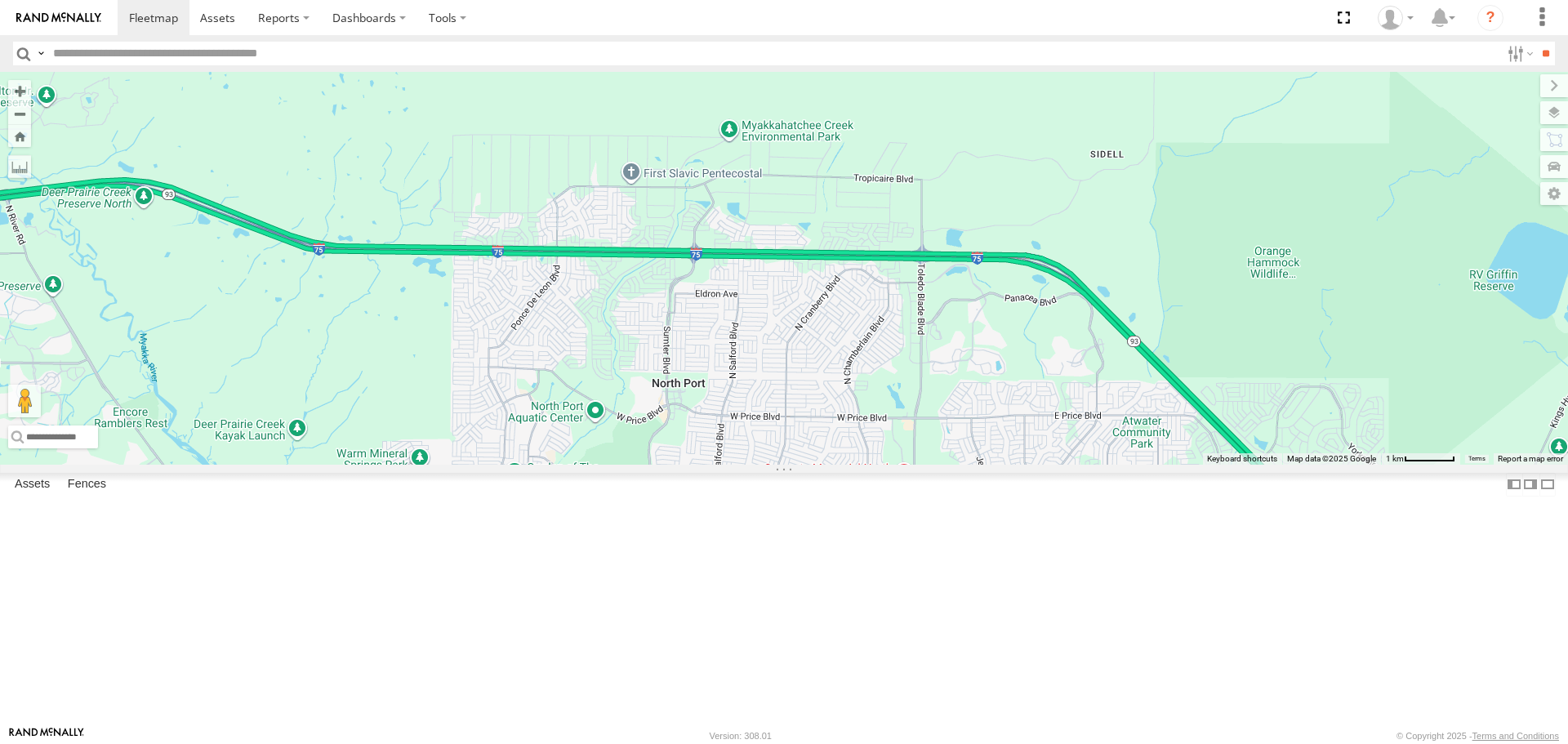
drag, startPoint x: 713, startPoint y: 333, endPoint x: 694, endPoint y: 333, distance: 19.0
click at [694, 333] on div "[PERSON_NAME]" at bounding box center [784, 267] width 1568 height 392
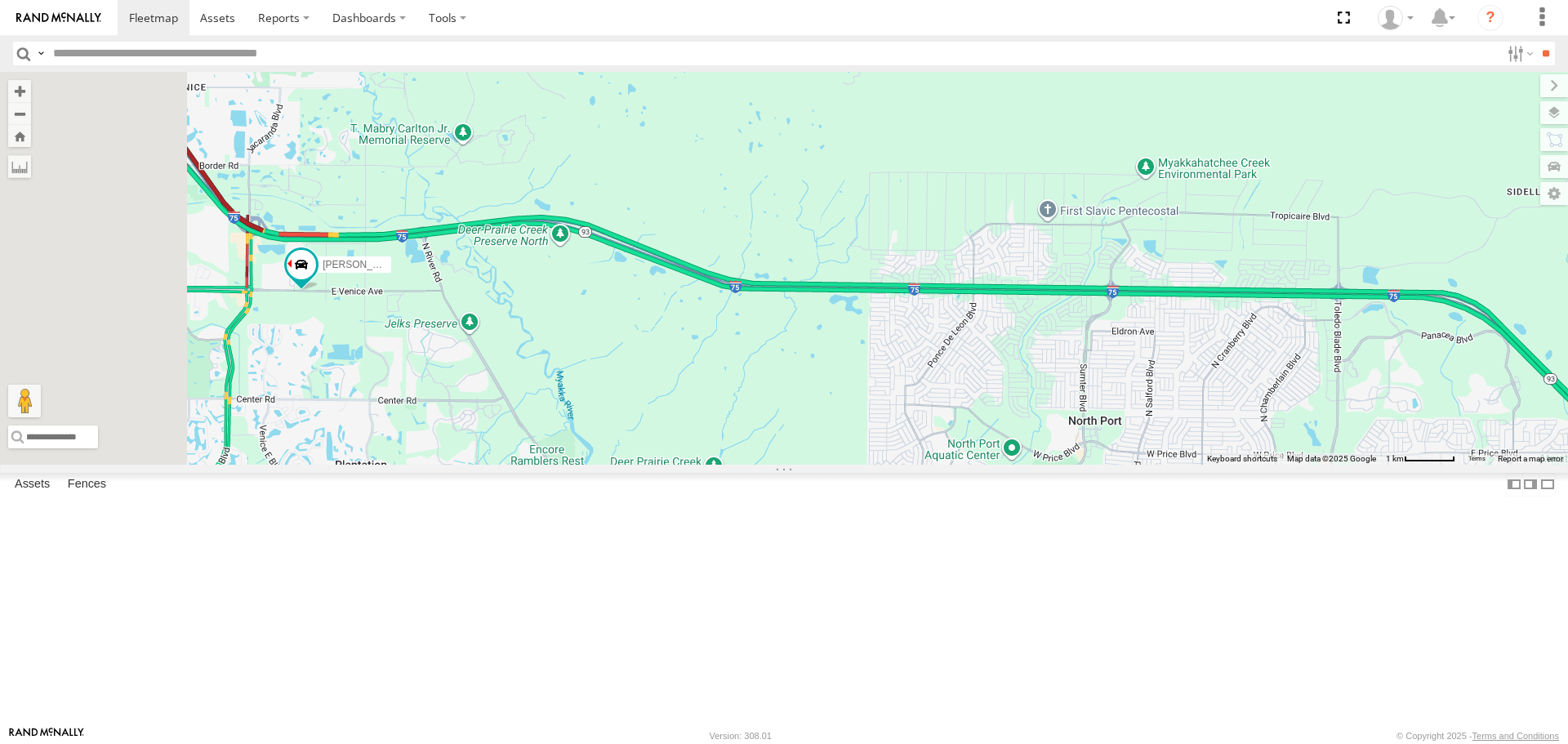
drag, startPoint x: 694, startPoint y: 333, endPoint x: 1121, endPoint y: 371, distance: 428.7
click at [1121, 371] on div "[PERSON_NAME]" at bounding box center [784, 267] width 1568 height 392
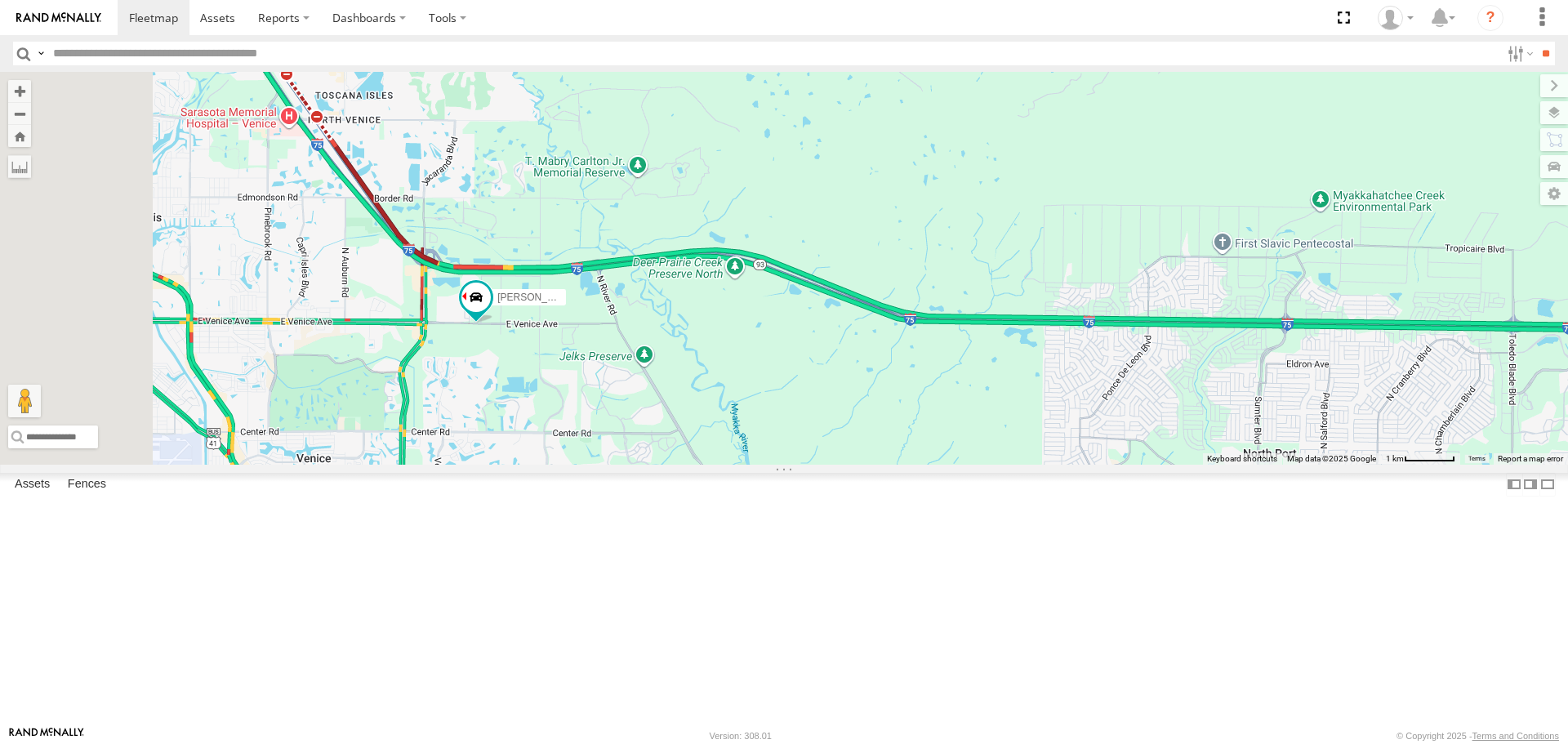
drag, startPoint x: 762, startPoint y: 320, endPoint x: 991, endPoint y: 362, distance: 232.8
click at [991, 362] on div "[PERSON_NAME]" at bounding box center [784, 267] width 1568 height 392
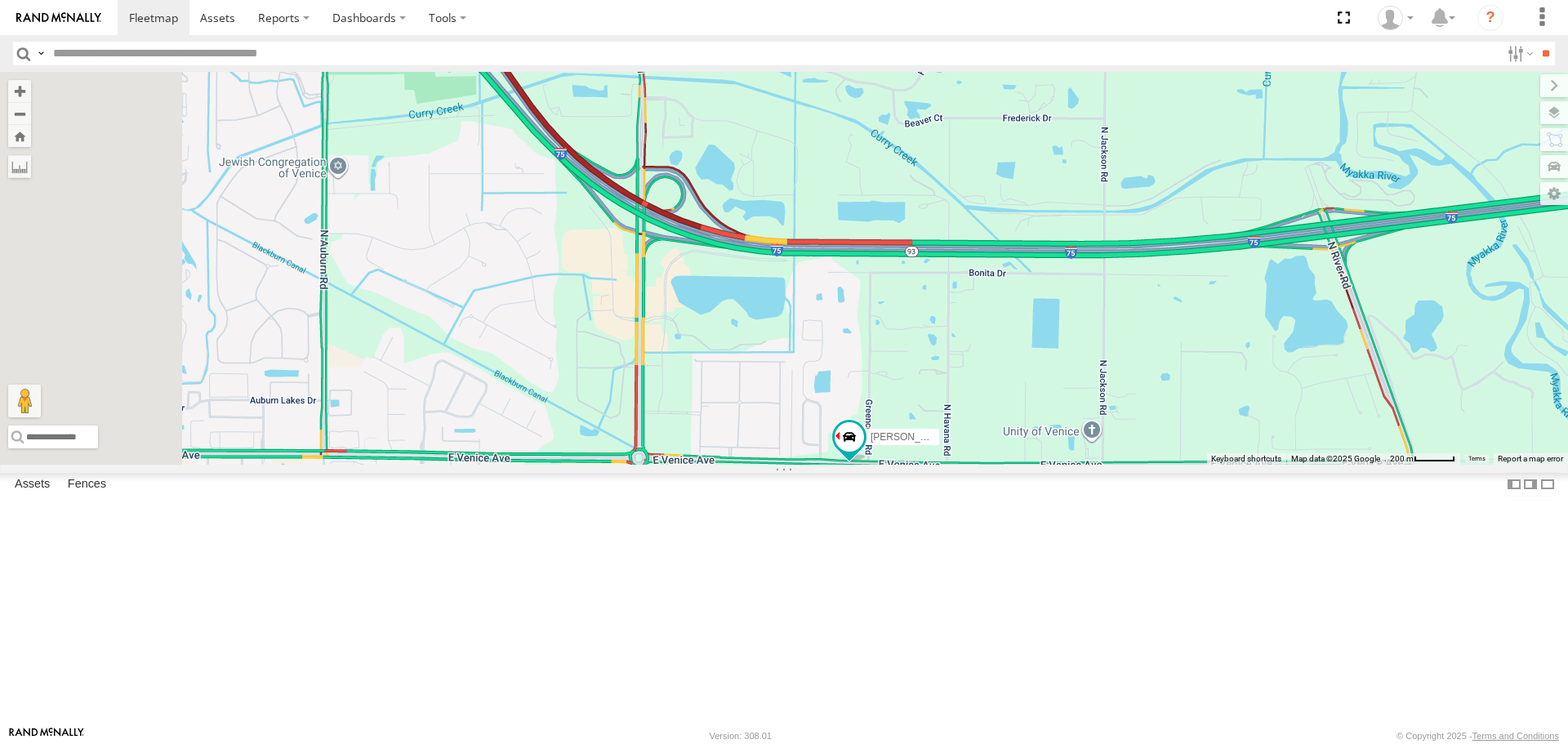
drag, startPoint x: 663, startPoint y: 282, endPoint x: 890, endPoint y: 439, distance: 276.0
click at [890, 439] on div "[PERSON_NAME]" at bounding box center [784, 267] width 1568 height 392
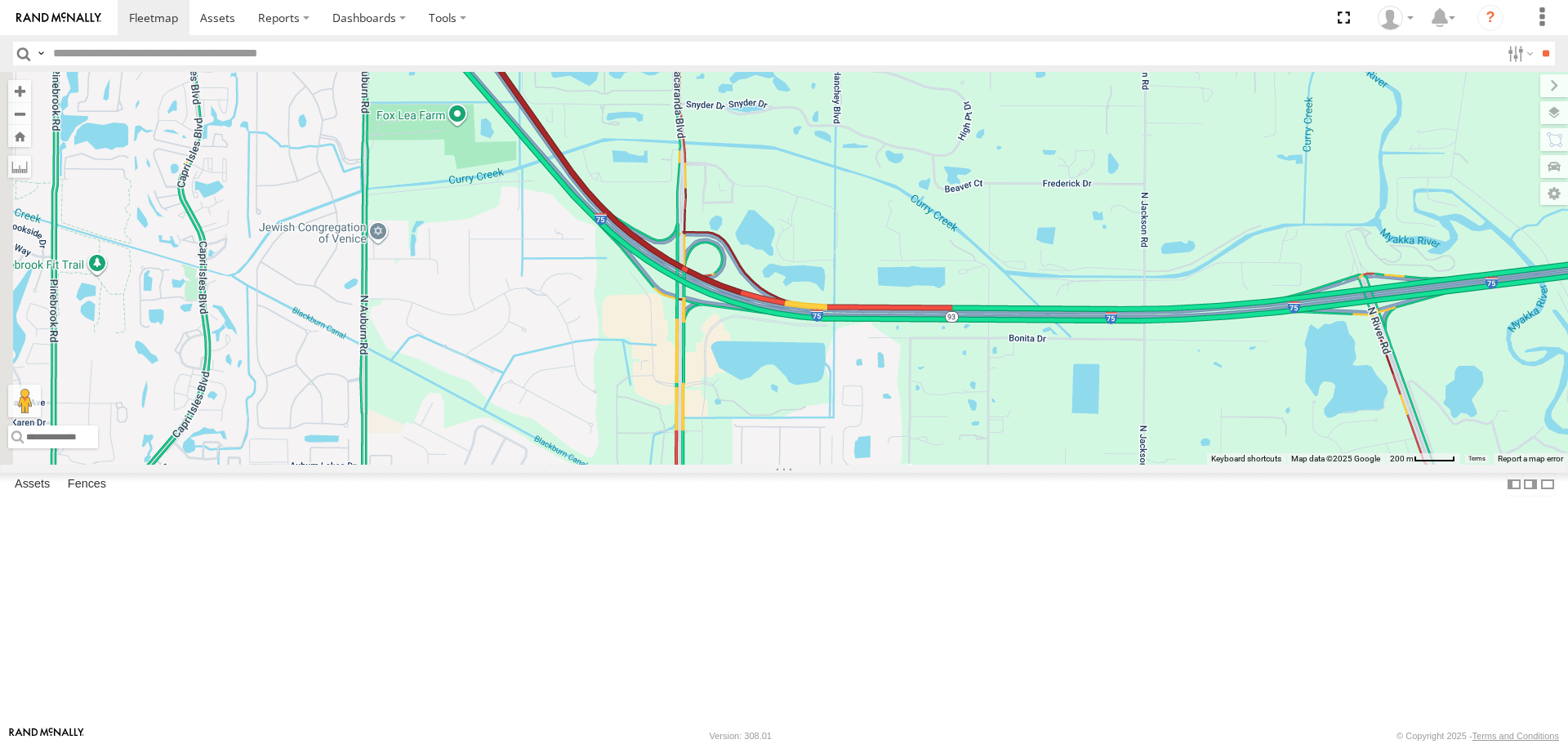
drag, startPoint x: 748, startPoint y: 428, endPoint x: 808, endPoint y: 525, distance: 114.1
click at [808, 464] on div "[PERSON_NAME]" at bounding box center [784, 267] width 1568 height 392
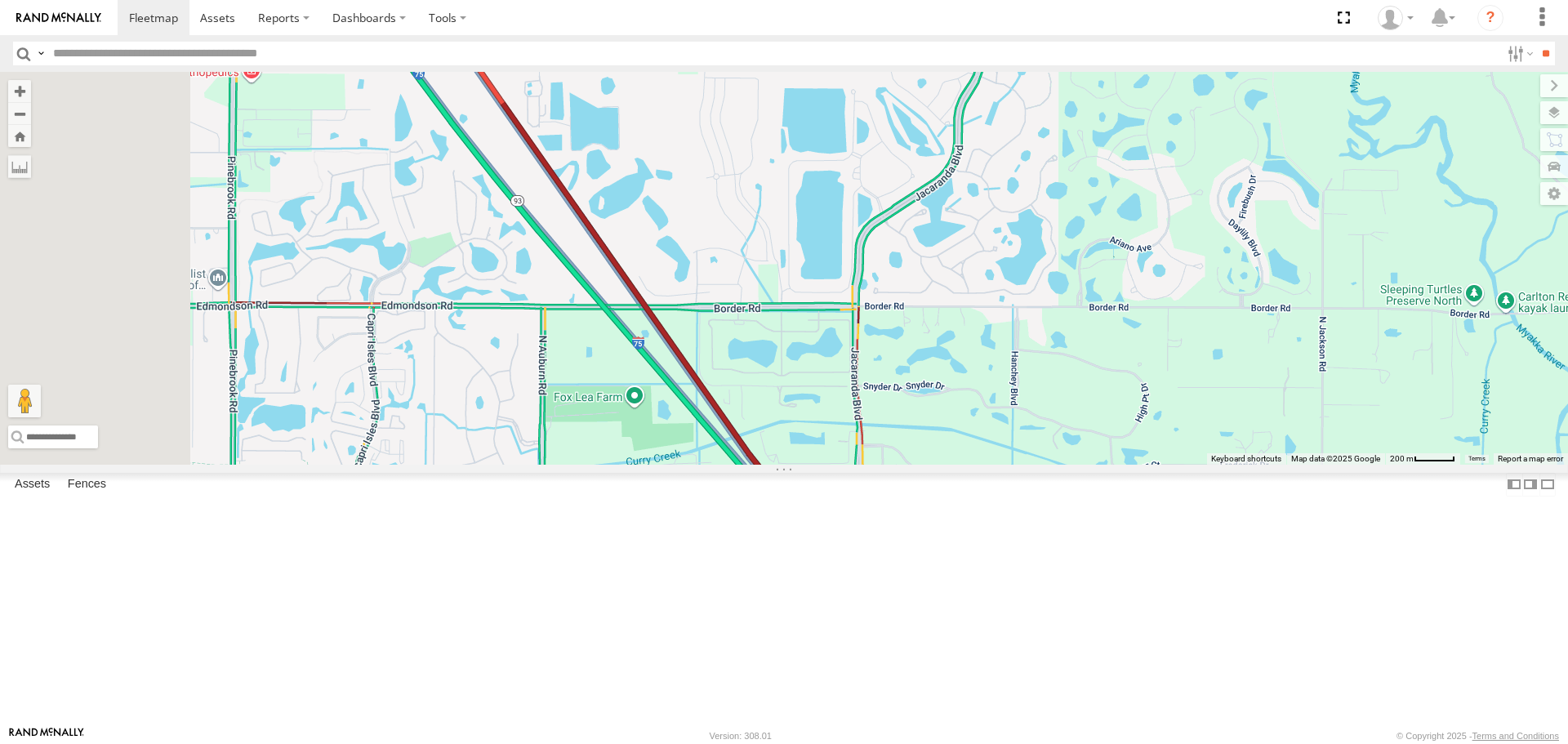
drag, startPoint x: 736, startPoint y: 466, endPoint x: 762, endPoint y: 503, distance: 45.2
click at [761, 464] on div "[PERSON_NAME]" at bounding box center [784, 267] width 1568 height 392
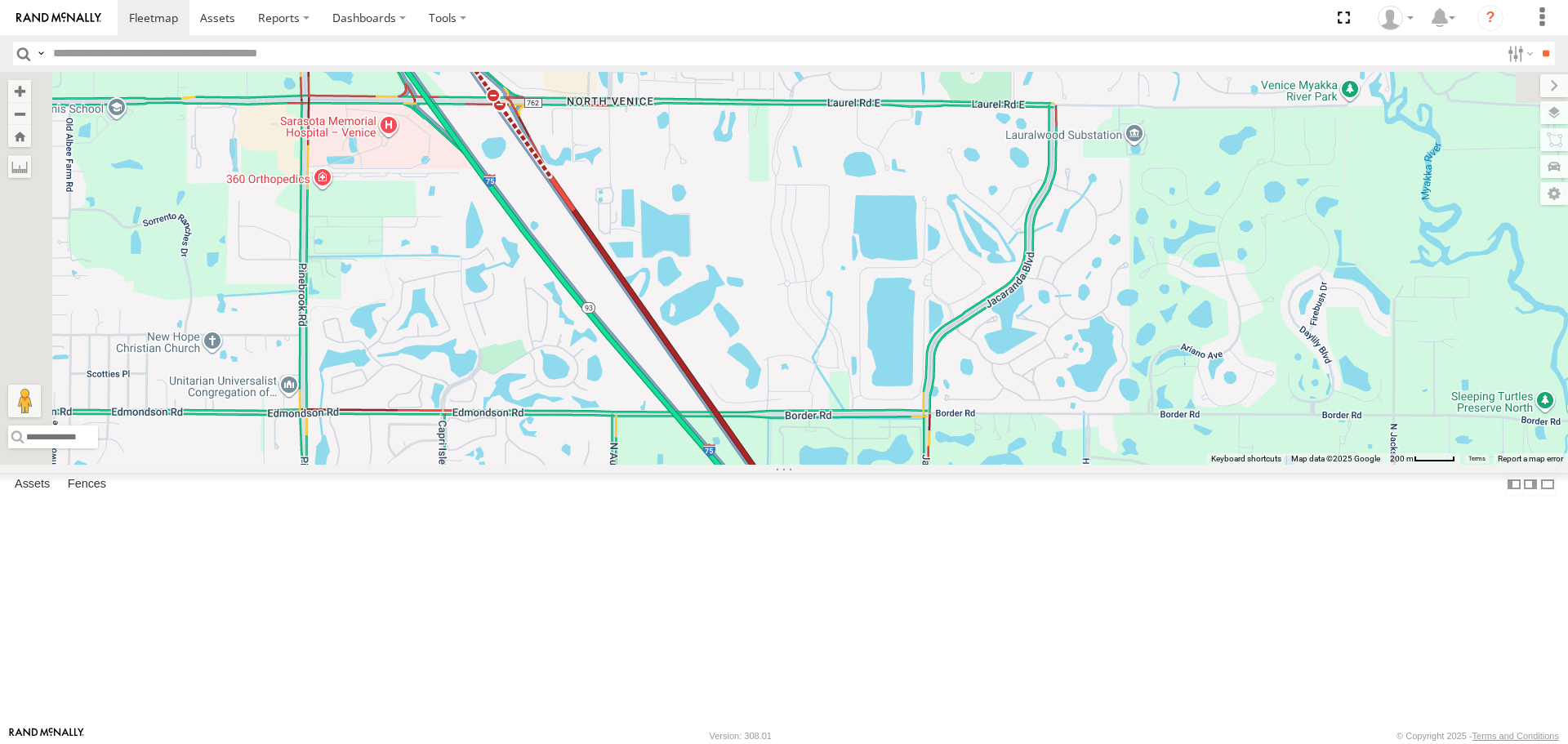
drag, startPoint x: 701, startPoint y: 493, endPoint x: 720, endPoint y: 524, distance: 36.4
click at [717, 464] on div "[PERSON_NAME]" at bounding box center [784, 267] width 1568 height 392
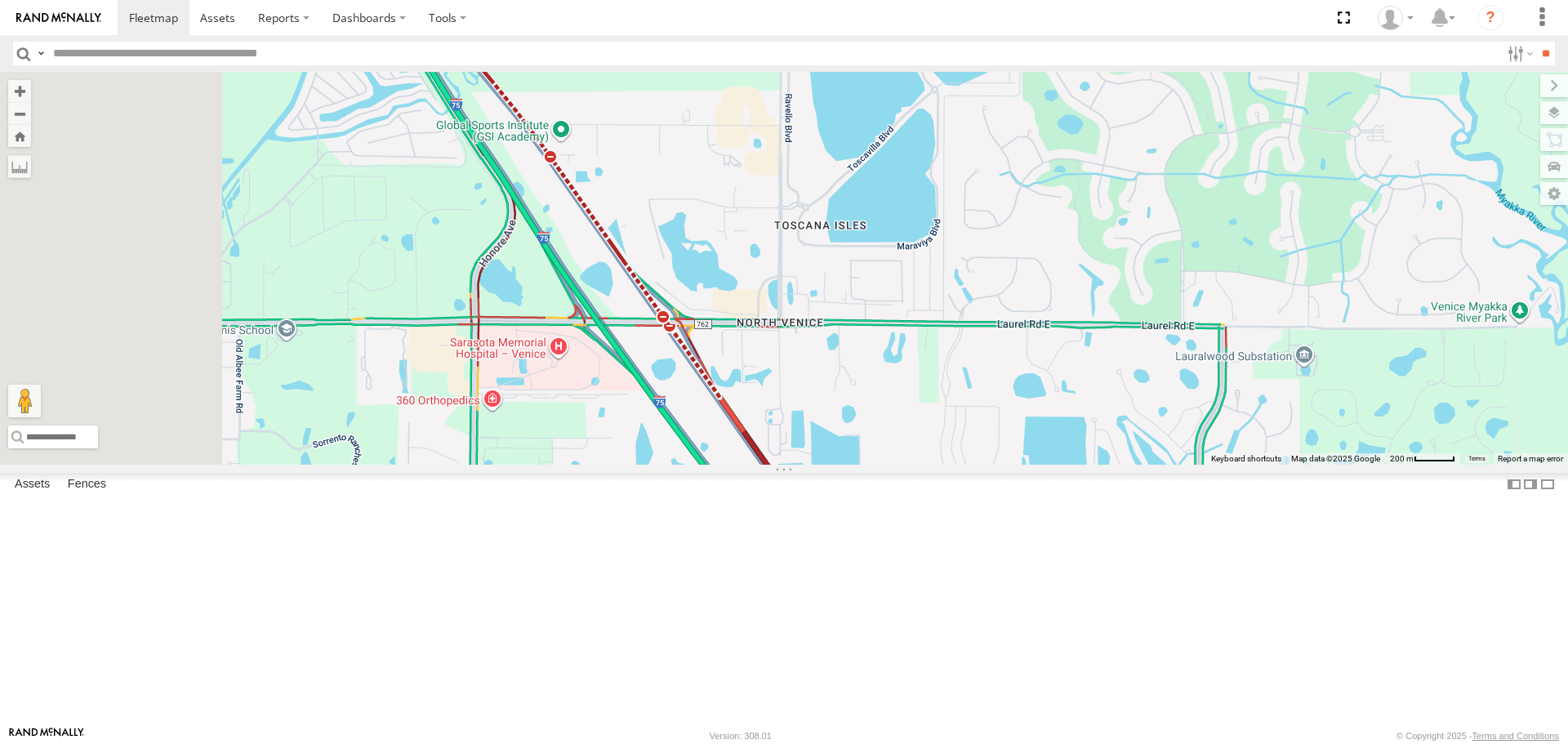
drag, startPoint x: 748, startPoint y: 540, endPoint x: 757, endPoint y: 558, distance: 20.1
click at [757, 464] on div "[PERSON_NAME]" at bounding box center [784, 267] width 1568 height 392
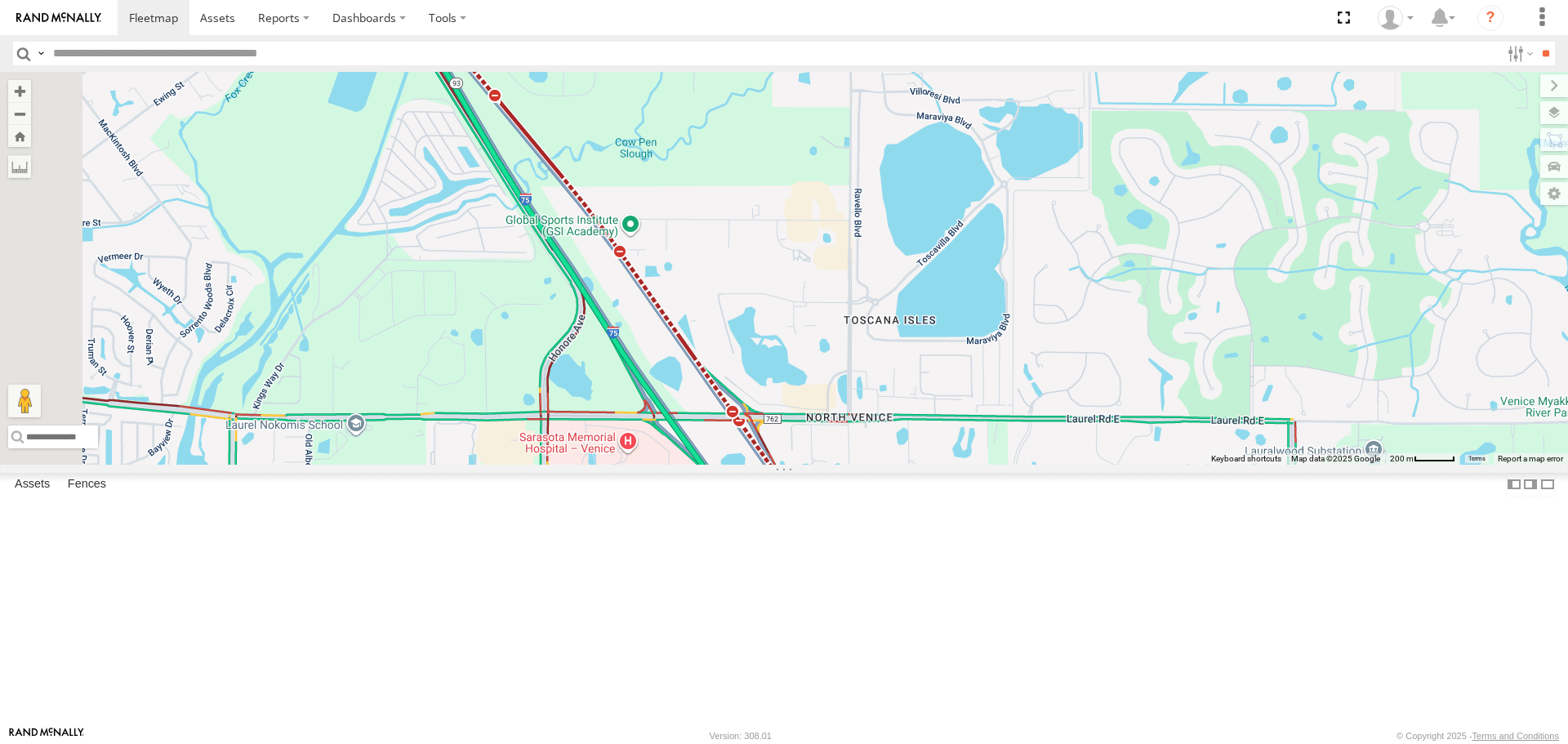
click at [750, 464] on div "[PERSON_NAME]" at bounding box center [784, 267] width 1568 height 392
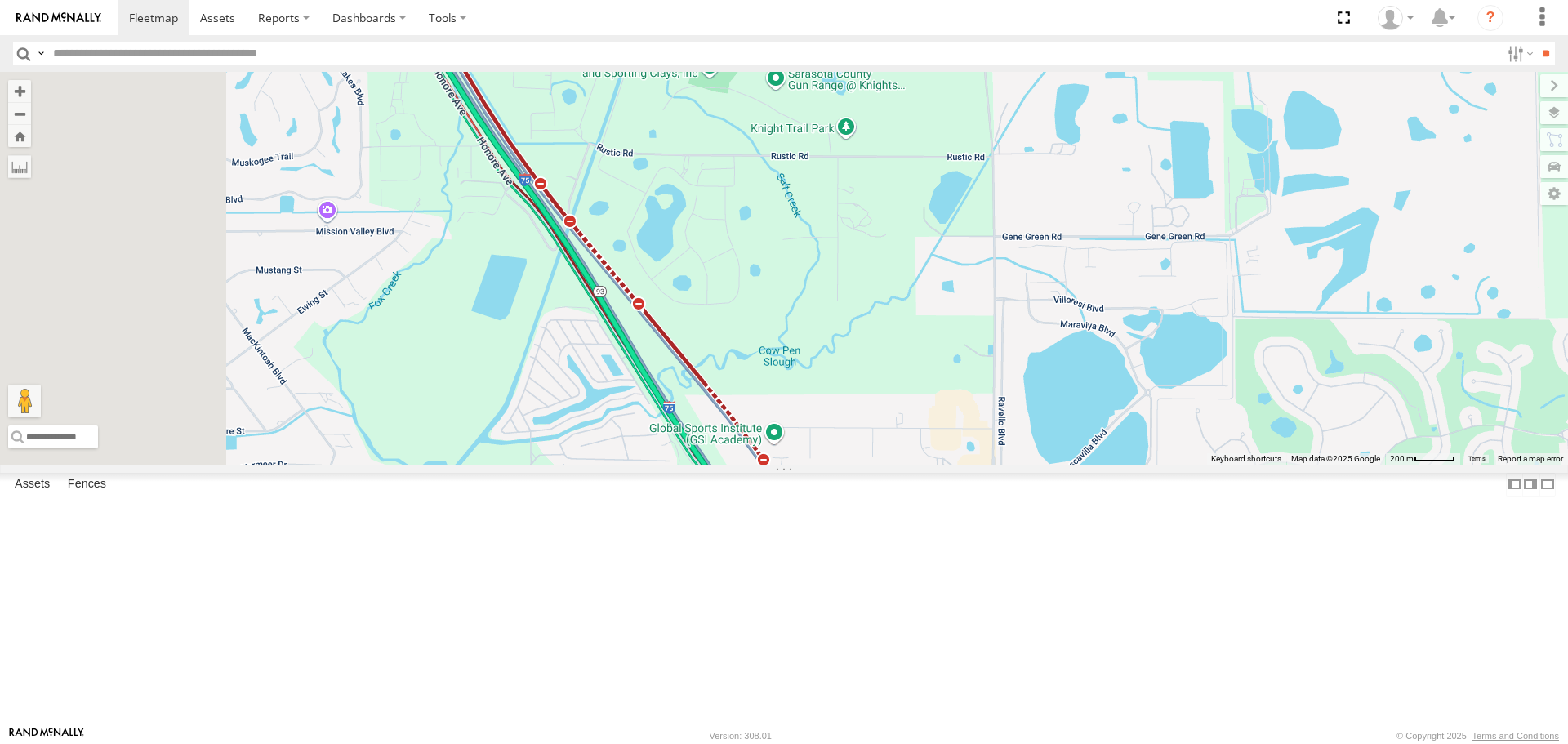
drag, startPoint x: 706, startPoint y: 461, endPoint x: 771, endPoint y: 553, distance: 112.6
click at [771, 464] on div "[PERSON_NAME]" at bounding box center [784, 267] width 1568 height 392
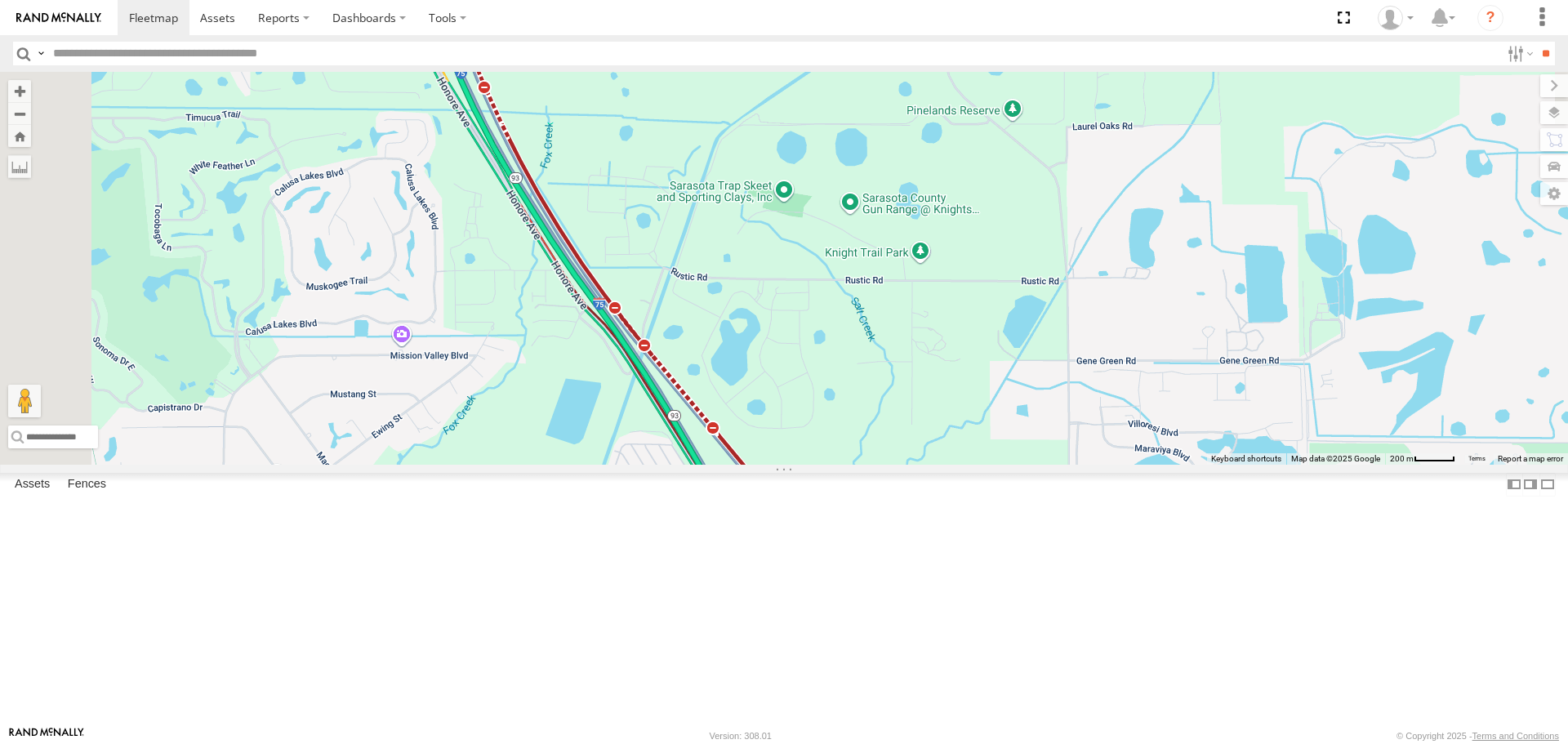
drag, startPoint x: 739, startPoint y: 509, endPoint x: 759, endPoint y: 552, distance: 47.4
click at [759, 464] on div "[PERSON_NAME]" at bounding box center [784, 267] width 1568 height 392
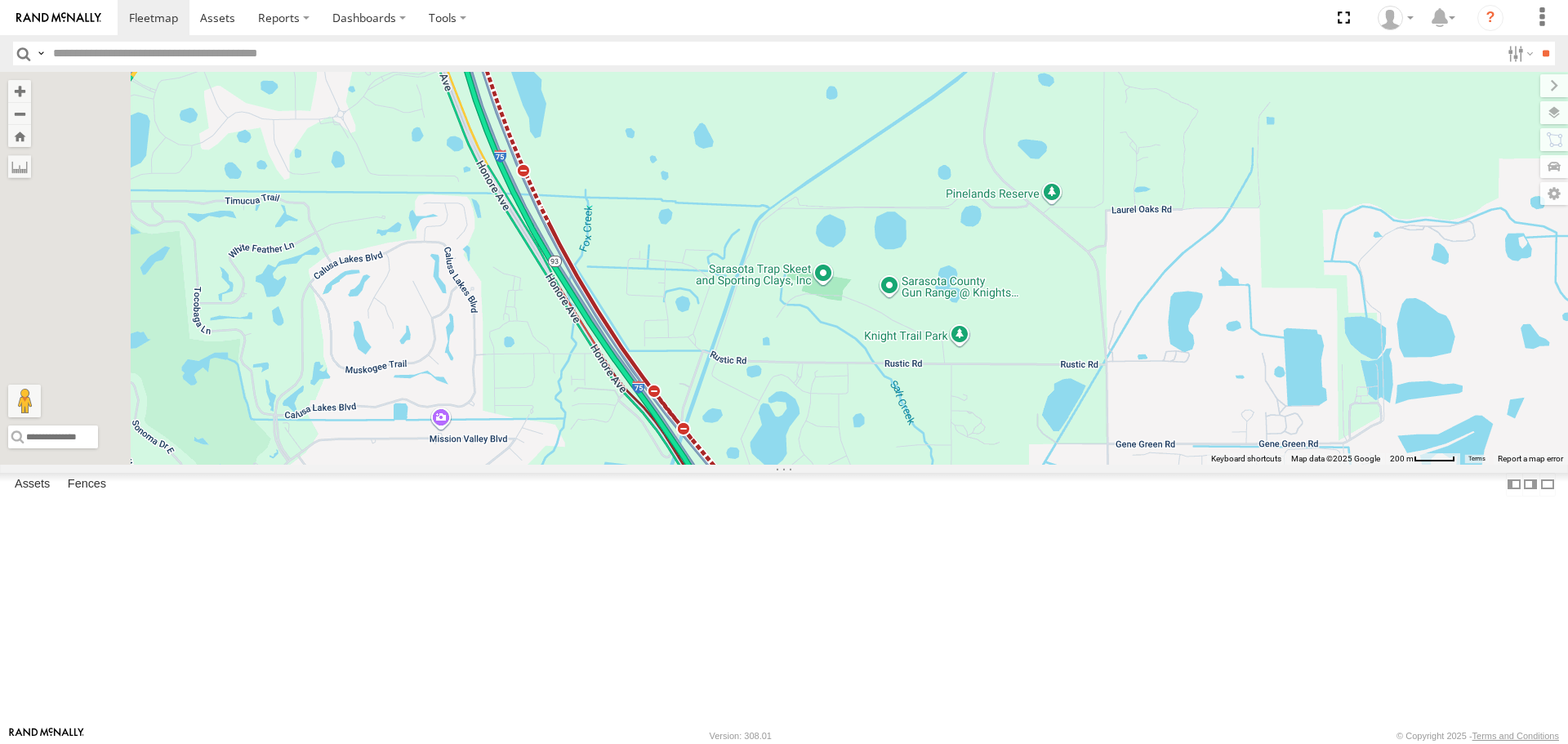
drag, startPoint x: 656, startPoint y: 383, endPoint x: 706, endPoint y: 501, distance: 128.2
click at [706, 464] on div "[PERSON_NAME]" at bounding box center [784, 267] width 1568 height 392
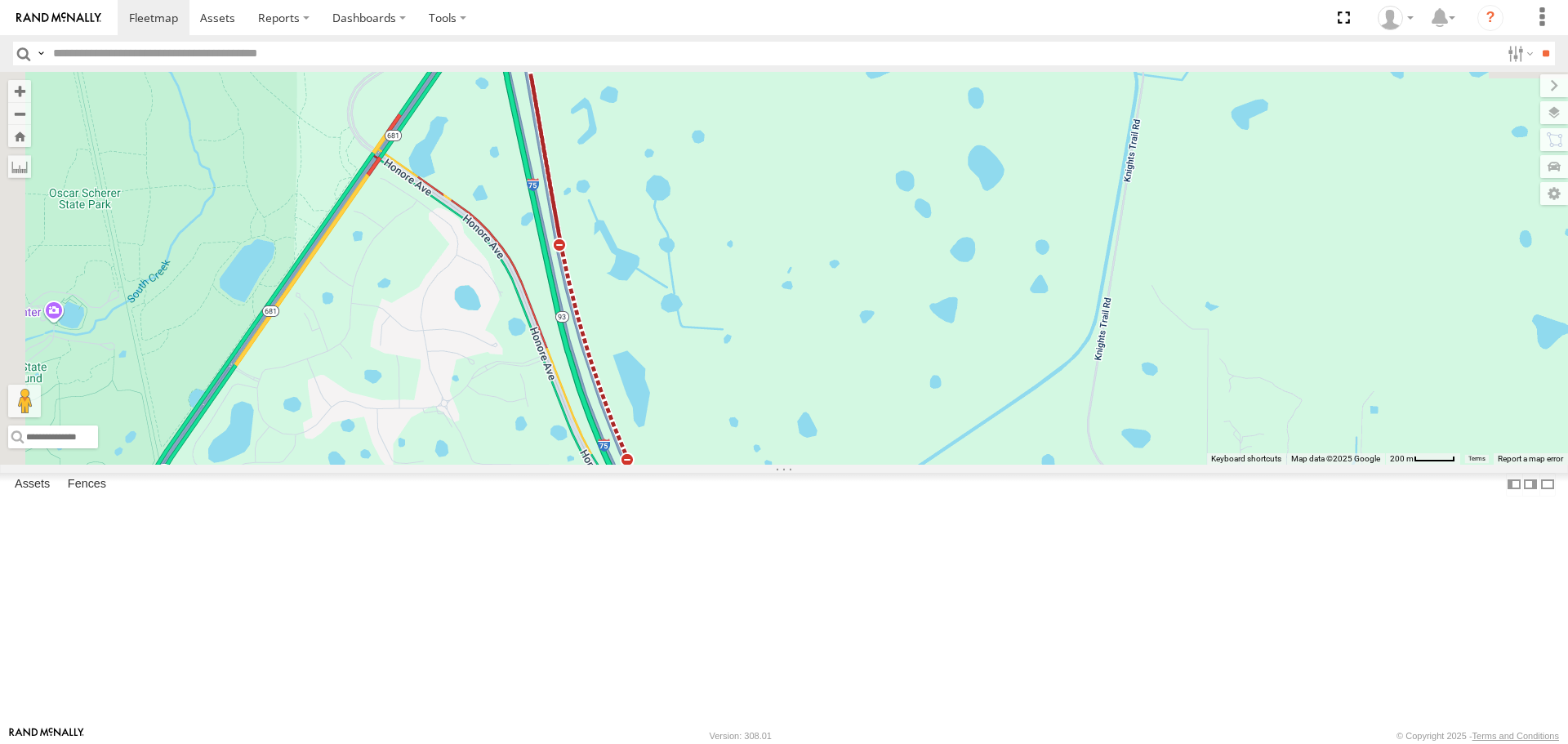
drag, startPoint x: 650, startPoint y: 366, endPoint x: 682, endPoint y: 487, distance: 125.2
click at [682, 464] on div "[PERSON_NAME]" at bounding box center [784, 267] width 1568 height 392
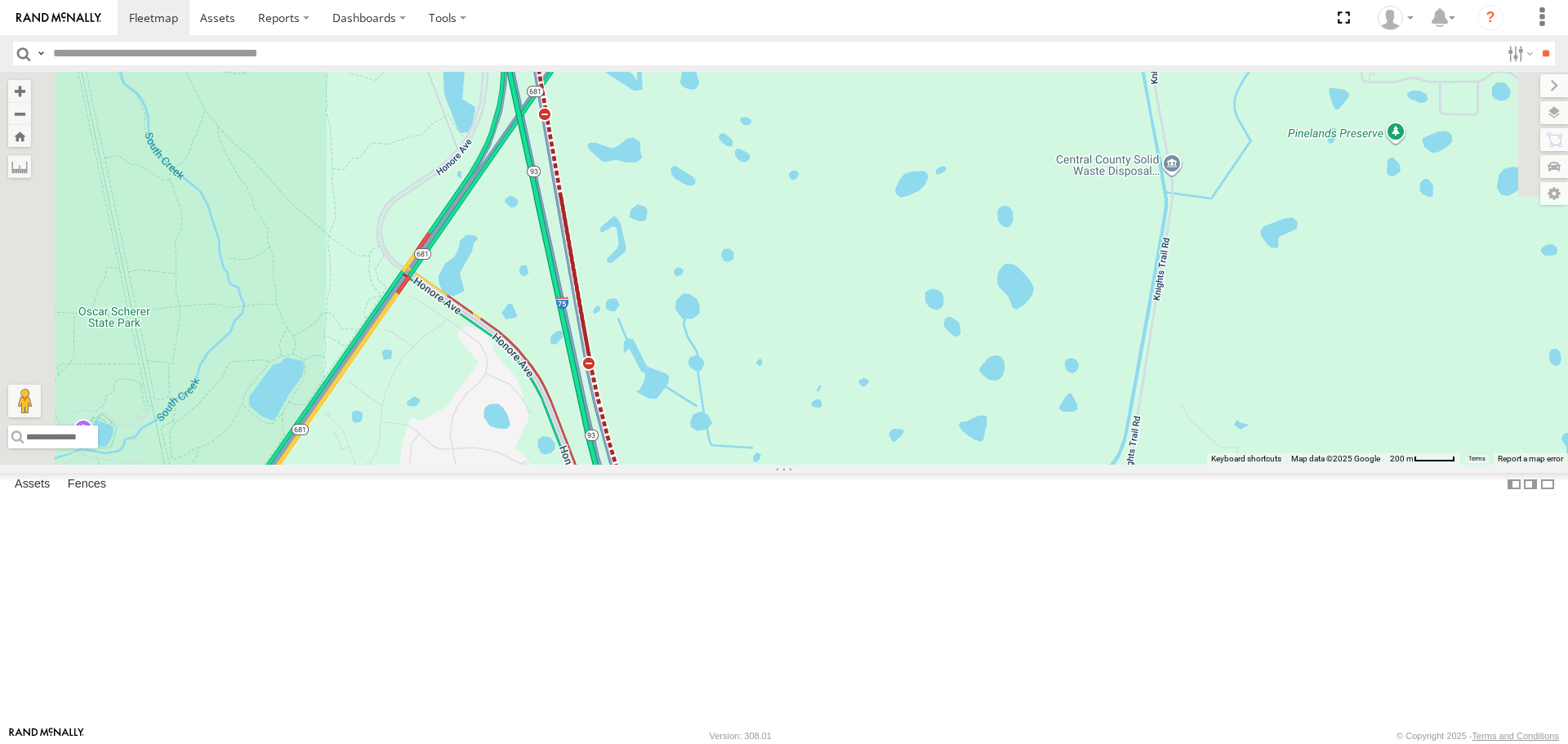
drag, startPoint x: 640, startPoint y: 371, endPoint x: 650, endPoint y: 432, distance: 61.8
click at [650, 432] on div "[PERSON_NAME]" at bounding box center [784, 267] width 1568 height 392
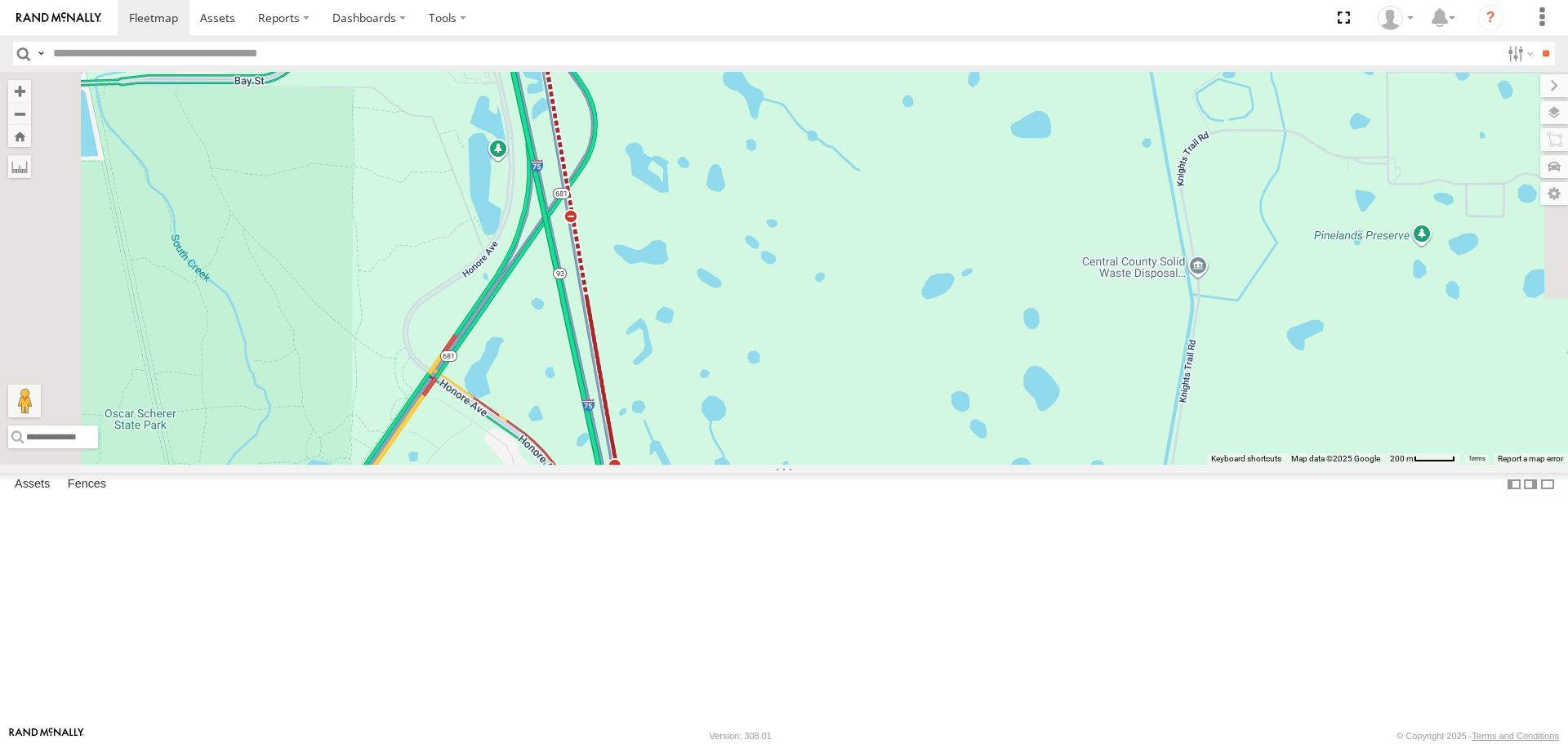
drag, startPoint x: 716, startPoint y: 348, endPoint x: 766, endPoint y: 523, distance: 182.0
click at [766, 464] on div "[PERSON_NAME]" at bounding box center [784, 267] width 1568 height 392
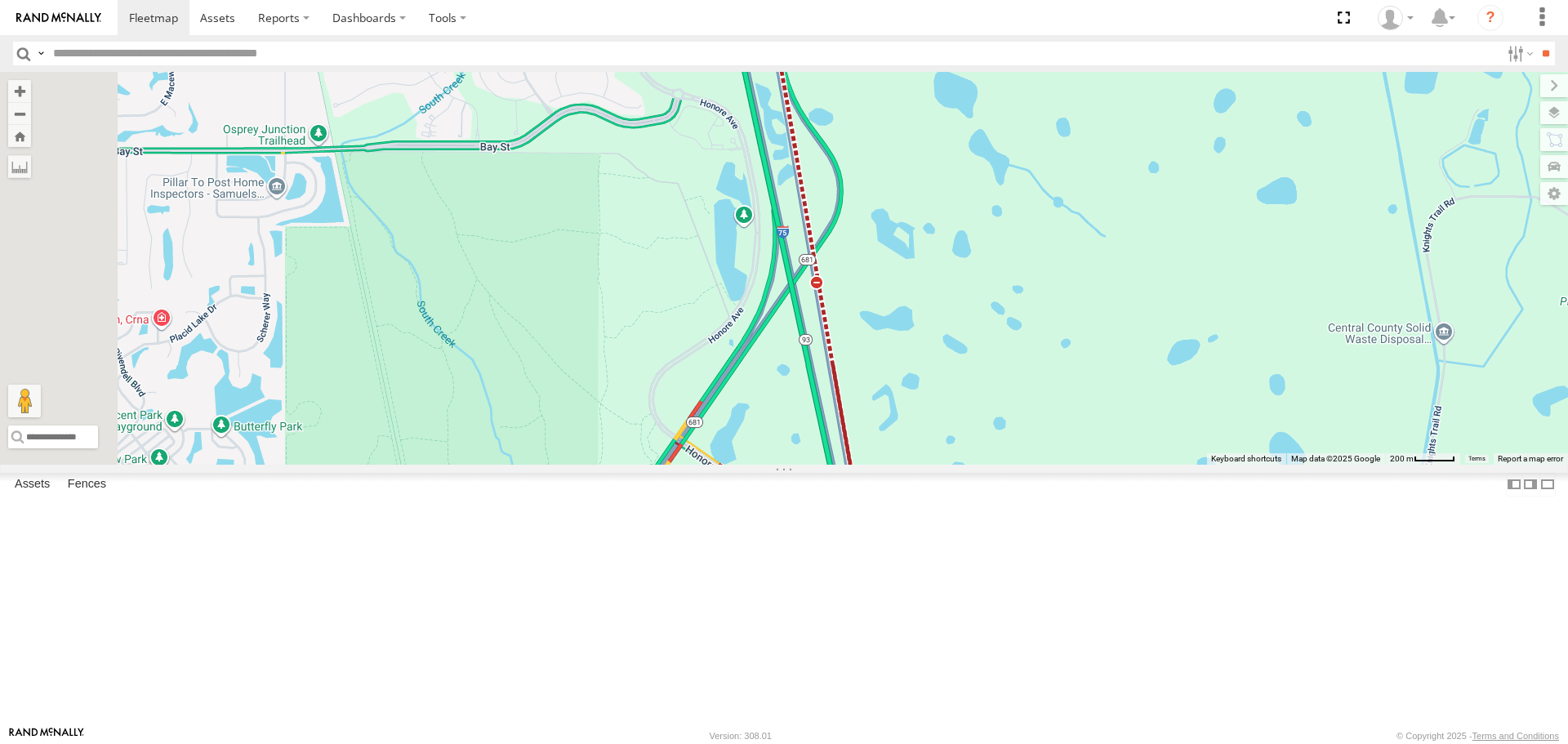
drag, startPoint x: 624, startPoint y: 461, endPoint x: 825, endPoint y: 359, distance: 225.4
click at [825, 359] on div "[PERSON_NAME]" at bounding box center [784, 267] width 1568 height 392
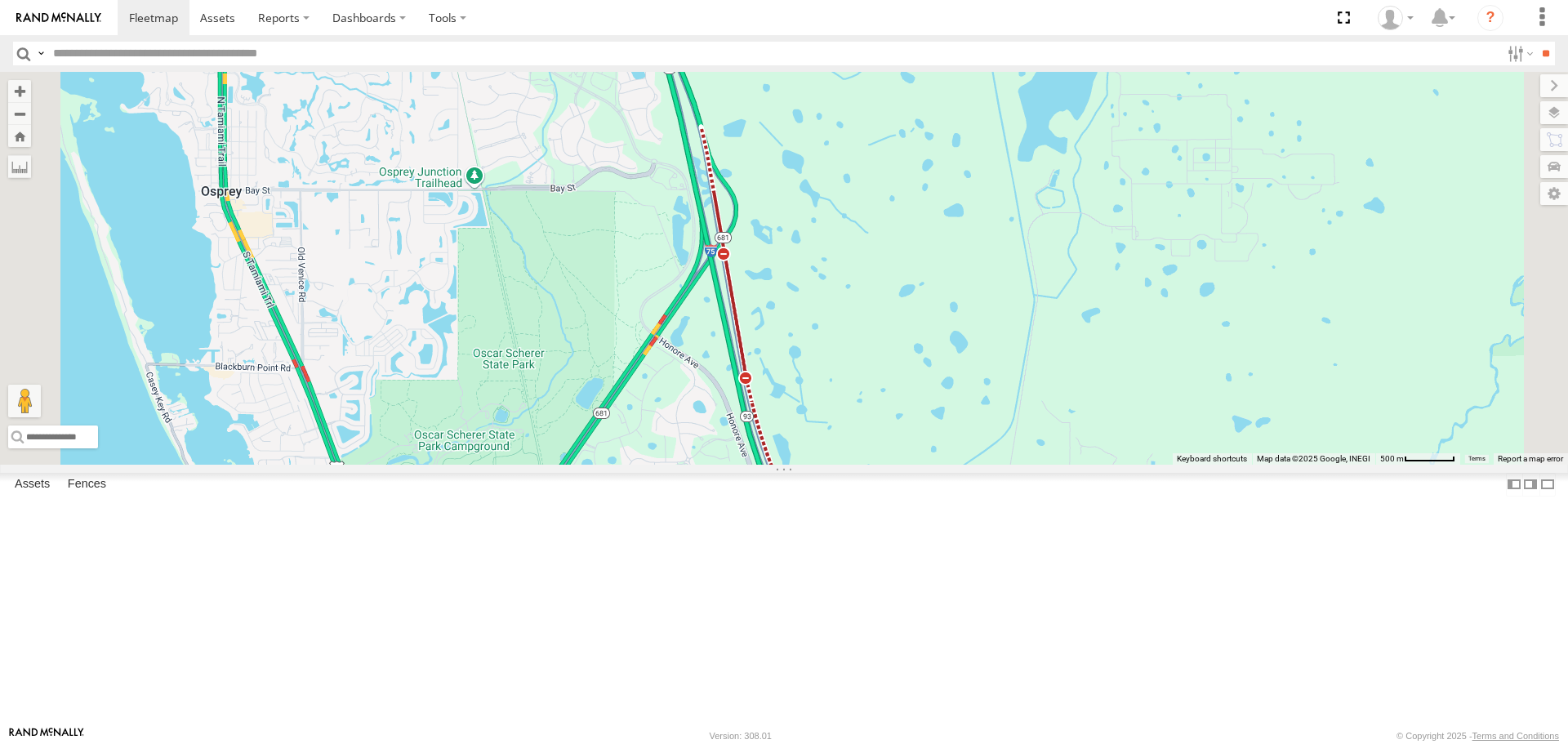
drag, startPoint x: 833, startPoint y: 377, endPoint x: 872, endPoint y: 430, distance: 65.8
click at [839, 392] on div "[PERSON_NAME]" at bounding box center [784, 267] width 1568 height 392
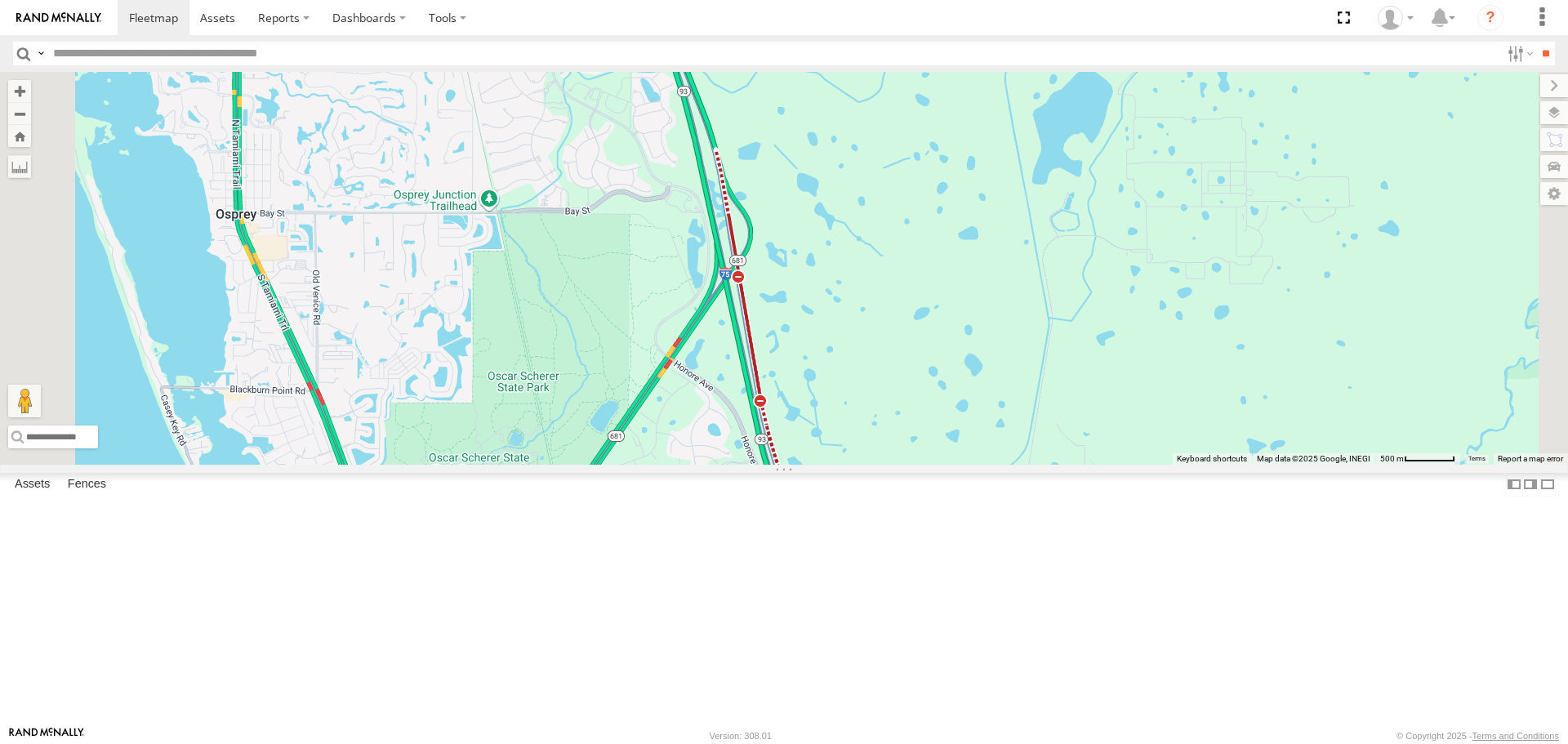
drag, startPoint x: 872, startPoint y: 430, endPoint x: 888, endPoint y: 441, distance: 19.4
click at [888, 441] on div "[PERSON_NAME]" at bounding box center [784, 267] width 1568 height 392
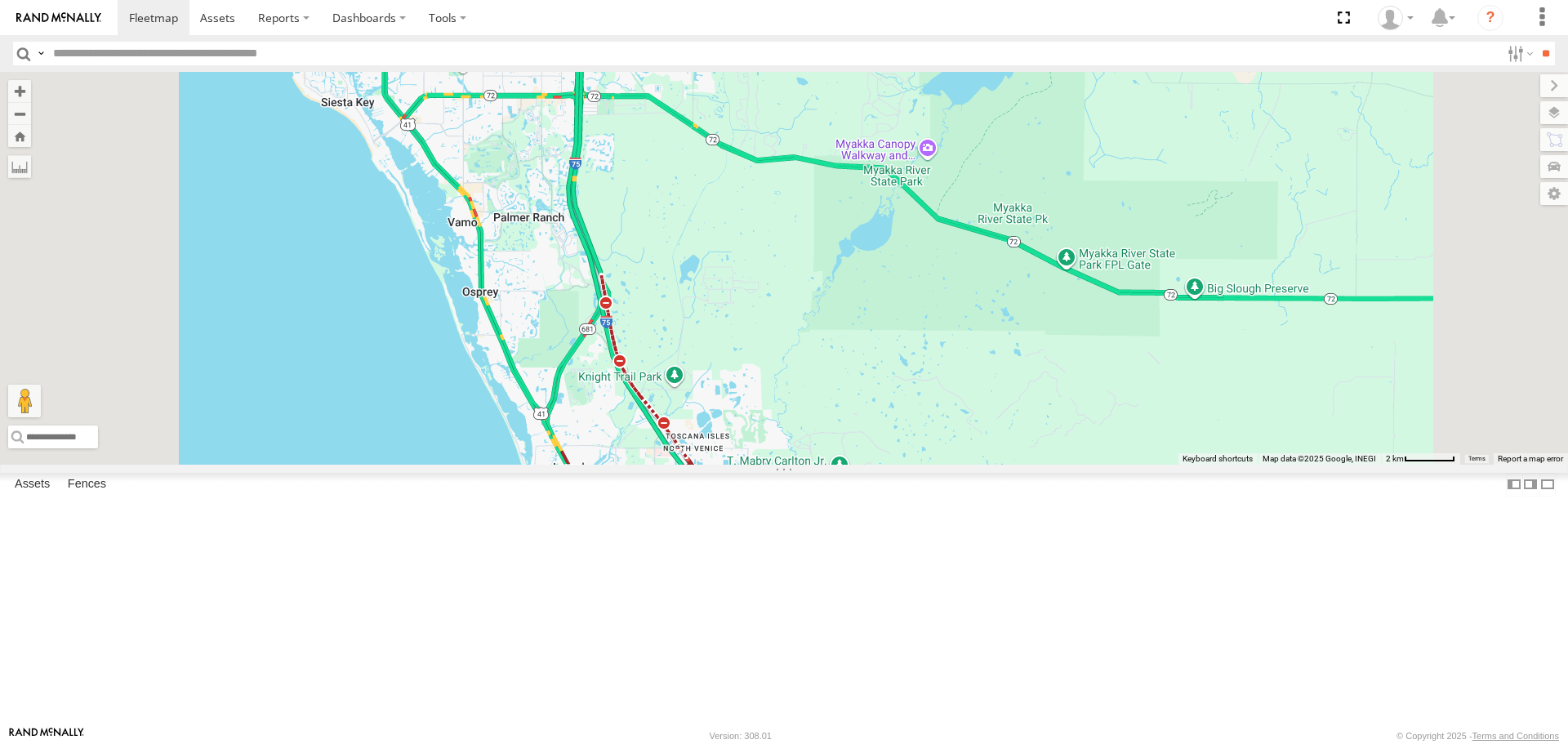
drag, startPoint x: 819, startPoint y: 568, endPoint x: 697, endPoint y: 379, distance: 225.0
click at [701, 384] on div "[PERSON_NAME]" at bounding box center [784, 267] width 1568 height 392
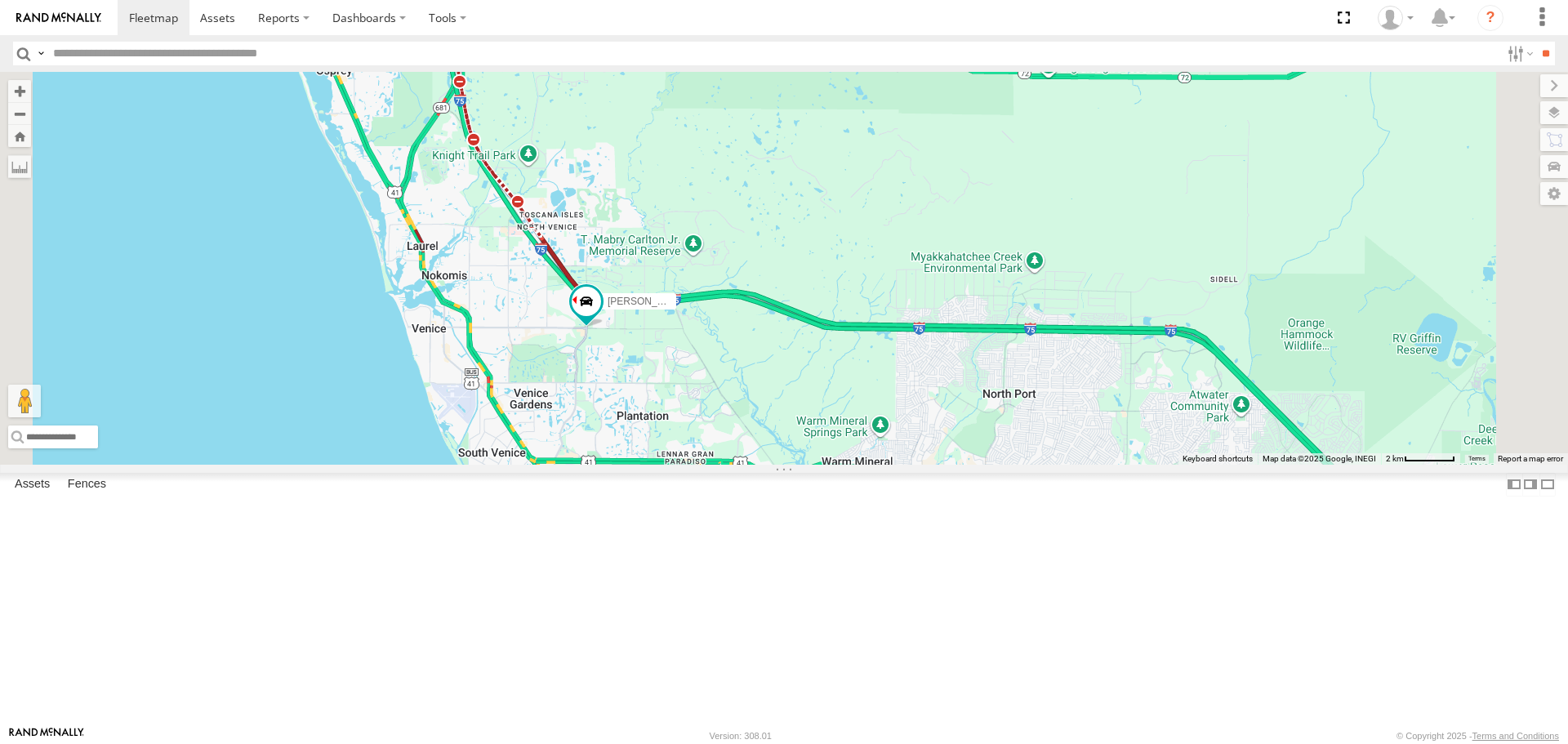
drag, startPoint x: 826, startPoint y: 565, endPoint x: 784, endPoint y: 495, distance: 81.6
click at [798, 464] on div "[PERSON_NAME]" at bounding box center [784, 267] width 1568 height 392
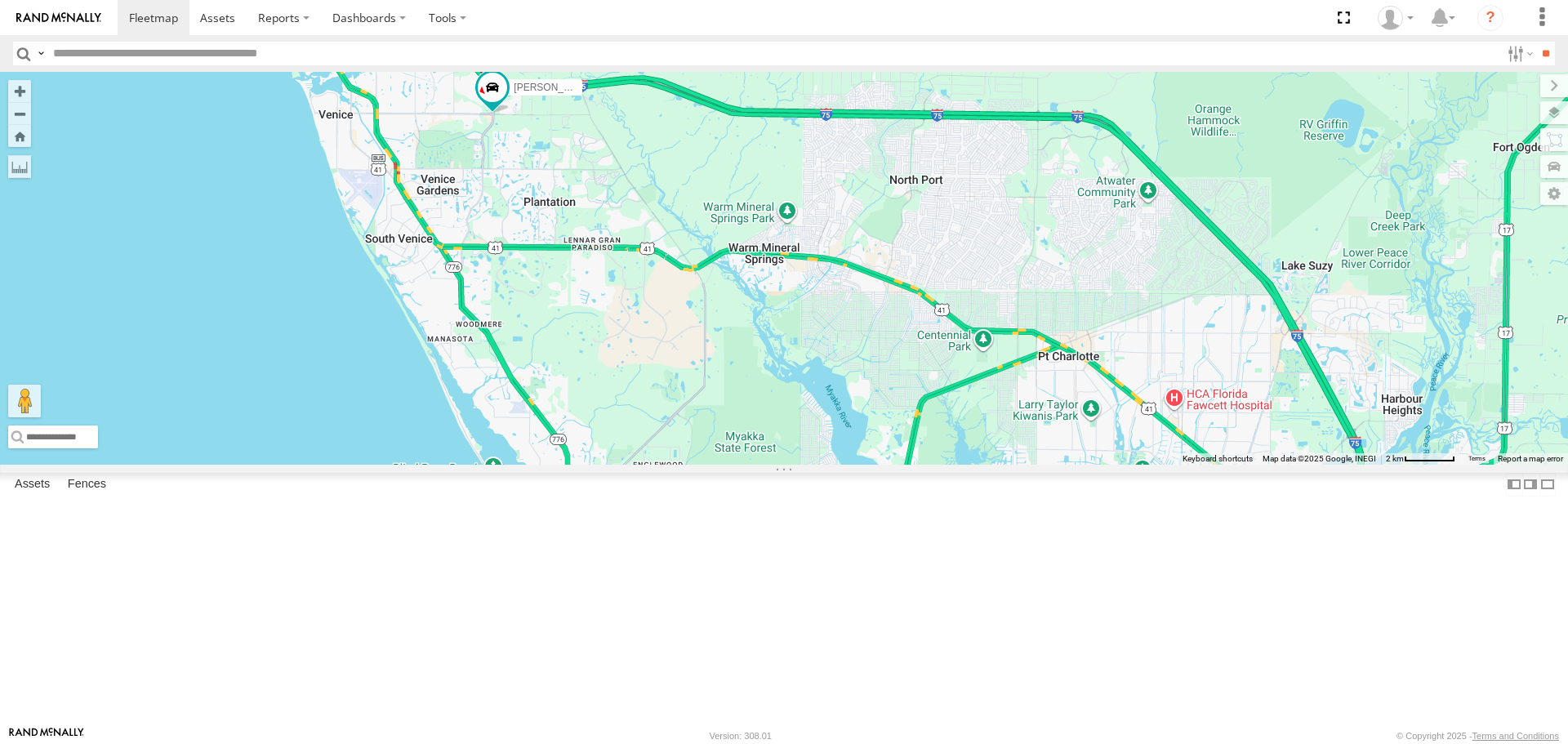
drag, startPoint x: 798, startPoint y: 487, endPoint x: 856, endPoint y: 550, distance: 85.6
click at [850, 464] on div "[PERSON_NAME]" at bounding box center [784, 267] width 1568 height 392
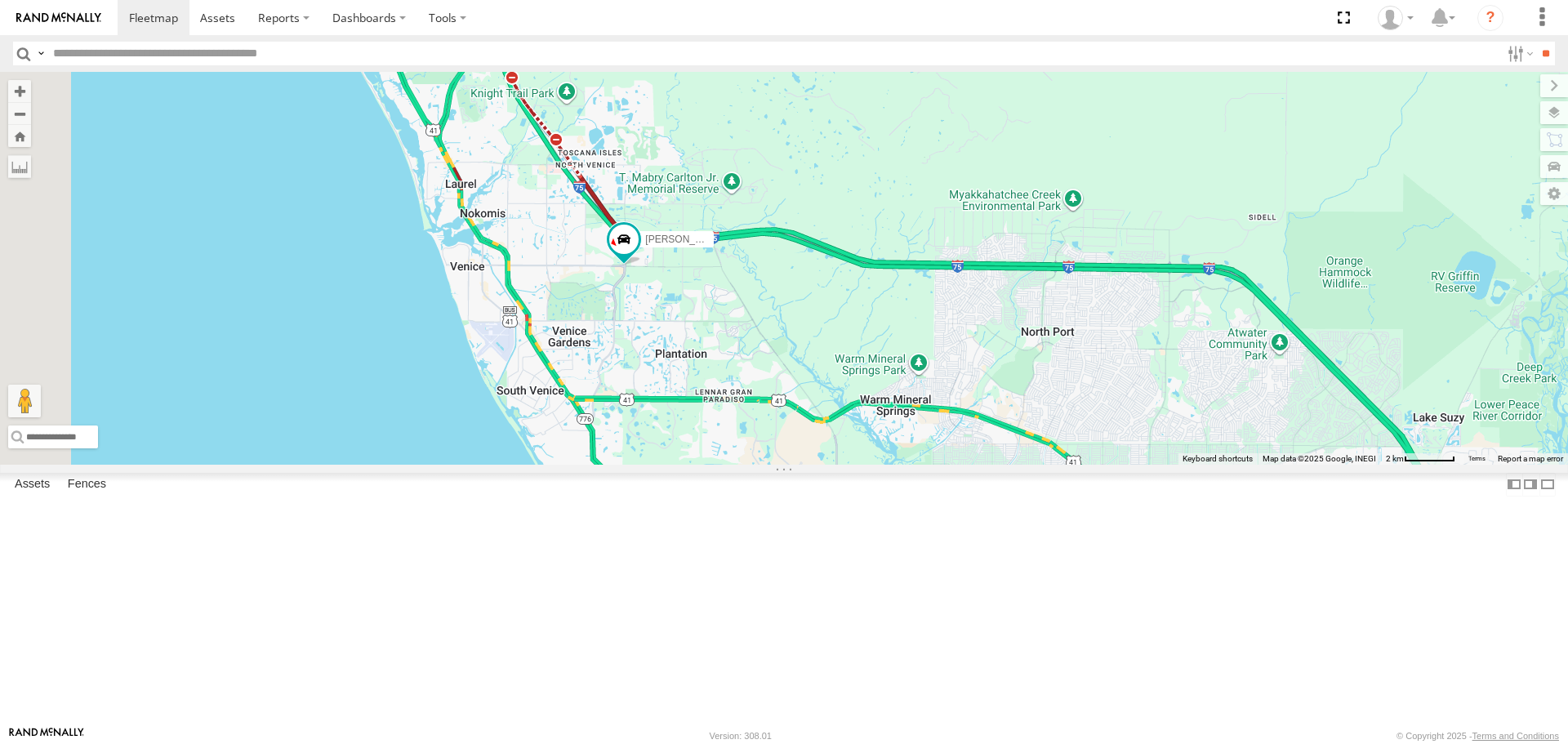
drag, startPoint x: 724, startPoint y: 329, endPoint x: 784, endPoint y: 447, distance: 132.4
click at [782, 439] on div "[PERSON_NAME]" at bounding box center [784, 267] width 1568 height 392
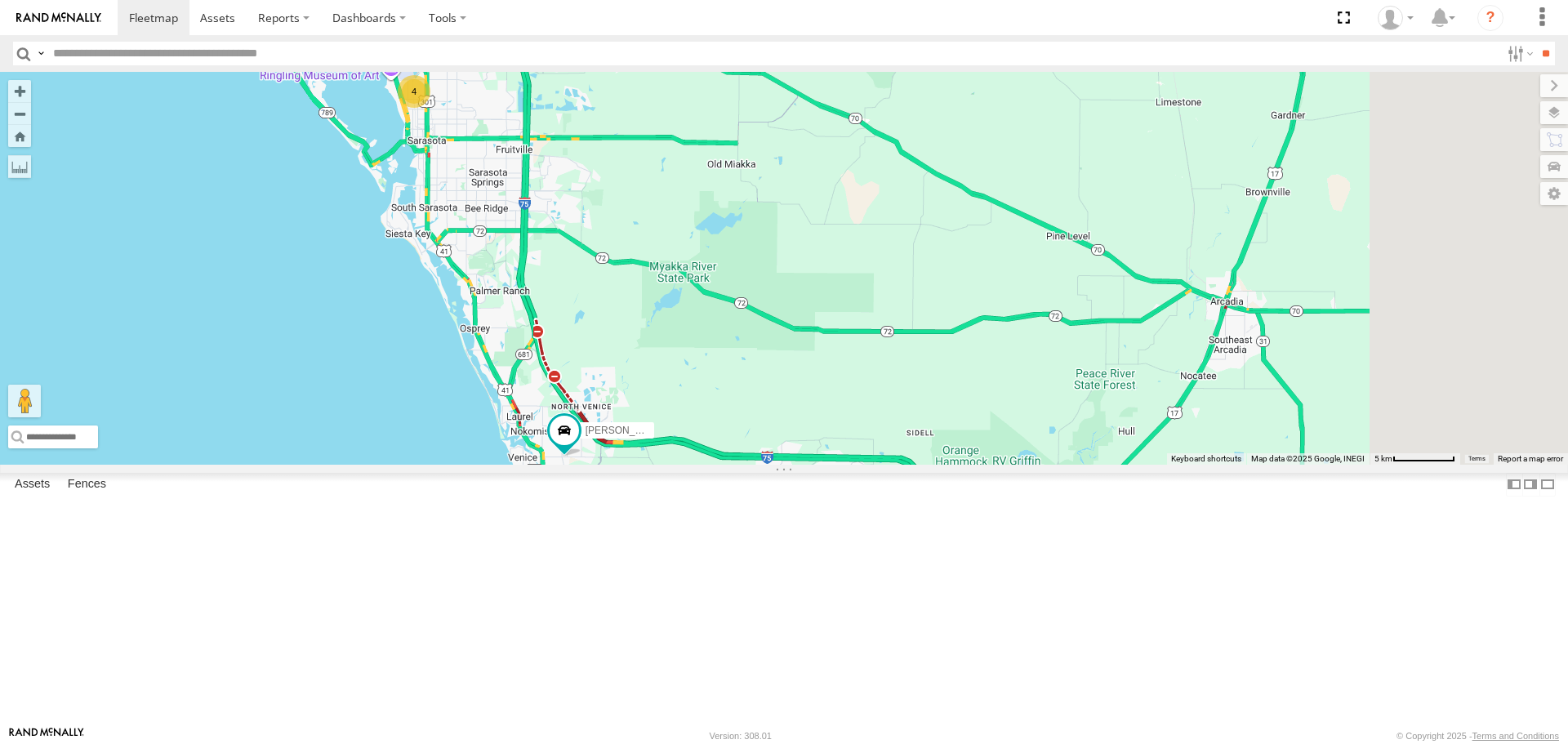
drag, startPoint x: 847, startPoint y: 338, endPoint x: 729, endPoint y: 423, distance: 145.4
click at [729, 423] on div "[PERSON_NAME] 4" at bounding box center [784, 267] width 1568 height 392
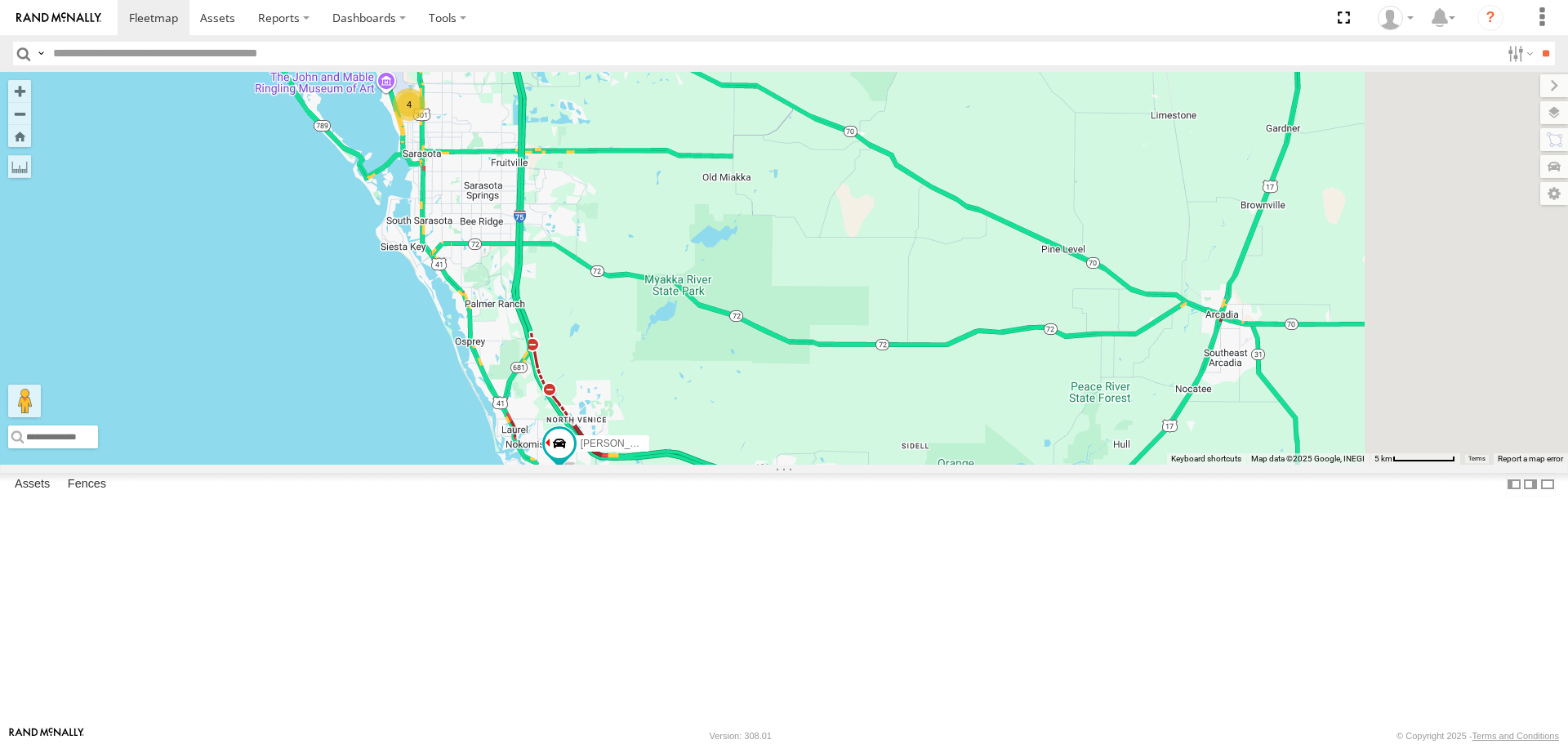
click at [0, 0] on link at bounding box center [0, 0] width 0 height 0
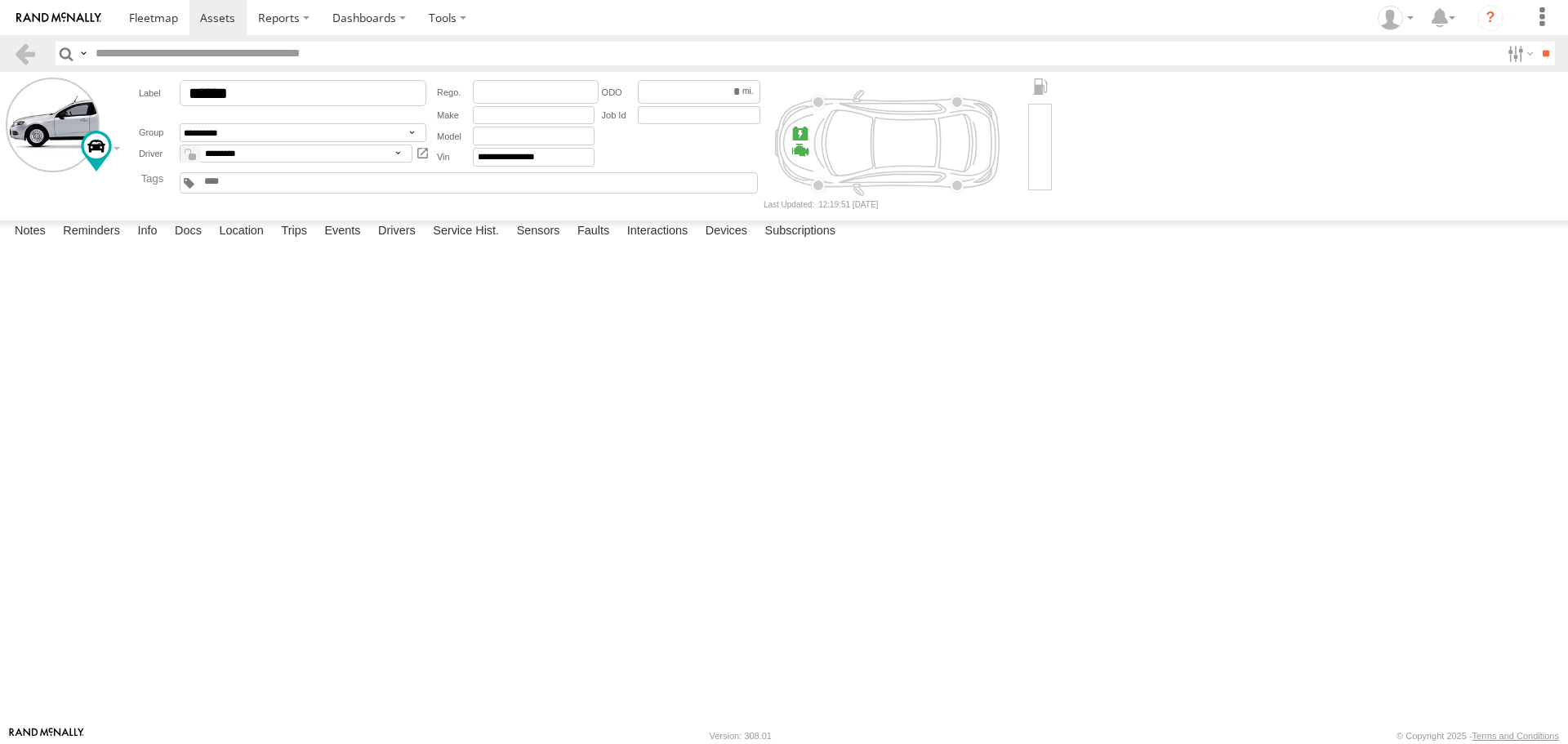
click at [0, 0] on label at bounding box center [0, 0] width 0 height 0
click at [0, 0] on button "Proceed" at bounding box center [0, 0] width 0 height 0
click at [150, 23] on span at bounding box center [153, 18] width 49 height 16
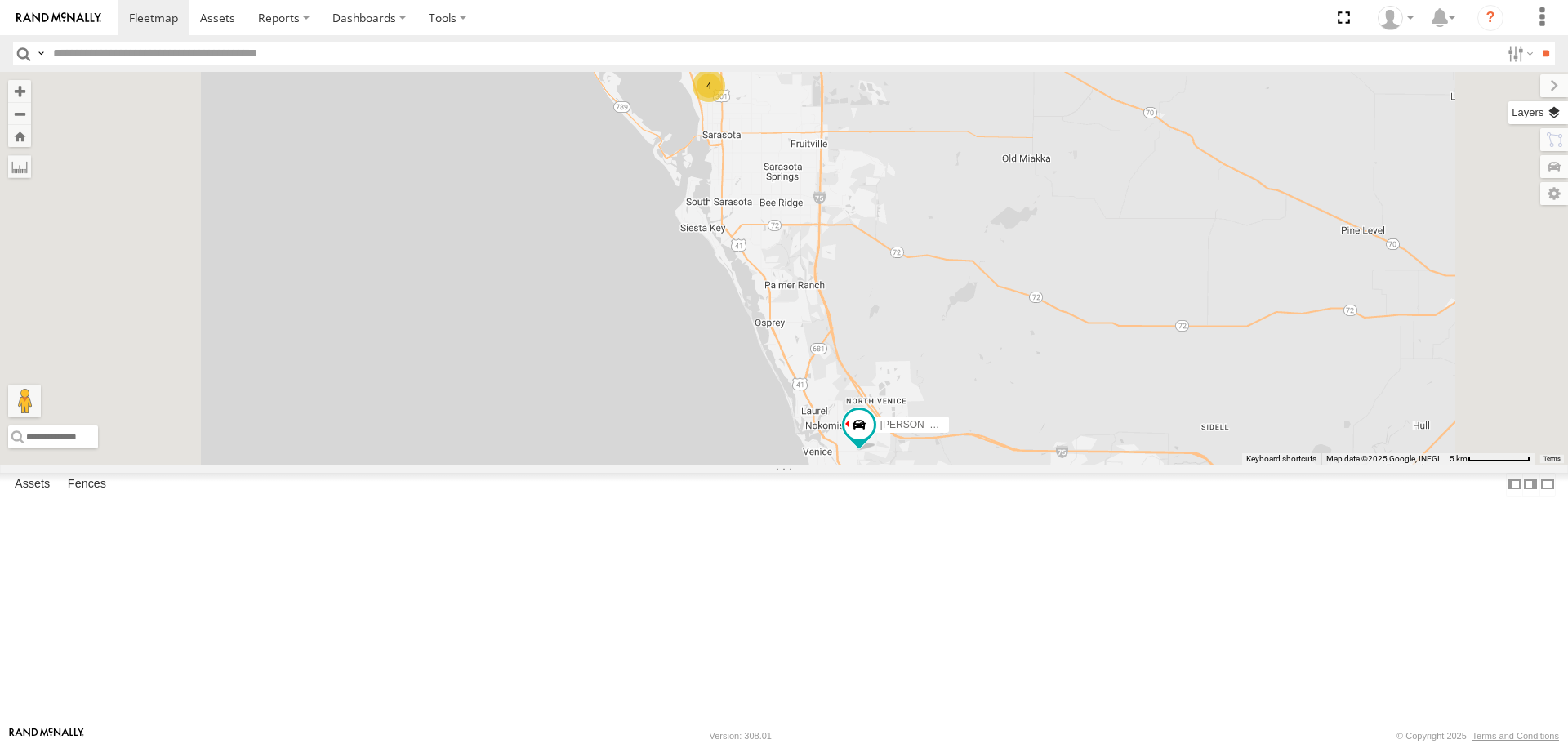
click at [1557, 107] on label at bounding box center [1538, 112] width 60 height 23
click at [0, 0] on span "Basemaps" at bounding box center [0, 0] width 0 height 0
click at [0, 0] on span "Roadmap" at bounding box center [0, 0] width 0 height 0
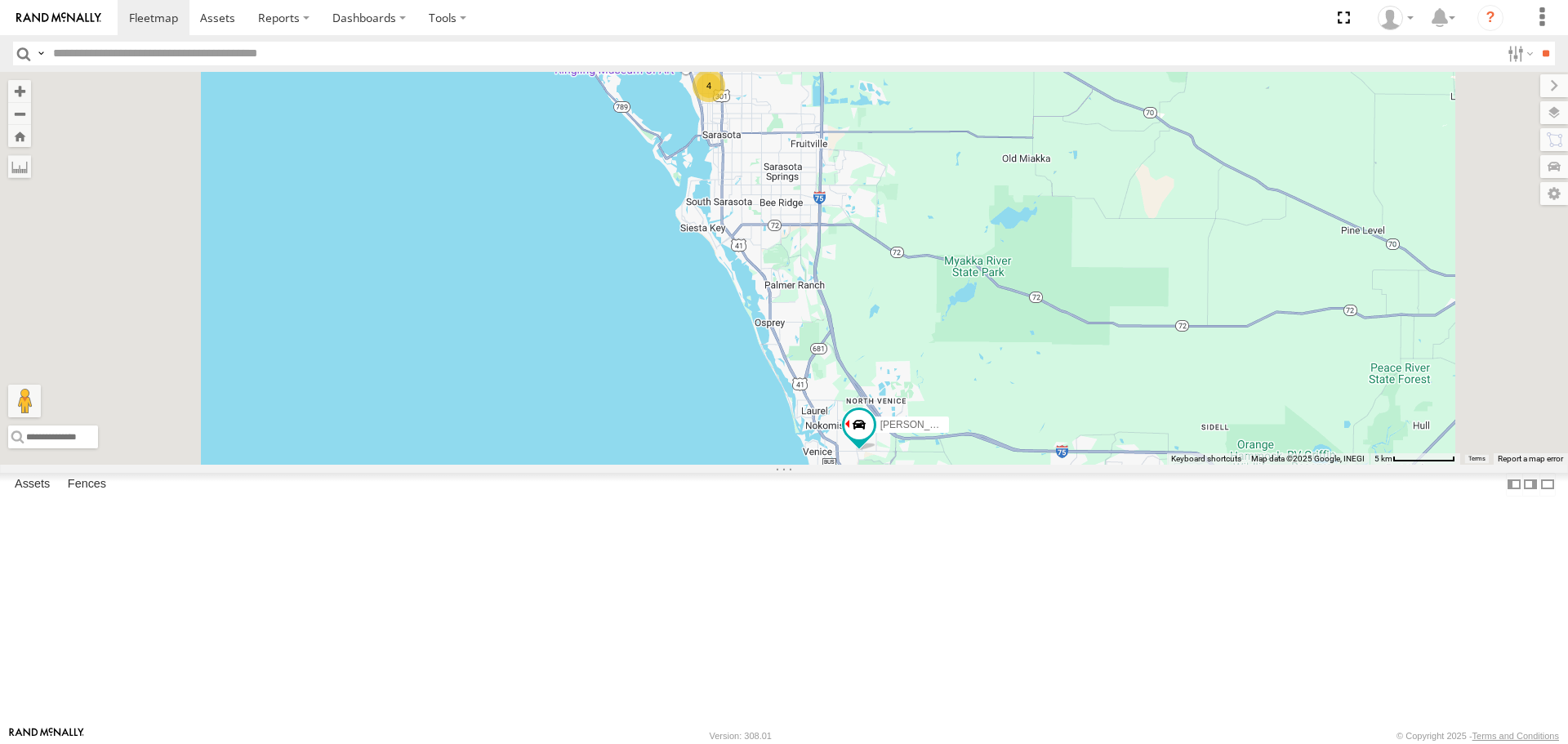
click at [0, 0] on div "Overlays" at bounding box center [0, 0] width 0 height 0
click at [0, 0] on span "Overlays" at bounding box center [0, 0] width 0 height 0
click at [0, 0] on span "Traffic" at bounding box center [0, 0] width 0 height 0
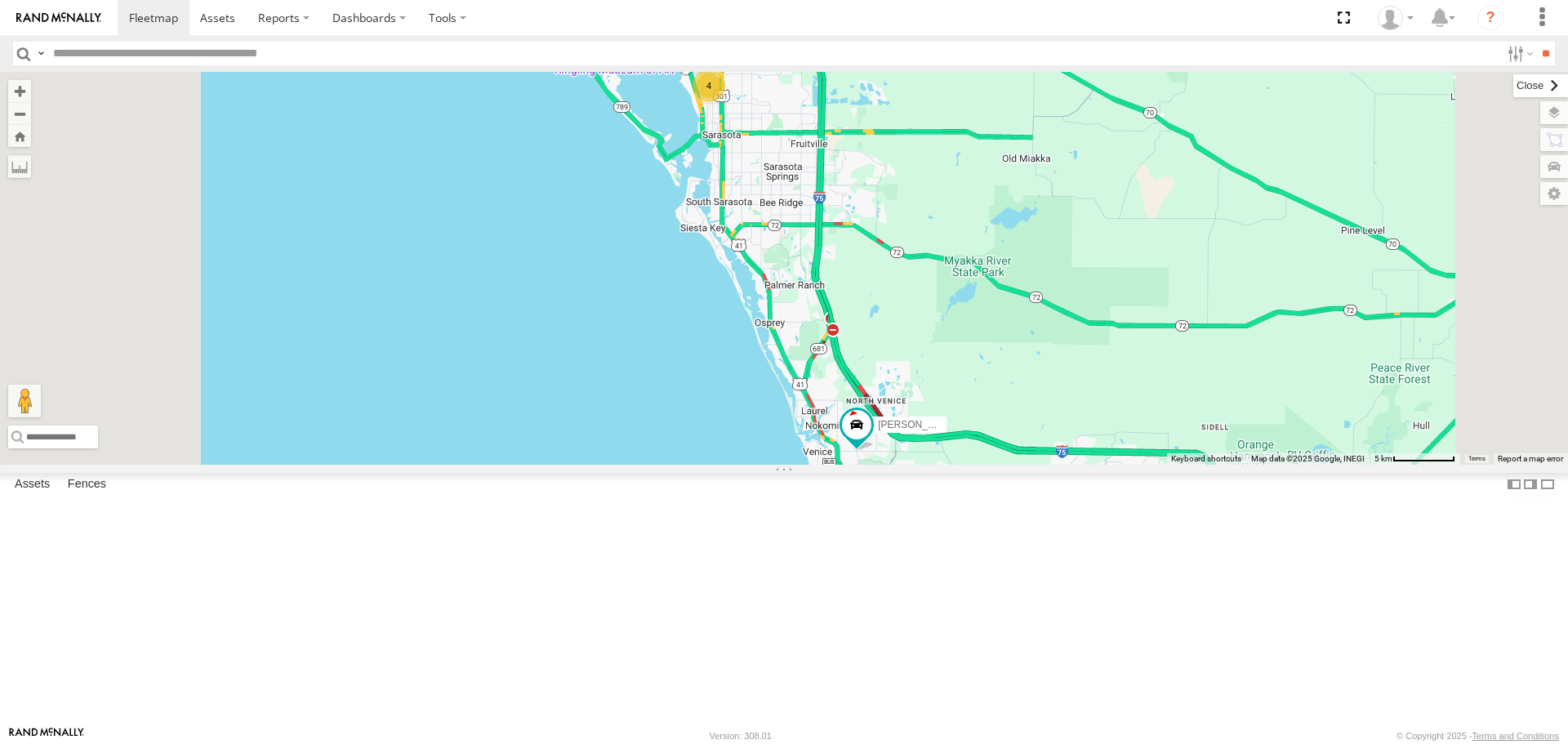
click at [1513, 89] on label at bounding box center [1540, 85] width 55 height 23
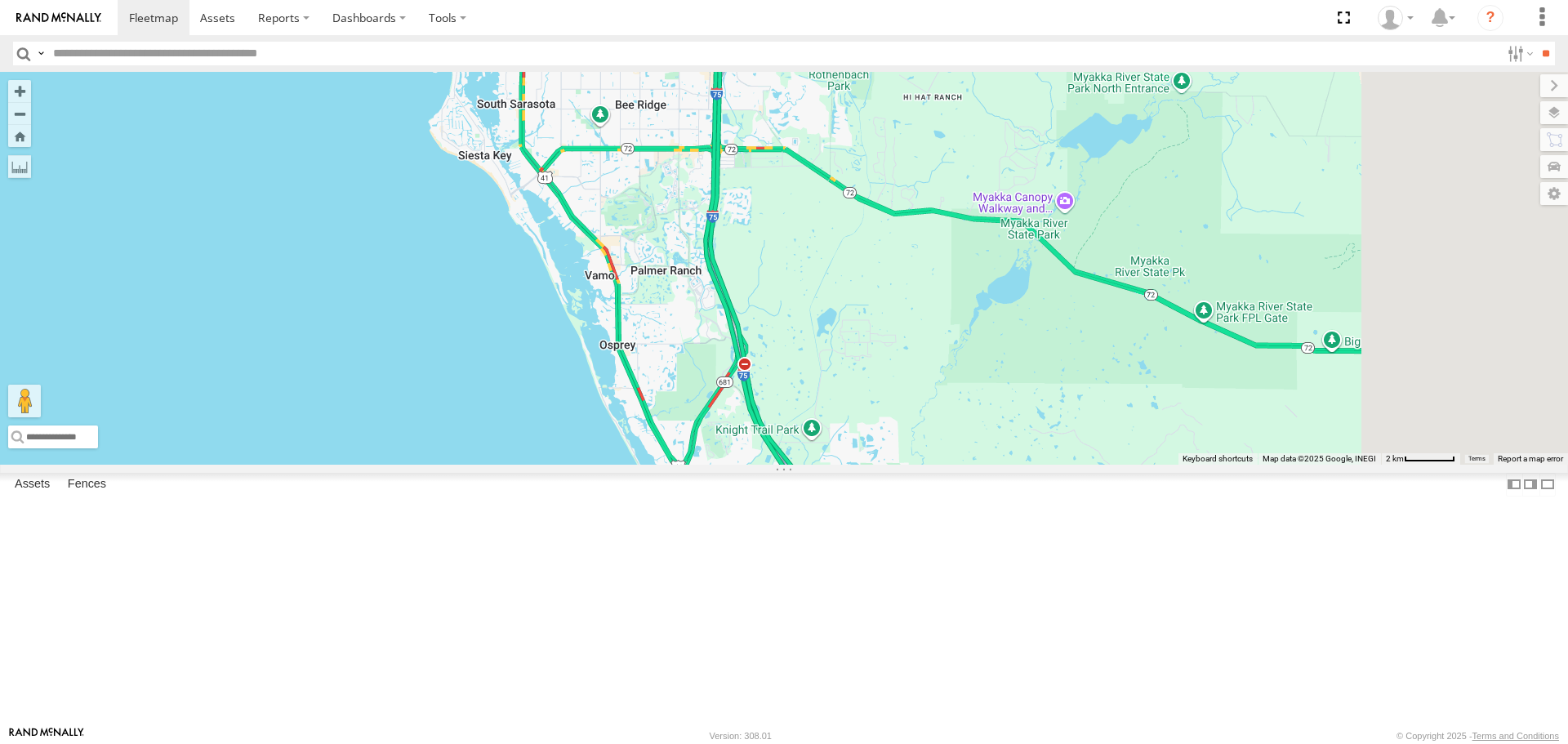
drag, startPoint x: 1002, startPoint y: 397, endPoint x: 789, endPoint y: 260, distance: 253.3
click at [789, 260] on div "4" at bounding box center [784, 267] width 1568 height 392
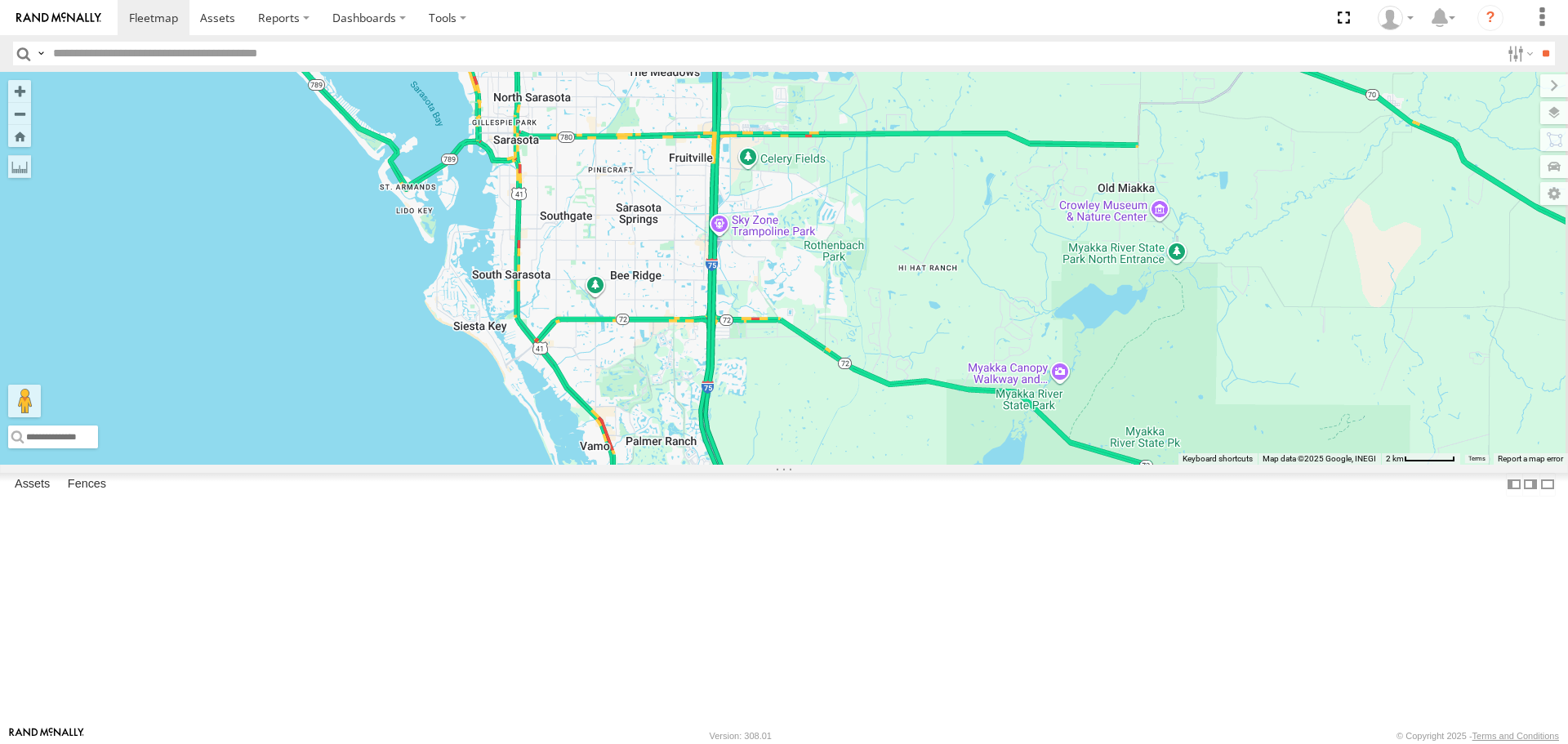
drag, startPoint x: 853, startPoint y: 209, endPoint x: 867, endPoint y: 386, distance: 177.6
click at [867, 386] on div "4 [PERSON_NAME]" at bounding box center [784, 267] width 1568 height 392
click at [867, 383] on div "4 [PERSON_NAME]" at bounding box center [784, 267] width 1568 height 392
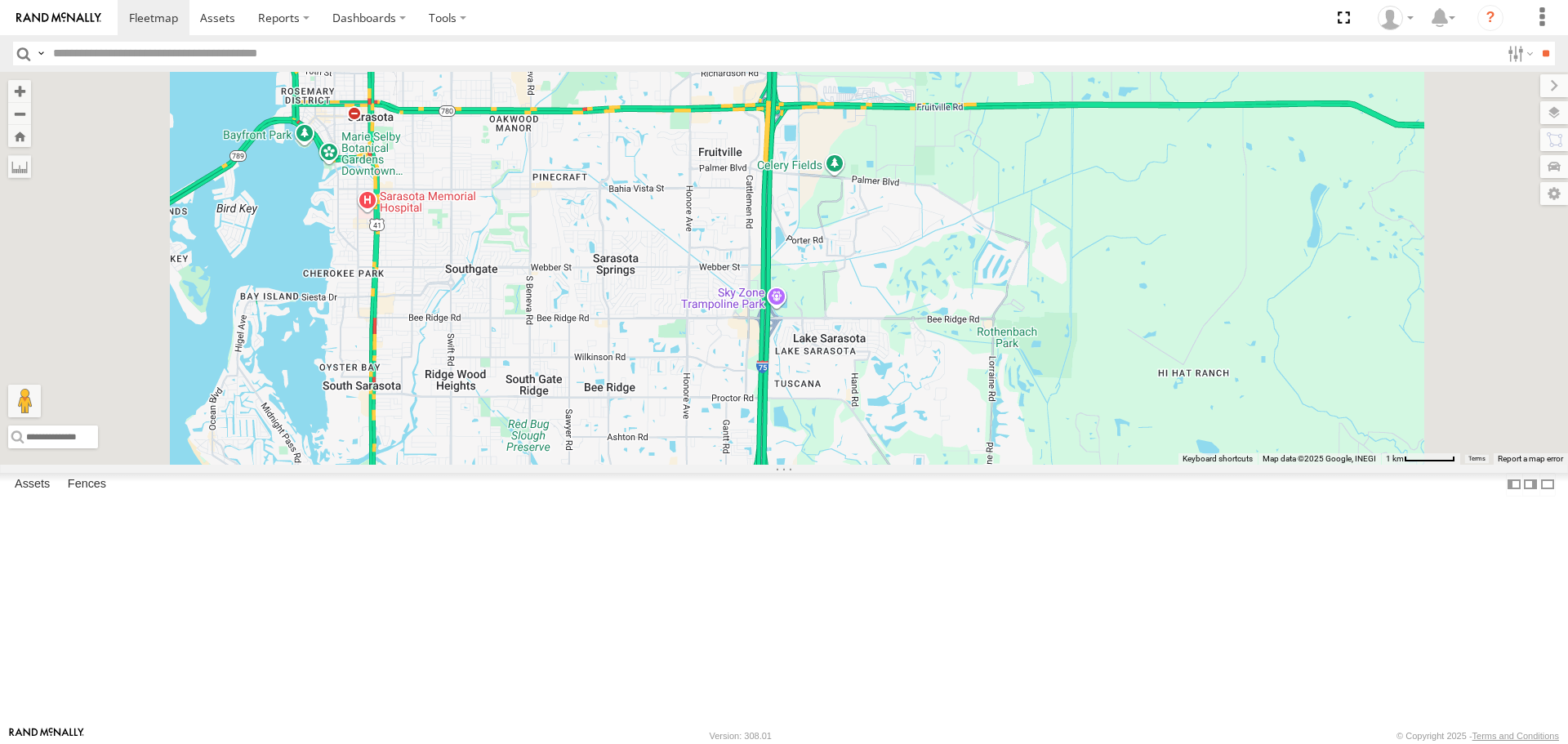
click at [941, 445] on div "[PERSON_NAME] 4" at bounding box center [784, 267] width 1568 height 392
click at [947, 420] on div "[PERSON_NAME] 4" at bounding box center [784, 267] width 1568 height 392
click at [920, 258] on div "[PERSON_NAME] 4" at bounding box center [784, 267] width 1568 height 392
click at [904, 205] on div "[PERSON_NAME] 4" at bounding box center [784, 267] width 1568 height 392
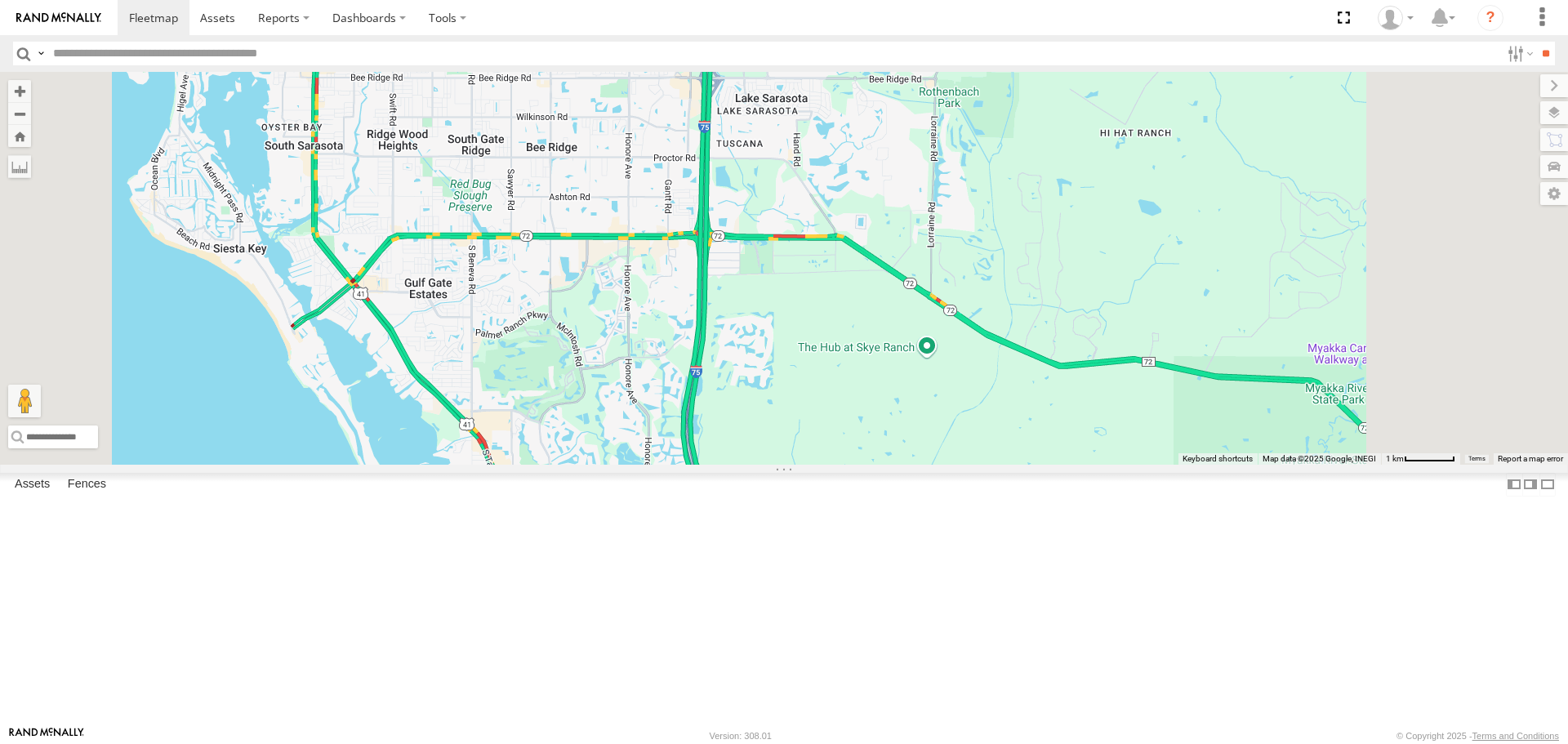
drag, startPoint x: 775, startPoint y: 448, endPoint x: 724, endPoint y: 273, distance: 182.3
click at [726, 276] on div "[PERSON_NAME] 4" at bounding box center [784, 267] width 1568 height 392
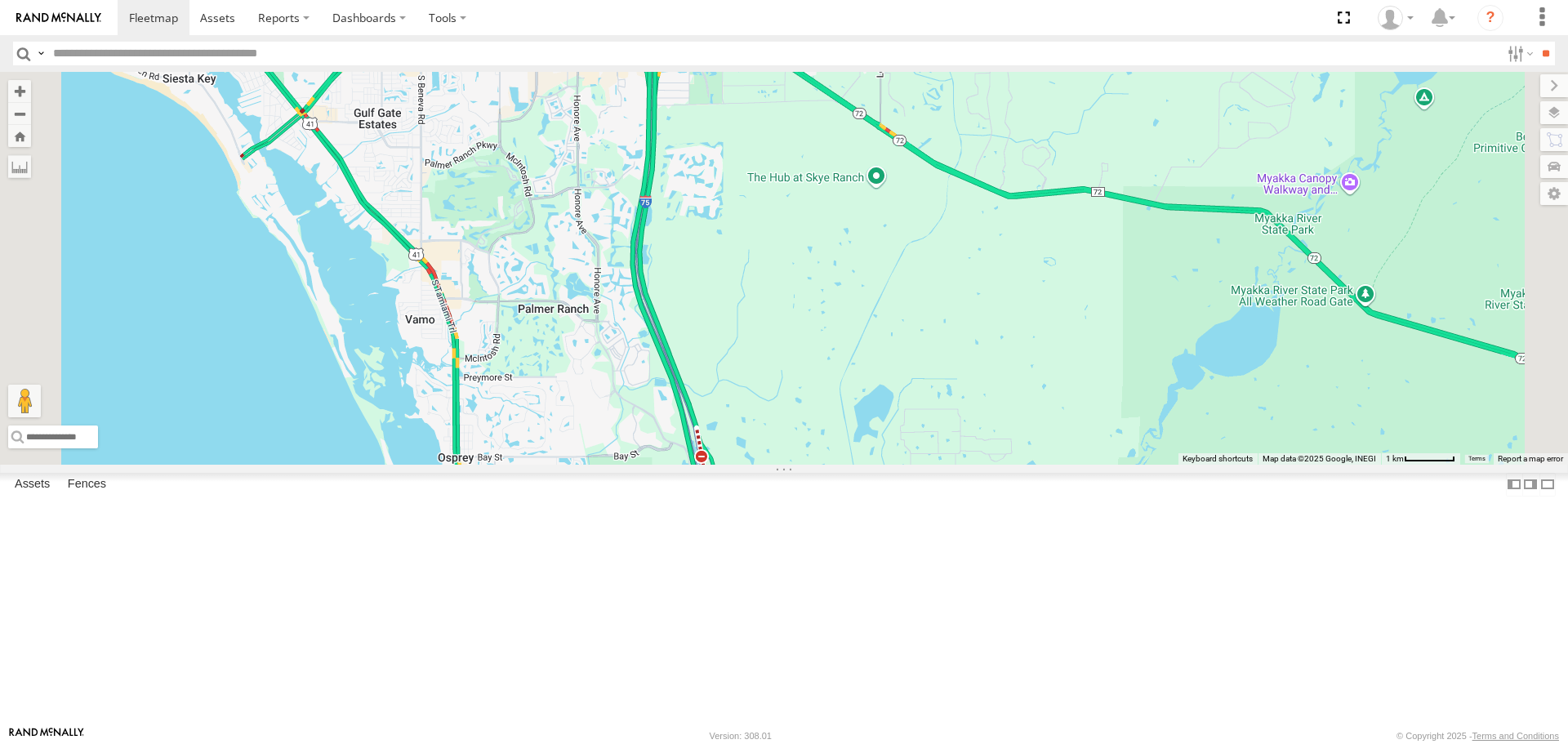
drag, startPoint x: 822, startPoint y: 444, endPoint x: 760, endPoint y: 320, distance: 138.6
click at [820, 426] on div "[PERSON_NAME] 4" at bounding box center [784, 267] width 1568 height 392
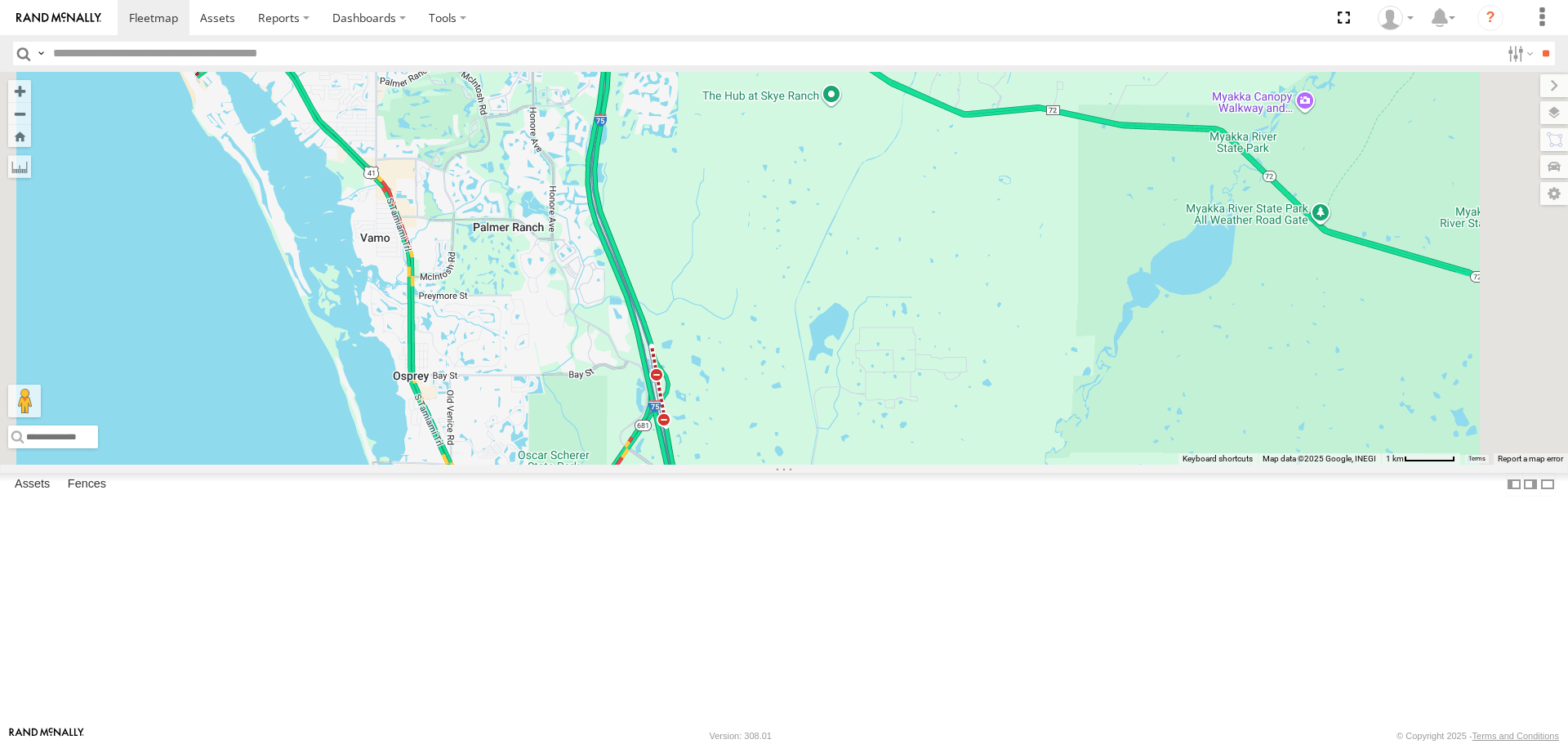
click at [760, 320] on div "[PERSON_NAME] 4" at bounding box center [784, 267] width 1568 height 392
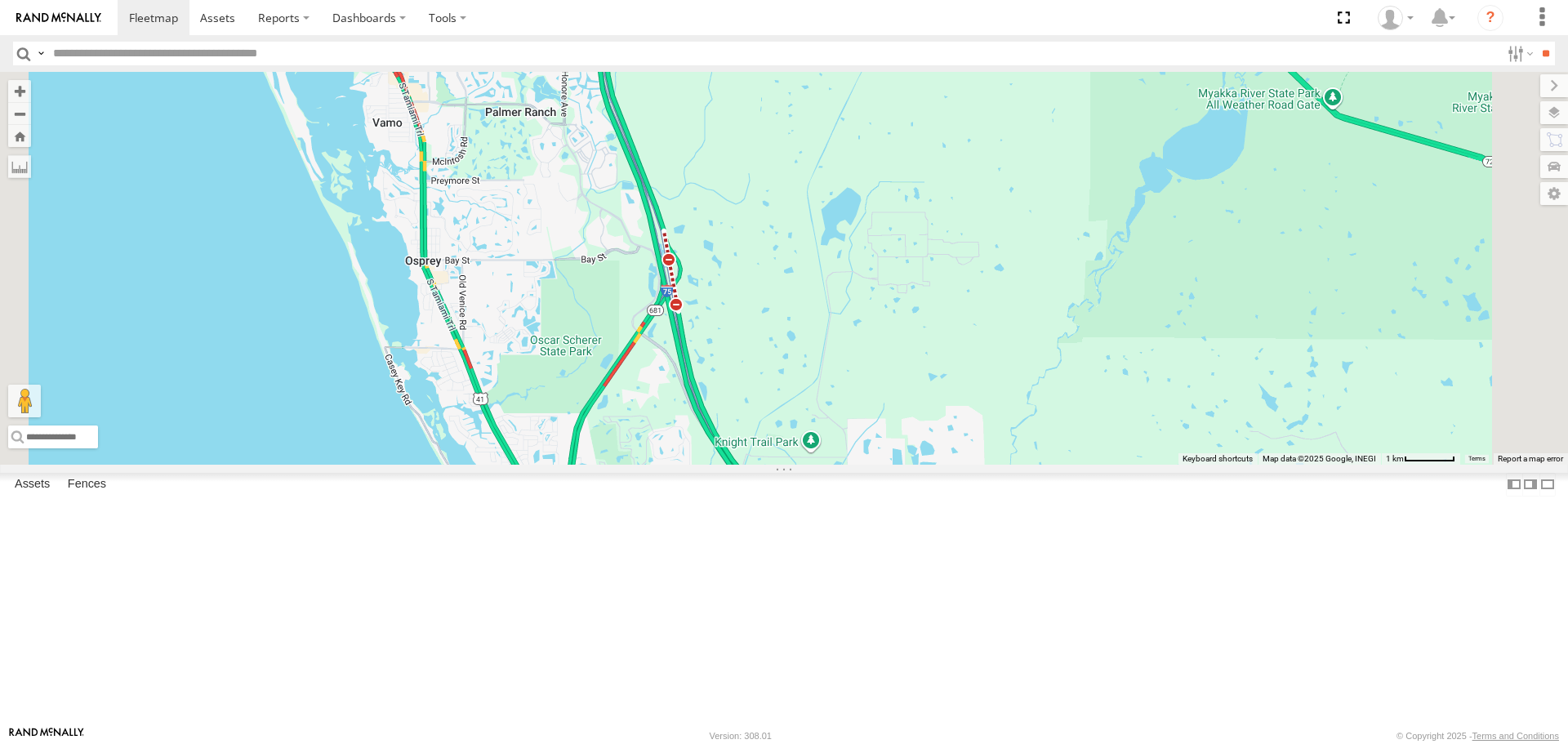
drag, startPoint x: 899, startPoint y: 566, endPoint x: 892, endPoint y: 427, distance: 139.2
click at [892, 428] on div "[PERSON_NAME] 4" at bounding box center [784, 267] width 1568 height 392
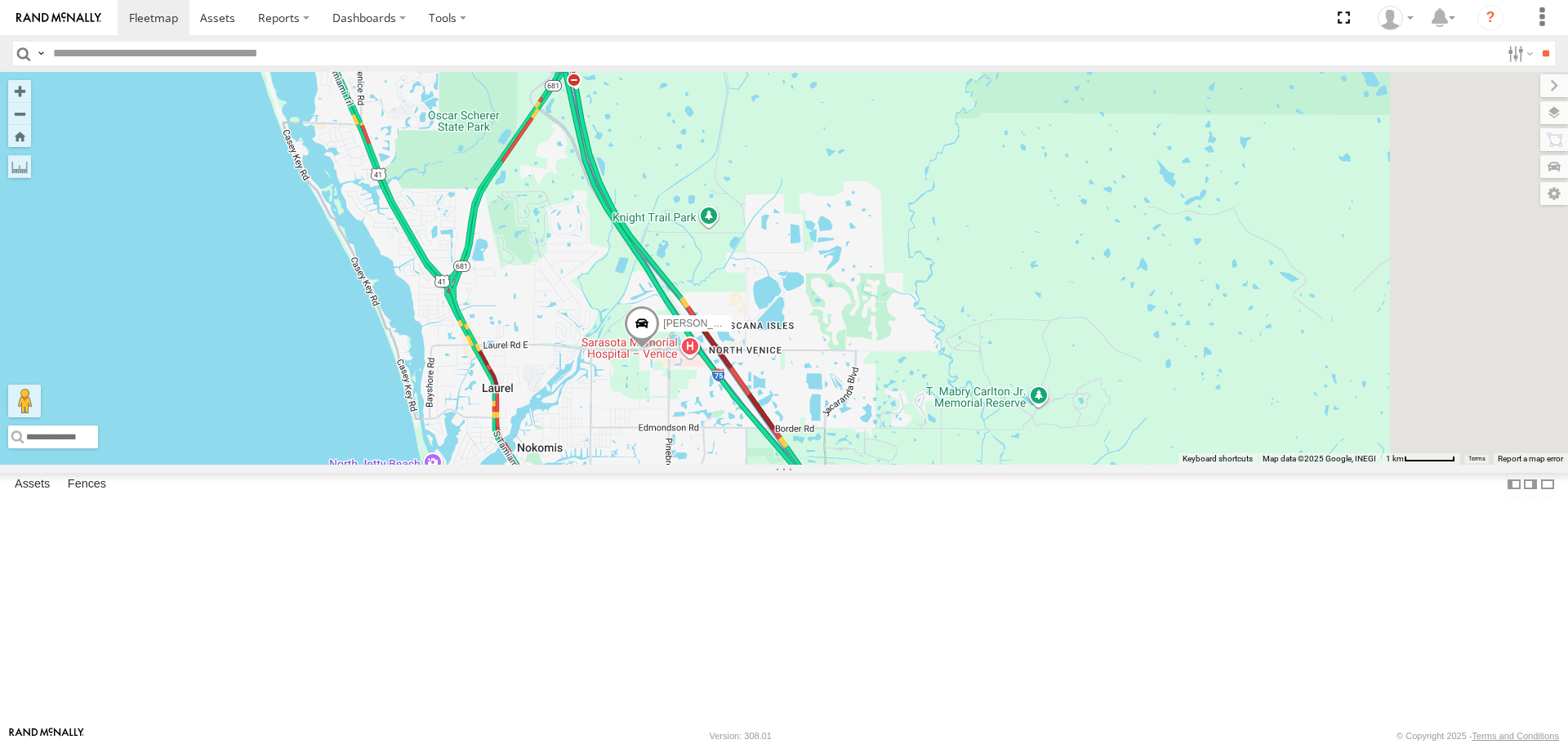
drag, startPoint x: 828, startPoint y: 408, endPoint x: 737, endPoint y: 220, distance: 208.9
click at [738, 221] on div "[PERSON_NAME] 4" at bounding box center [784, 267] width 1568 height 392
click at [737, 220] on div "[PERSON_NAME] 4" at bounding box center [784, 267] width 1568 height 392
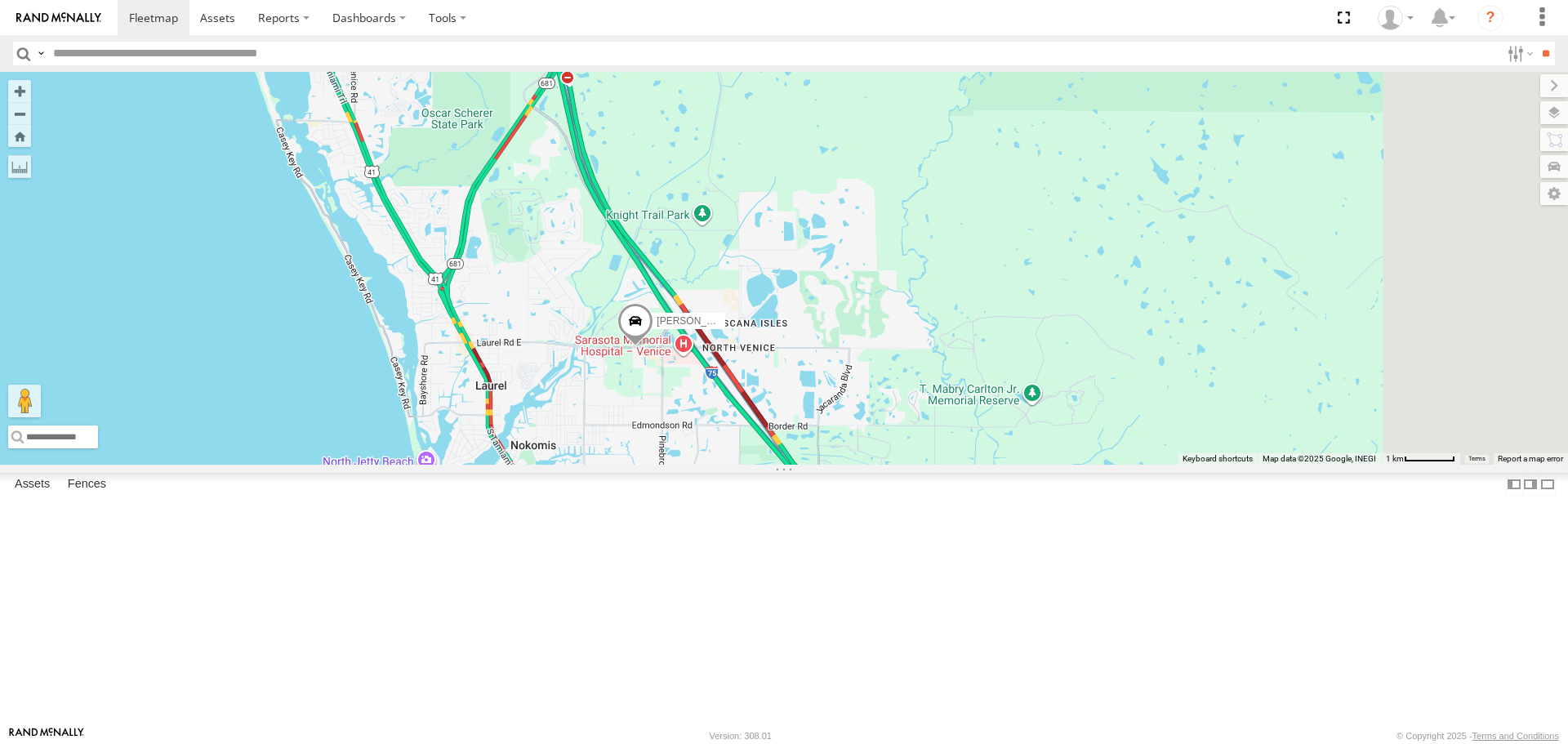
click at [737, 220] on div "[PERSON_NAME] 4" at bounding box center [784, 267] width 1568 height 392
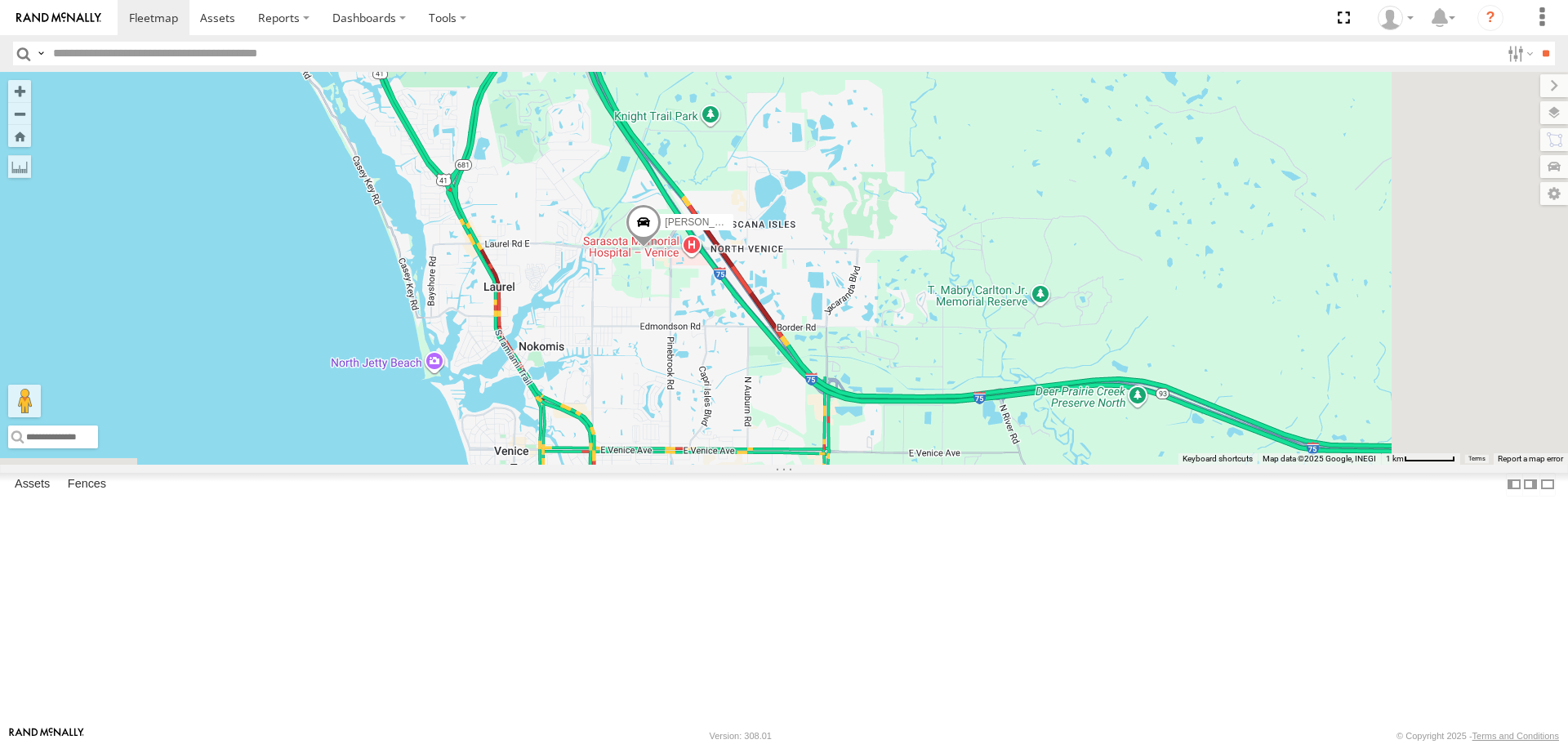
drag, startPoint x: 729, startPoint y: 472, endPoint x: 689, endPoint y: 347, distance: 131.2
click at [689, 346] on div "[PERSON_NAME] 4" at bounding box center [784, 267] width 1568 height 392
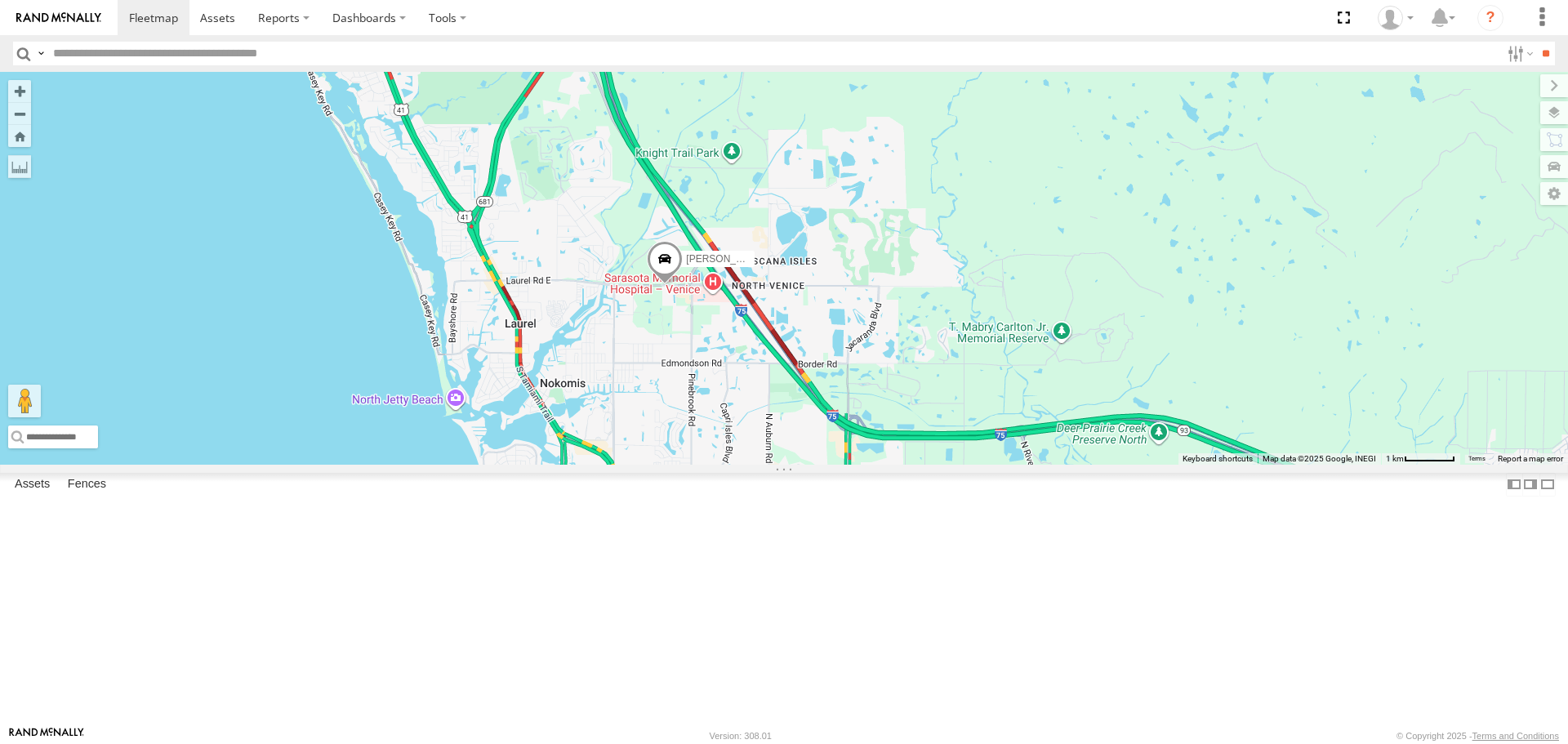
drag, startPoint x: 714, startPoint y: 312, endPoint x: 798, endPoint y: 551, distance: 253.3
click at [798, 464] on div "[PERSON_NAME] 4" at bounding box center [784, 267] width 1568 height 392
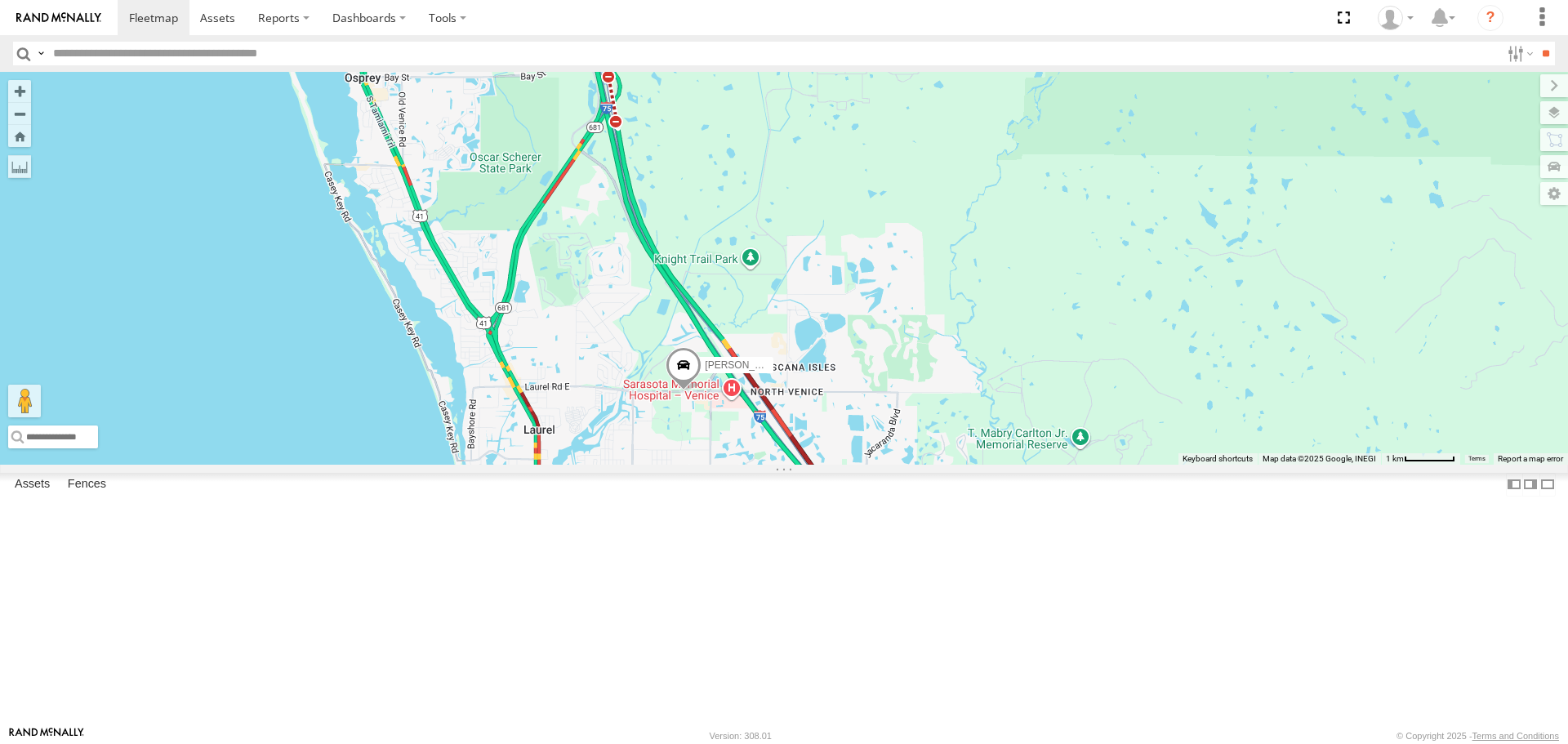
click at [701, 391] on span at bounding box center [683, 370] width 36 height 44
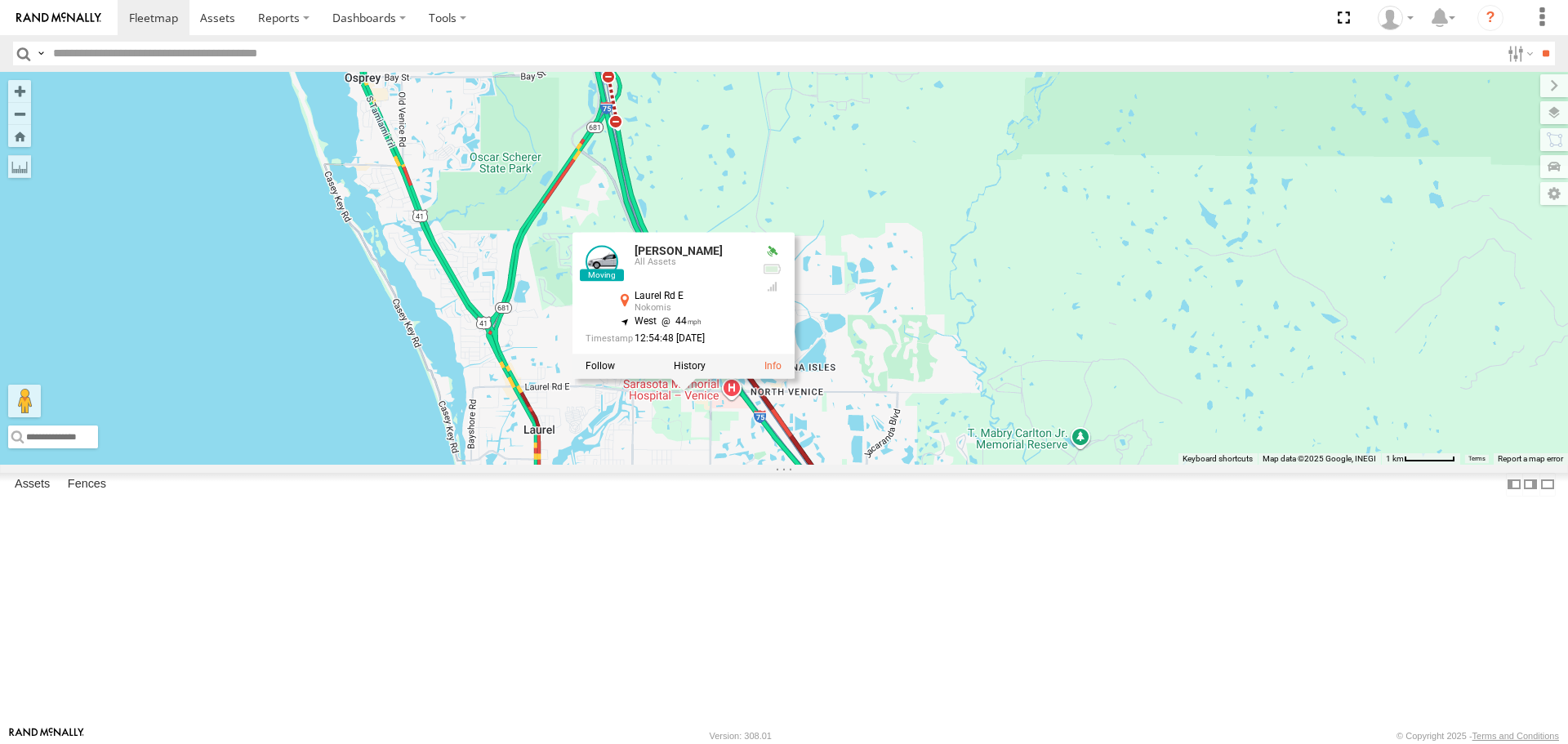
click at [920, 270] on div "[PERSON_NAME] 4 [PERSON_NAME] All Assets Laurel Rd E Nokomis 27.13757 , -82.422…" at bounding box center [784, 267] width 1568 height 392
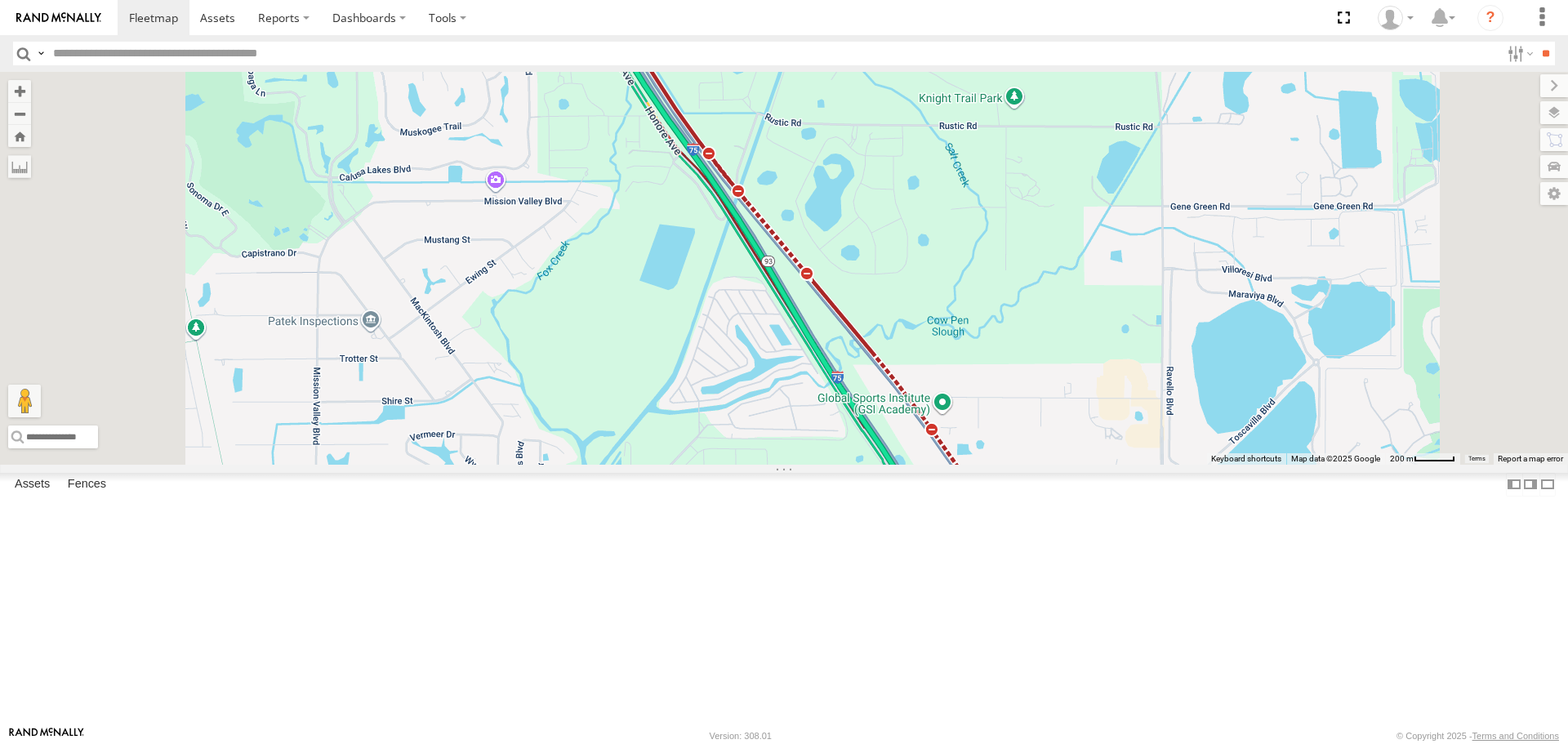
drag, startPoint x: 1212, startPoint y: 618, endPoint x: 1205, endPoint y: 407, distance: 211.1
click at [1208, 464] on div at bounding box center [784, 267] width 1568 height 392
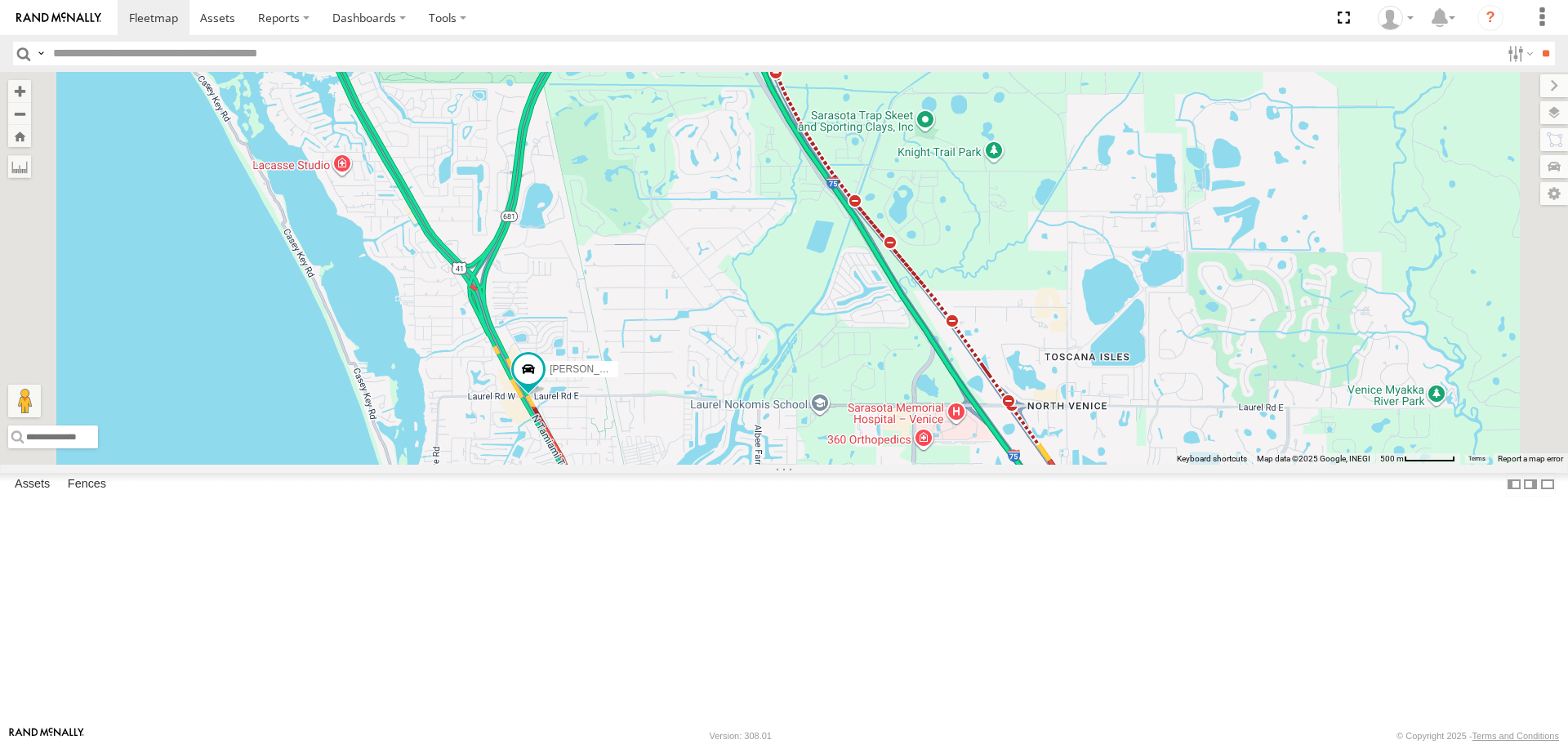
drag, startPoint x: 1090, startPoint y: 448, endPoint x: 989, endPoint y: 301, distance: 178.4
click at [1080, 435] on div "[PERSON_NAME]" at bounding box center [784, 267] width 1568 height 392
drag, startPoint x: 989, startPoint y: 301, endPoint x: 940, endPoint y: 217, distance: 97.2
click at [953, 228] on div "[PERSON_NAME]" at bounding box center [784, 267] width 1568 height 392
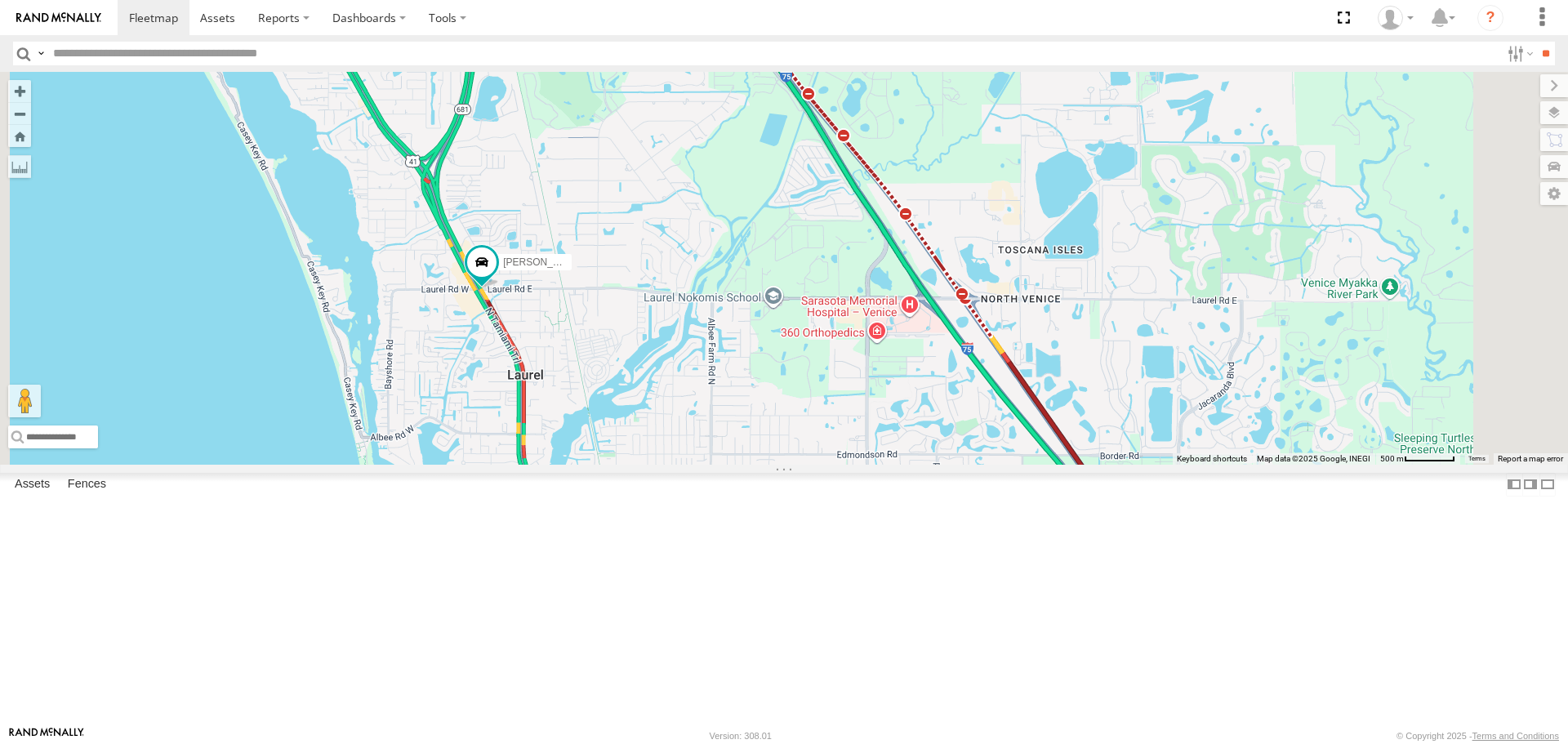
drag, startPoint x: 912, startPoint y: 476, endPoint x: 838, endPoint y: 343, distance: 152.2
click at [844, 353] on div "[PERSON_NAME]" at bounding box center [784, 267] width 1568 height 392
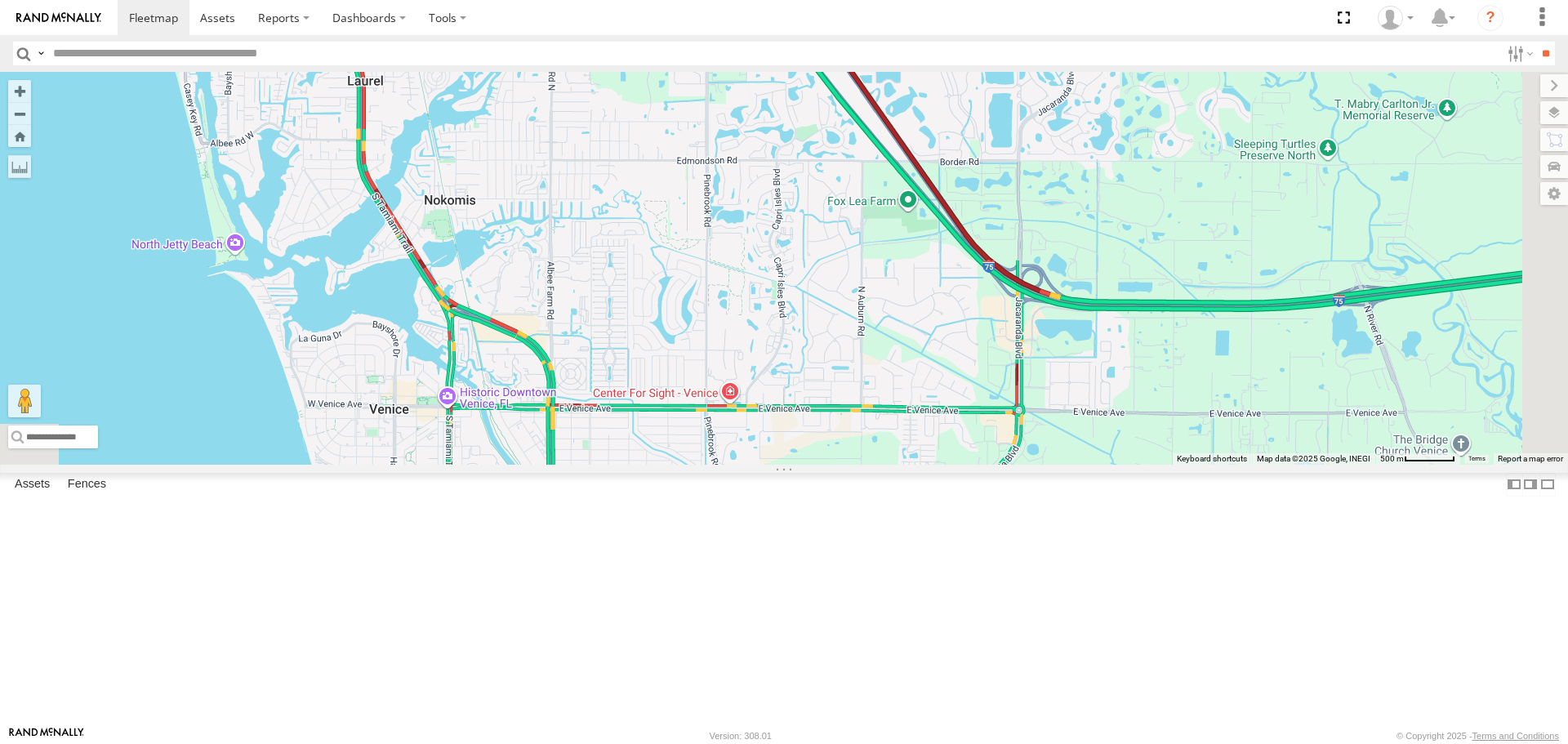
drag, startPoint x: 846, startPoint y: 349, endPoint x: 876, endPoint y: 420, distance: 77.1
click at [876, 420] on div "[PERSON_NAME]" at bounding box center [784, 267] width 1568 height 392
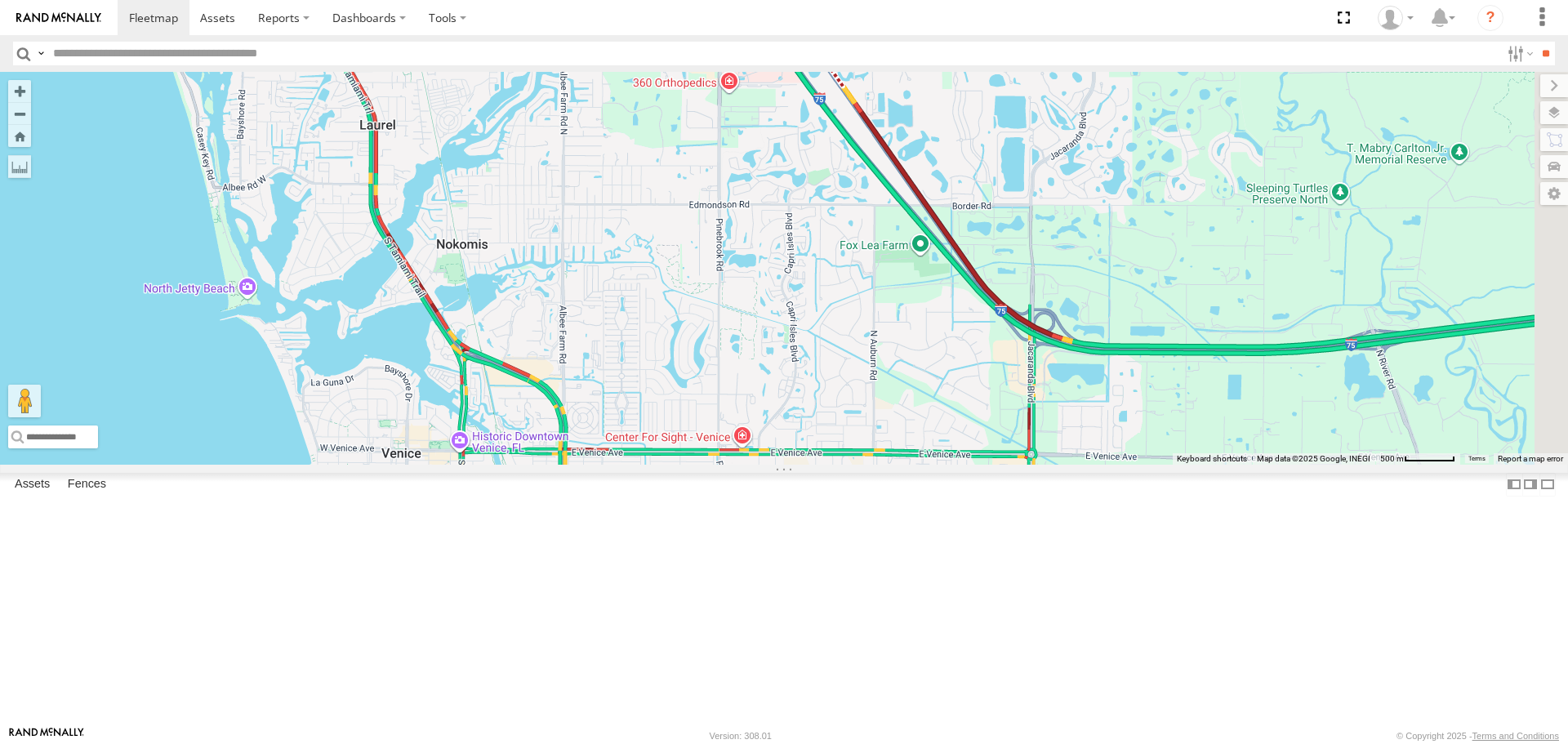
drag, startPoint x: 895, startPoint y: 510, endPoint x: 911, endPoint y: 559, distance: 51.5
click at [911, 464] on div "[PERSON_NAME]" at bounding box center [784, 267] width 1568 height 392
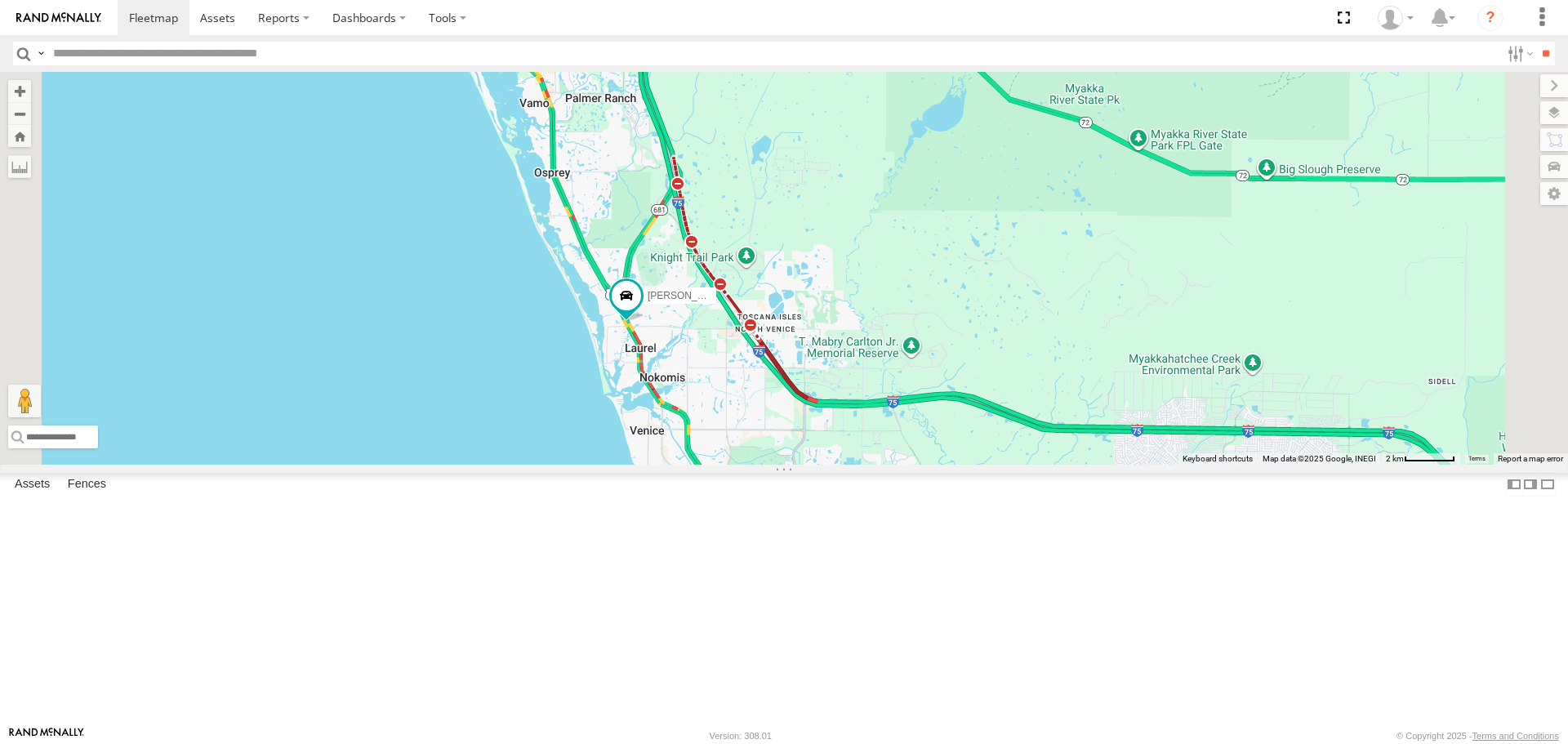
drag, startPoint x: 902, startPoint y: 500, endPoint x: 958, endPoint y: 571, distance: 90.4
click at [958, 464] on div "[PERSON_NAME]" at bounding box center [784, 267] width 1568 height 392
